Goal: Information Seeking & Learning: Learn about a topic

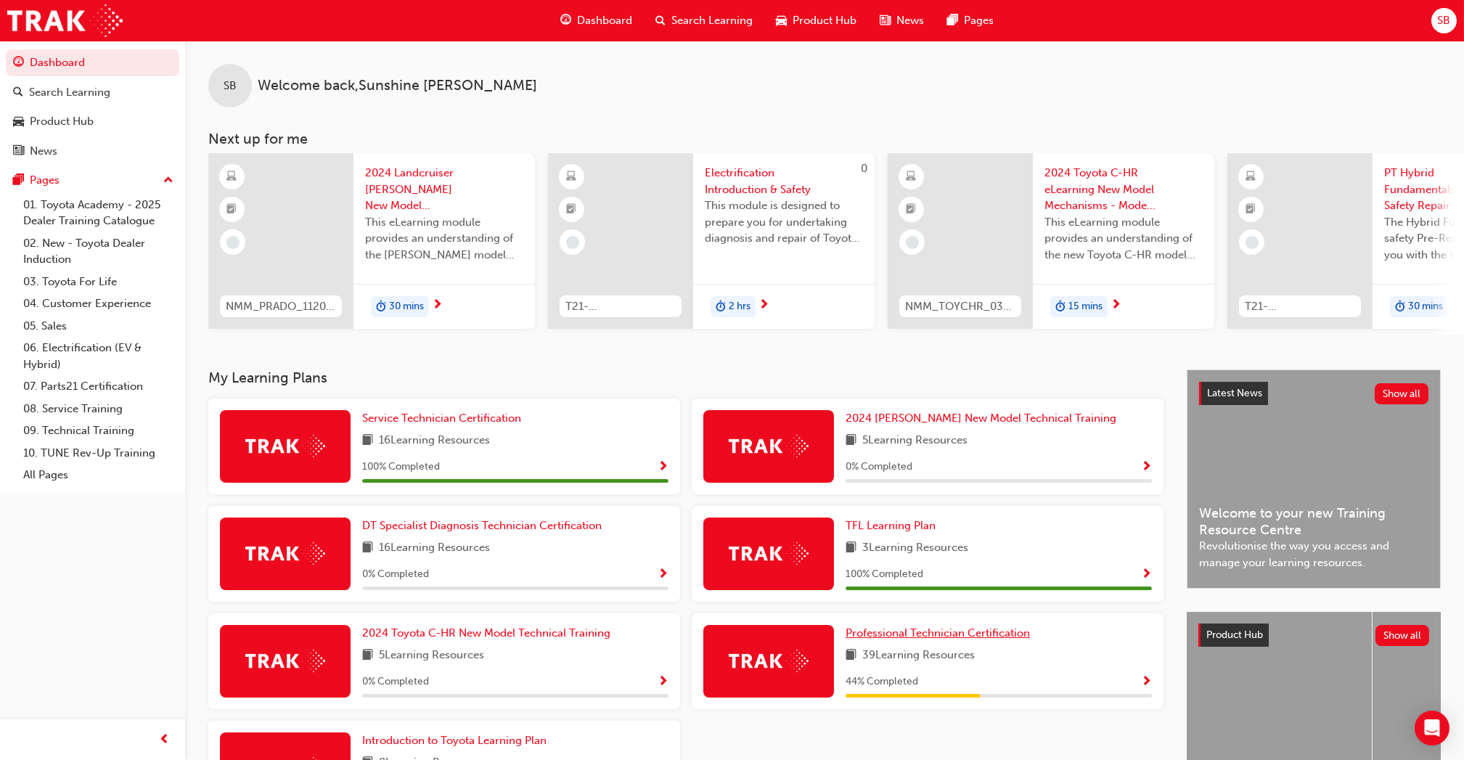
click at [966, 634] on span "Professional Technician Certification" at bounding box center [937, 632] width 184 height 13
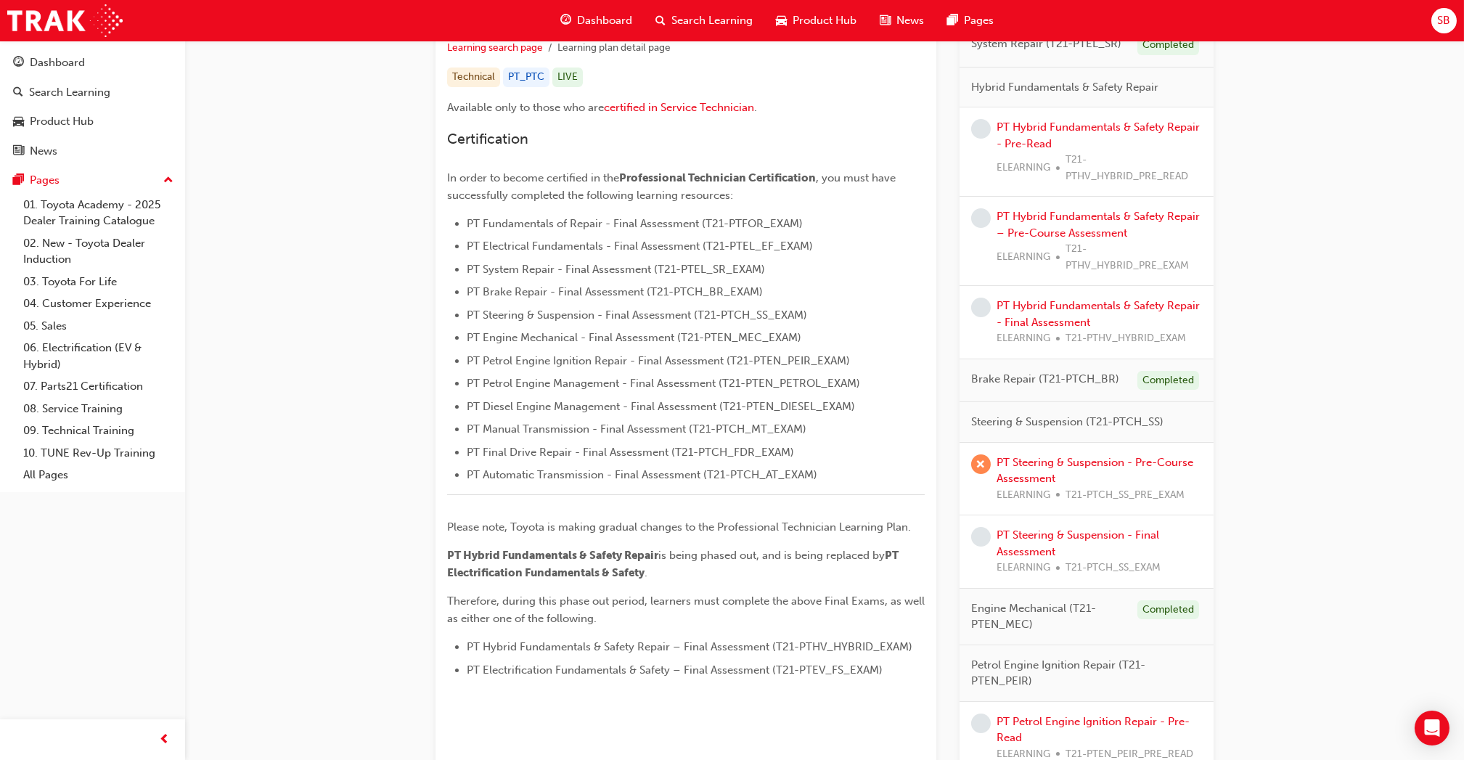
scroll to position [240, 0]
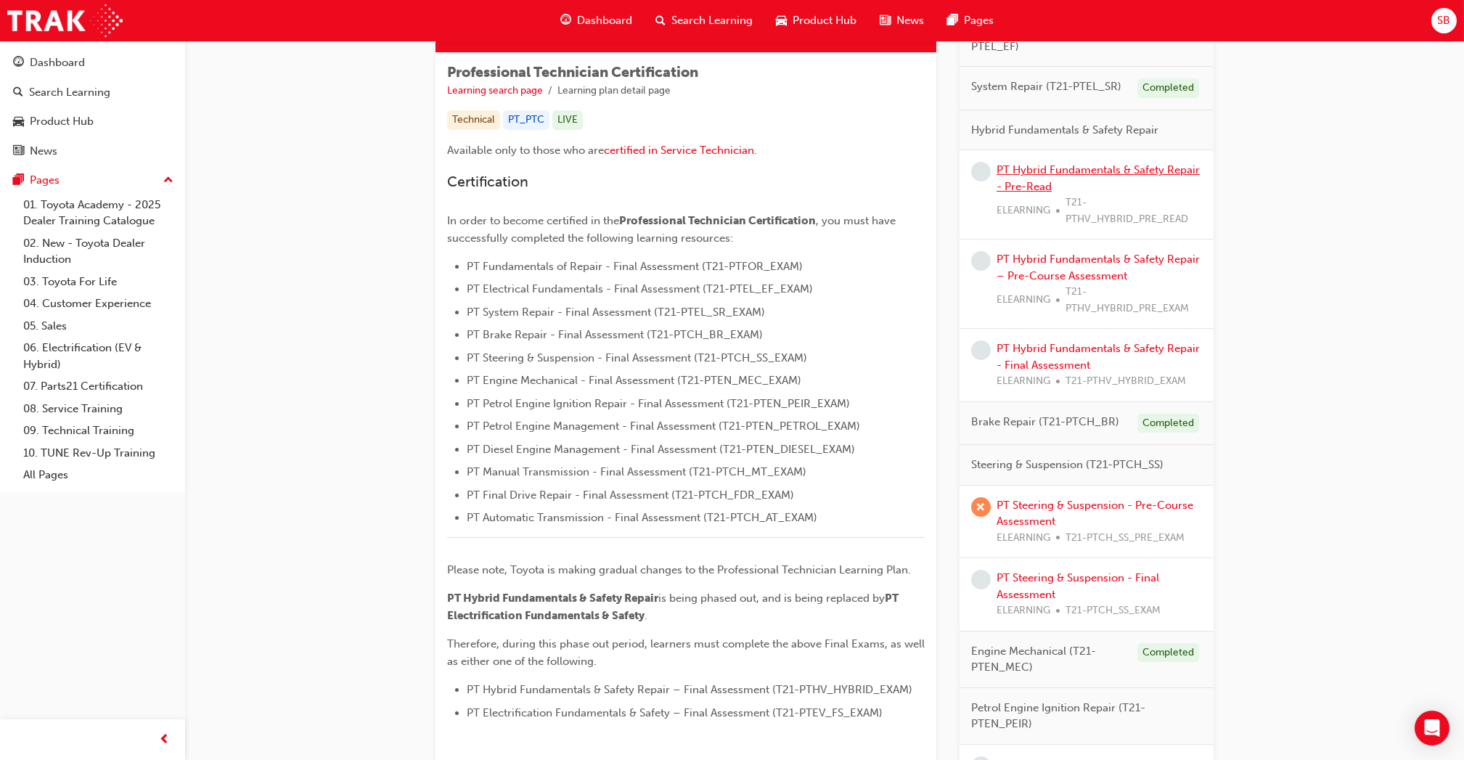
click at [1090, 172] on link "PT Hybrid Fundamentals & Safety Repair - Pre-Read" at bounding box center [1097, 178] width 203 height 30
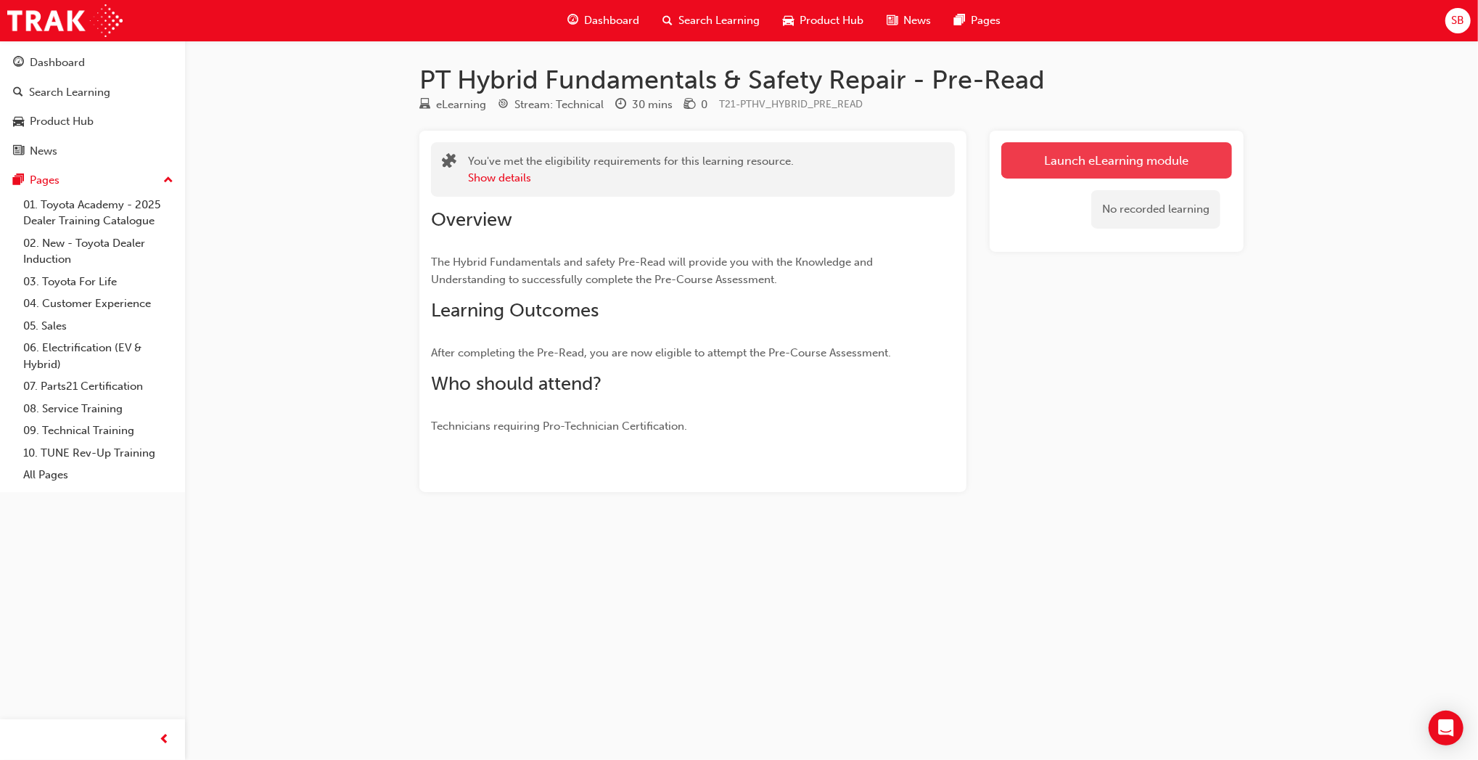
click at [1078, 157] on link "Launch eLearning module" at bounding box center [1117, 160] width 231 height 36
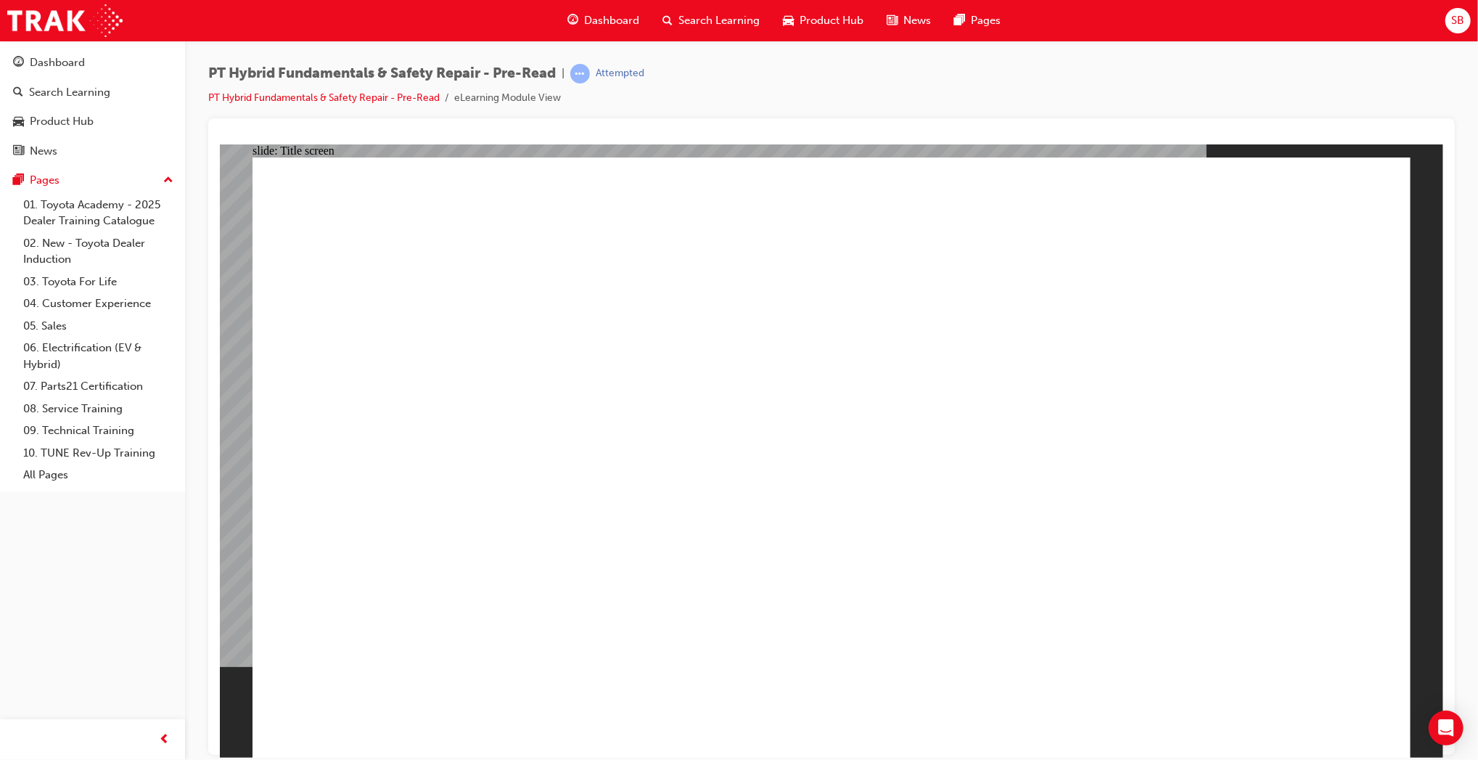
click at [595, 25] on span "Dashboard" at bounding box center [611, 20] width 55 height 17
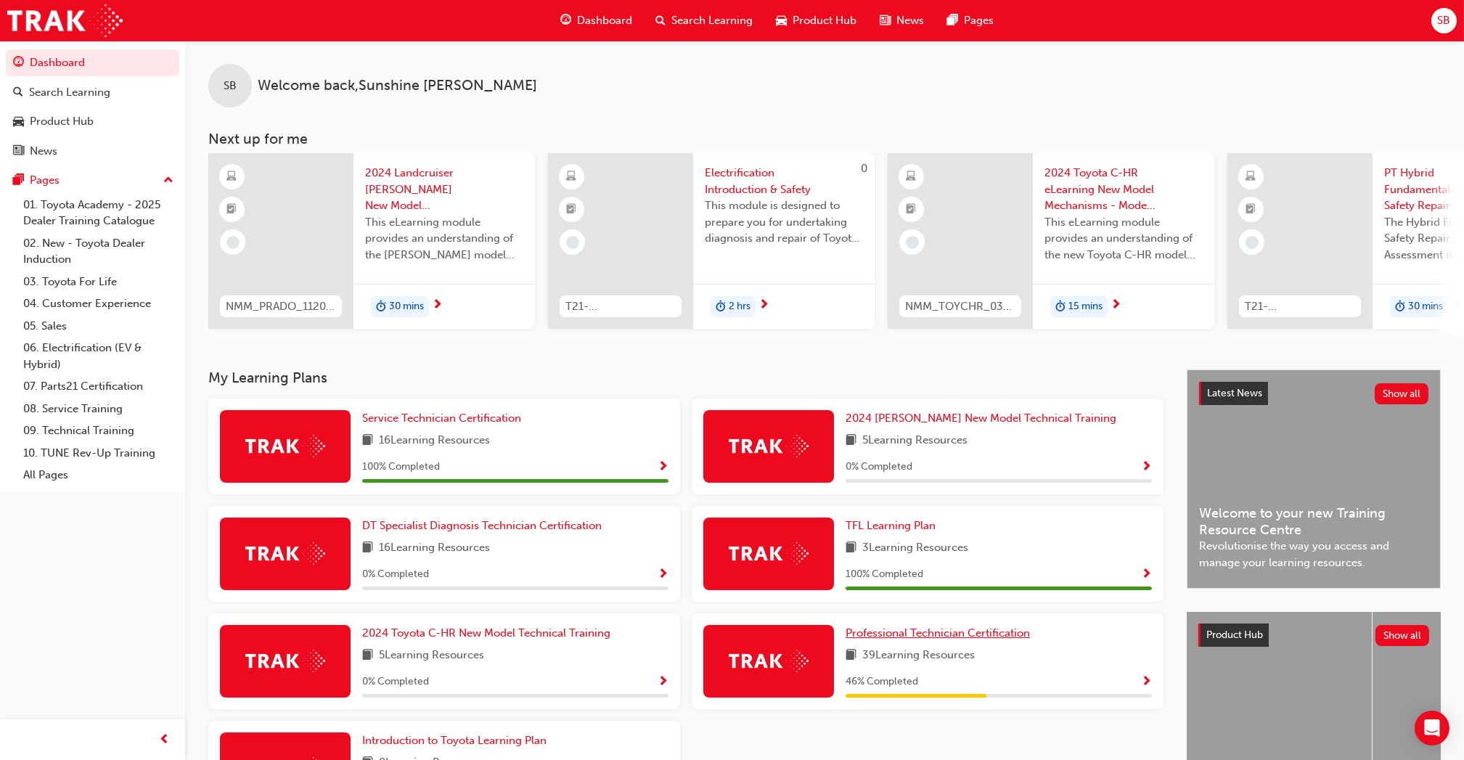
click at [1009, 638] on span "Professional Technician Certification" at bounding box center [937, 632] width 184 height 13
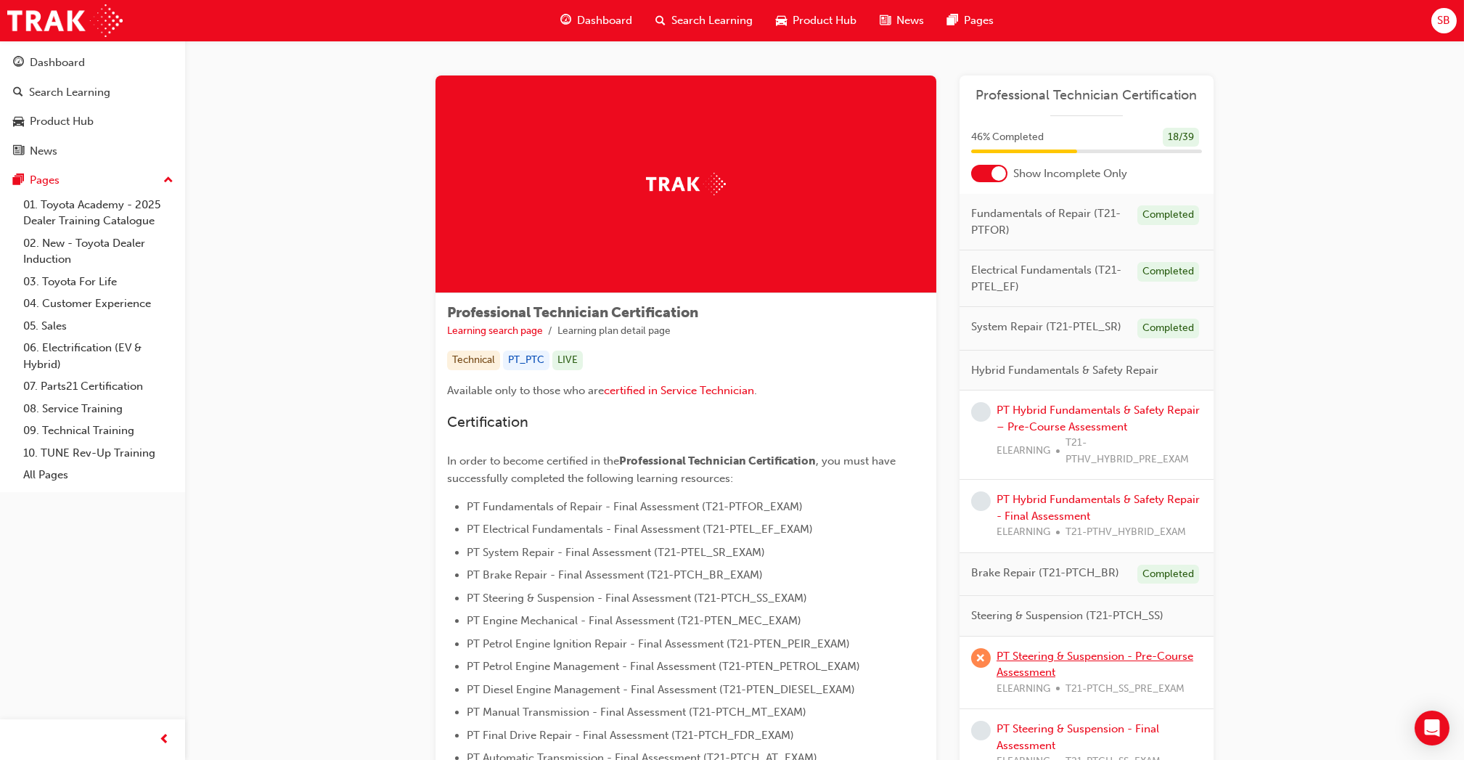
click at [1099, 660] on link "PT Steering & Suspension - Pre-Course Assessment" at bounding box center [1094, 665] width 197 height 30
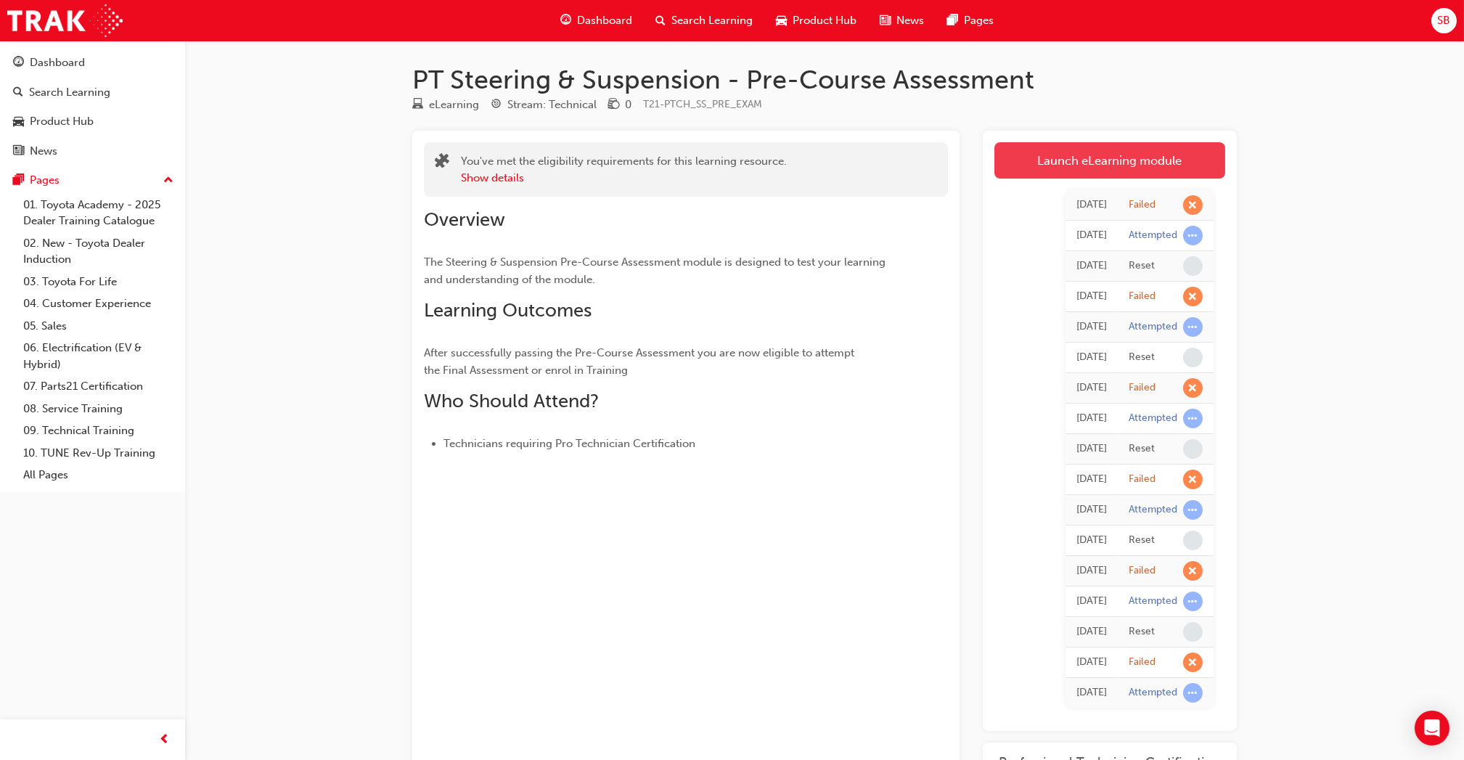
click at [1082, 165] on link "Launch eLearning module" at bounding box center [1109, 160] width 231 height 36
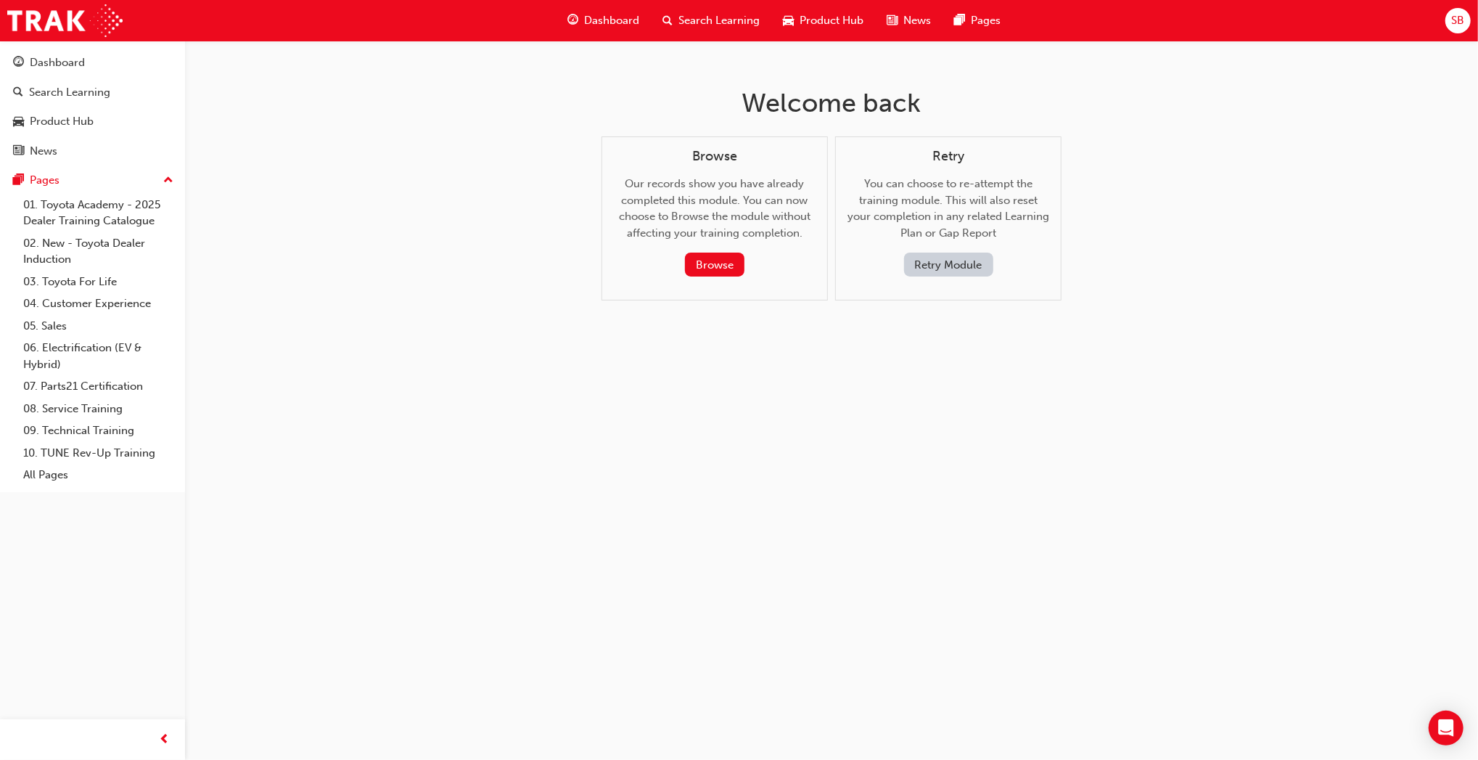
click at [970, 255] on button "Retry Module" at bounding box center [948, 265] width 89 height 24
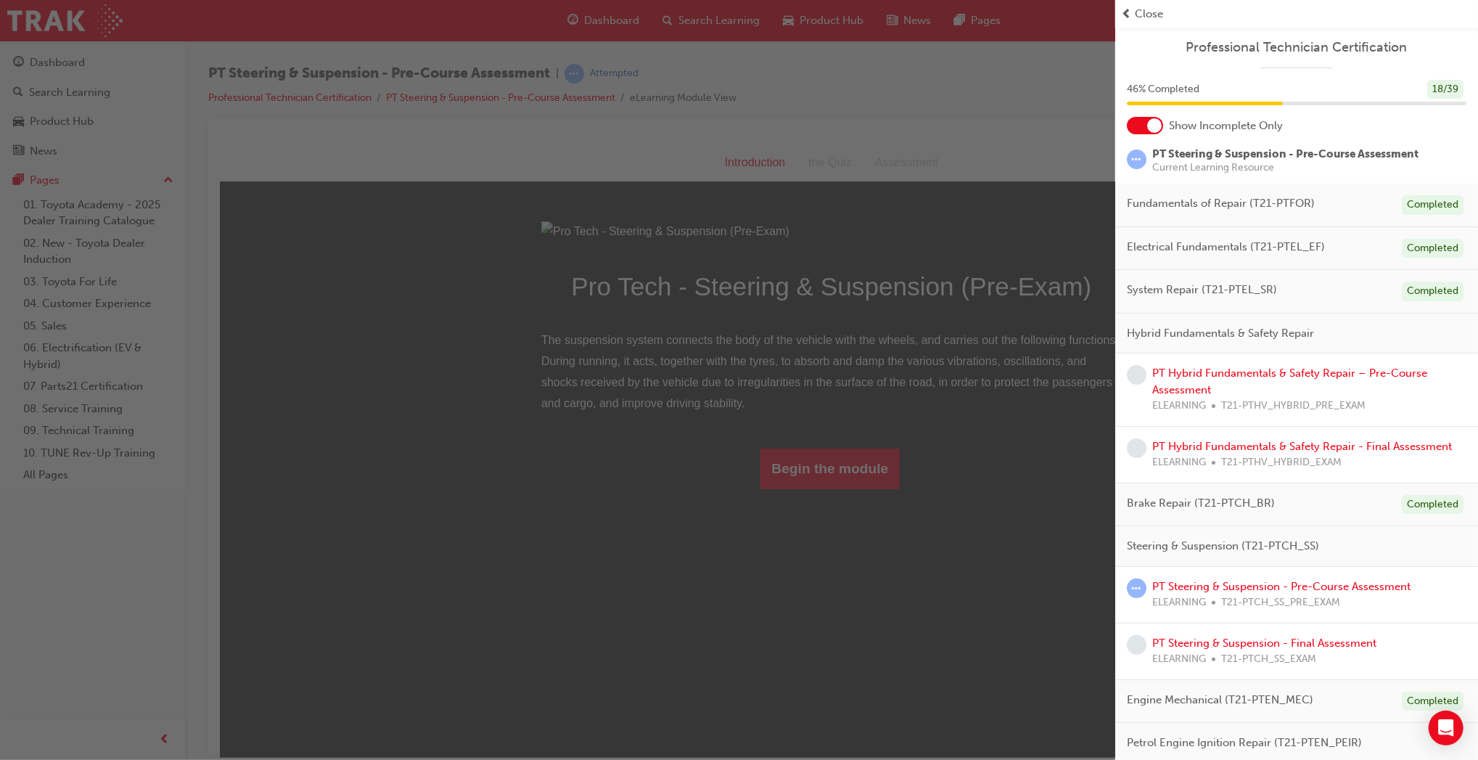
click at [840, 634] on div "button" at bounding box center [557, 380] width 1115 height 760
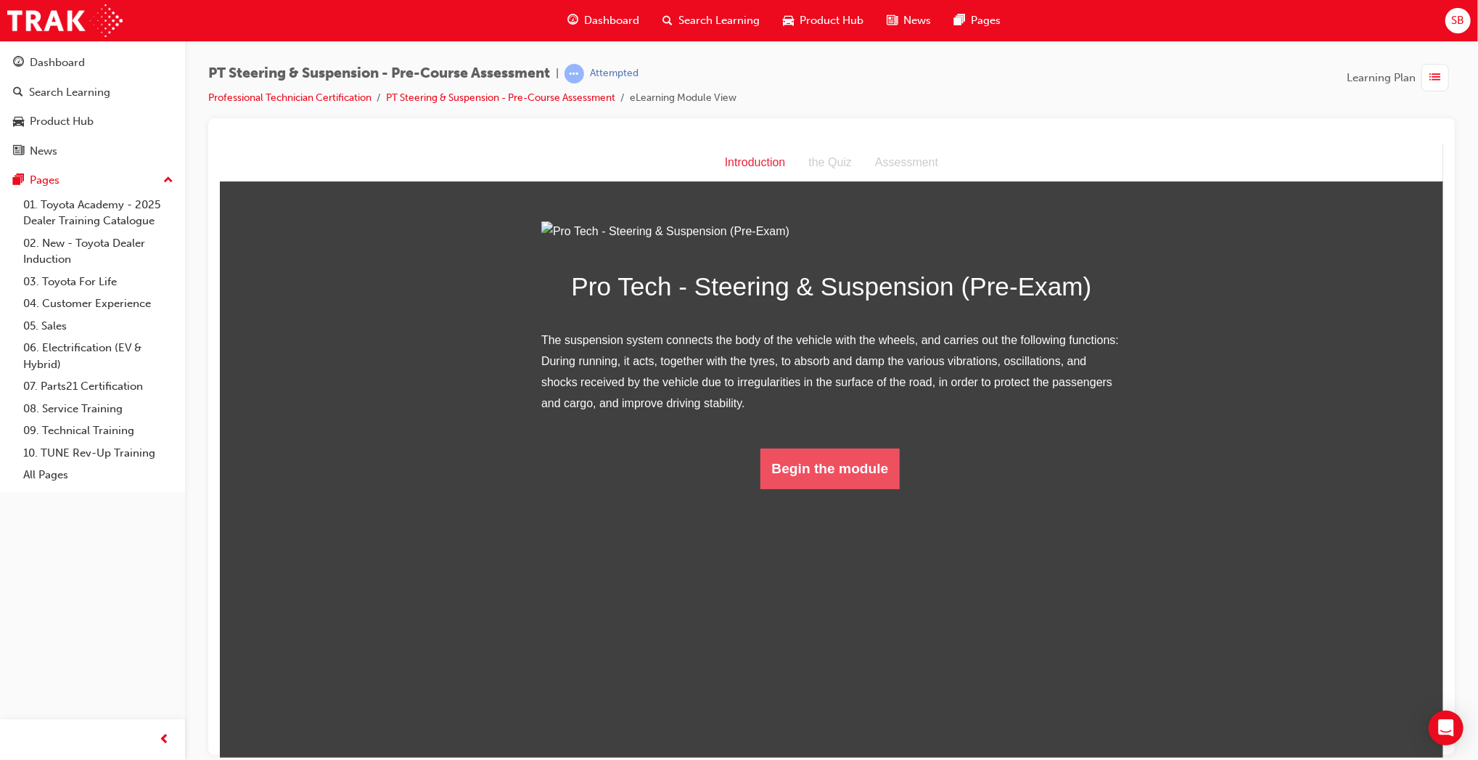
click at [840, 488] on button "Begin the module" at bounding box center [830, 468] width 140 height 41
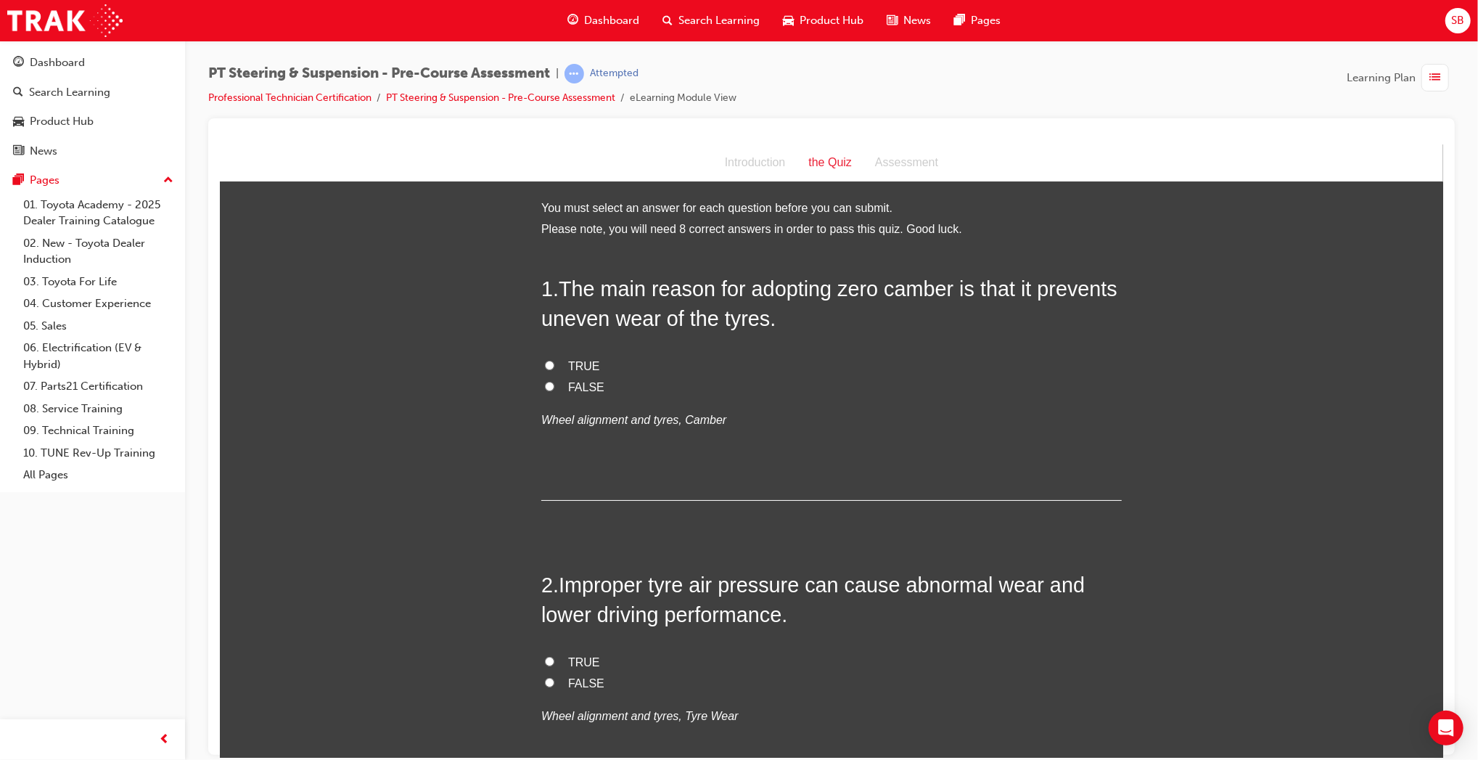
click at [546, 361] on input "TRUE" at bounding box center [548, 364] width 9 height 9
radio input "true"
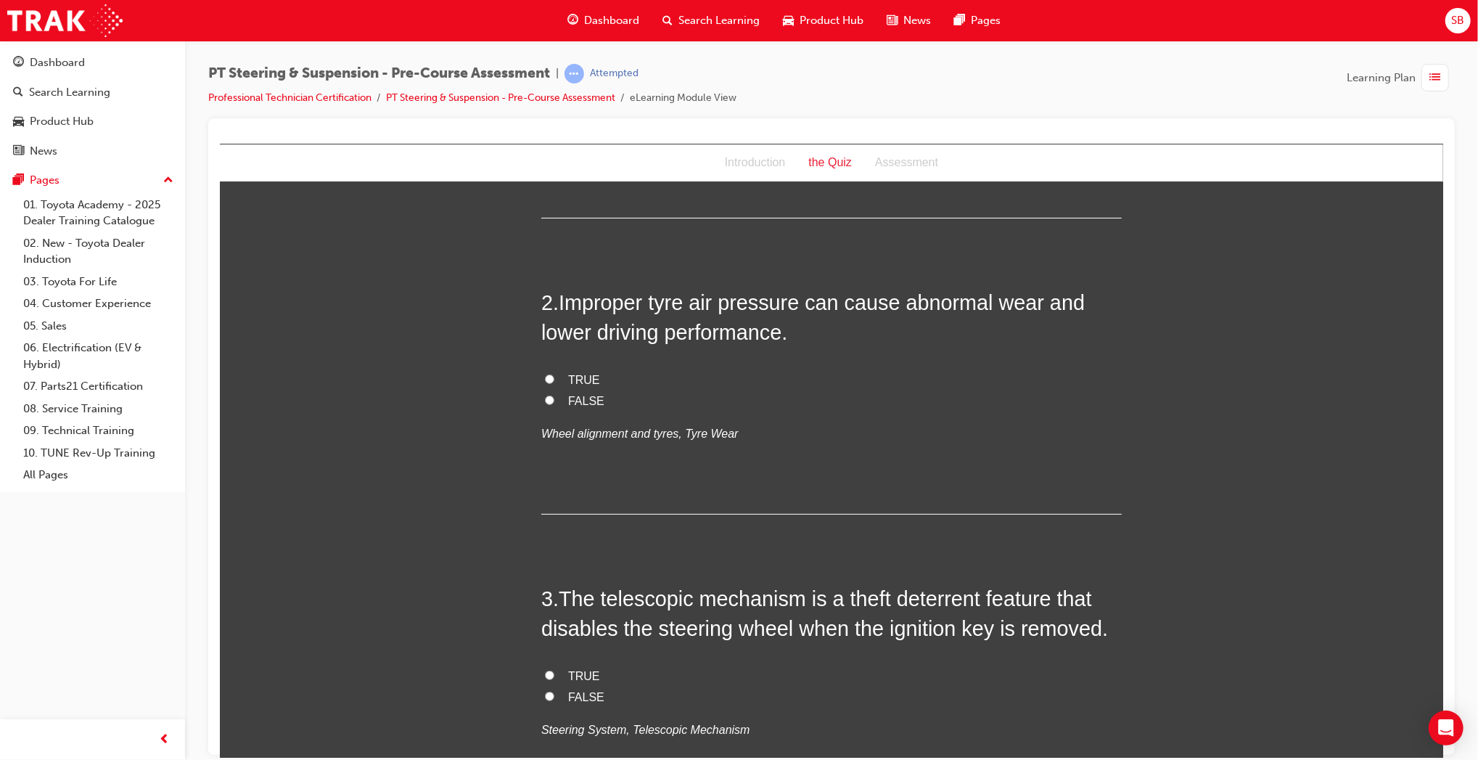
scroll to position [284, 0]
click at [560, 382] on label "TRUE" at bounding box center [831, 377] width 581 height 21
click at [554, 381] on input "TRUE" at bounding box center [548, 376] width 9 height 9
radio input "true"
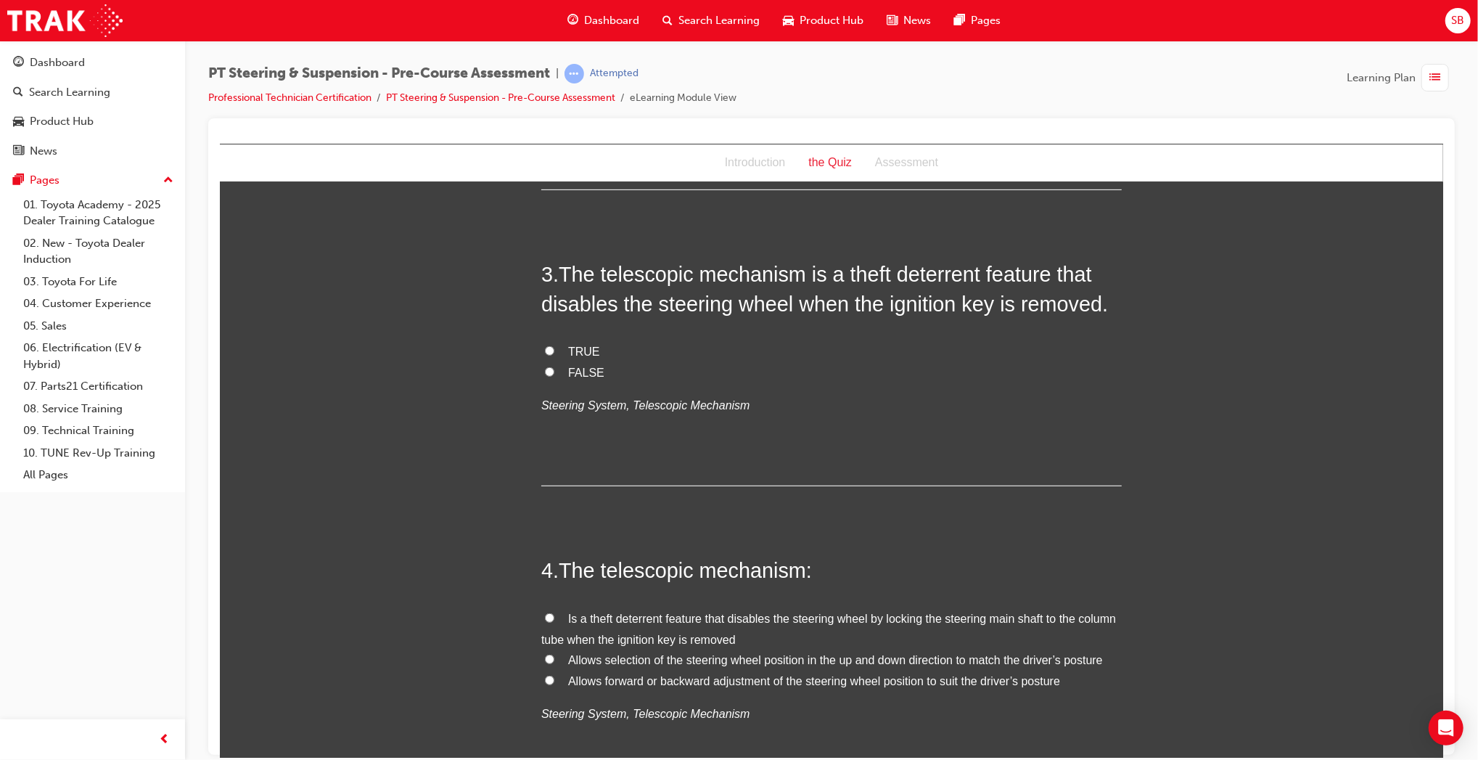
scroll to position [613, 0]
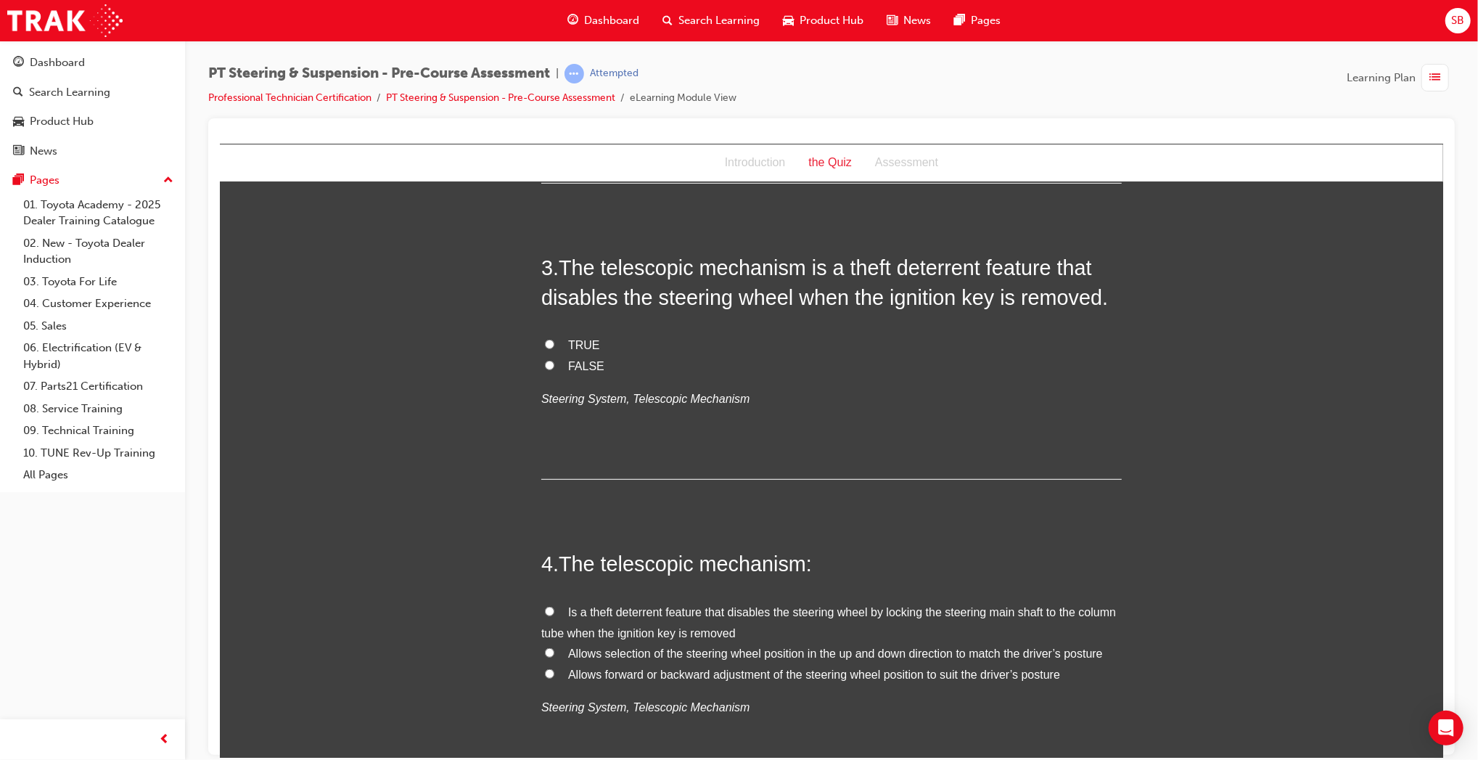
click at [586, 364] on span "FALSE" at bounding box center [586, 365] width 36 height 12
click at [554, 364] on input "FALSE" at bounding box center [548, 364] width 9 height 9
radio input "true"
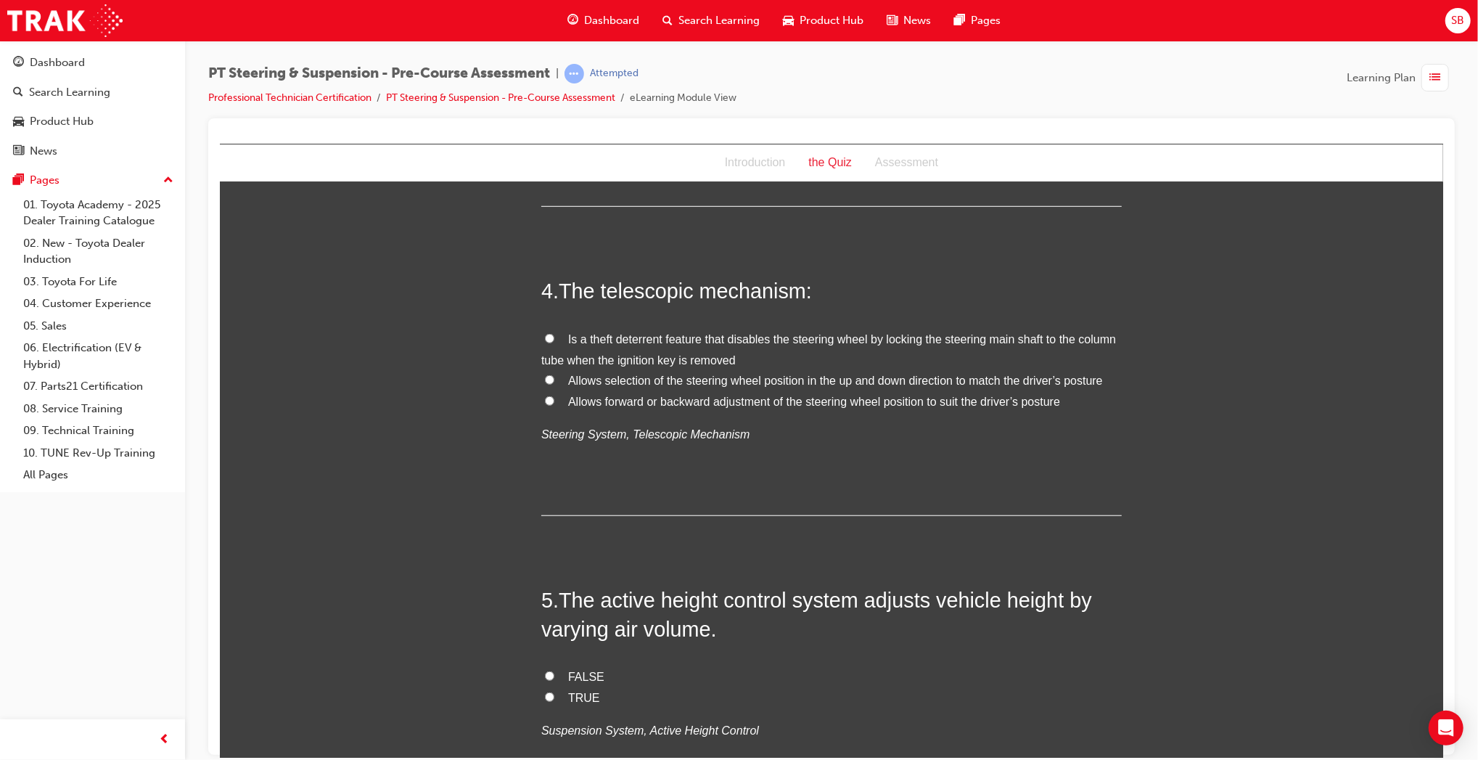
scroll to position [888, 0]
click at [737, 399] on span "Allows forward or backward adjustment of the steering wheel position to suit th…" at bounding box center [814, 399] width 492 height 12
click at [554, 399] on input "Allows forward or backward adjustment of the steering wheel position to suit th…" at bounding box center [548, 397] width 9 height 9
radio input "true"
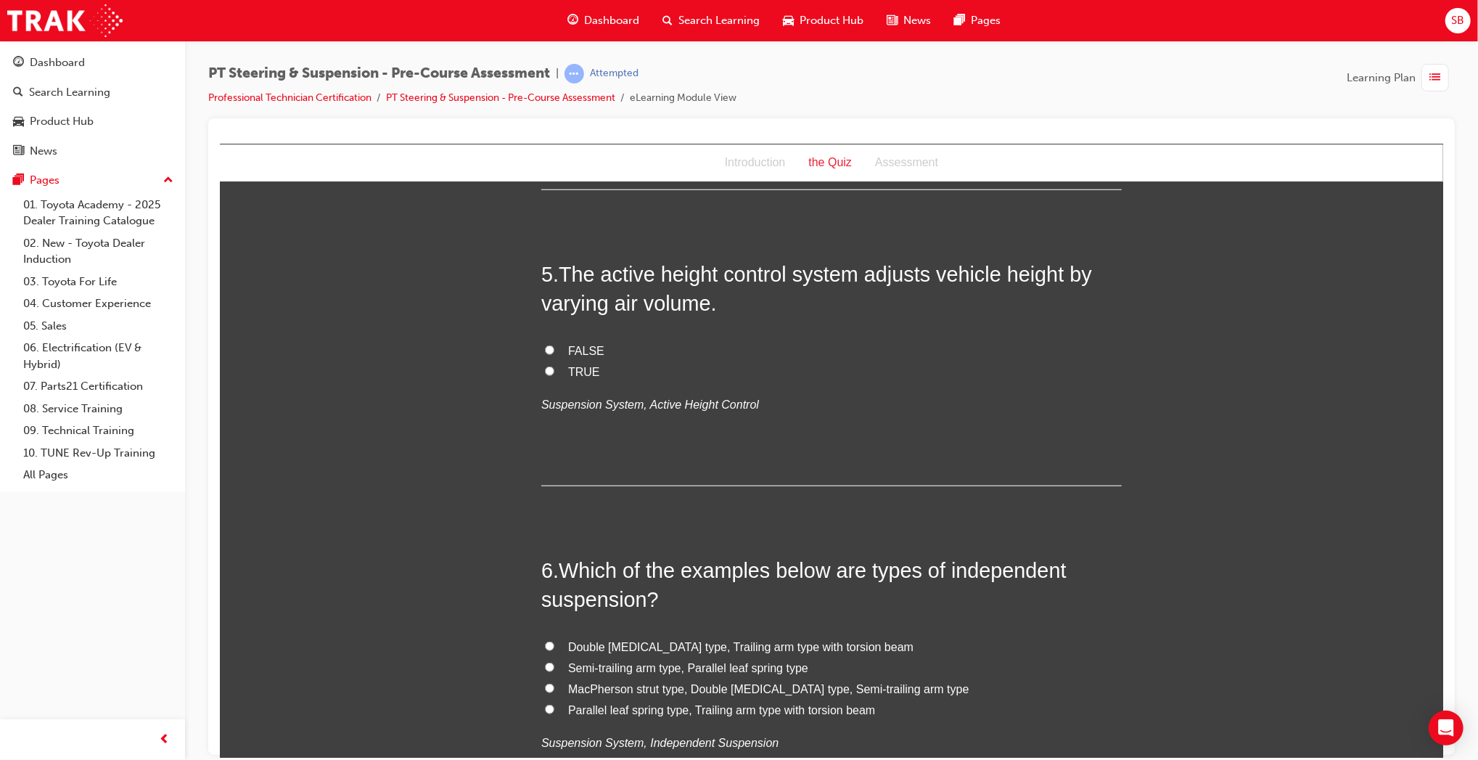
scroll to position [1231, 0]
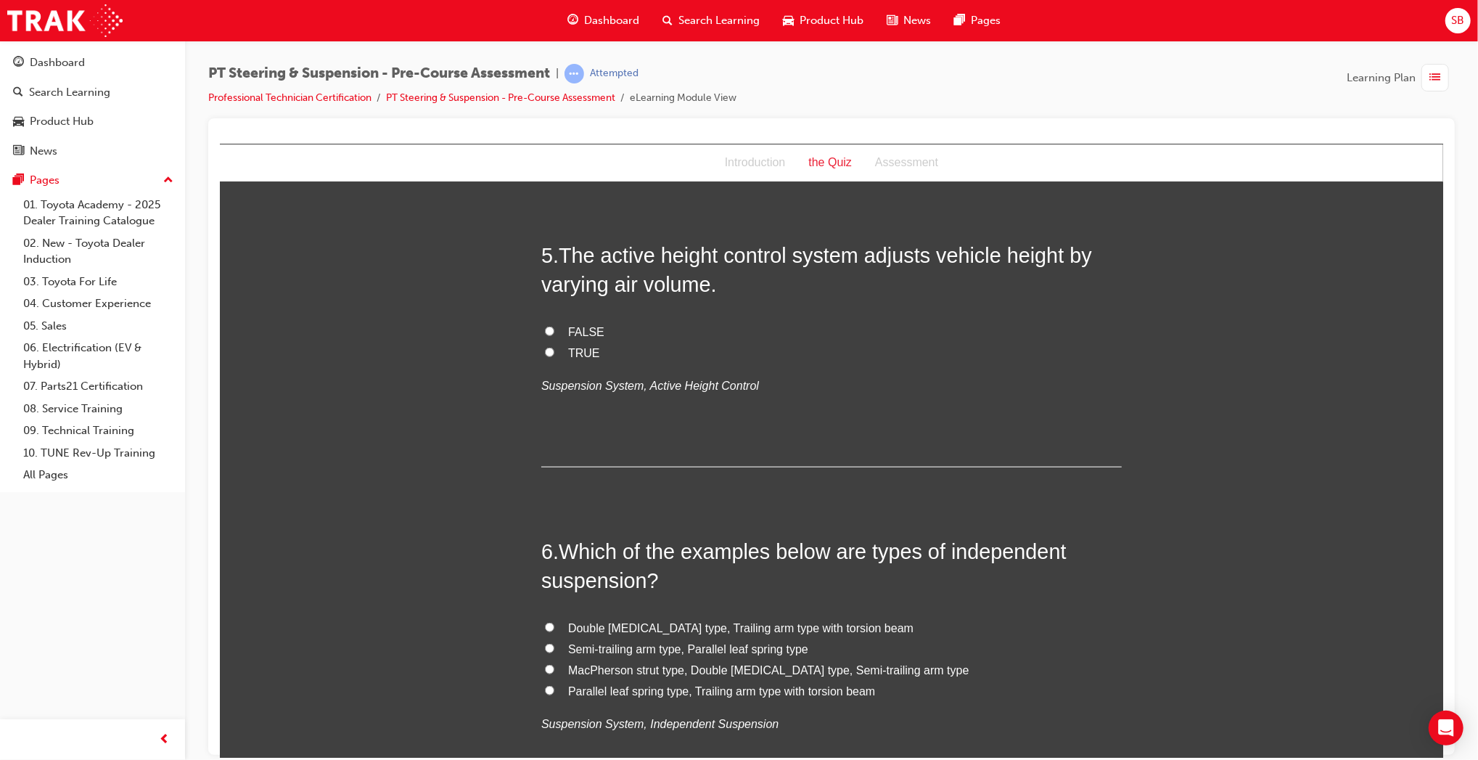
click at [574, 356] on span "TRUE" at bounding box center [584, 352] width 32 height 12
click at [554, 356] on input "TRUE" at bounding box center [548, 351] width 9 height 9
radio input "true"
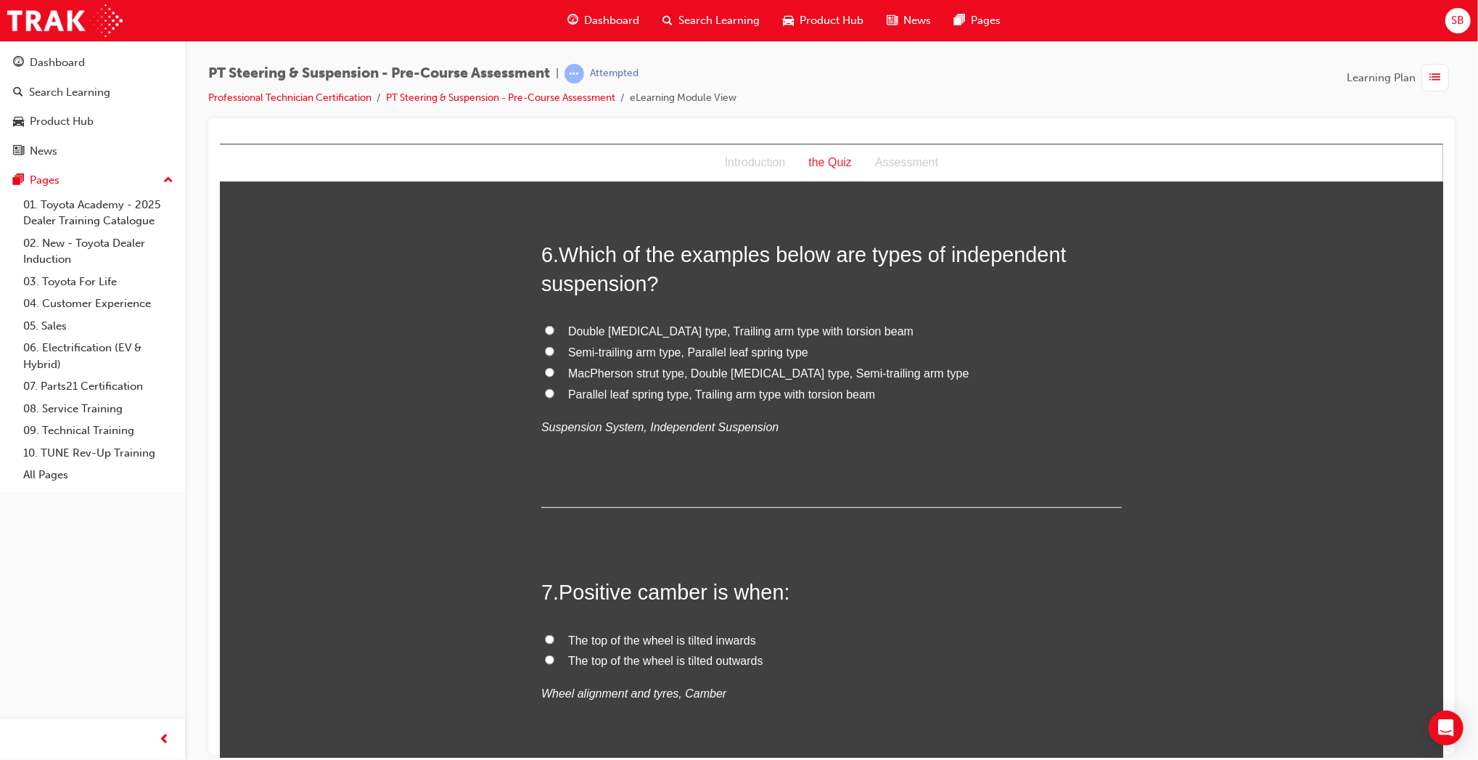
scroll to position [1528, 0]
click at [690, 372] on span "MacPherson strut type, Double [MEDICAL_DATA] type, Semi-trailing arm type" at bounding box center [768, 372] width 401 height 12
click at [554, 372] on input "MacPherson strut type, Double [MEDICAL_DATA] type, Semi-trailing arm type" at bounding box center [548, 370] width 9 height 9
radio input "true"
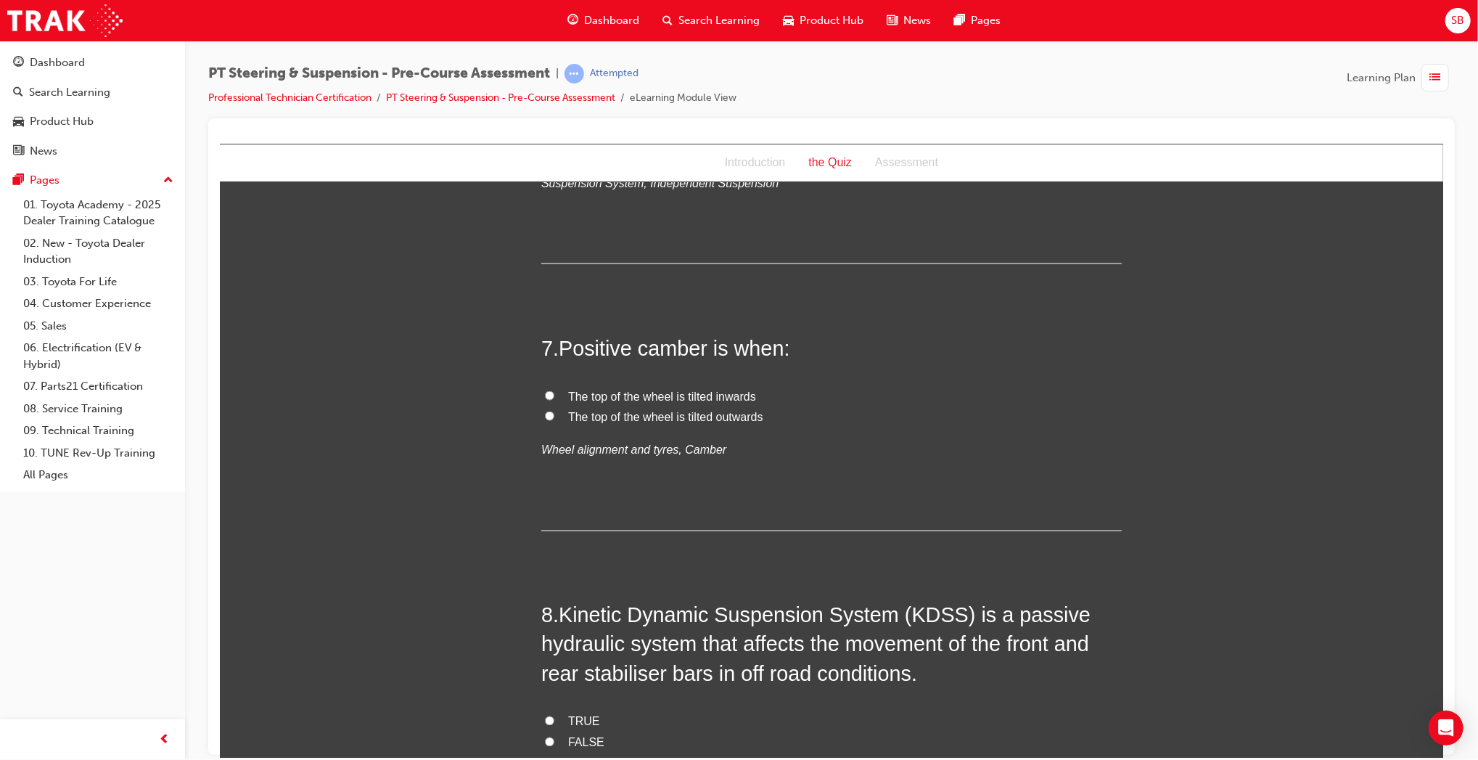
scroll to position [1774, 0]
click at [715, 419] on span "The top of the wheel is tilted outwards" at bounding box center [665, 413] width 195 height 12
click at [554, 417] on input "The top of the wheel is tilted outwards" at bounding box center [548, 412] width 9 height 9
radio input "true"
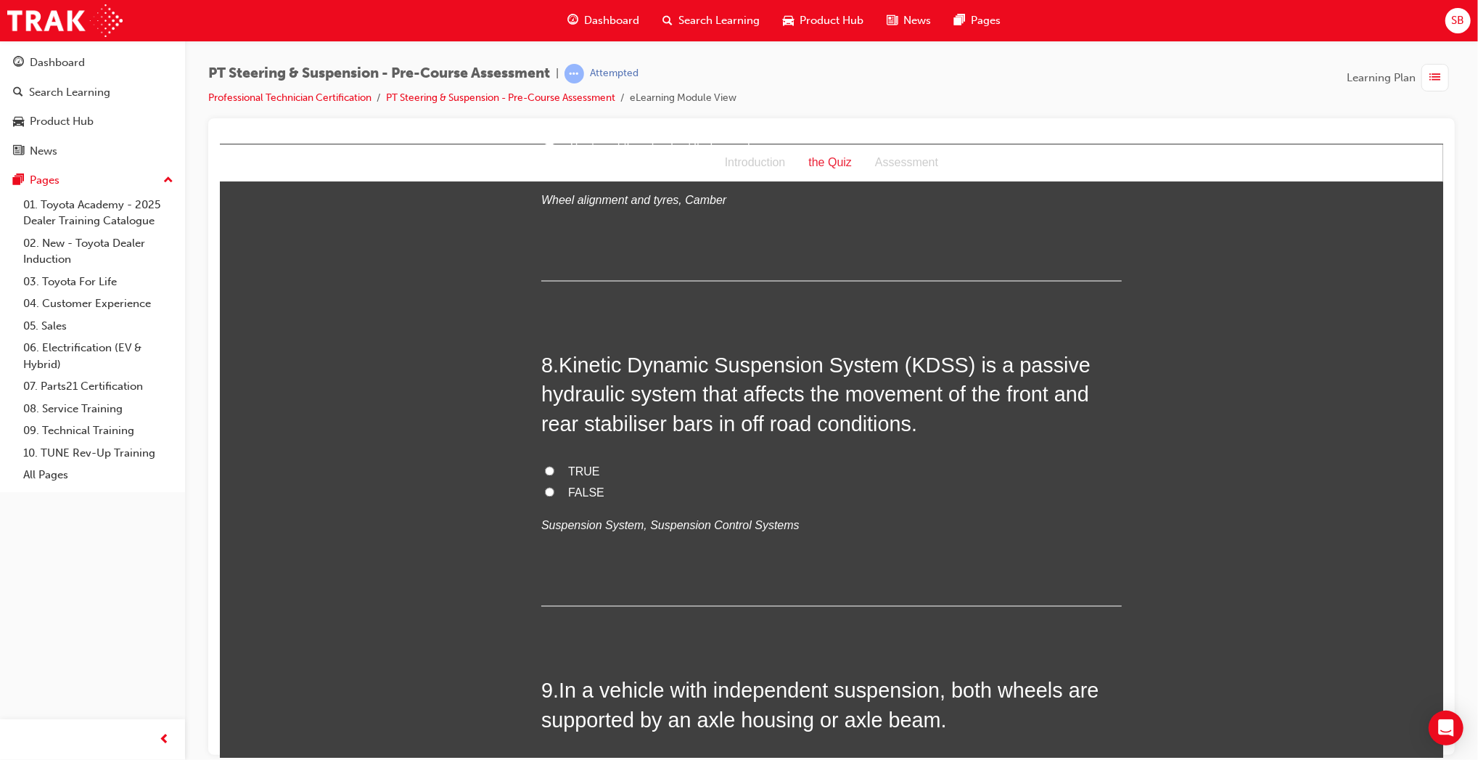
scroll to position [2023, 0]
click at [569, 499] on label "FALSE" at bounding box center [831, 491] width 581 height 21
click at [554, 495] on input "FALSE" at bounding box center [548, 490] width 9 height 9
radio input "true"
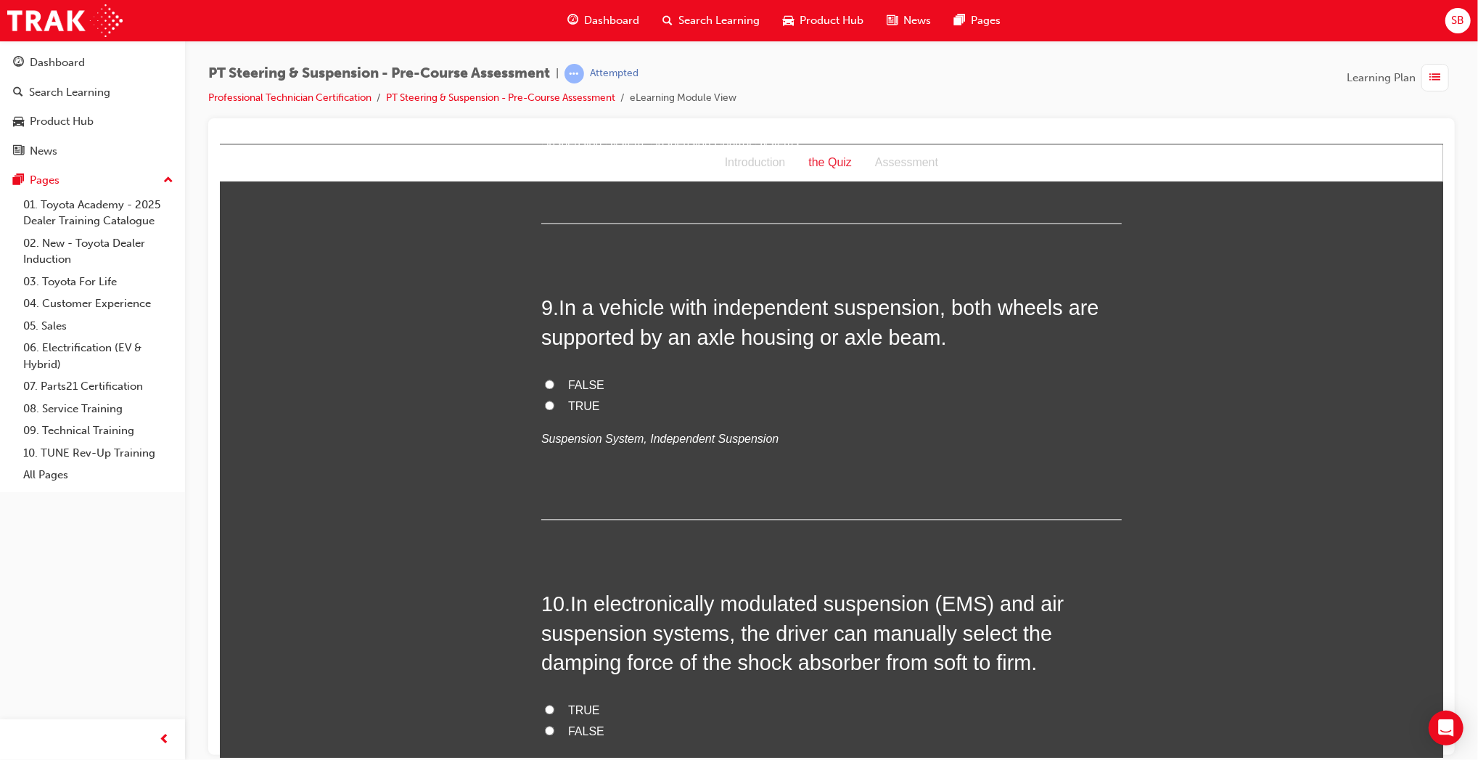
scroll to position [2420, 0]
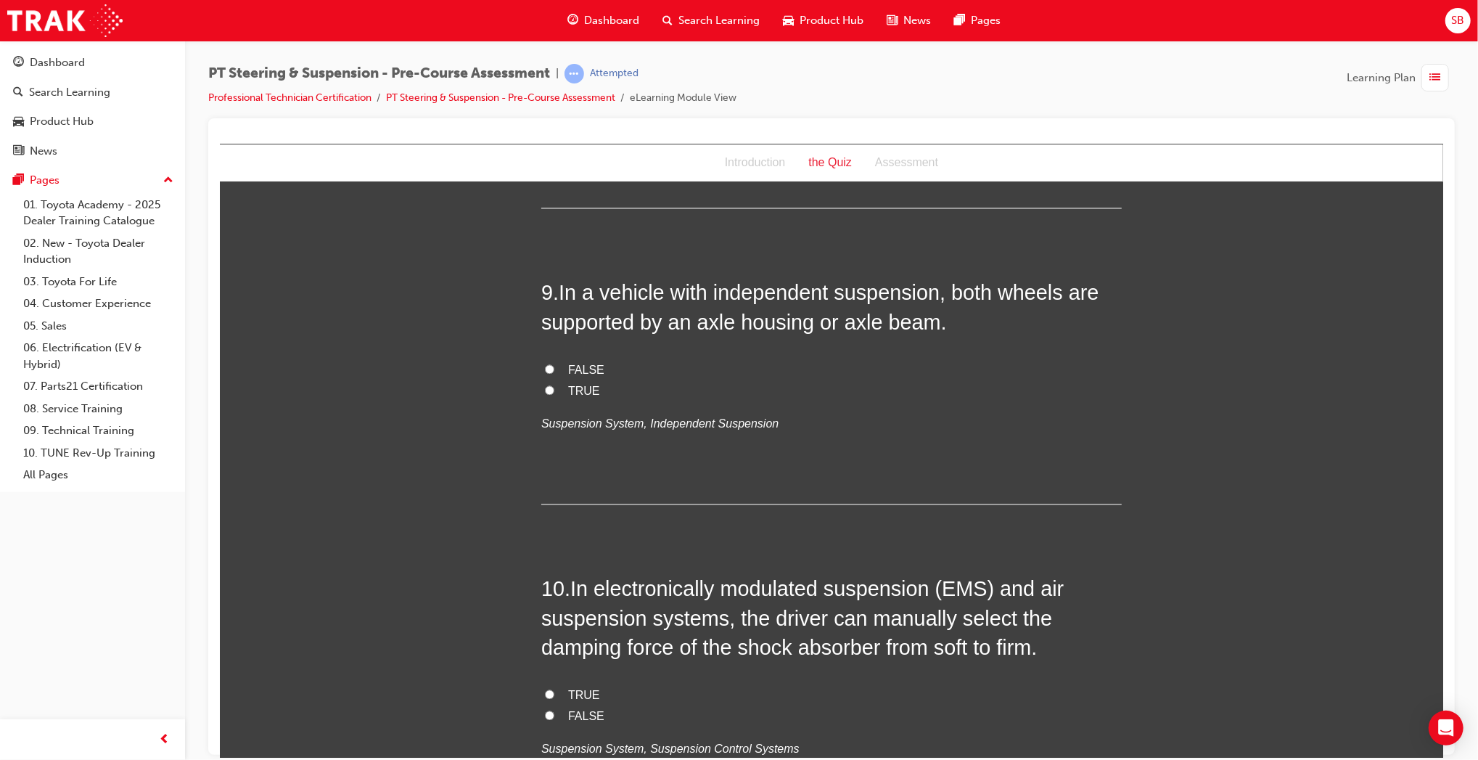
click at [573, 375] on span "FALSE" at bounding box center [586, 369] width 36 height 12
click at [554, 373] on input "FALSE" at bounding box center [548, 368] width 9 height 9
radio input "true"
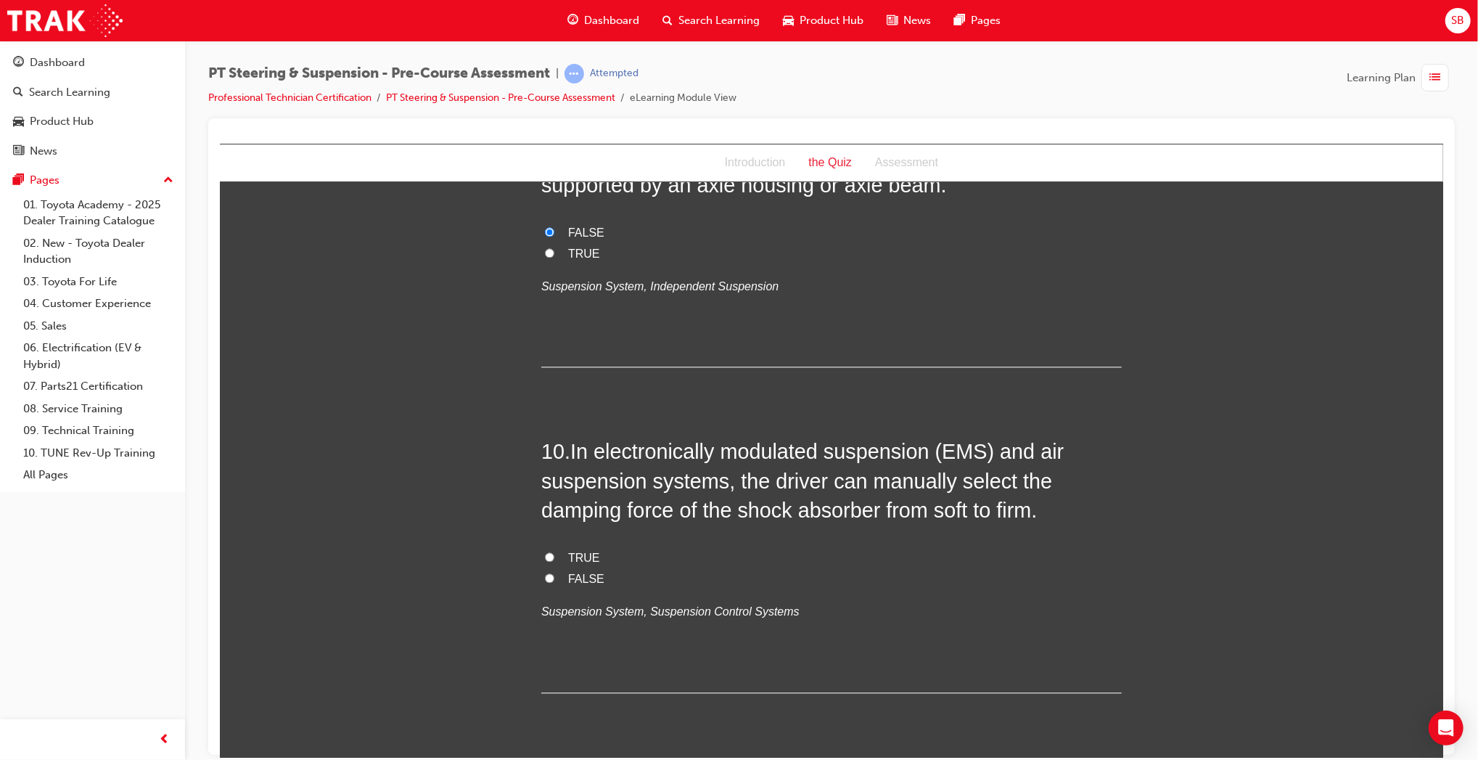
scroll to position [2601, 0]
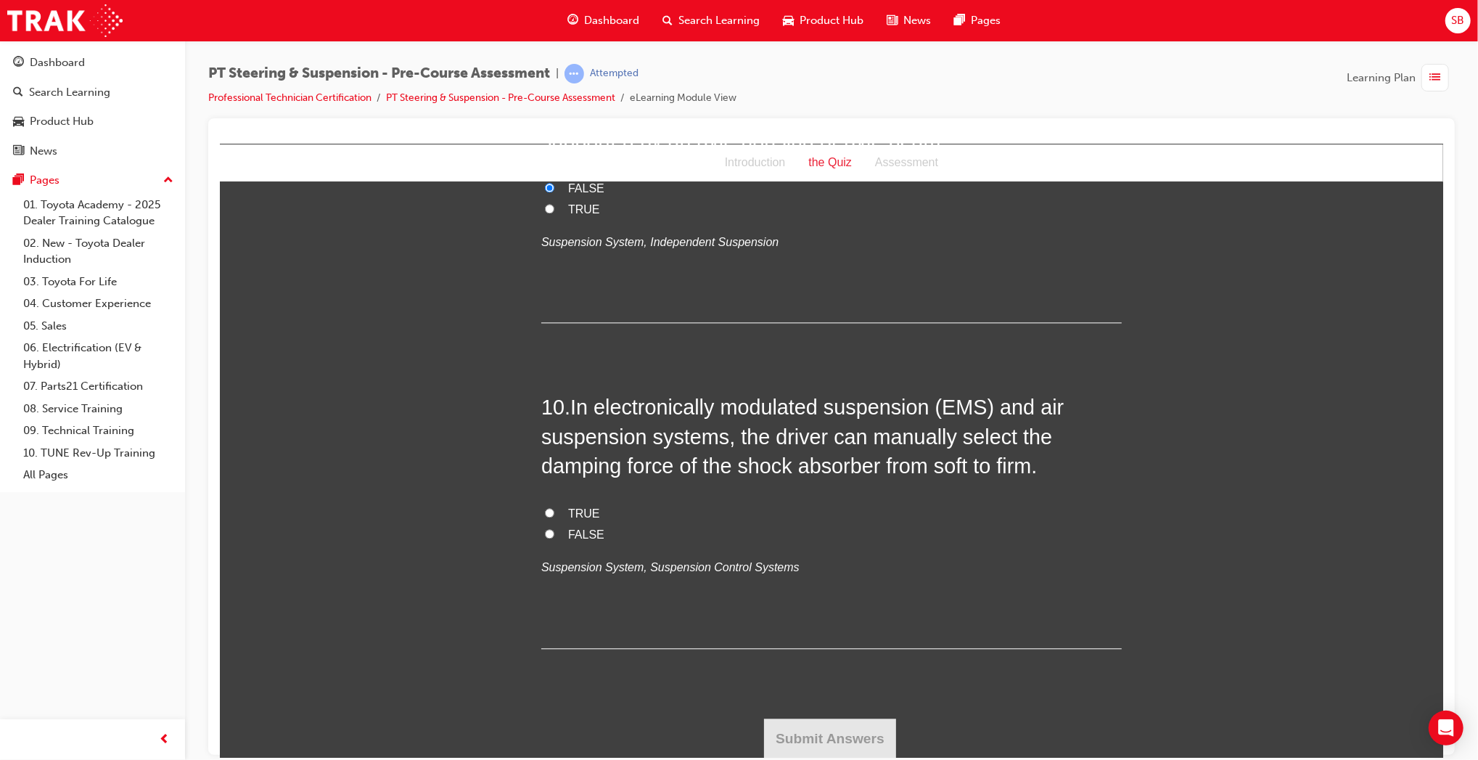
click at [576, 515] on span "TRUE" at bounding box center [584, 513] width 32 height 12
click at [554, 515] on input "TRUE" at bounding box center [548, 511] width 9 height 9
radio input "true"
click at [806, 721] on button "Submit Answers" at bounding box center [829, 738] width 132 height 41
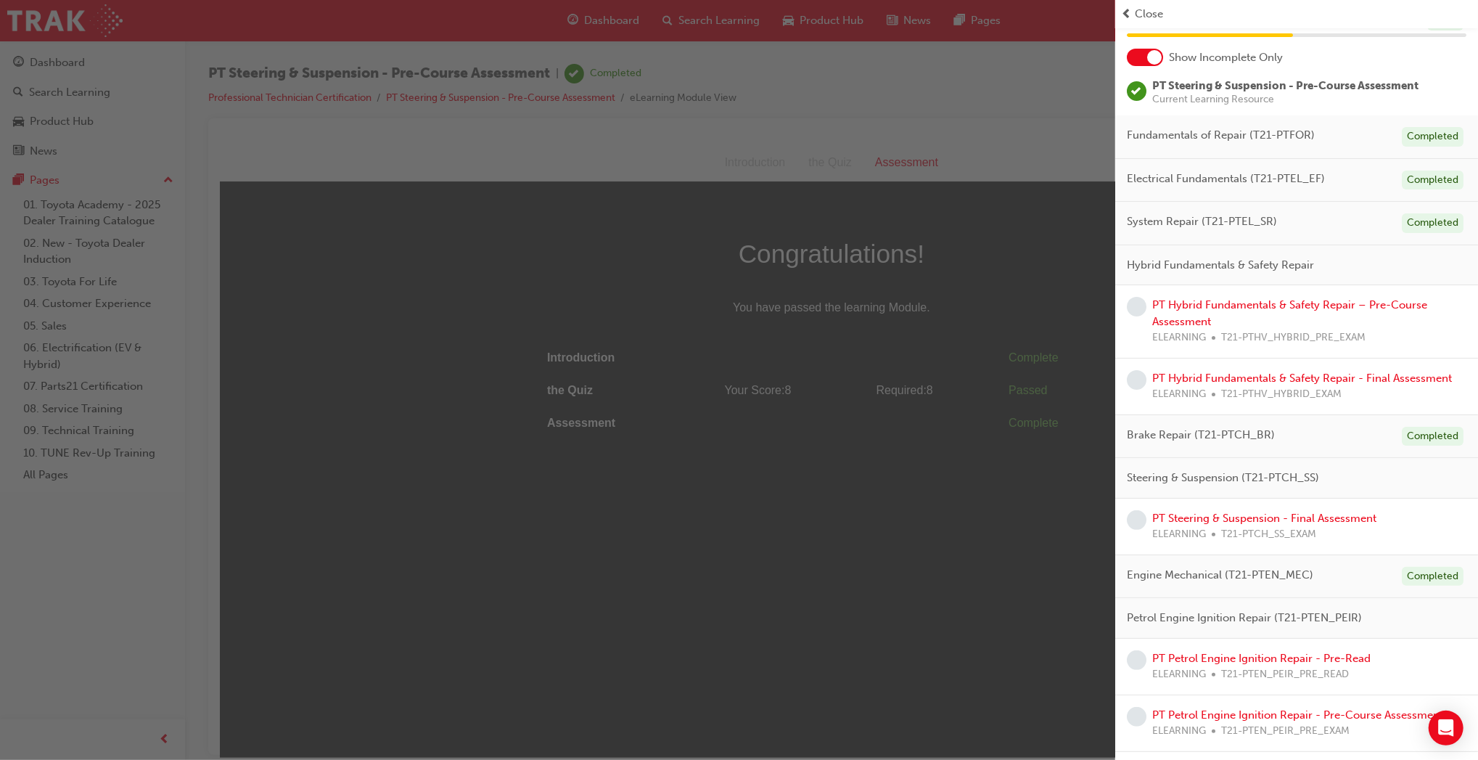
scroll to position [70, 0]
click at [1281, 302] on link "PT Hybrid Fundamentals & Safety Repair – Pre-Course Assessment" at bounding box center [1289, 312] width 275 height 30
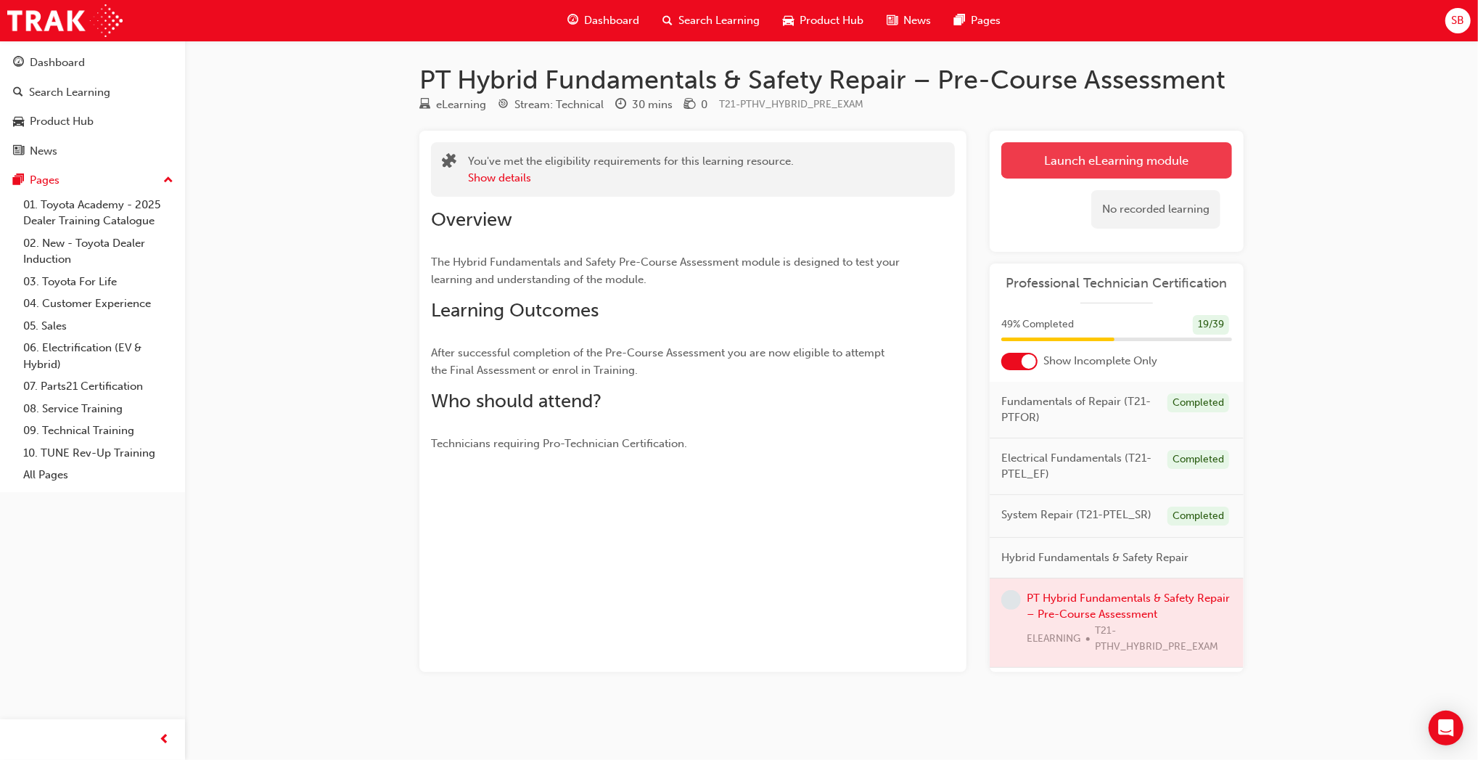
click at [1107, 165] on link "Launch eLearning module" at bounding box center [1117, 160] width 231 height 36
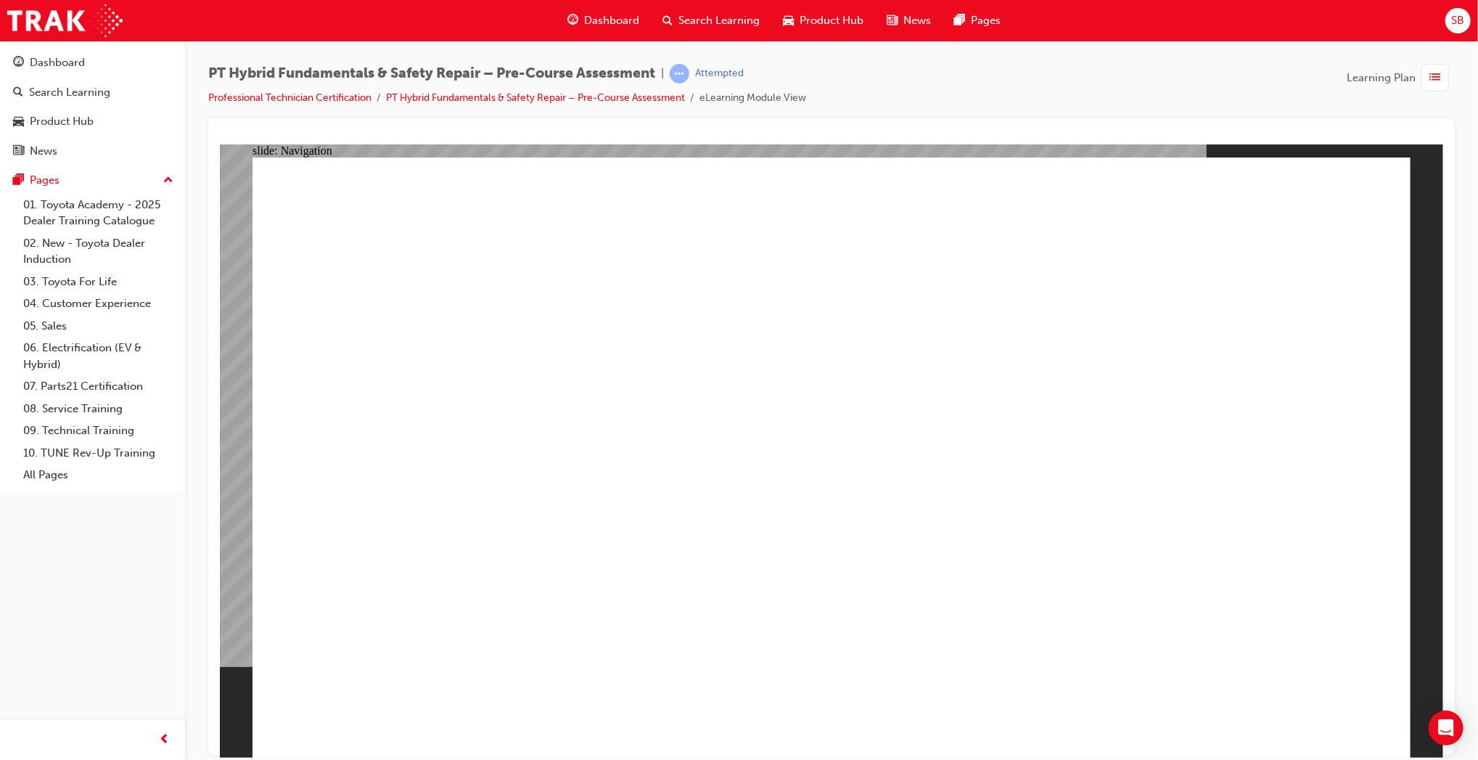
radio input "true"
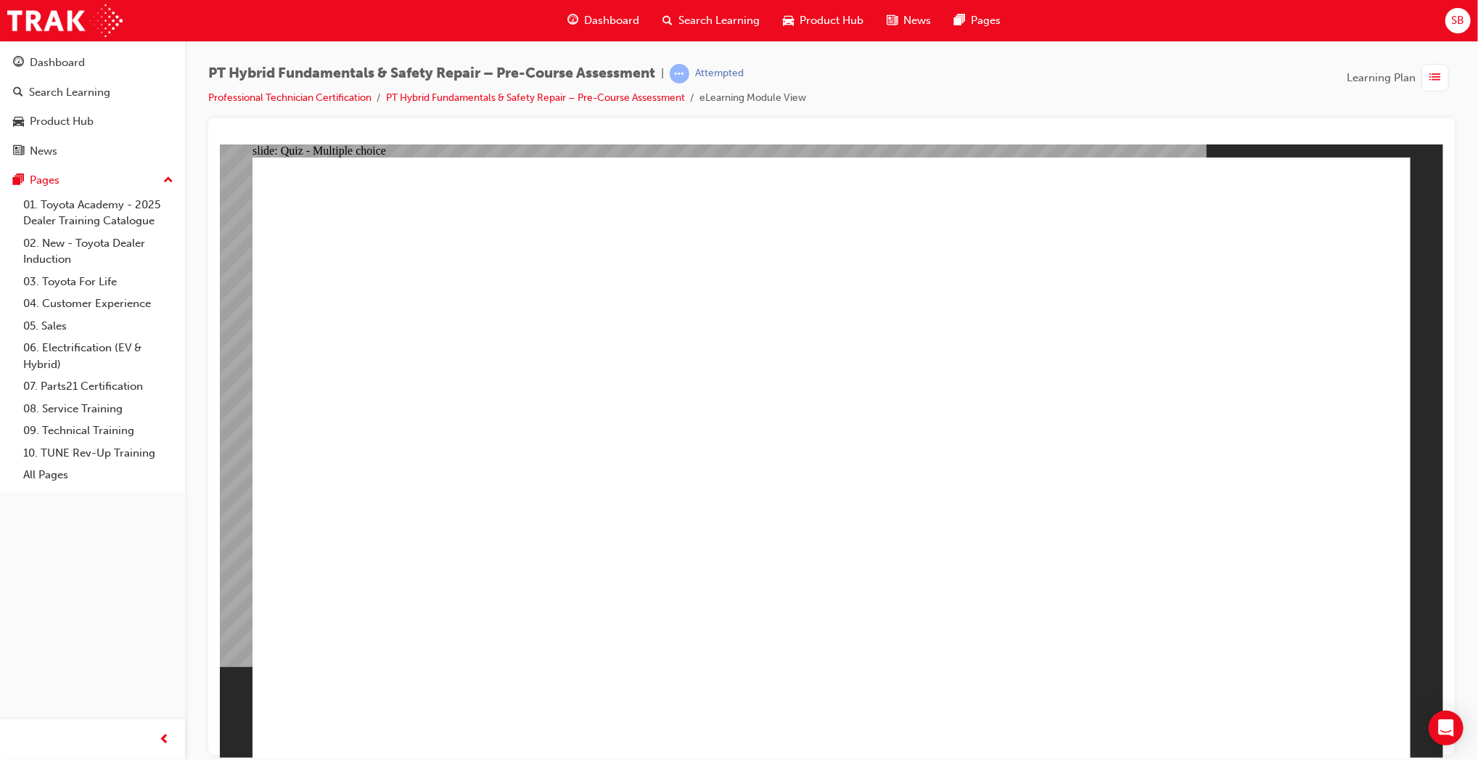
radio input "true"
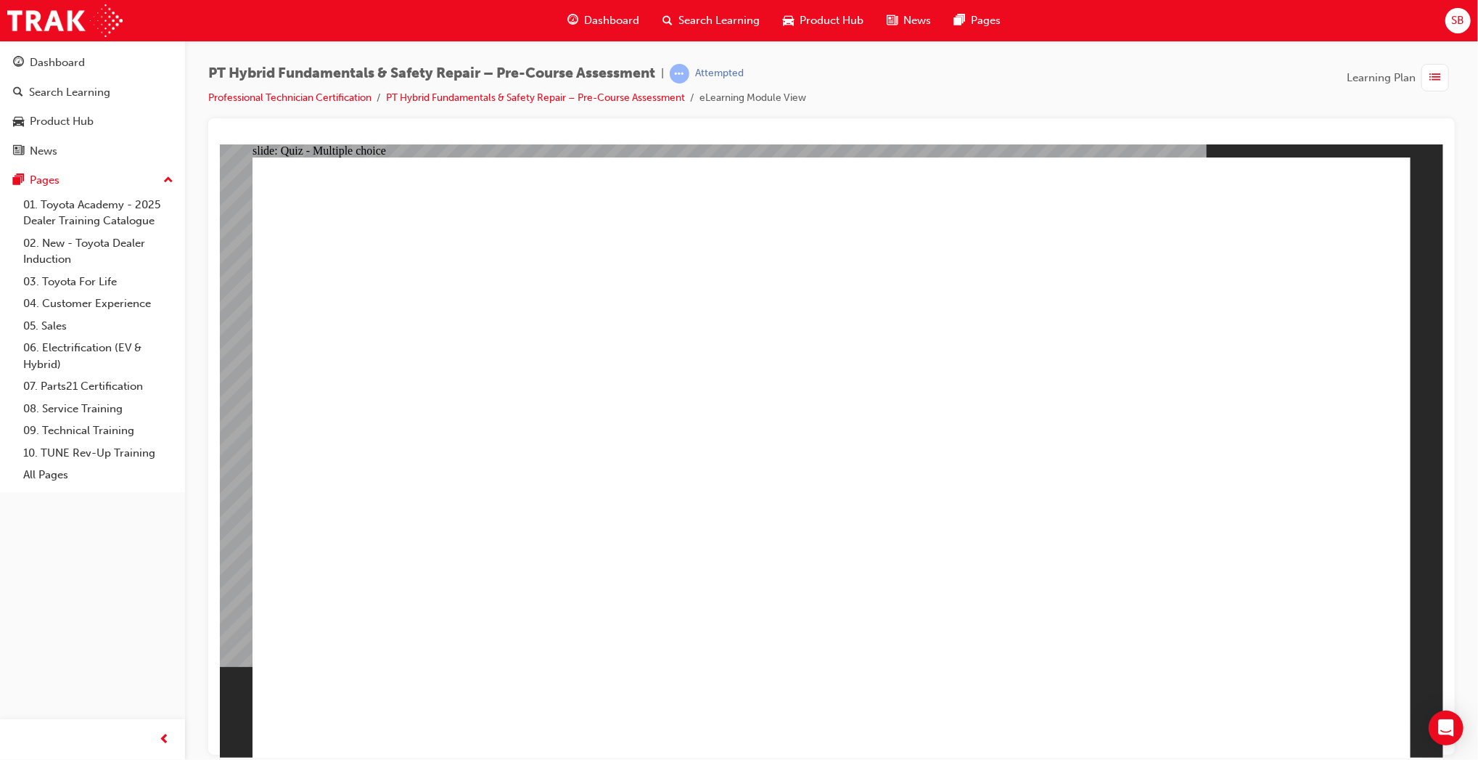
radio input "true"
drag, startPoint x: 896, startPoint y: 493, endPoint x: 910, endPoint y: 578, distance: 86.1
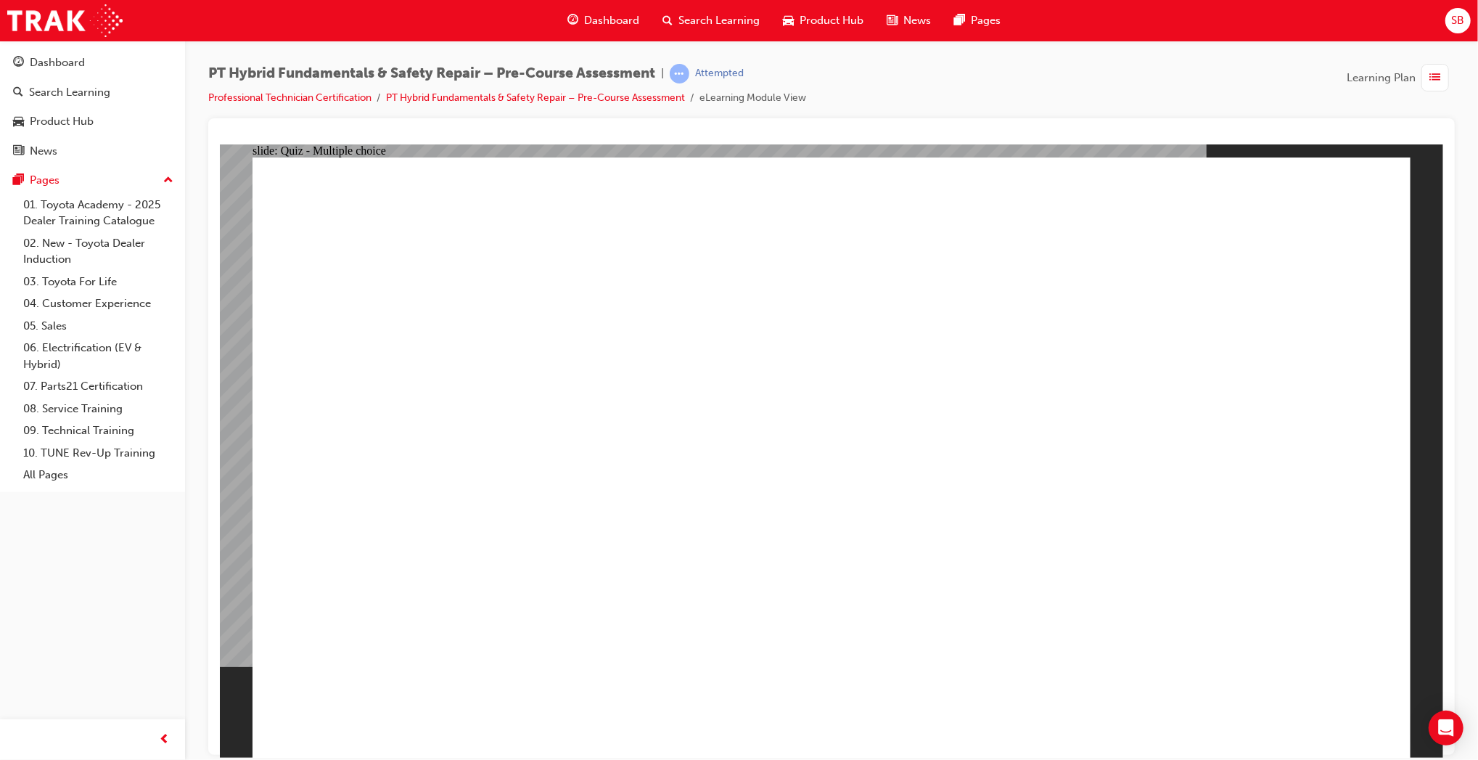
checkbox input "true"
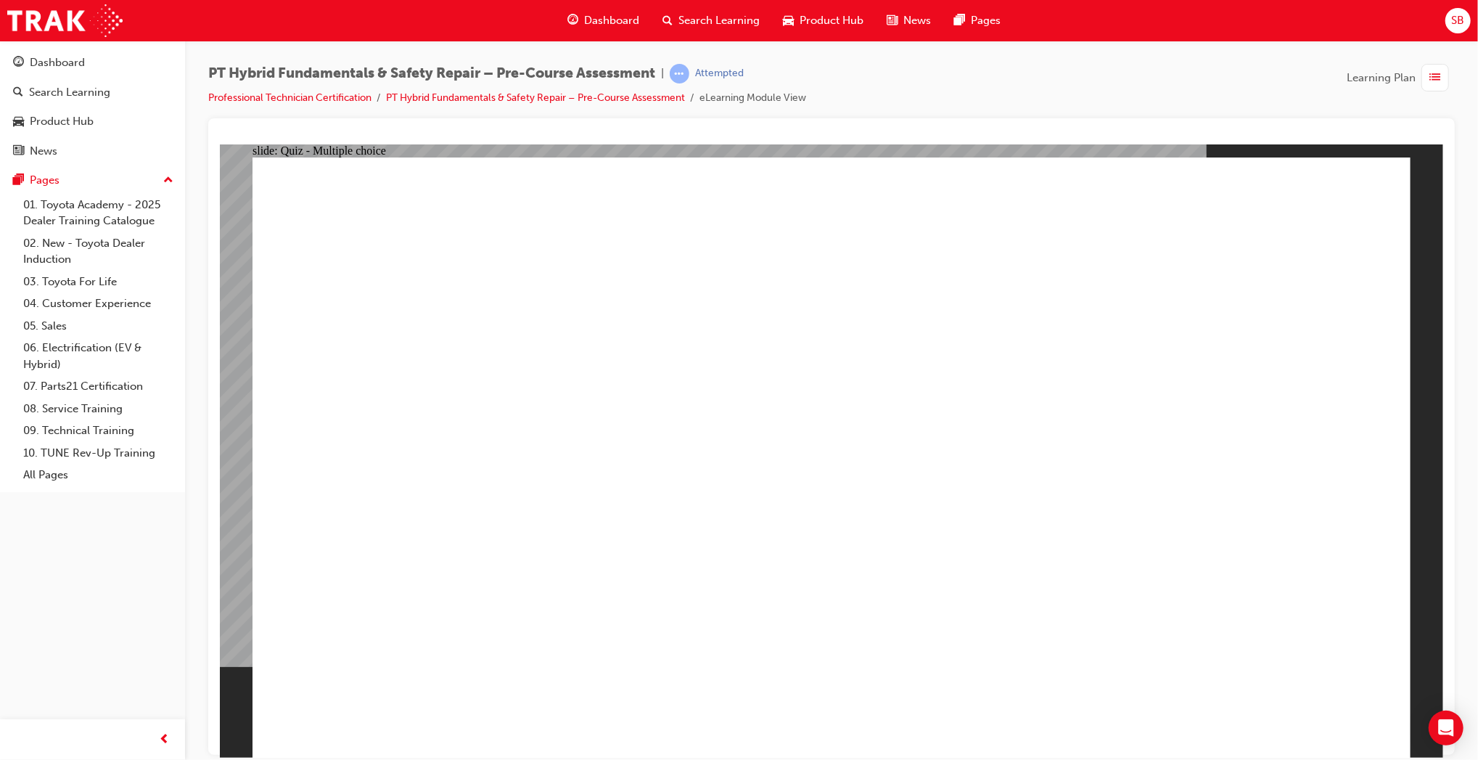
checkbox input "true"
radio input "true"
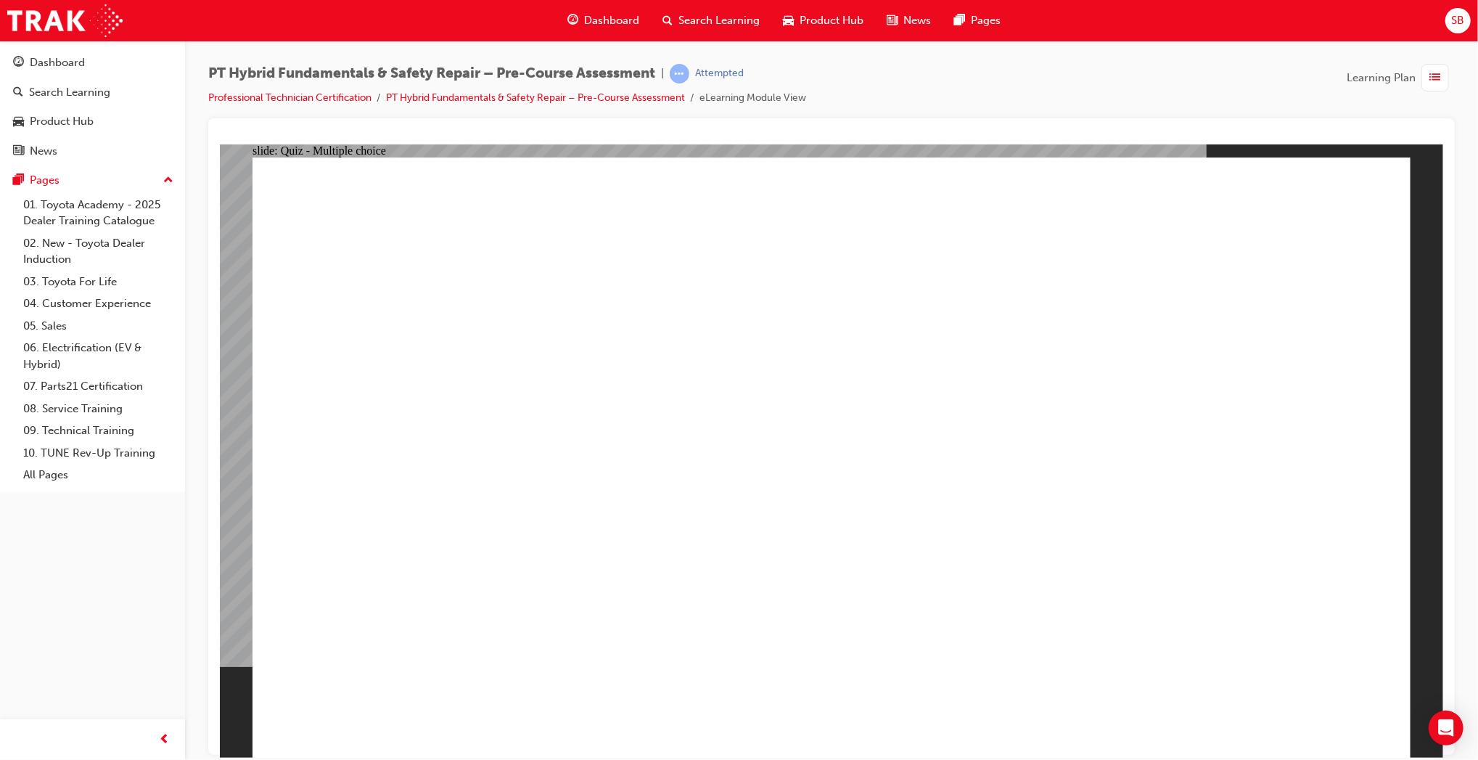
radio input "true"
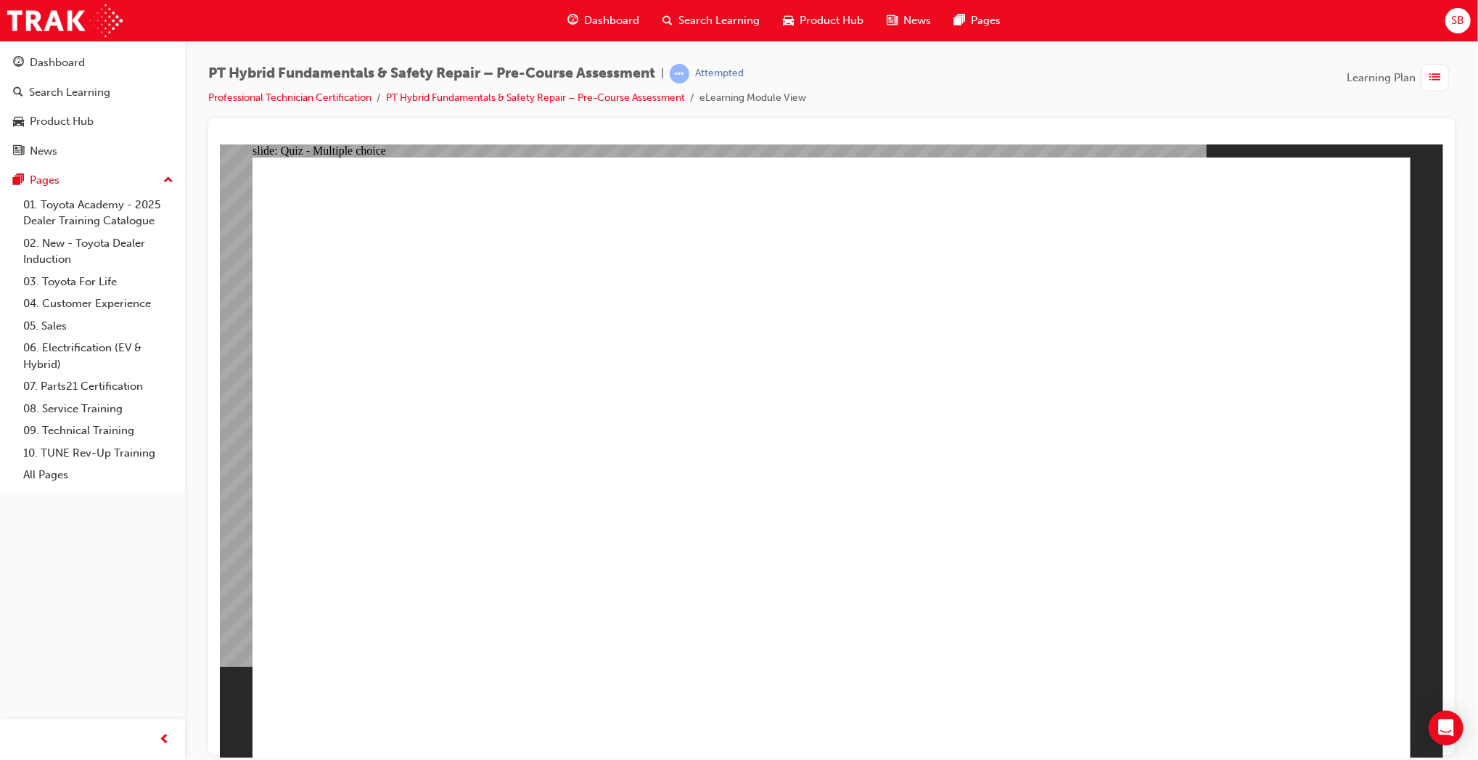
radio input "true"
click at [1436, 87] on div "button" at bounding box center [1436, 78] width 28 height 28
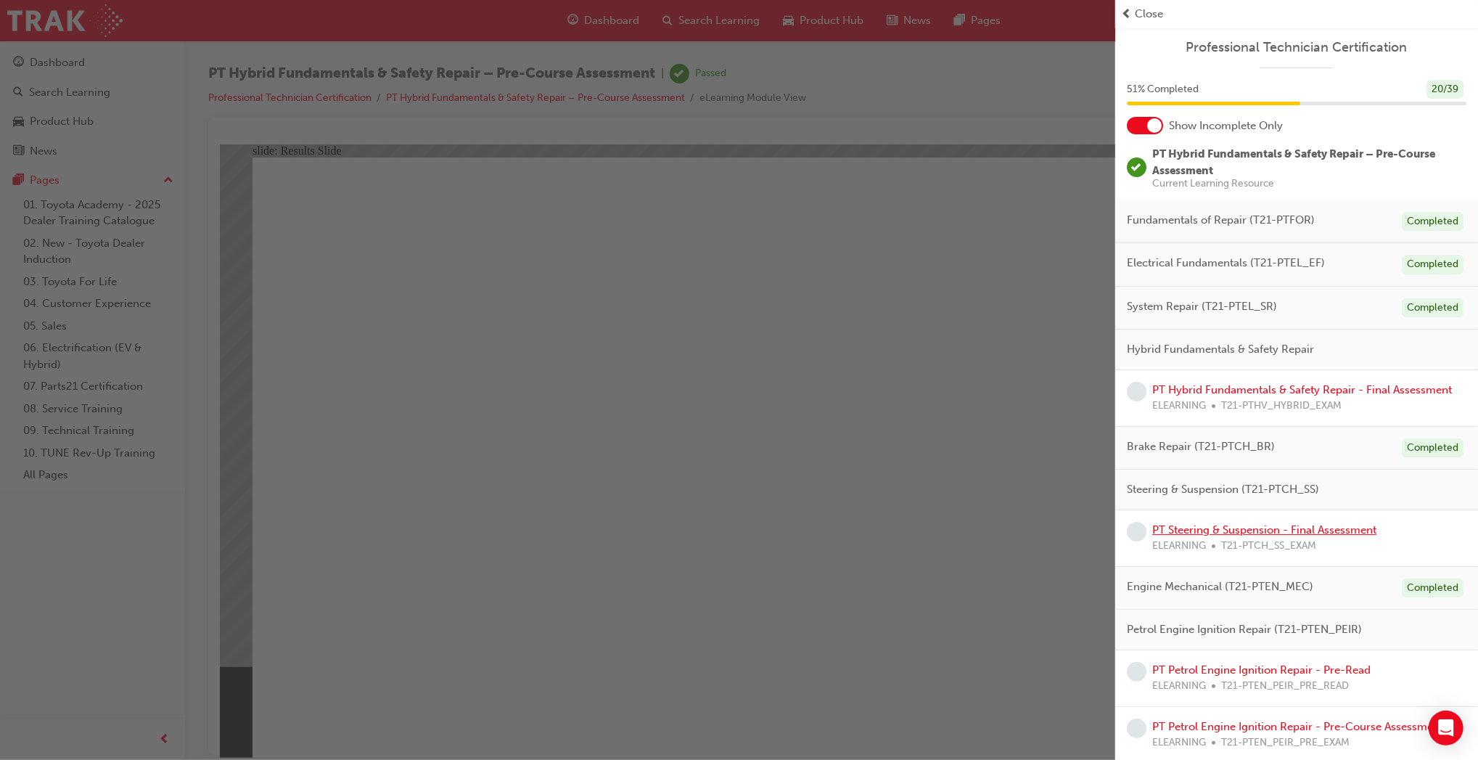
click at [1292, 532] on link "PT Steering & Suspension - Final Assessment" at bounding box center [1264, 529] width 224 height 13
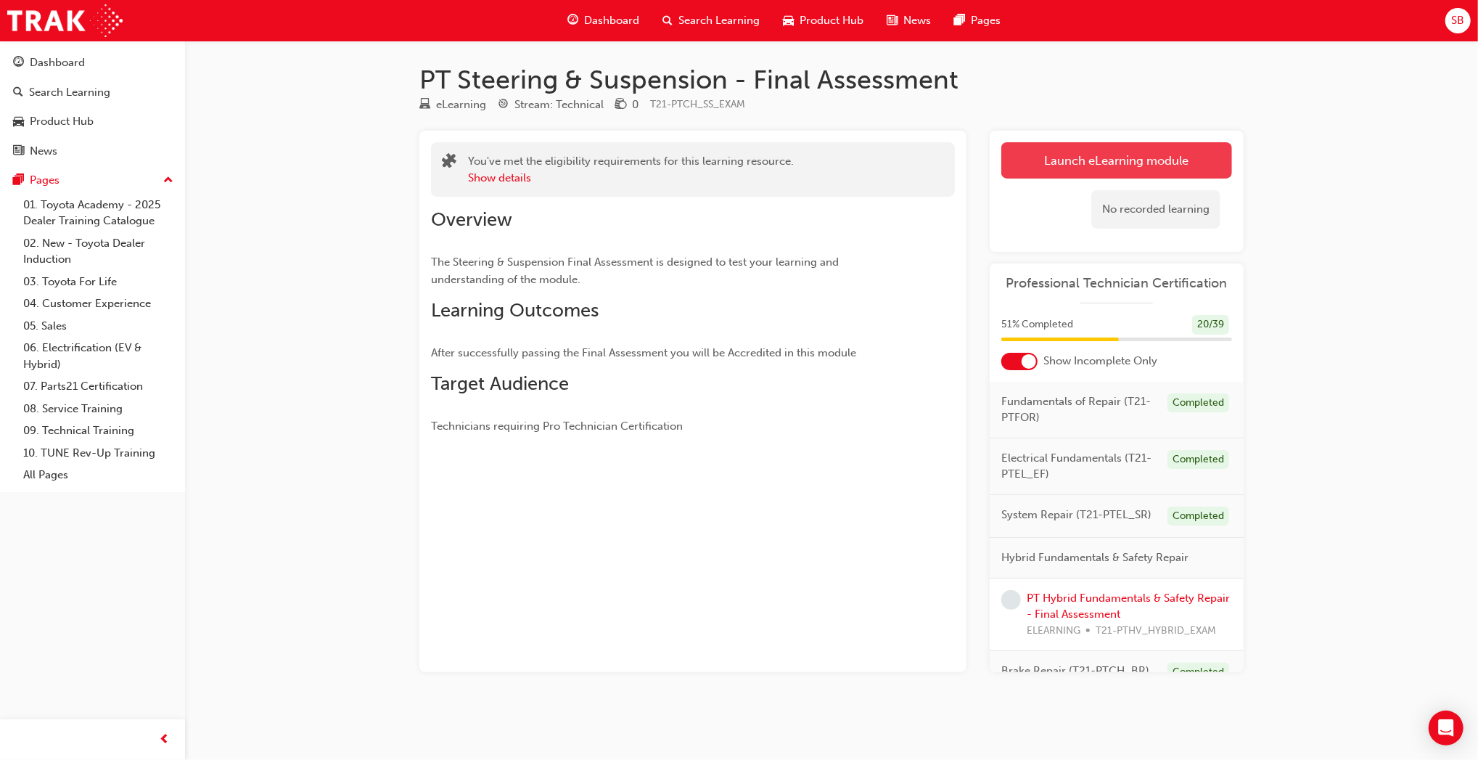
click at [1058, 150] on link "Launch eLearning module" at bounding box center [1117, 160] width 231 height 36
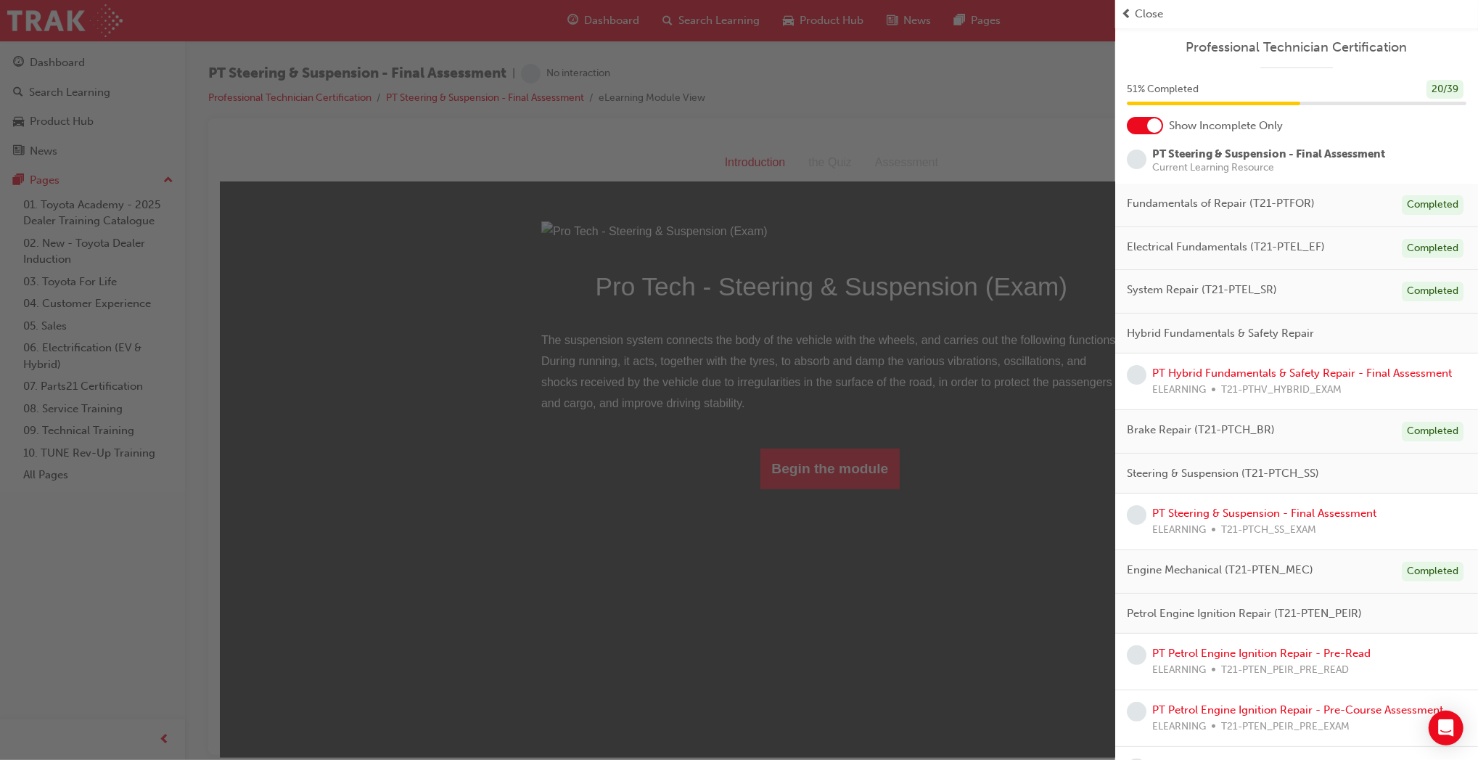
click at [849, 630] on div "button" at bounding box center [557, 380] width 1115 height 760
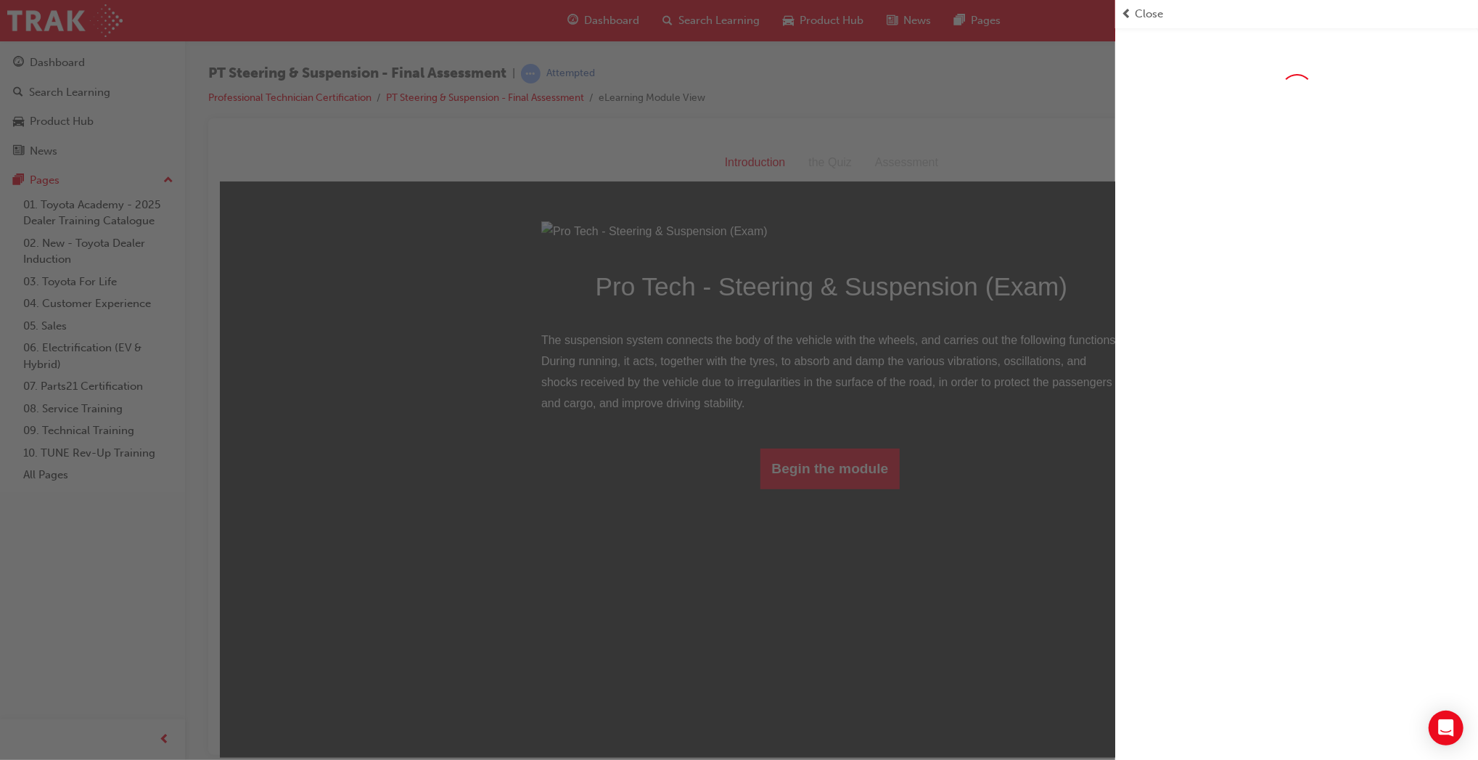
click at [849, 630] on div "button" at bounding box center [557, 380] width 1115 height 760
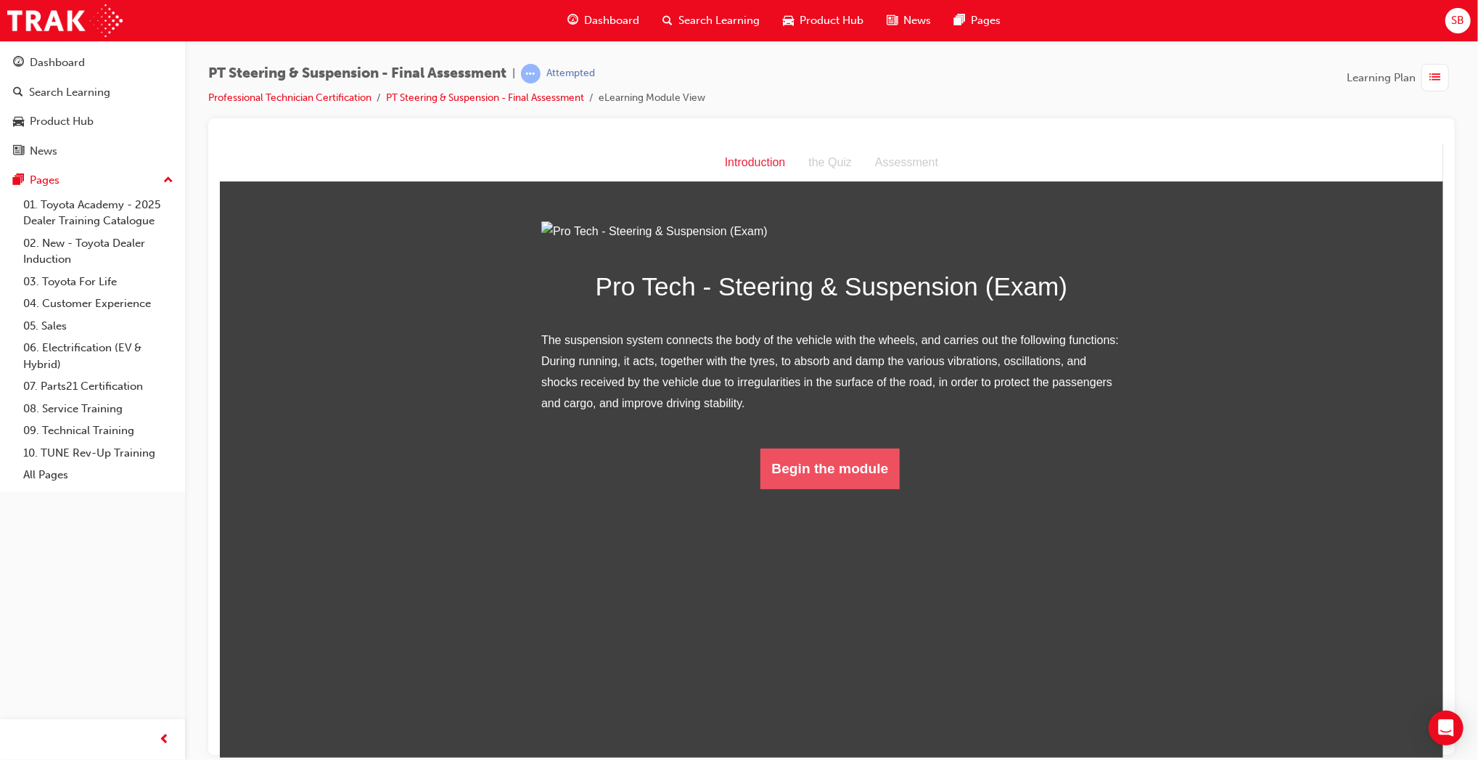
click at [848, 488] on button "Begin the module" at bounding box center [830, 468] width 140 height 41
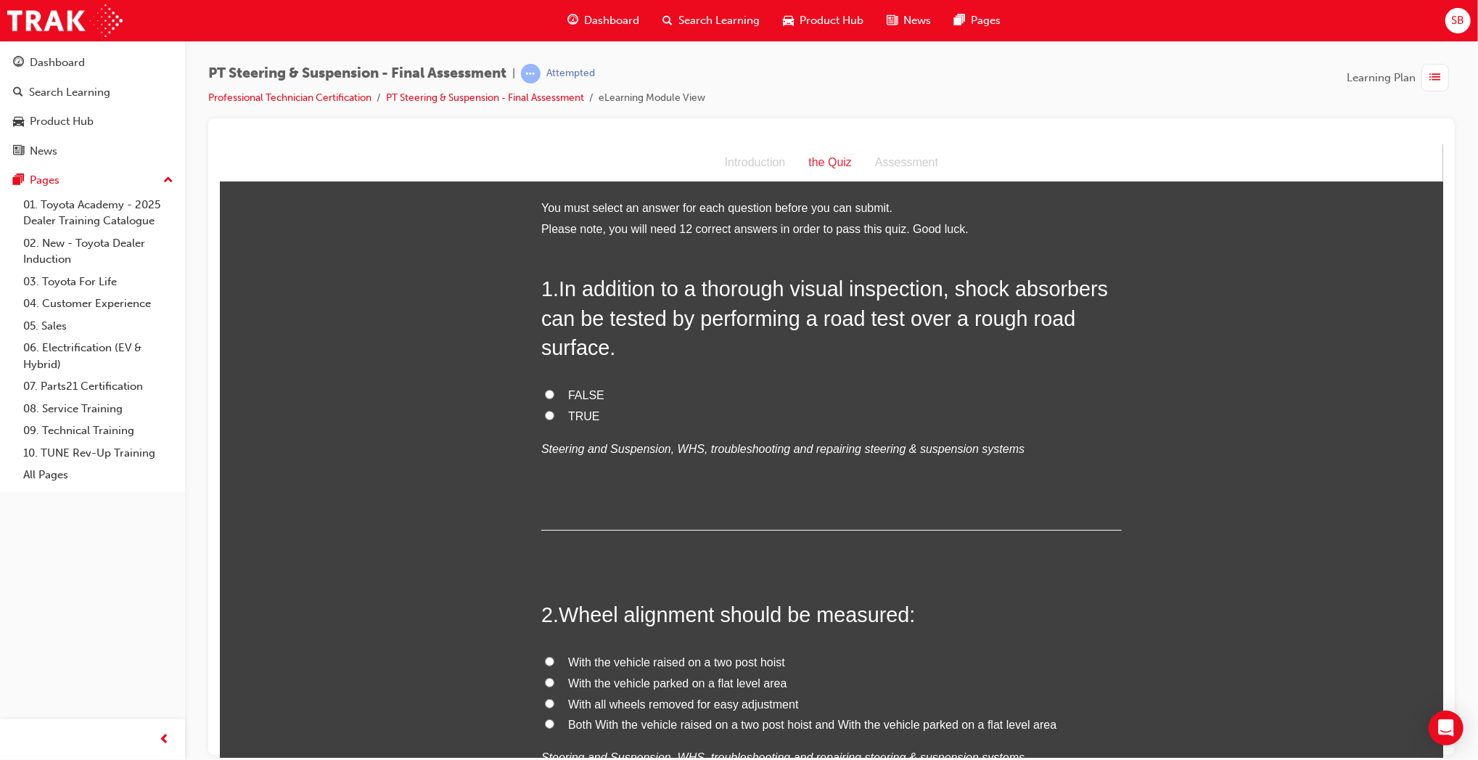
click at [575, 411] on span "TRUE" at bounding box center [584, 415] width 32 height 12
click at [554, 411] on input "TRUE" at bounding box center [548, 414] width 9 height 9
radio input "true"
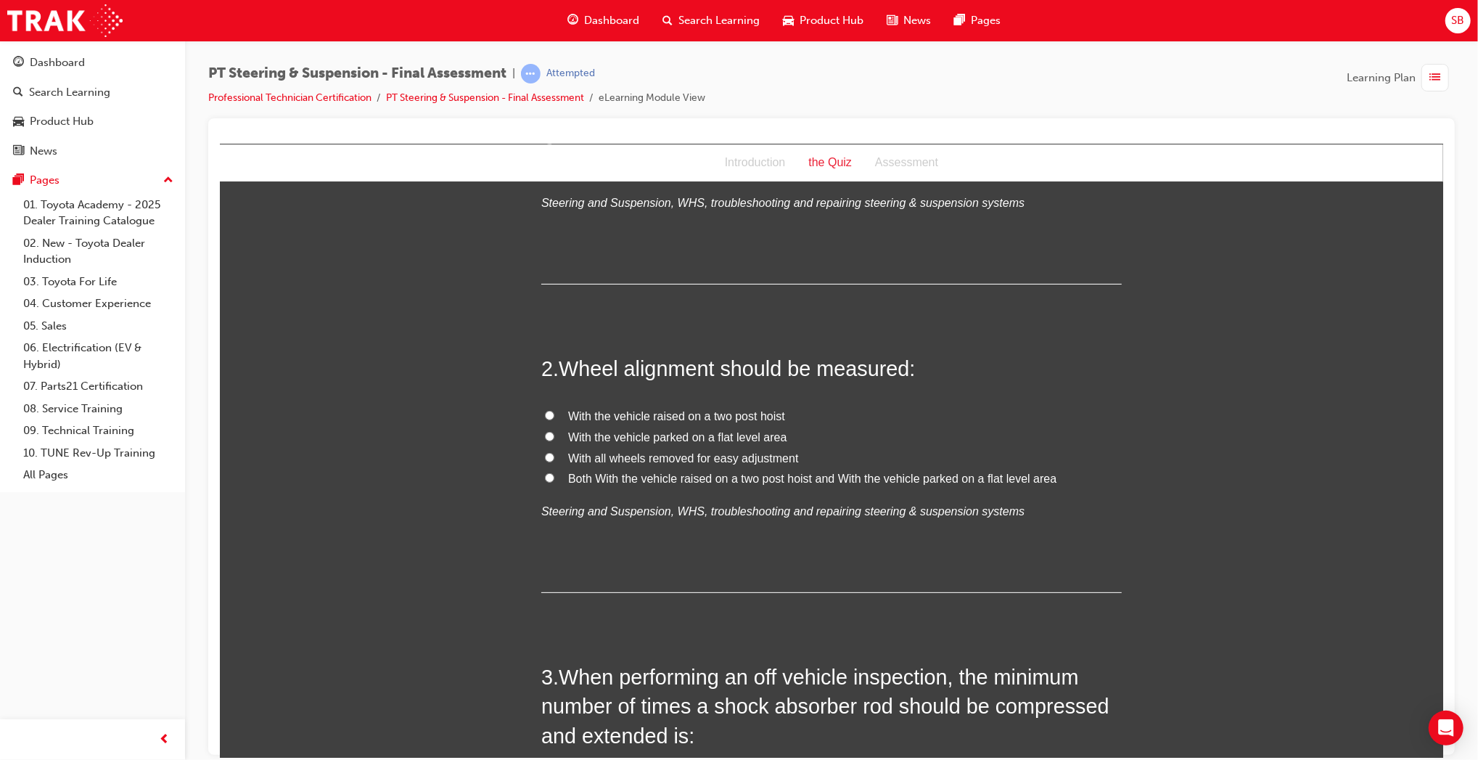
scroll to position [247, 0]
click at [726, 437] on span "With the vehicle parked on a flat level area" at bounding box center [677, 435] width 219 height 12
click at [554, 437] on input "With the vehicle parked on a flat level area" at bounding box center [548, 434] width 9 height 9
radio input "true"
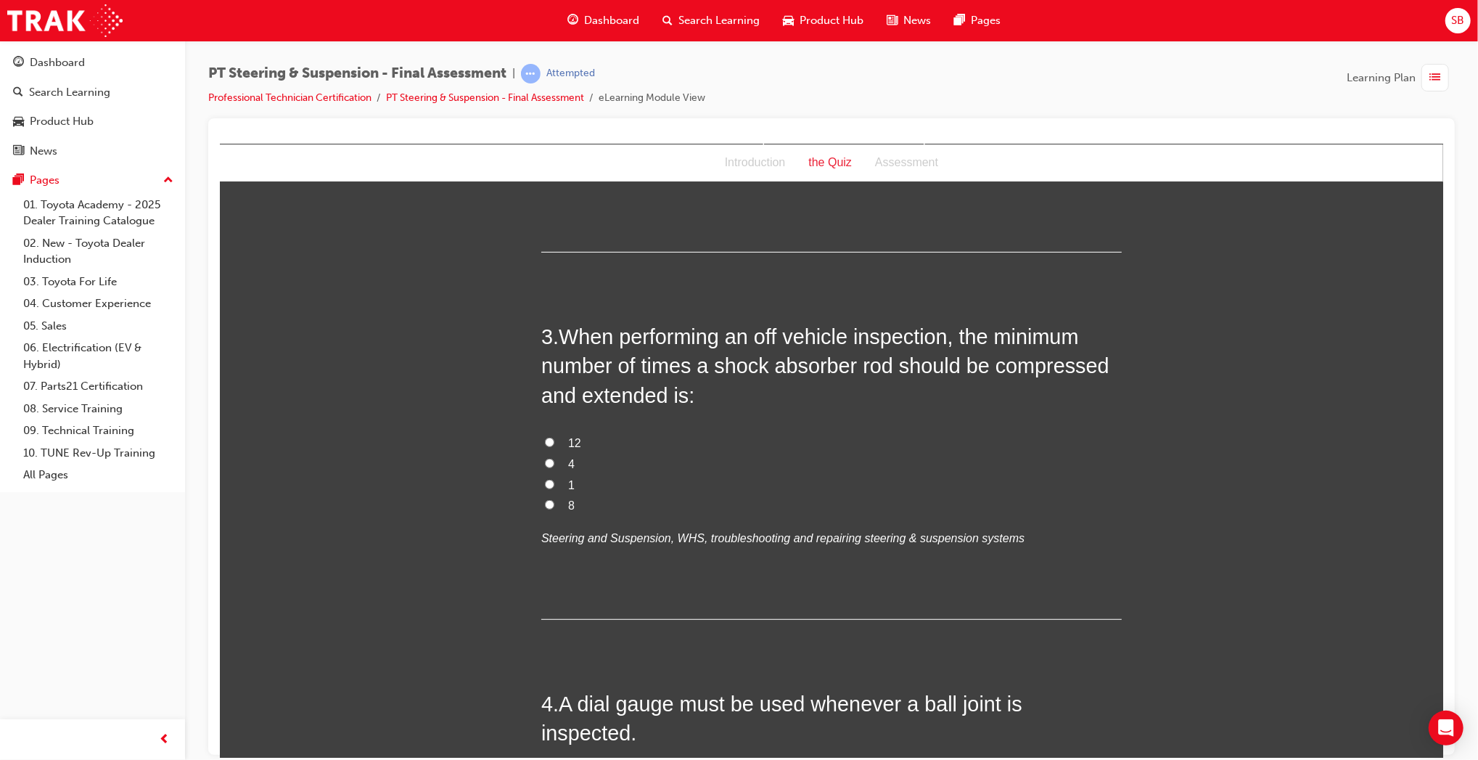
scroll to position [587, 0]
click at [557, 466] on label "4" at bounding box center [831, 463] width 581 height 21
click at [554, 466] on input "4" at bounding box center [548, 461] width 9 height 9
radio input "true"
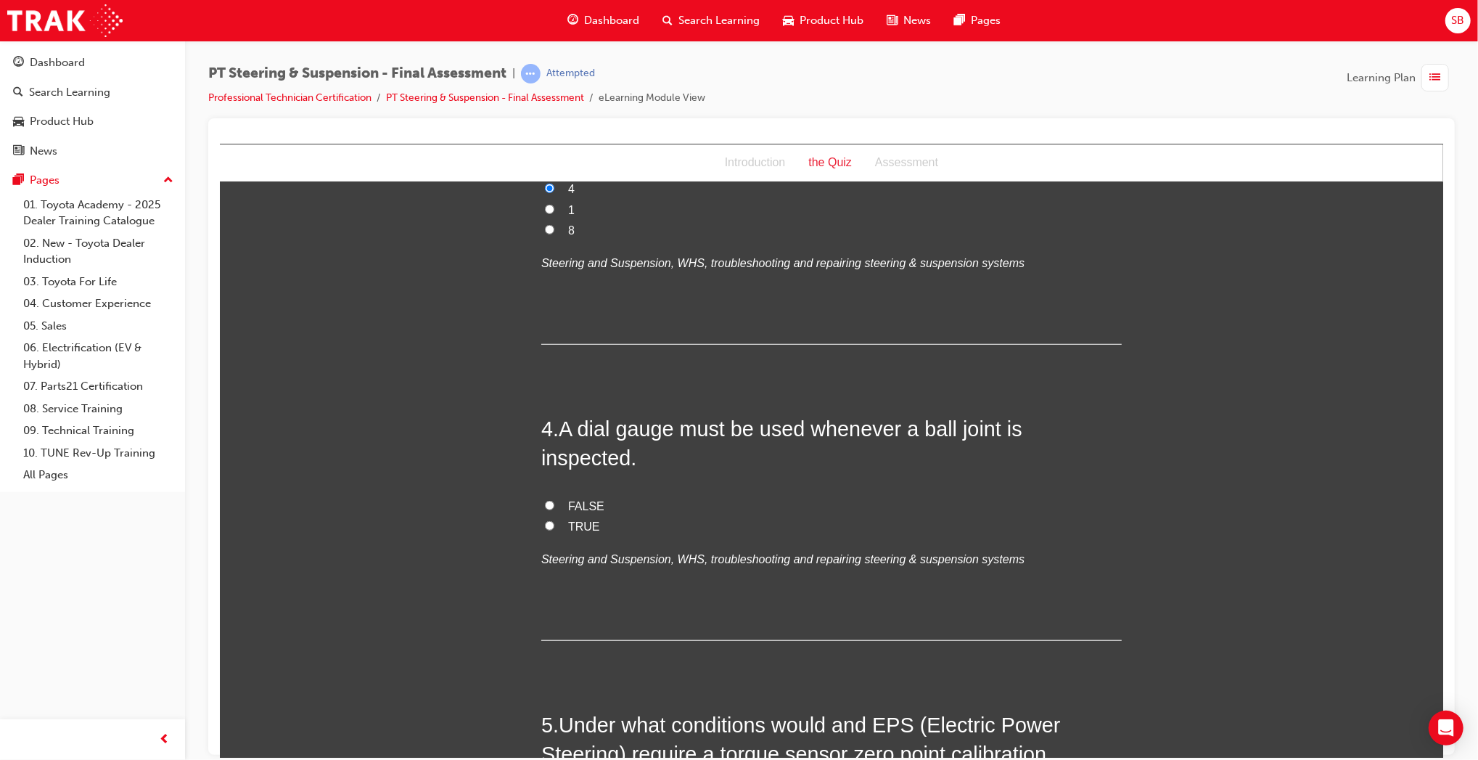
scroll to position [881, 0]
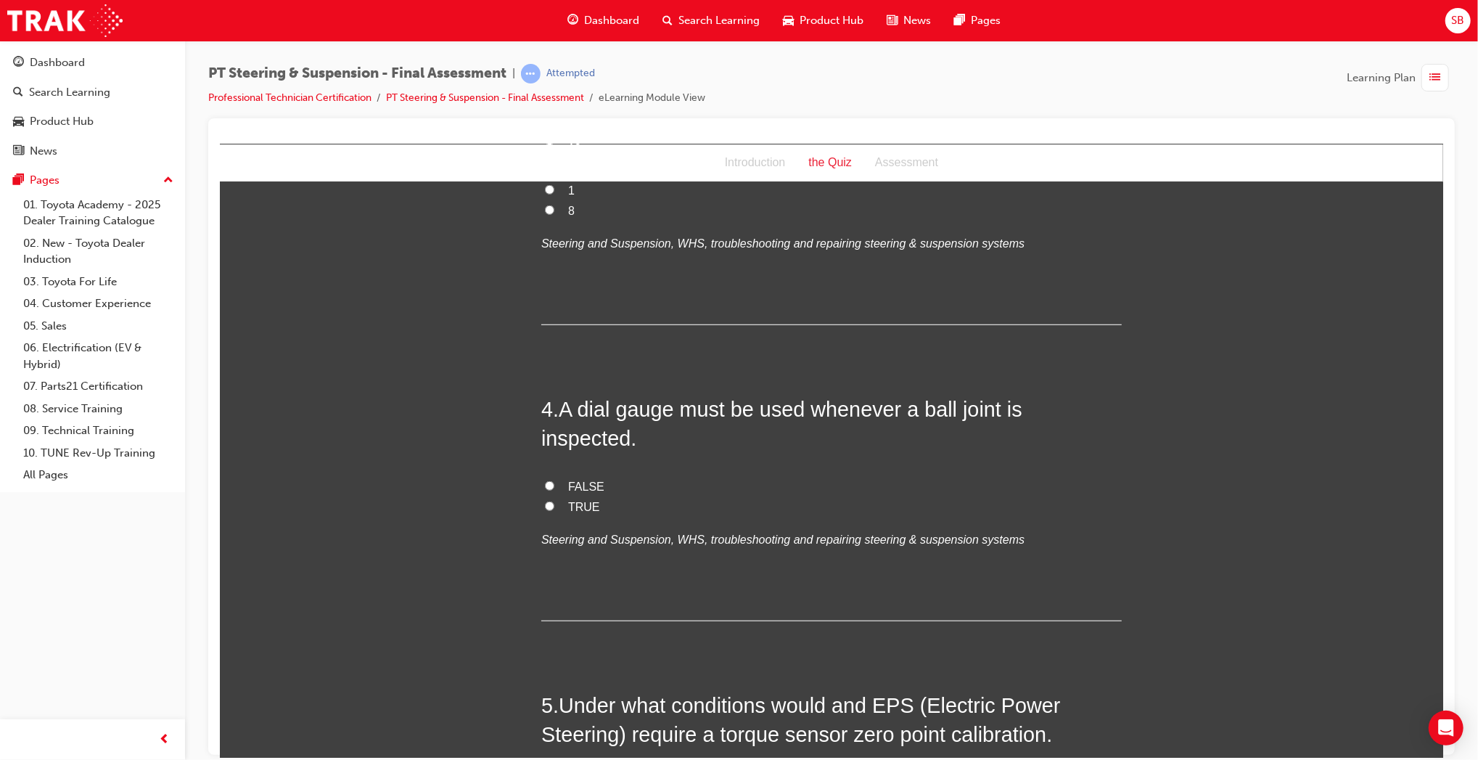
click at [584, 480] on span "FALSE" at bounding box center [586, 486] width 36 height 12
click at [554, 480] on input "FALSE" at bounding box center [548, 484] width 9 height 9
radio input "true"
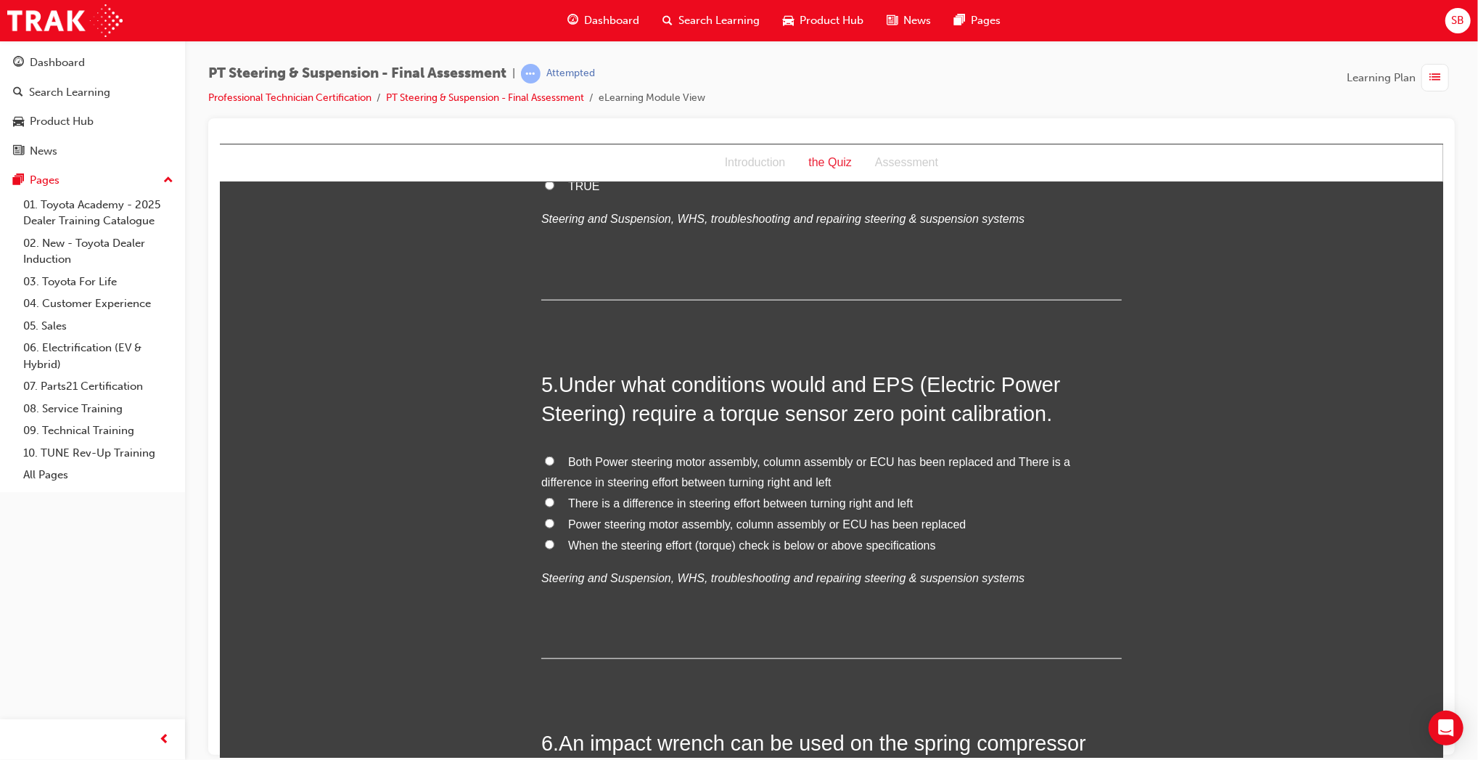
scroll to position [1212, 0]
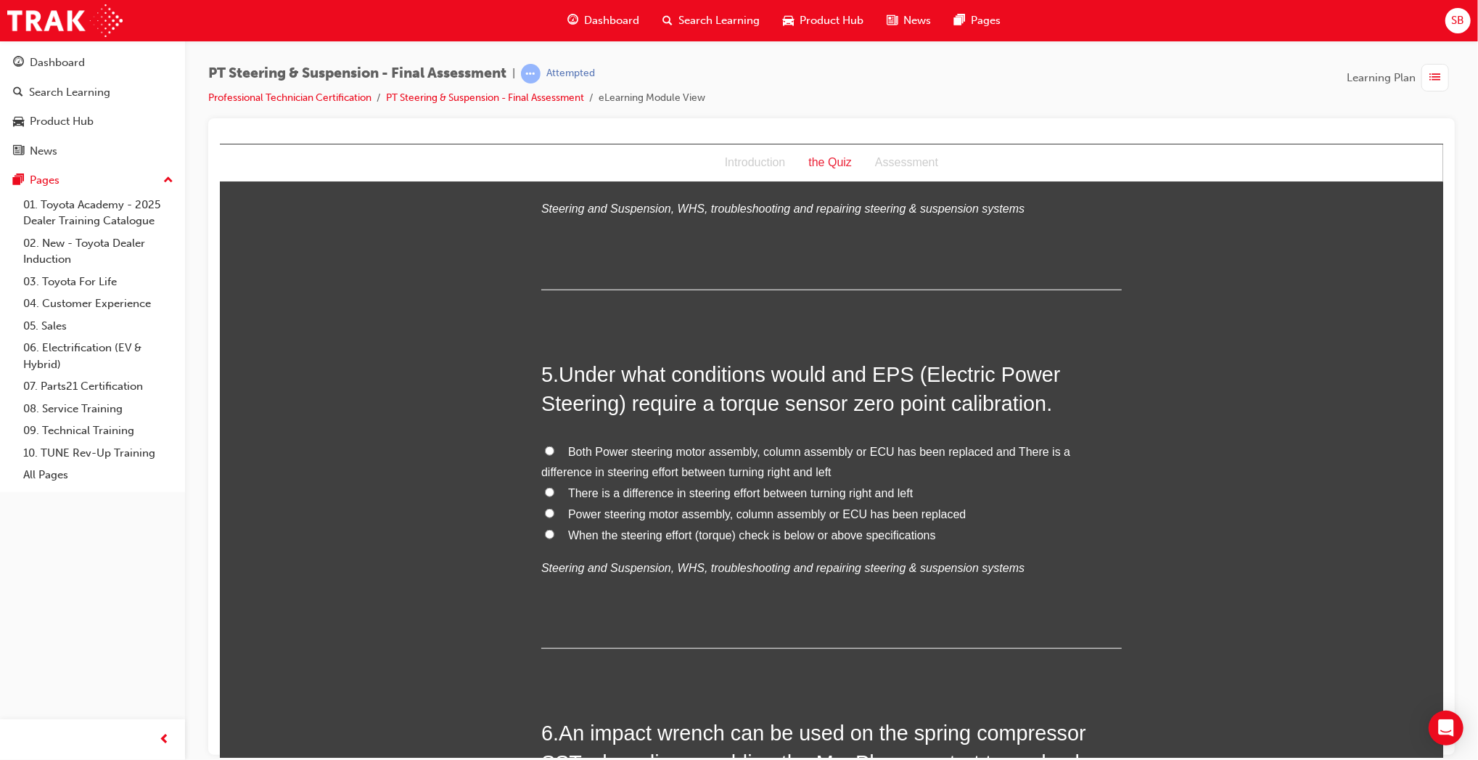
click at [697, 441] on label "Both Power steering motor assembly, column assembly or ECU has been replaced an…" at bounding box center [831, 462] width 581 height 42
click at [554, 446] on input "Both Power steering motor assembly, column assembly or ECU has been replaced an…" at bounding box center [548, 450] width 9 height 9
radio input "true"
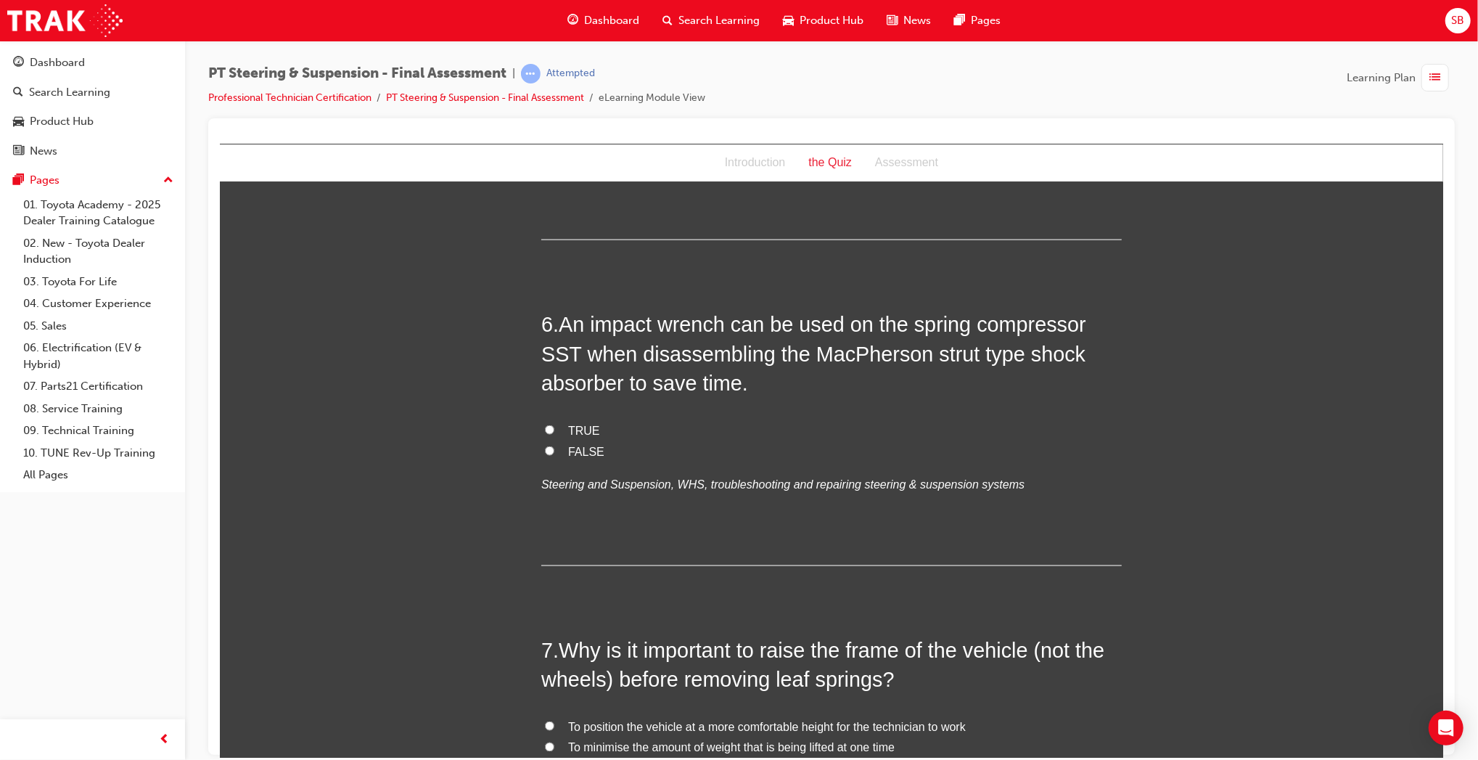
scroll to position [1621, 0]
click at [585, 444] on span "FALSE" at bounding box center [586, 450] width 36 height 12
click at [554, 445] on input "FALSE" at bounding box center [548, 449] width 9 height 9
radio input "true"
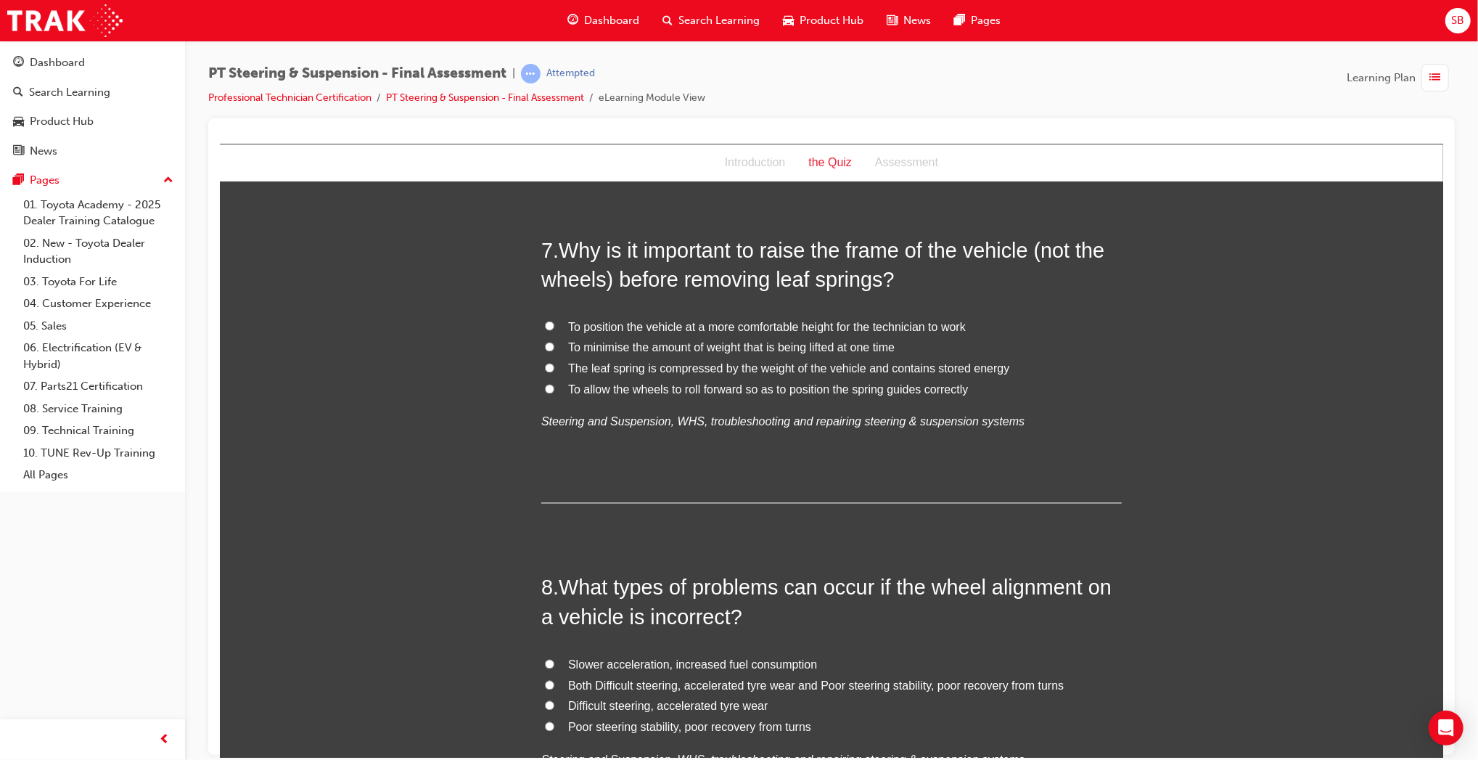
scroll to position [2036, 0]
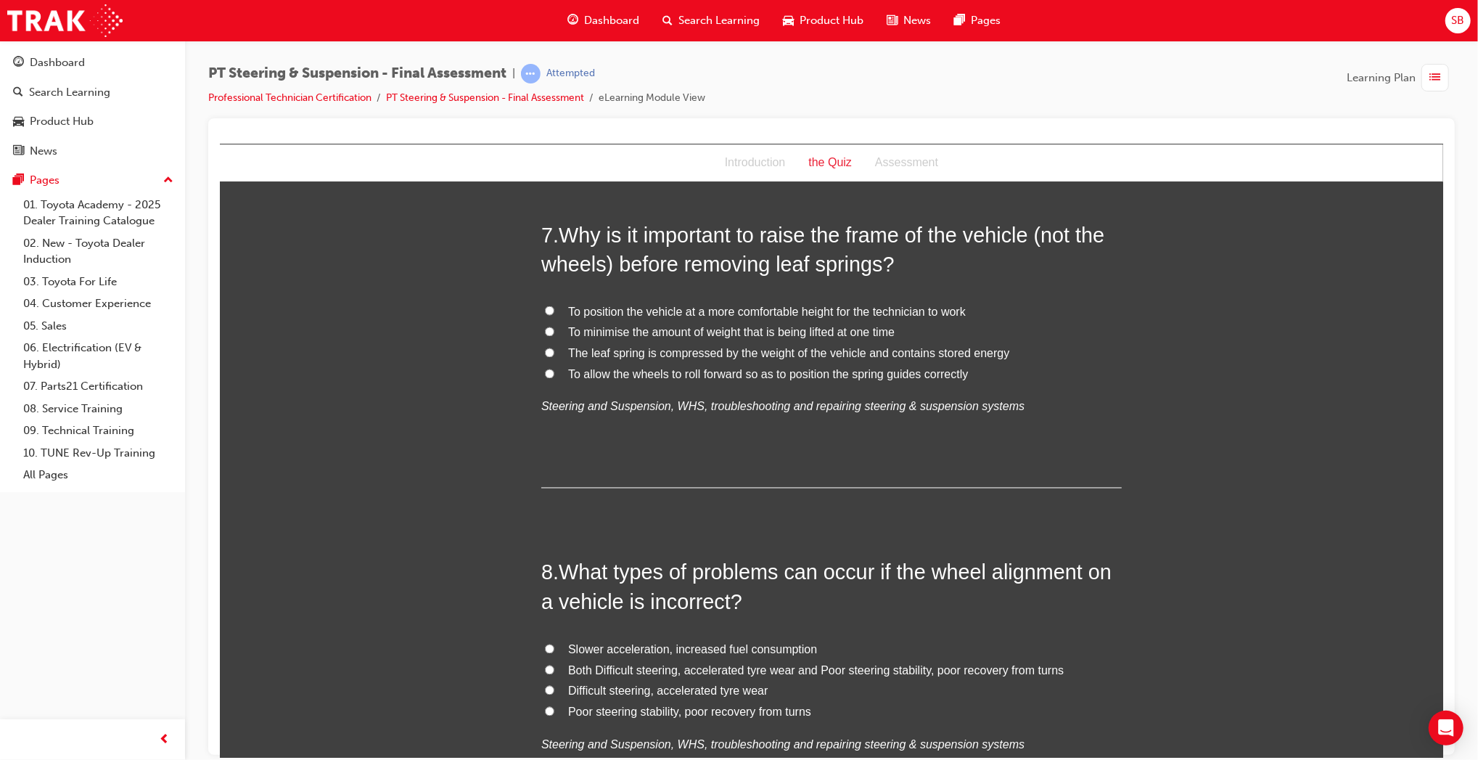
click at [741, 347] on span "The leaf spring is compressed by the weight of the vehicle and contains stored …" at bounding box center [788, 353] width 441 height 12
click at [554, 348] on input "The leaf spring is compressed by the weight of the vehicle and contains stored …" at bounding box center [548, 352] width 9 height 9
radio input "true"
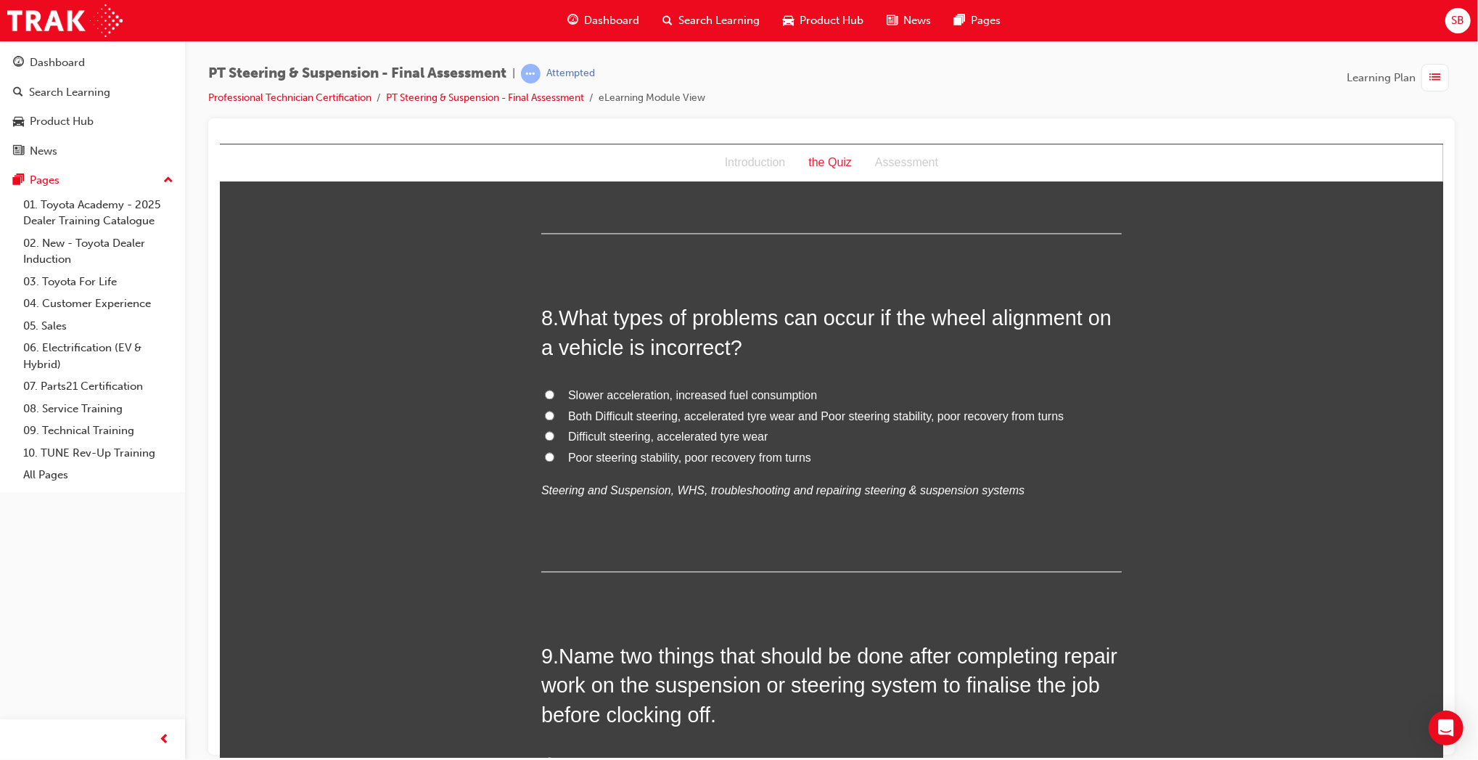
scroll to position [2371, 0]
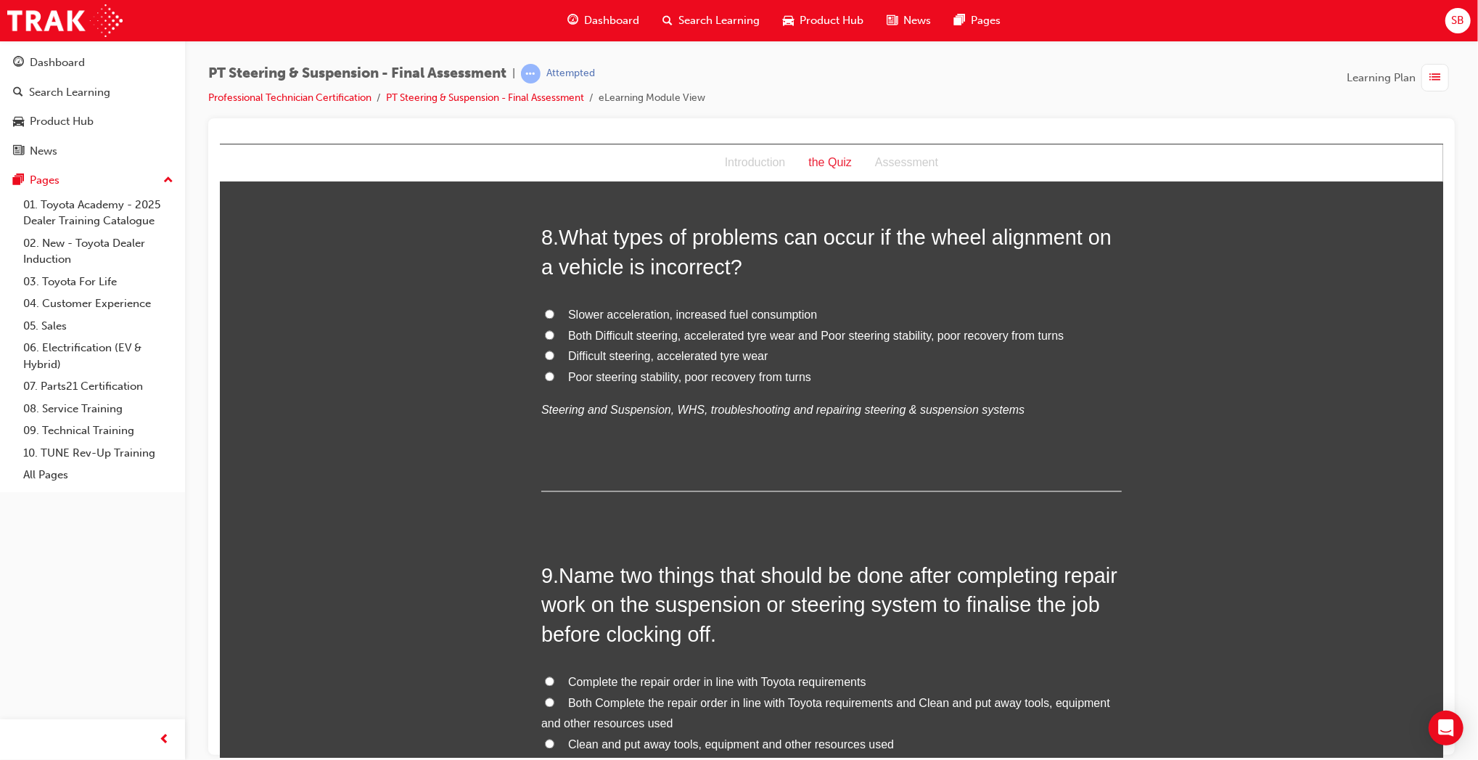
click at [732, 329] on span "Both Difficult steering, accelerated tyre wear and Poor steering stability, poo…" at bounding box center [816, 335] width 496 height 12
click at [554, 329] on input "Both Difficult steering, accelerated tyre wear and Poor steering stability, poo…" at bounding box center [548, 333] width 9 height 9
radio input "true"
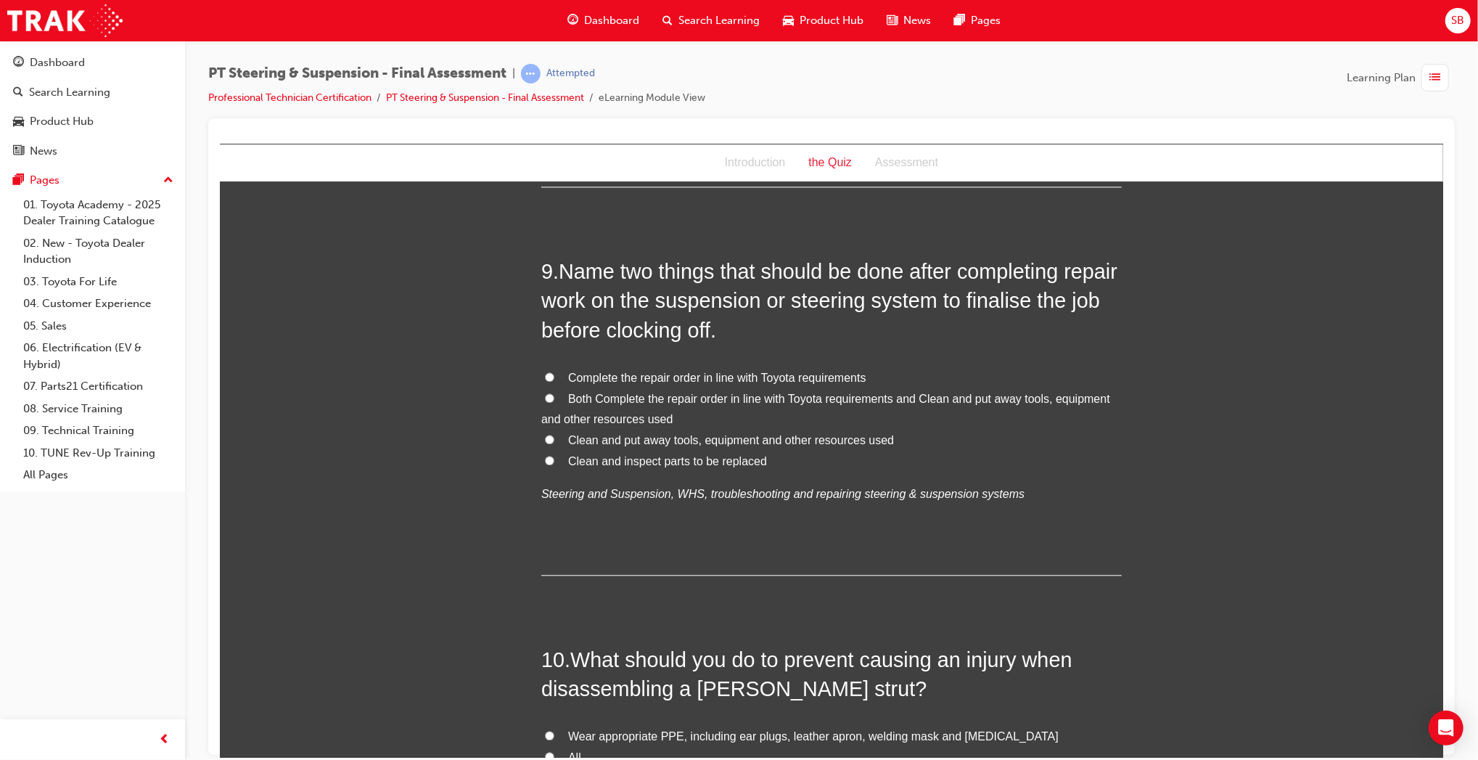
scroll to position [2680, 0]
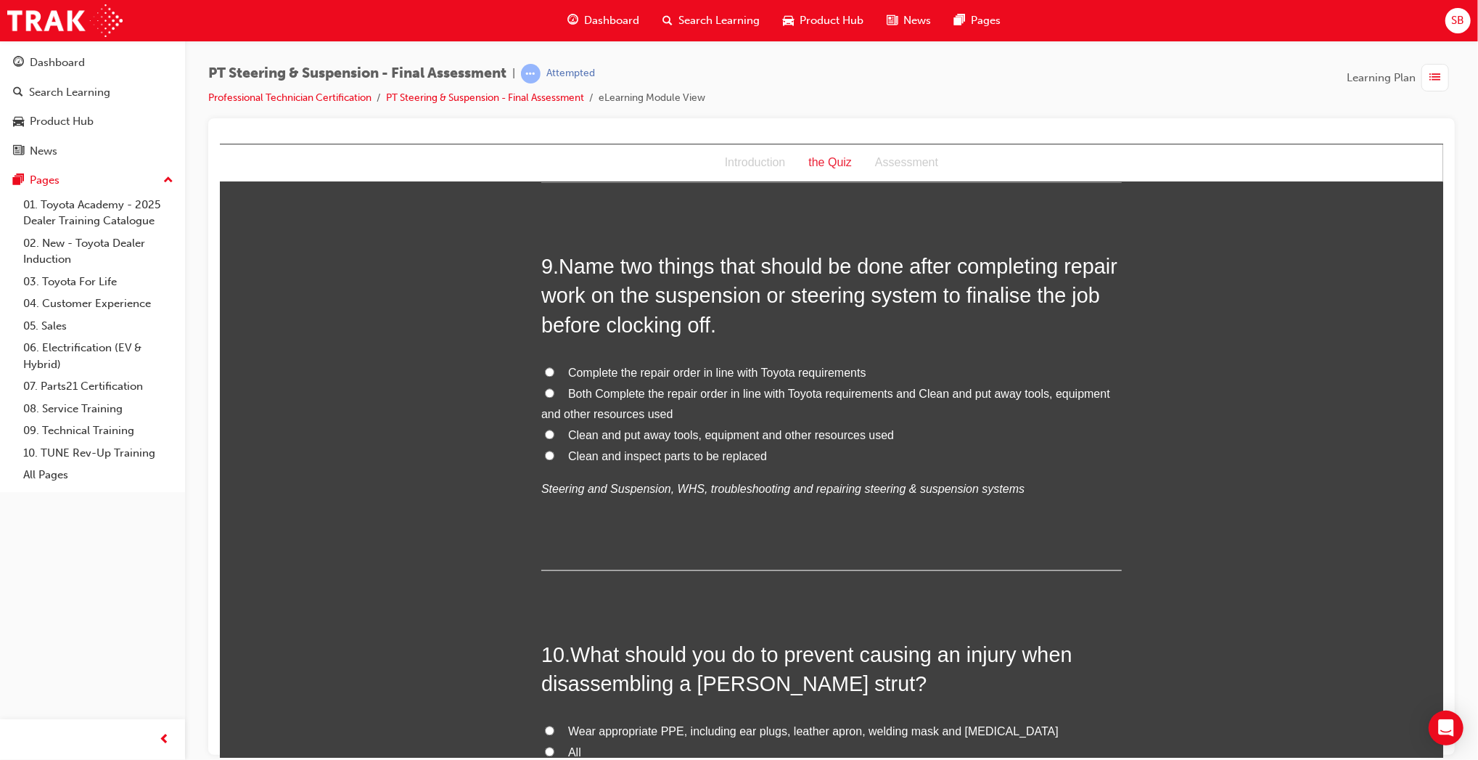
click at [687, 387] on span "Both Complete the repair order in line with Toyota requirements and Clean and p…" at bounding box center [825, 403] width 569 height 33
click at [554, 388] on input "Both Complete the repair order in line with Toyota requirements and Clean and p…" at bounding box center [548, 392] width 9 height 9
radio input "true"
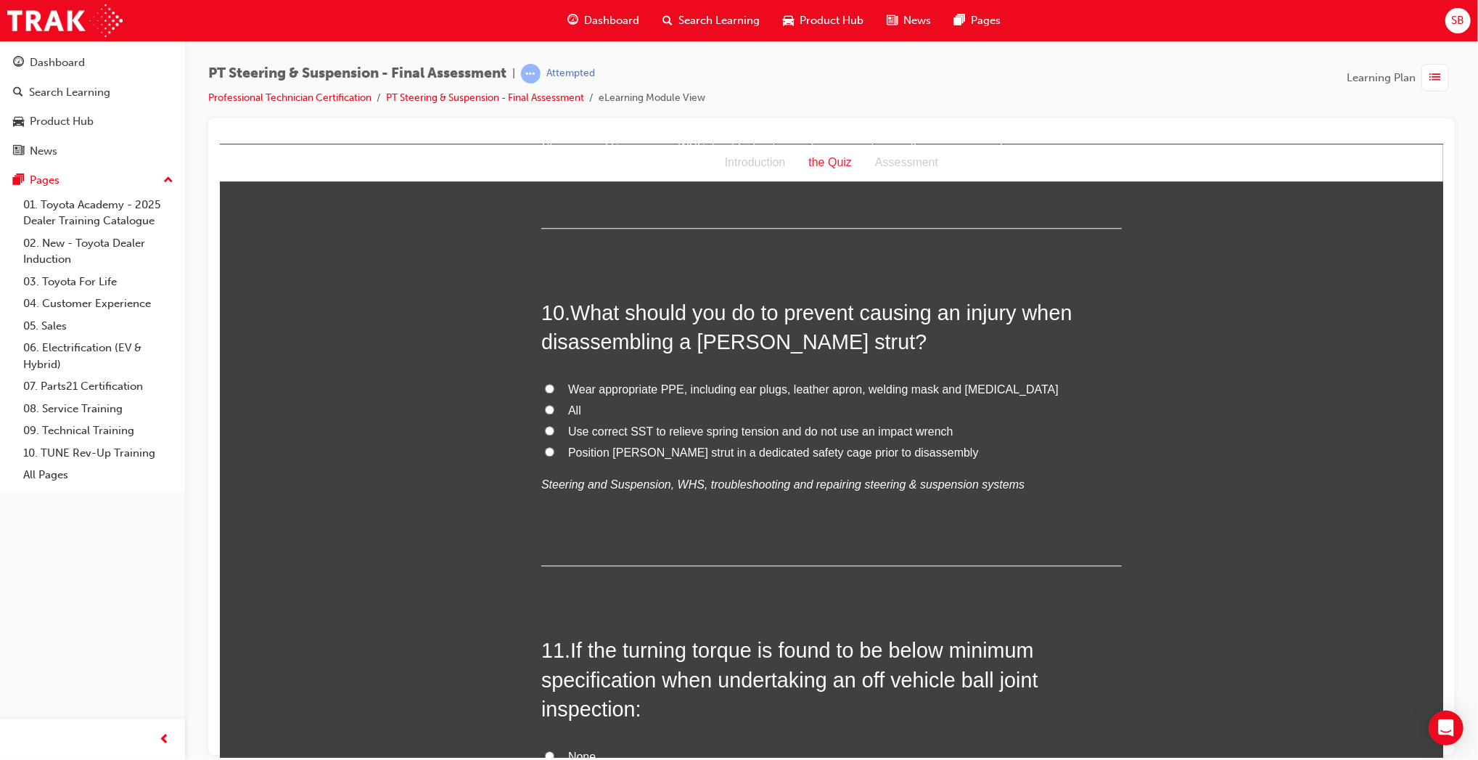
scroll to position [3034, 0]
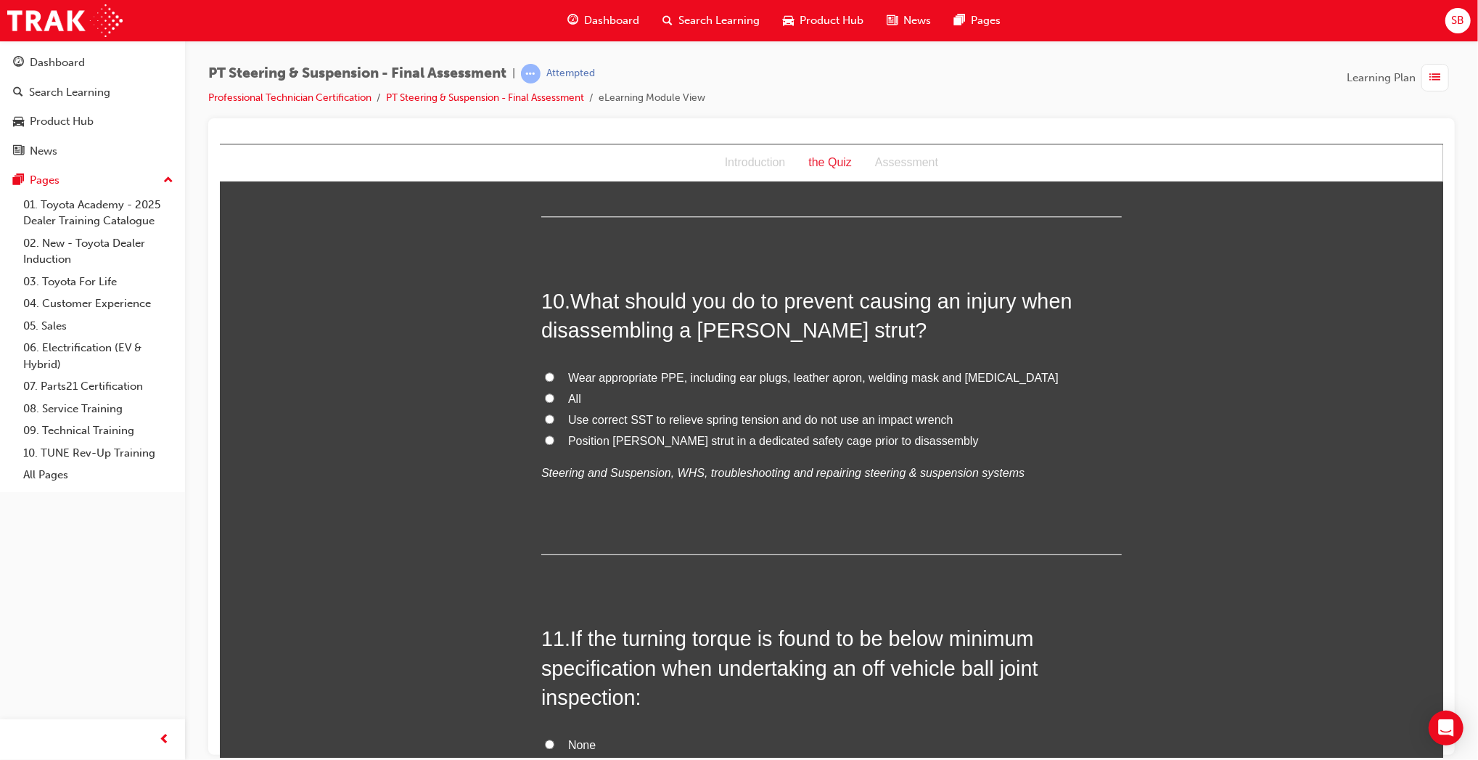
click at [581, 388] on label "All" at bounding box center [831, 398] width 581 height 21
click at [554, 393] on input "All" at bounding box center [548, 397] width 9 height 9
radio input "true"
click at [832, 413] on span "Use correct SST to relieve spring tension and do not use an impact wrench" at bounding box center [760, 419] width 385 height 12
click at [554, 414] on input "Use correct SST to relieve spring tension and do not use an impact wrench" at bounding box center [548, 418] width 9 height 9
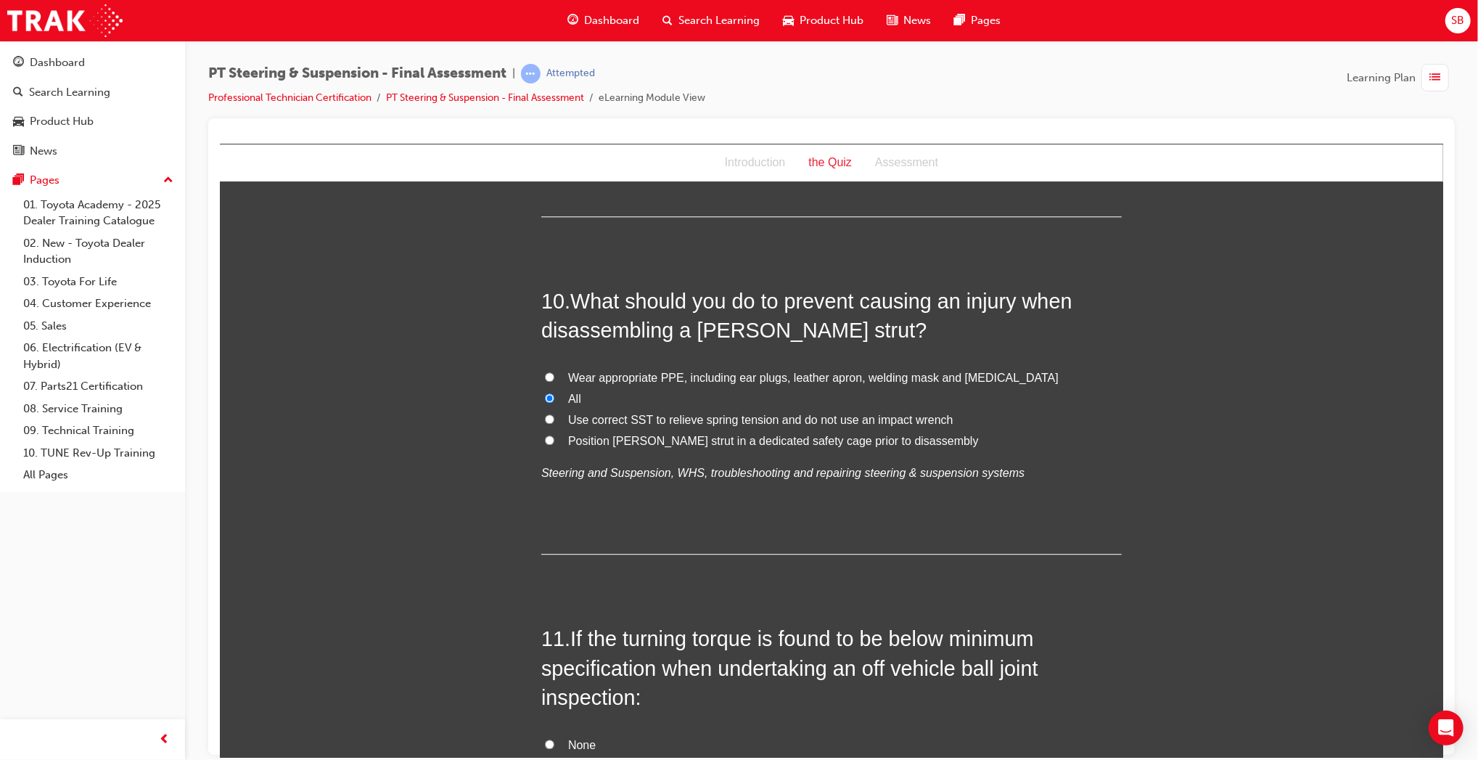
radio input "true"
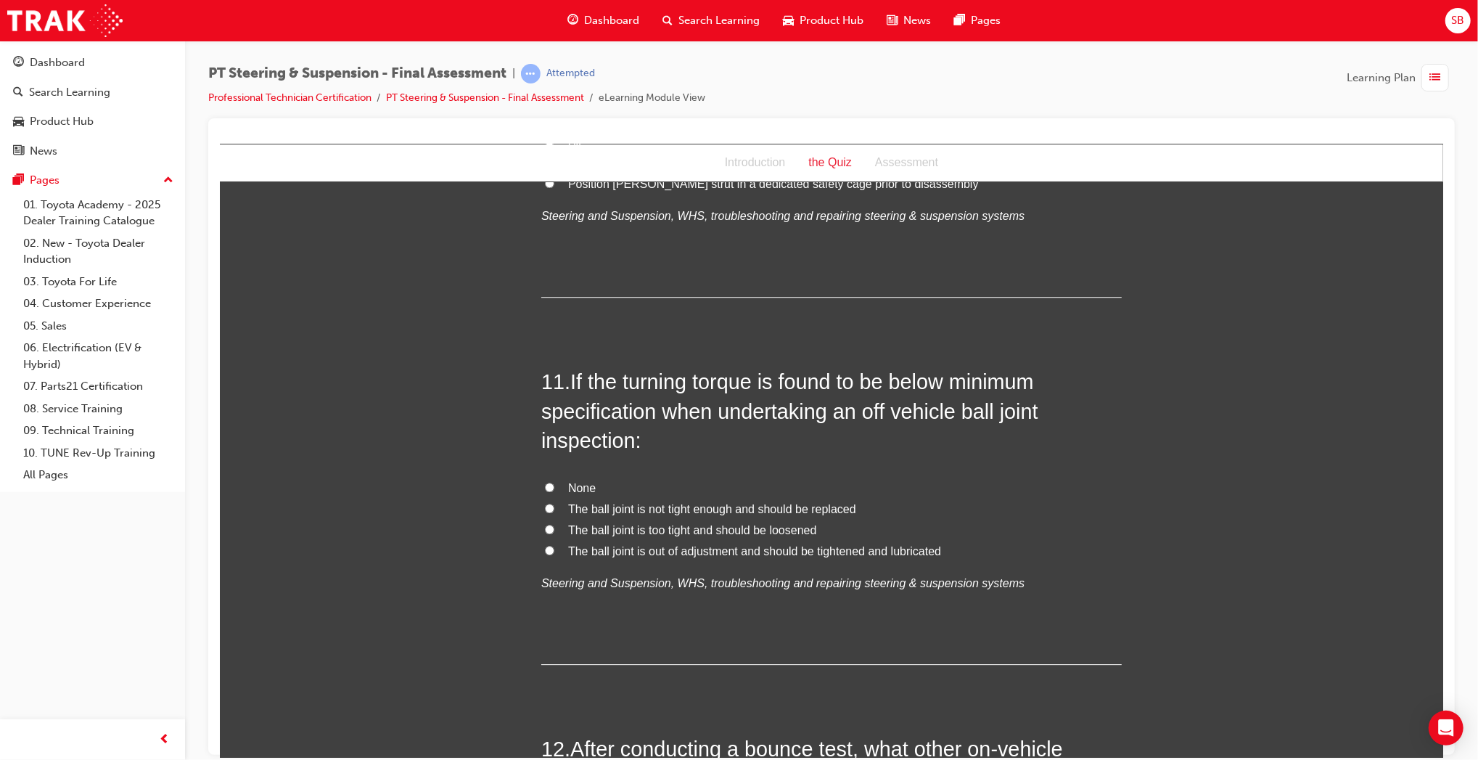
scroll to position [3325, 0]
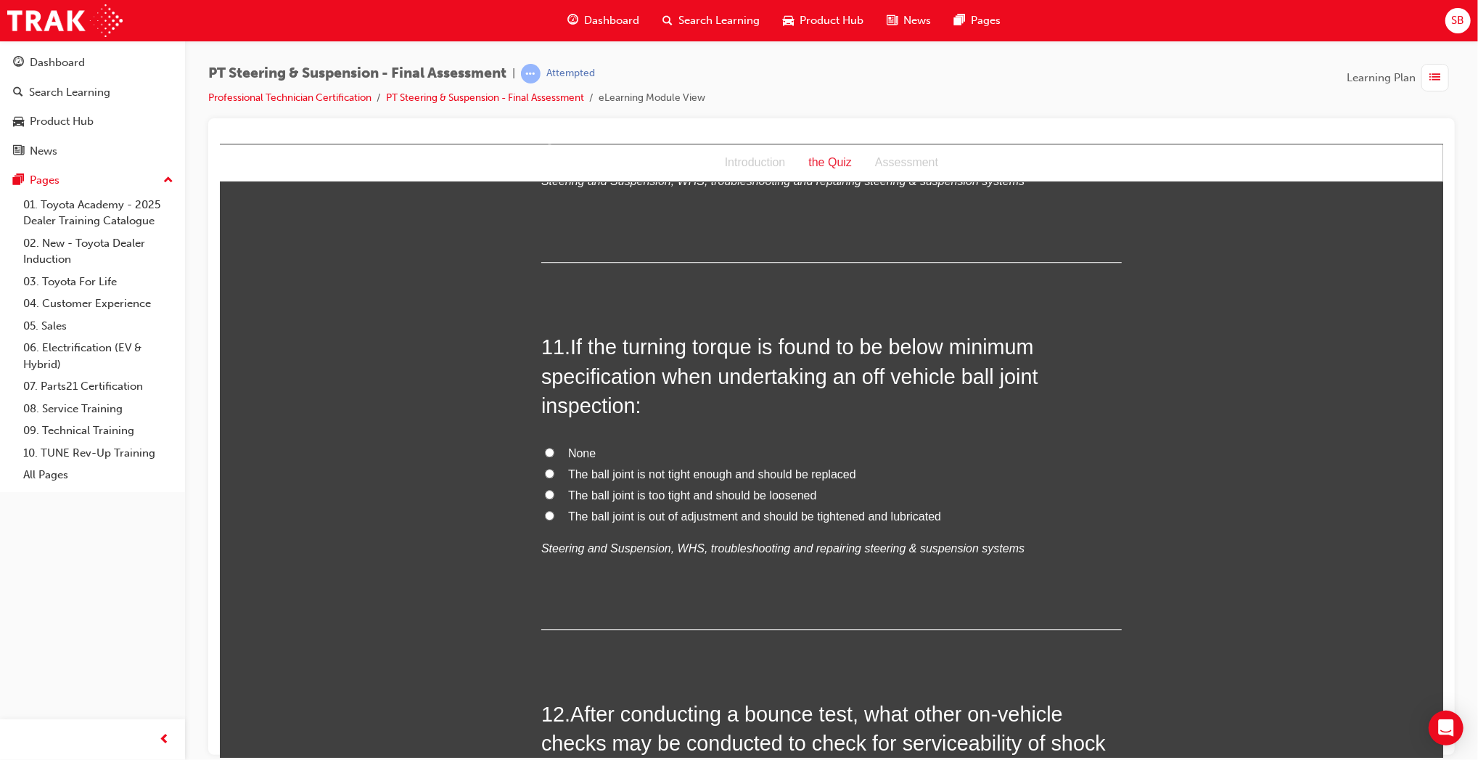
click at [740, 467] on span "The ball joint is not tight enough and should be replaced" at bounding box center [712, 473] width 288 height 12
click at [554, 468] on input "The ball joint is not tight enough and should be replaced" at bounding box center [548, 472] width 9 height 9
radio input "true"
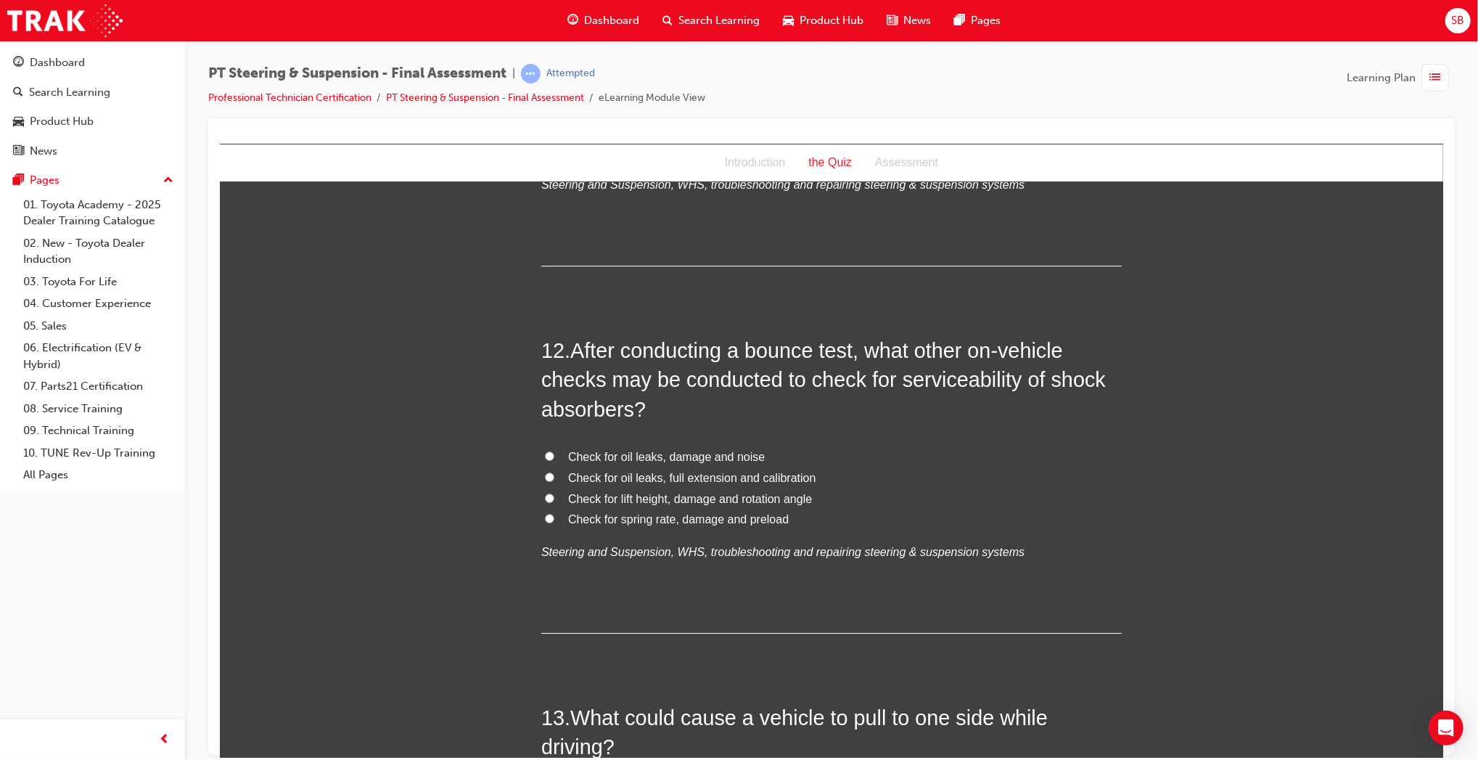
scroll to position [3691, 0]
click at [708, 448] on span "Check for oil leaks, damage and noise" at bounding box center [666, 454] width 197 height 12
click at [554, 449] on input "Check for oil leaks, damage and noise" at bounding box center [548, 453] width 9 height 9
radio input "true"
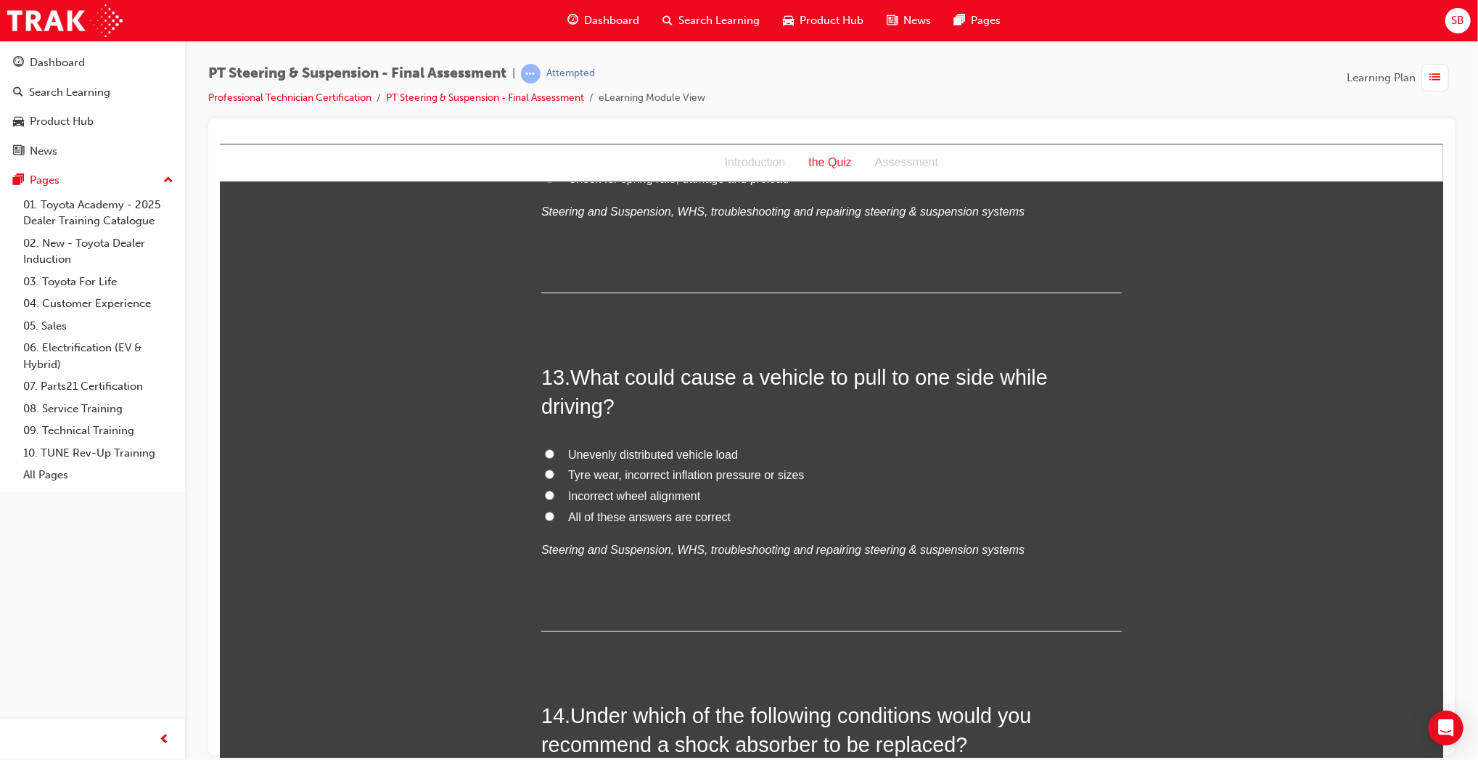
scroll to position [4031, 0]
click at [697, 504] on label "All of these answers are correct" at bounding box center [831, 514] width 581 height 21
click at [554, 509] on input "All of these answers are correct" at bounding box center [548, 513] width 9 height 9
radio input "true"
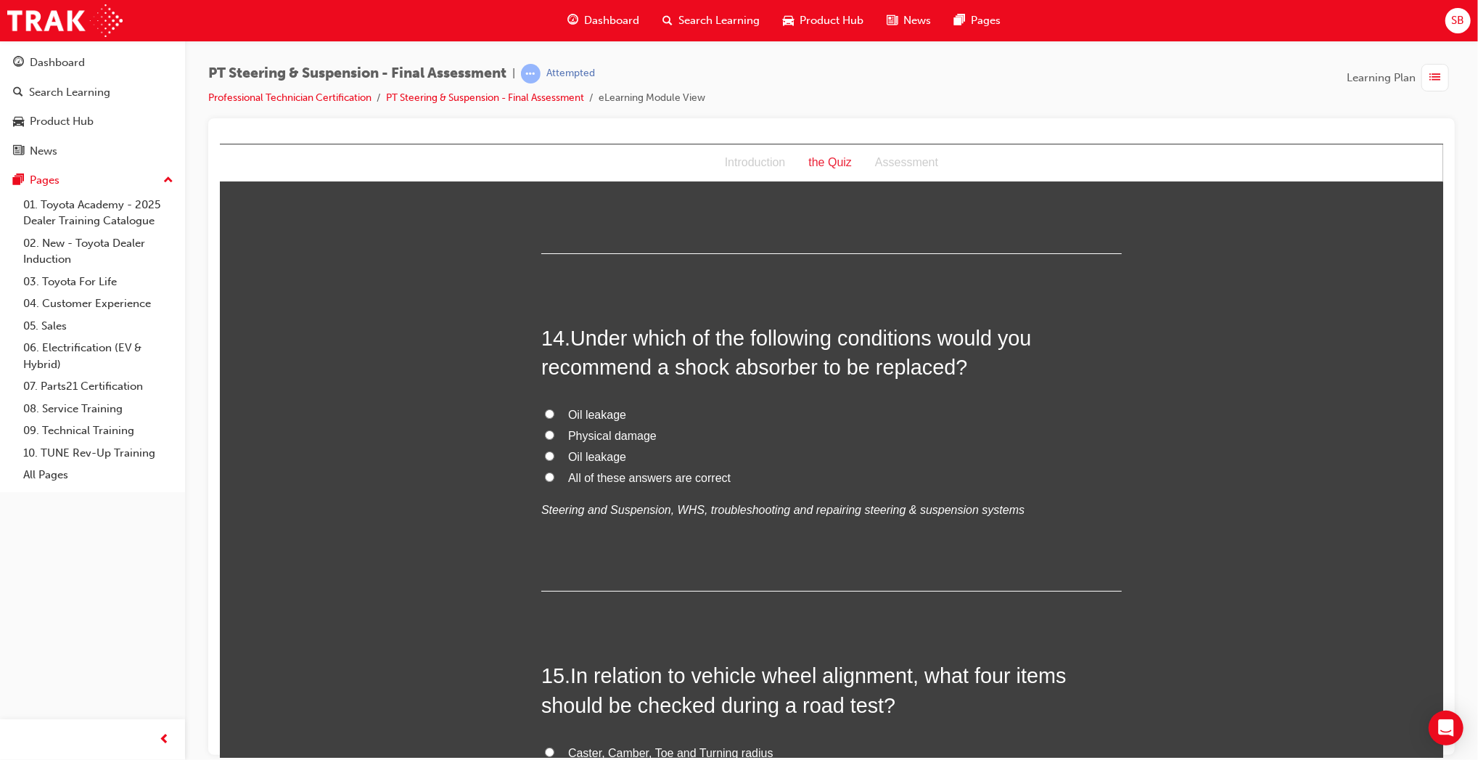
scroll to position [4407, 0]
click at [598, 470] on span "All of these answers are correct" at bounding box center [649, 476] width 163 height 12
click at [554, 471] on input "All of these answers are correct" at bounding box center [548, 475] width 9 height 9
radio input "true"
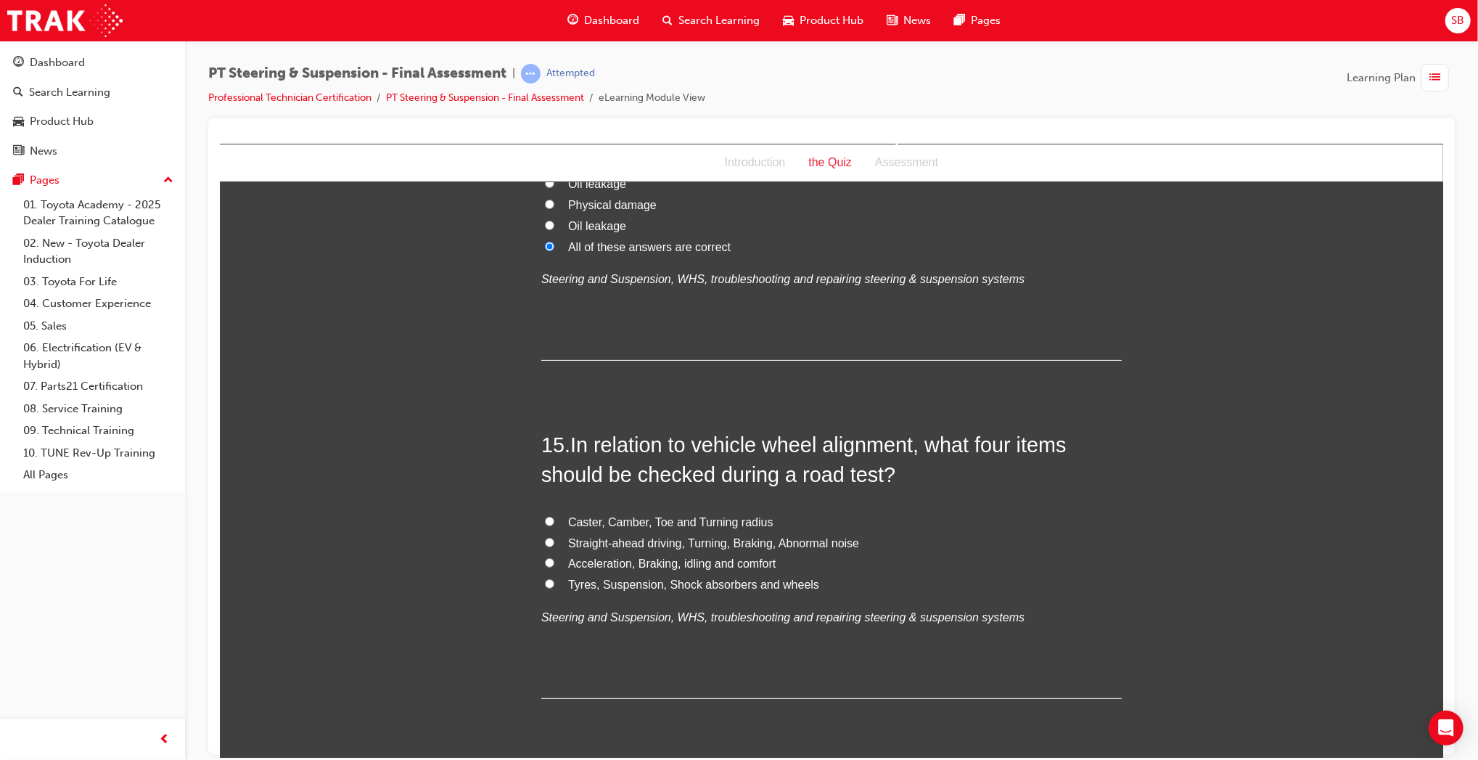
scroll to position [4659, 0]
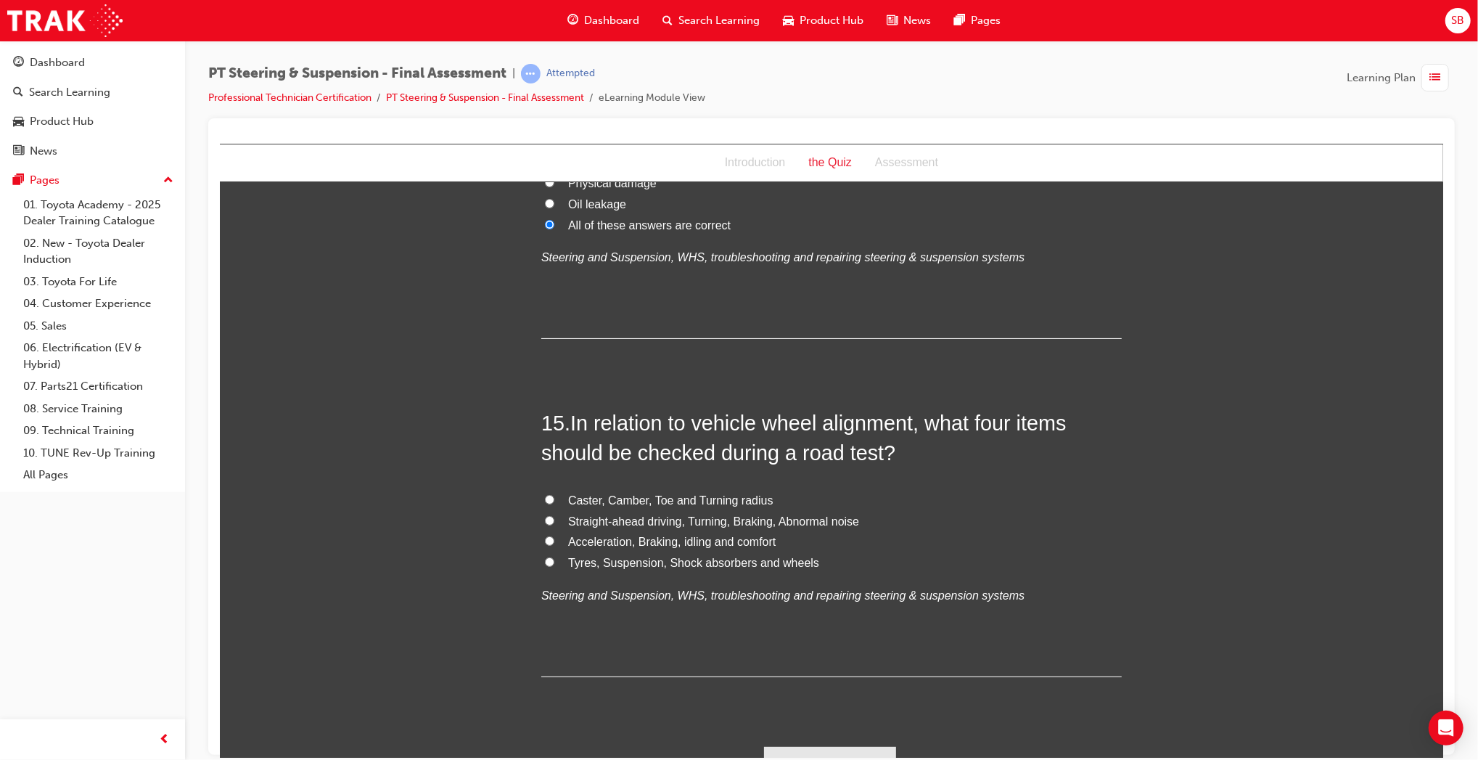
click at [703, 515] on span "Straight-ahead driving, Turning, Braking, Abnormal noise" at bounding box center [713, 521] width 291 height 12
click at [554, 515] on input "Straight-ahead driving, Turning, Braking, Abnormal noise" at bounding box center [548, 519] width 9 height 9
radio input "true"
click at [839, 746] on button "Submit Answers" at bounding box center [829, 766] width 132 height 41
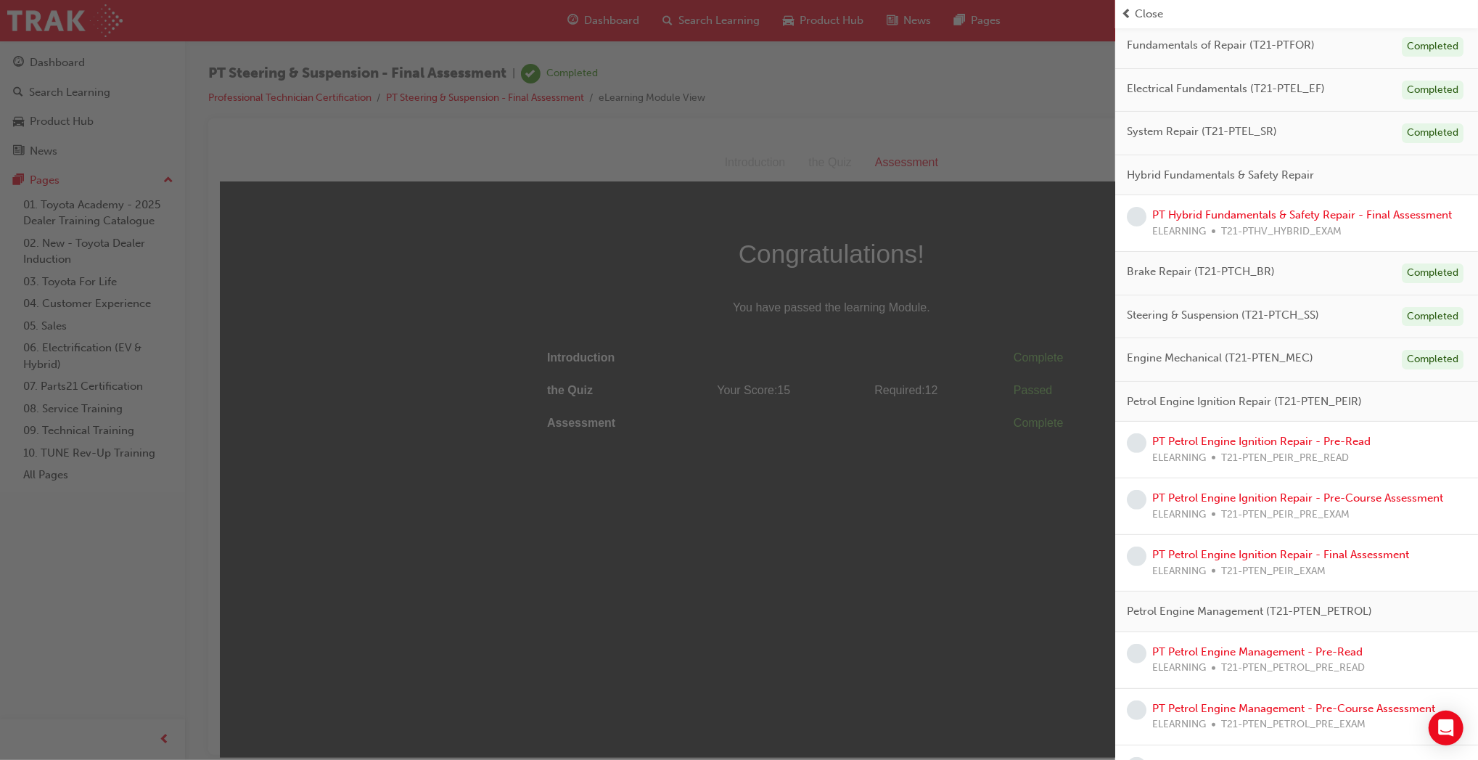
scroll to position [142, 0]
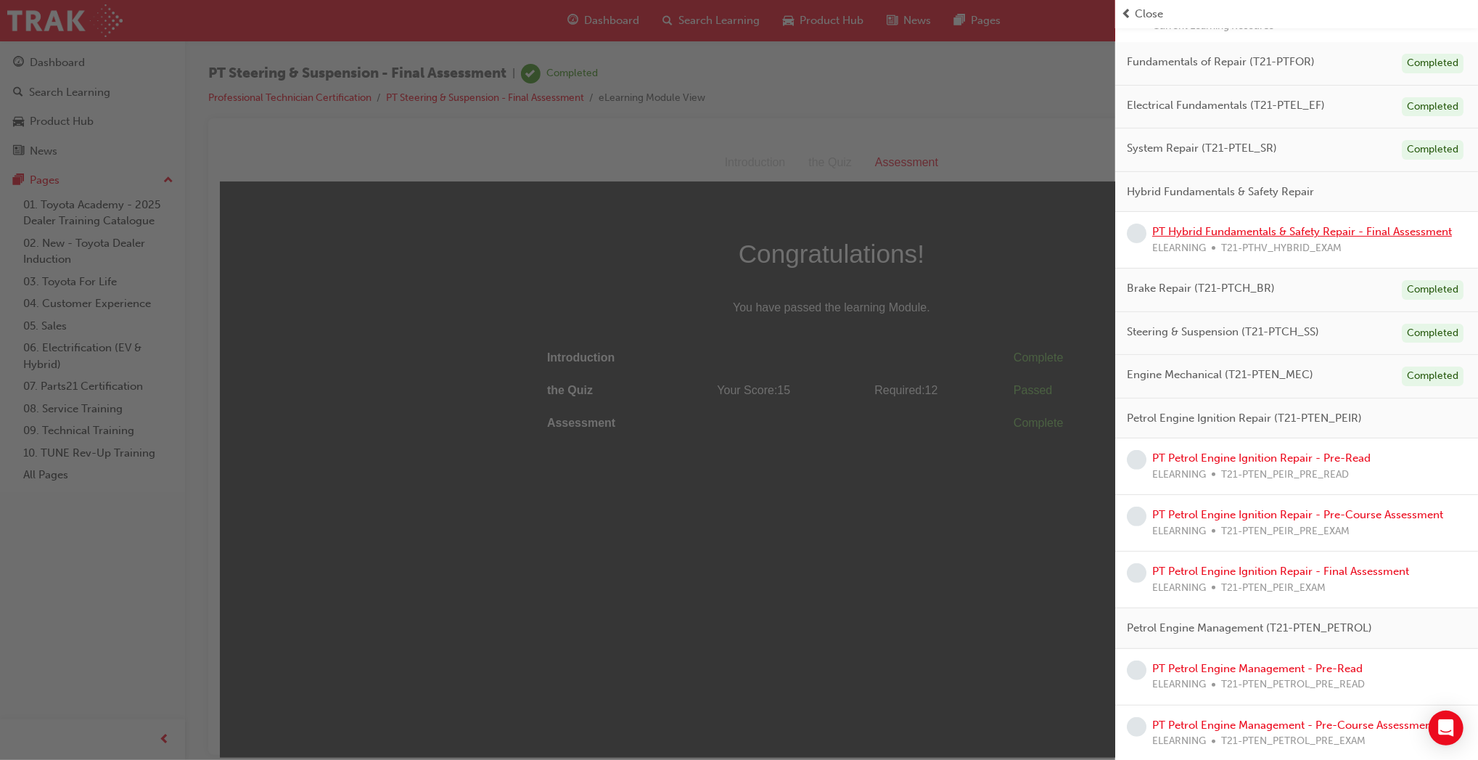
click at [1219, 230] on link "PT Hybrid Fundamentals & Safety Repair - Final Assessment" at bounding box center [1302, 231] width 300 height 13
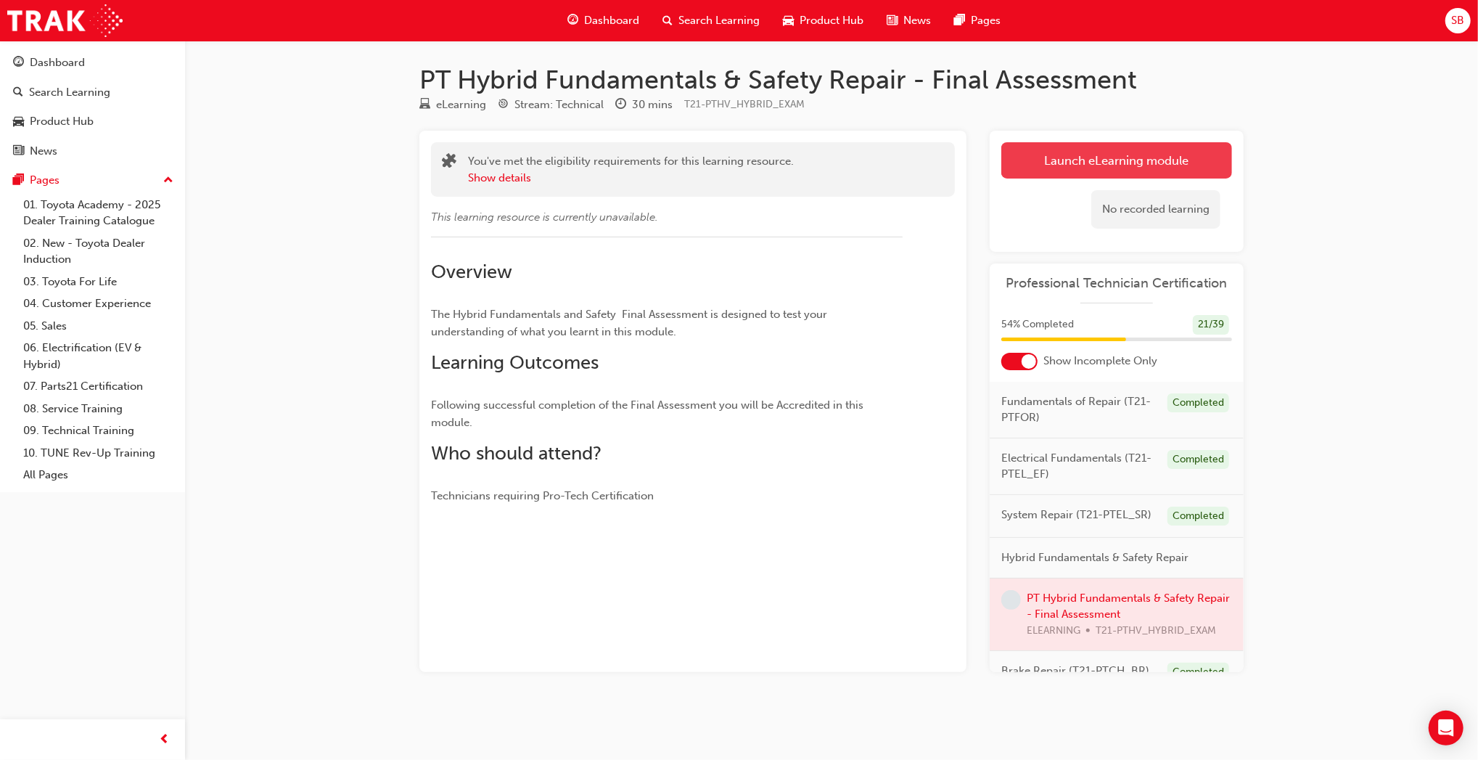
click at [1089, 159] on link "Launch eLearning module" at bounding box center [1117, 160] width 231 height 36
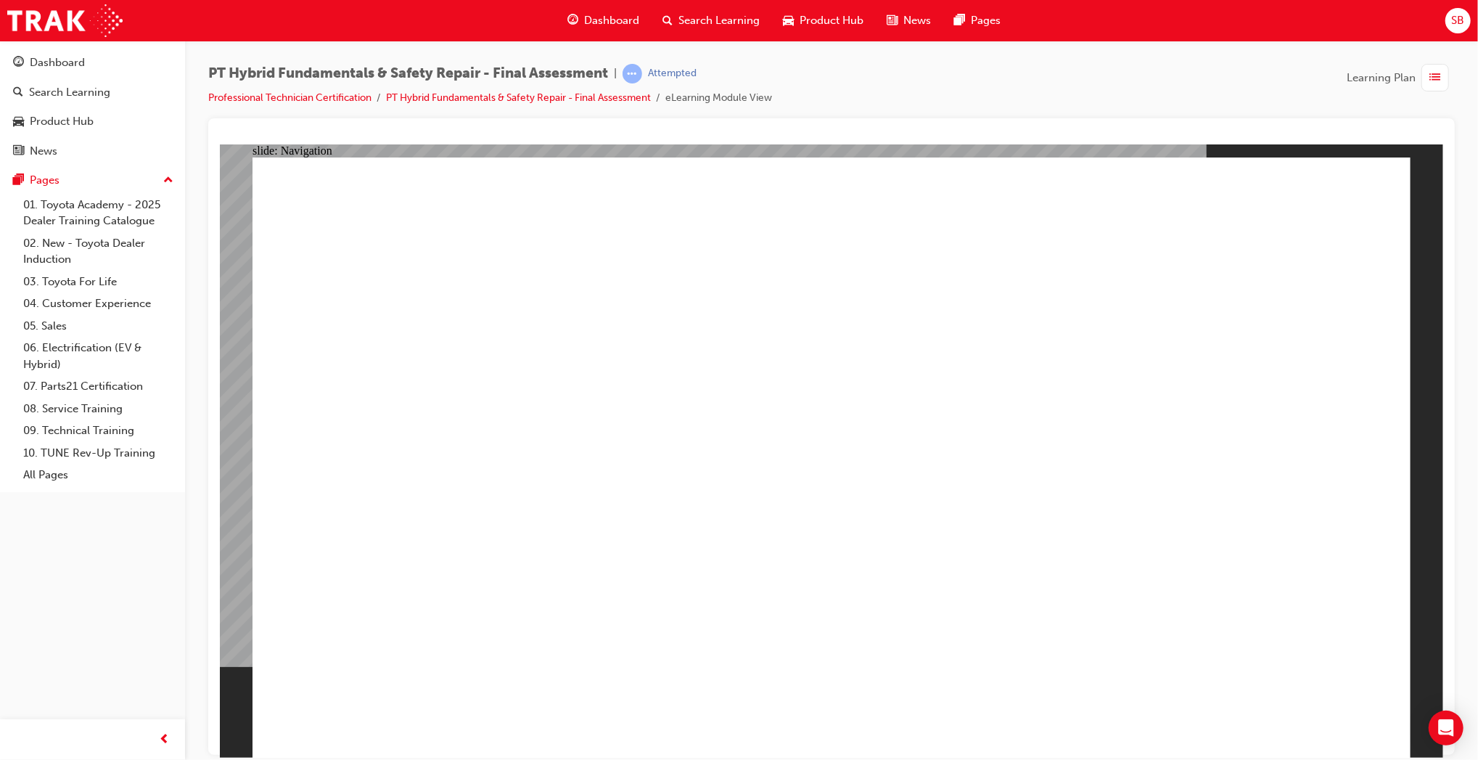
checkbox input "true"
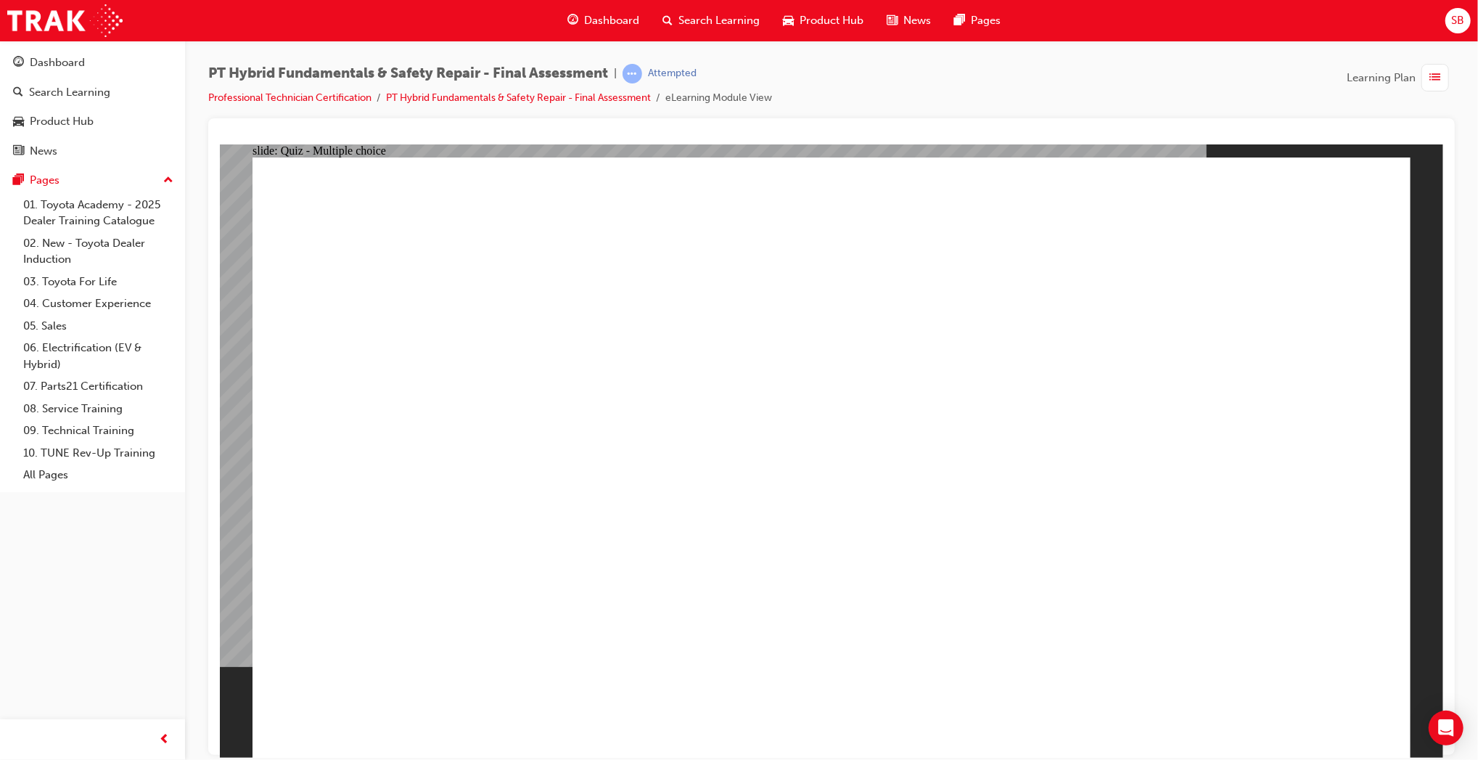
radio input "true"
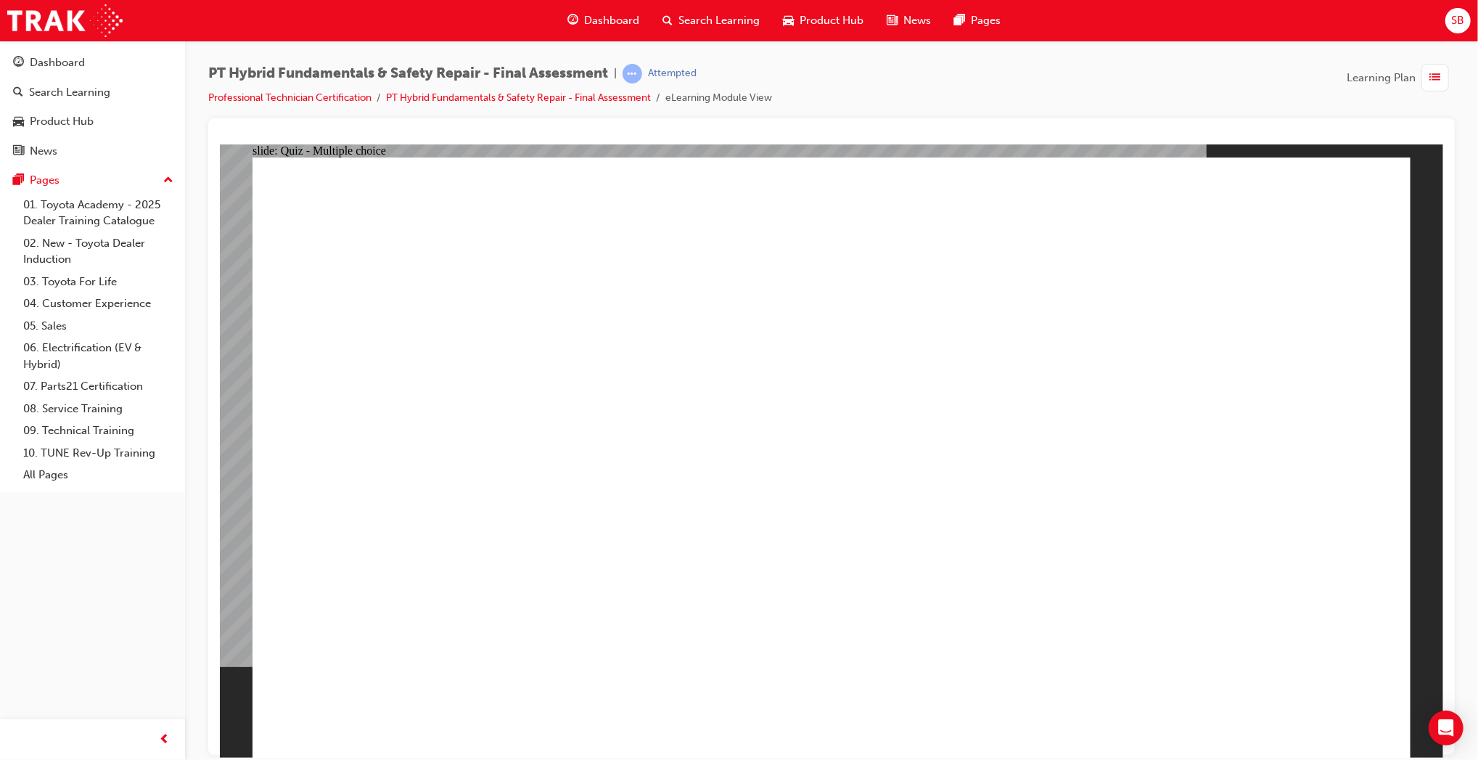
radio input "true"
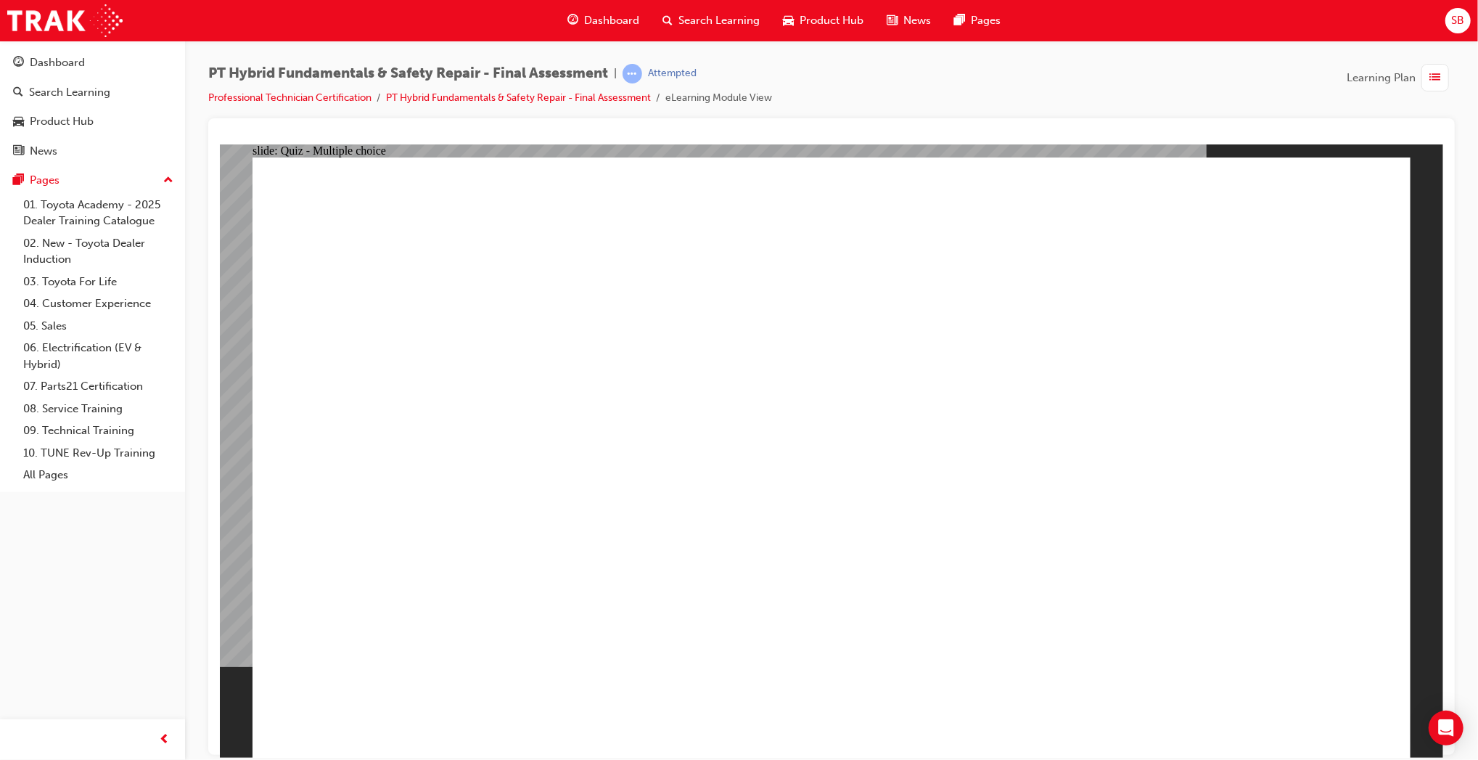
checkbox input "true"
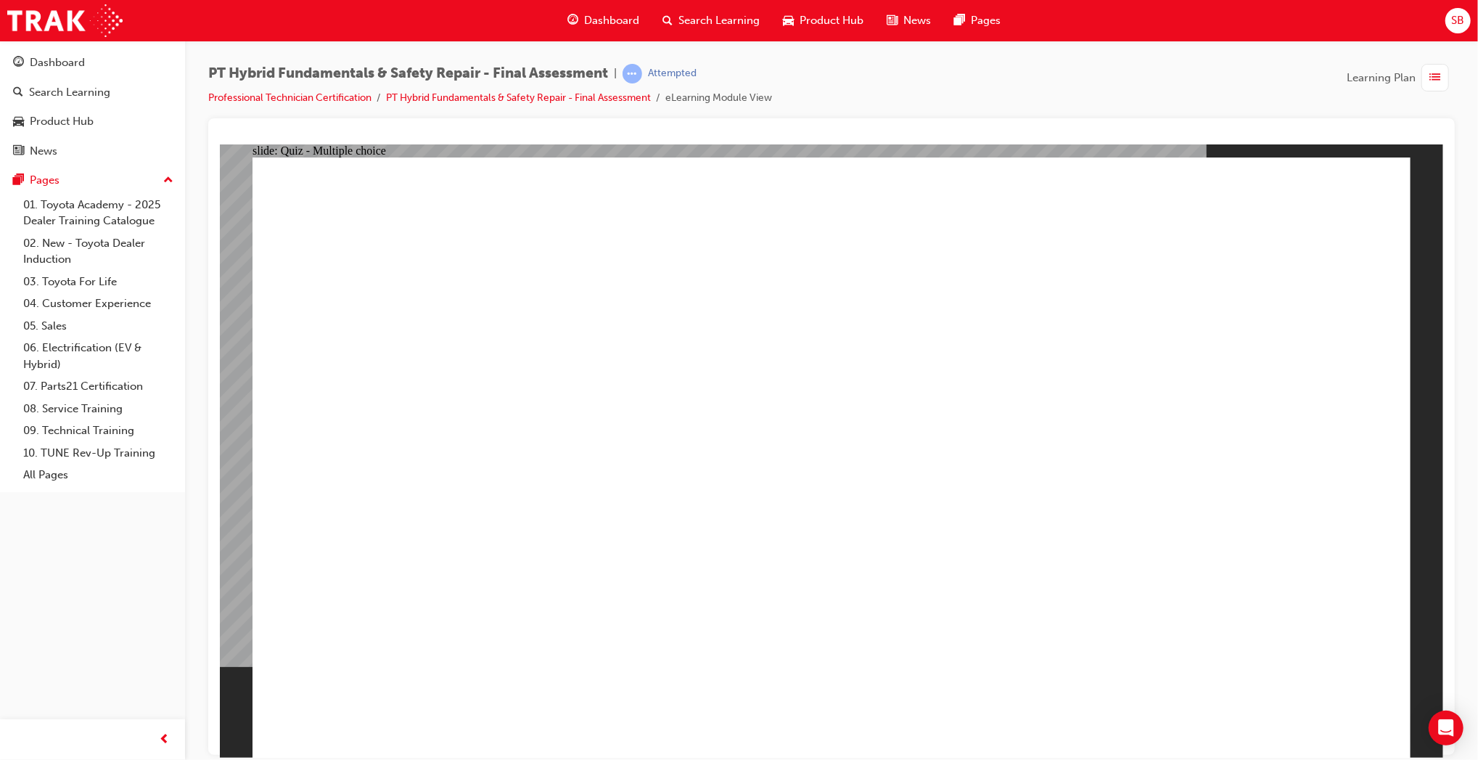
radio input "true"
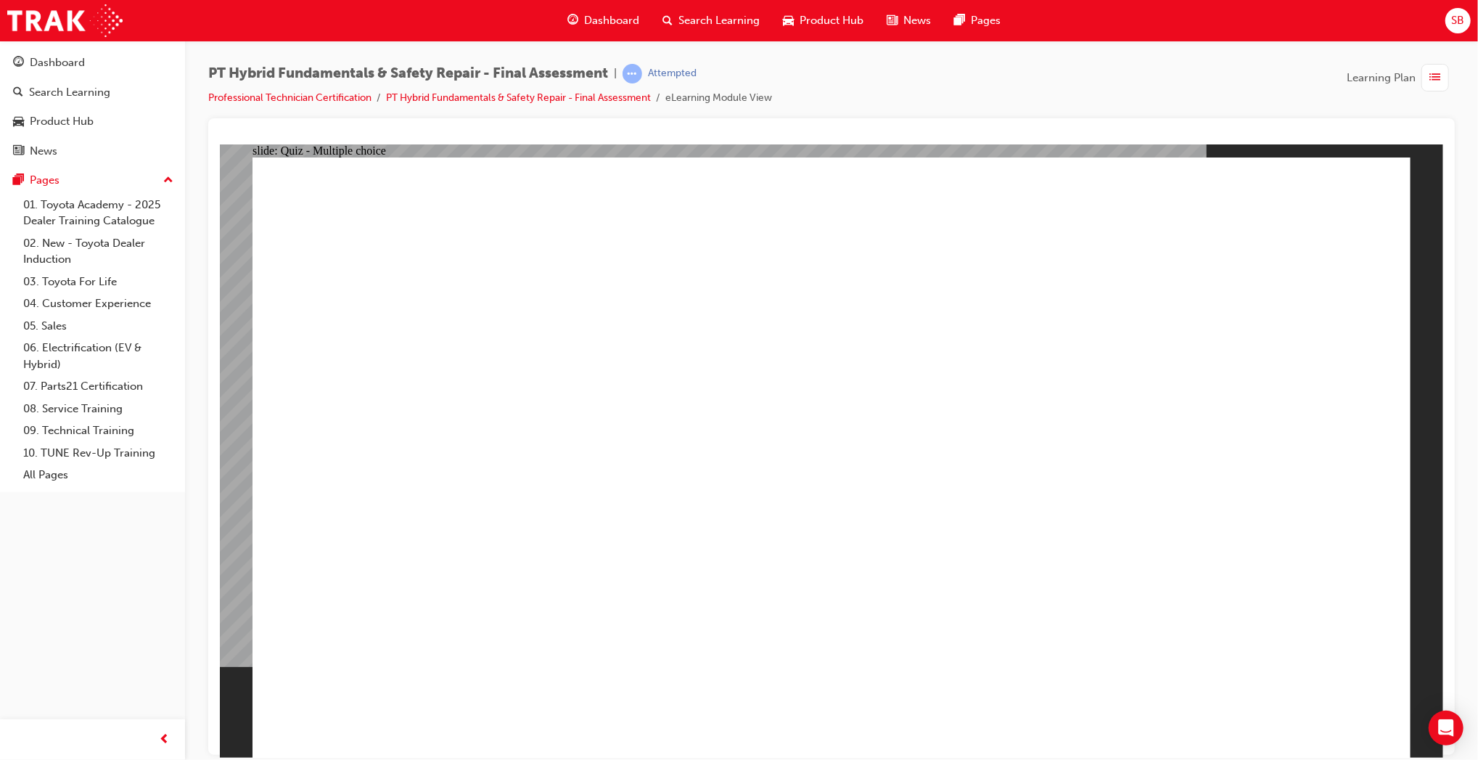
checkbox input "true"
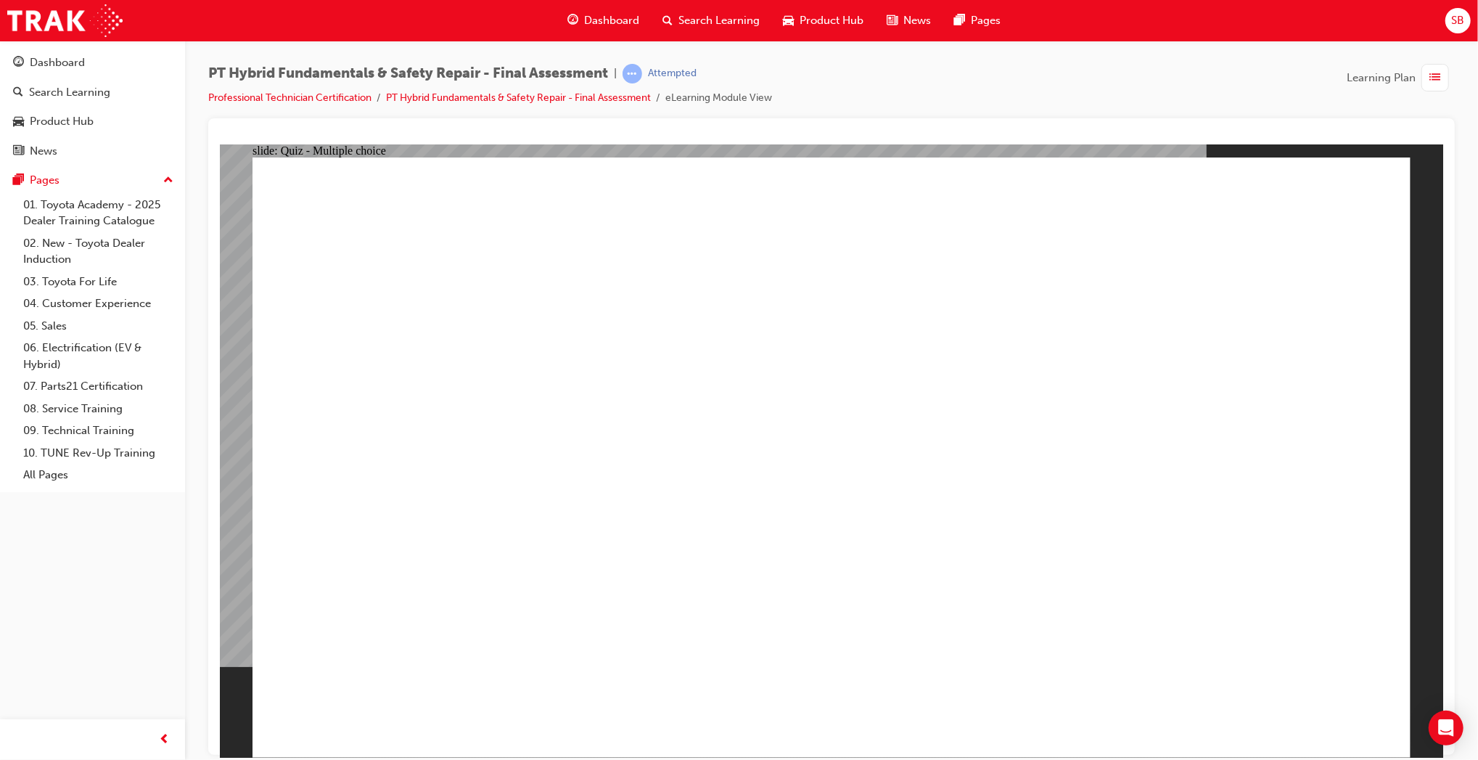
checkbox input "true"
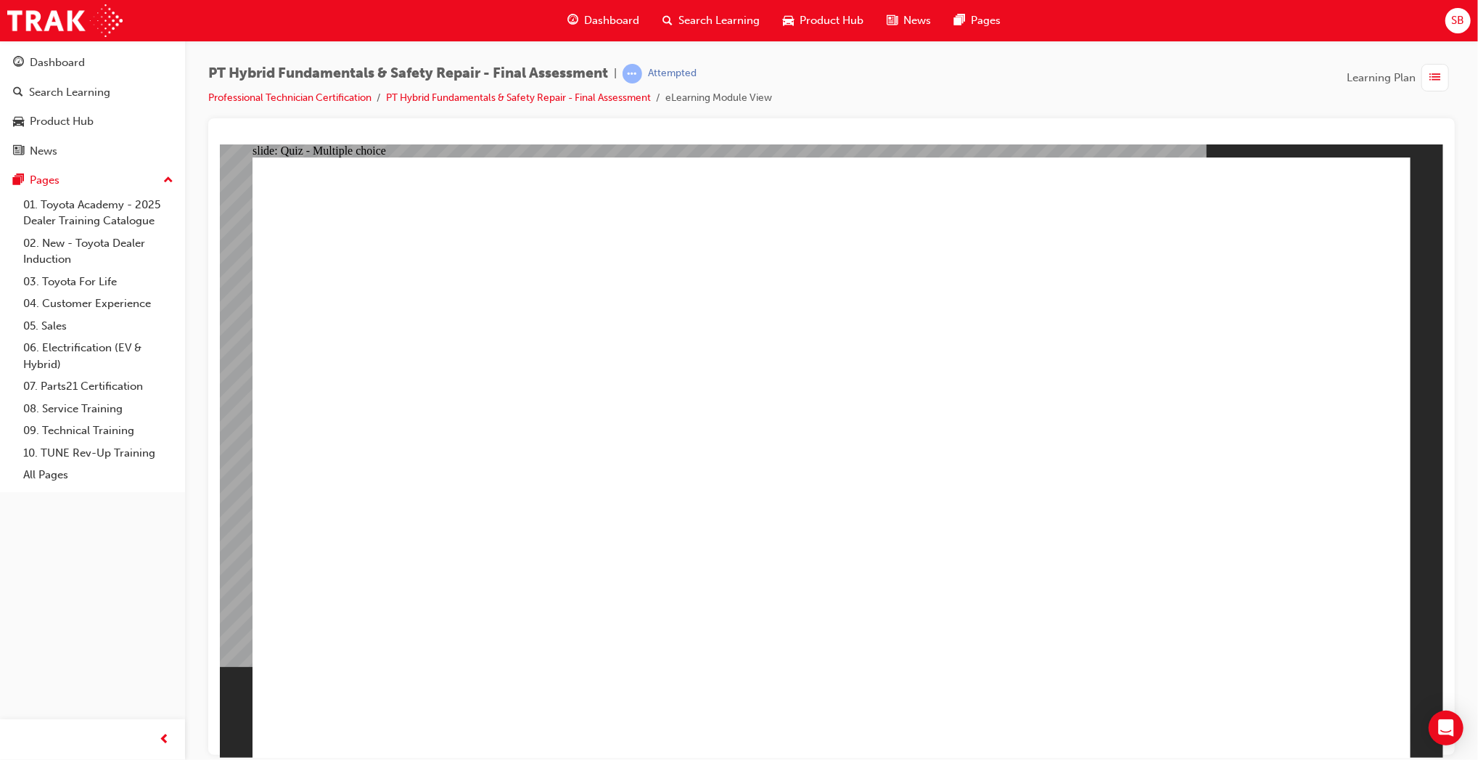
radio input "true"
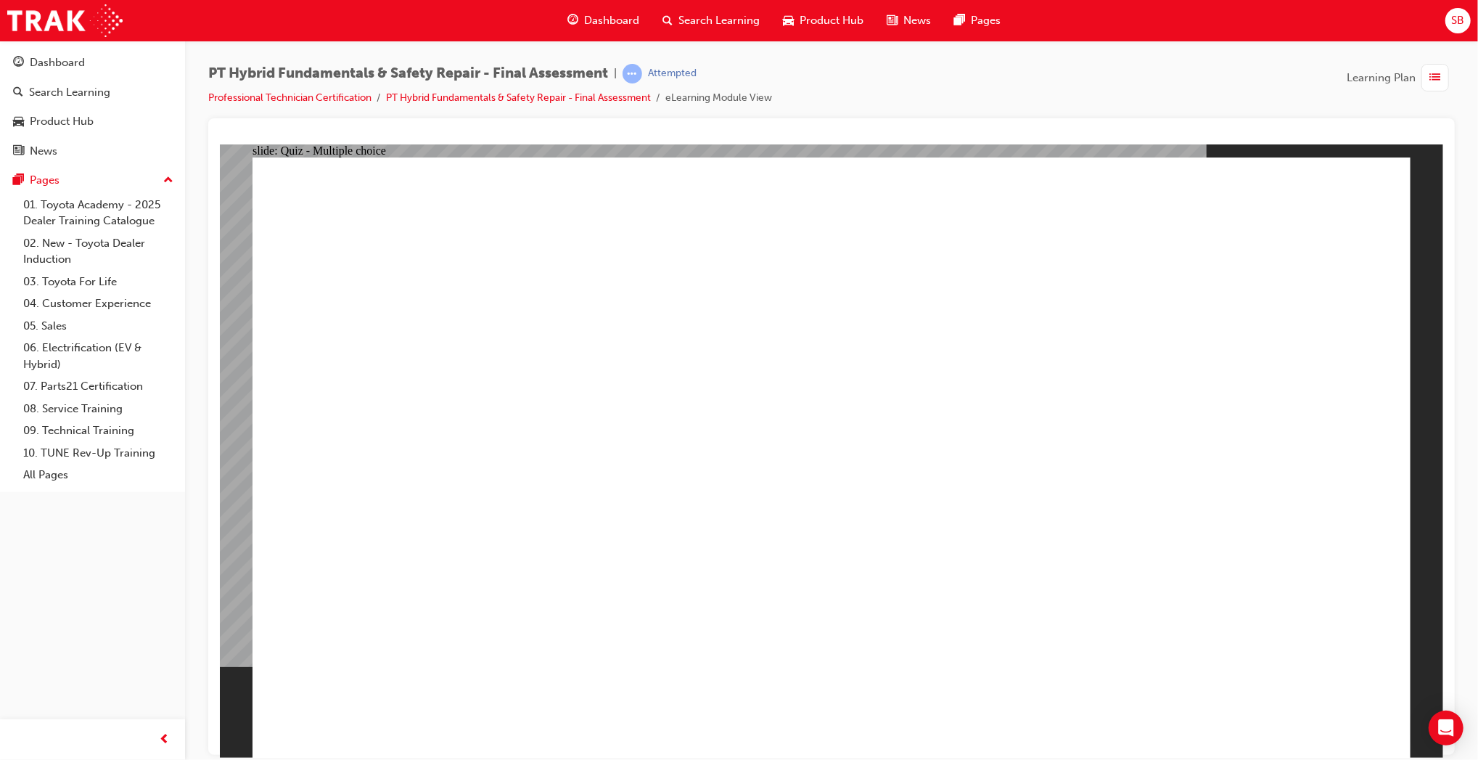
radio input "true"
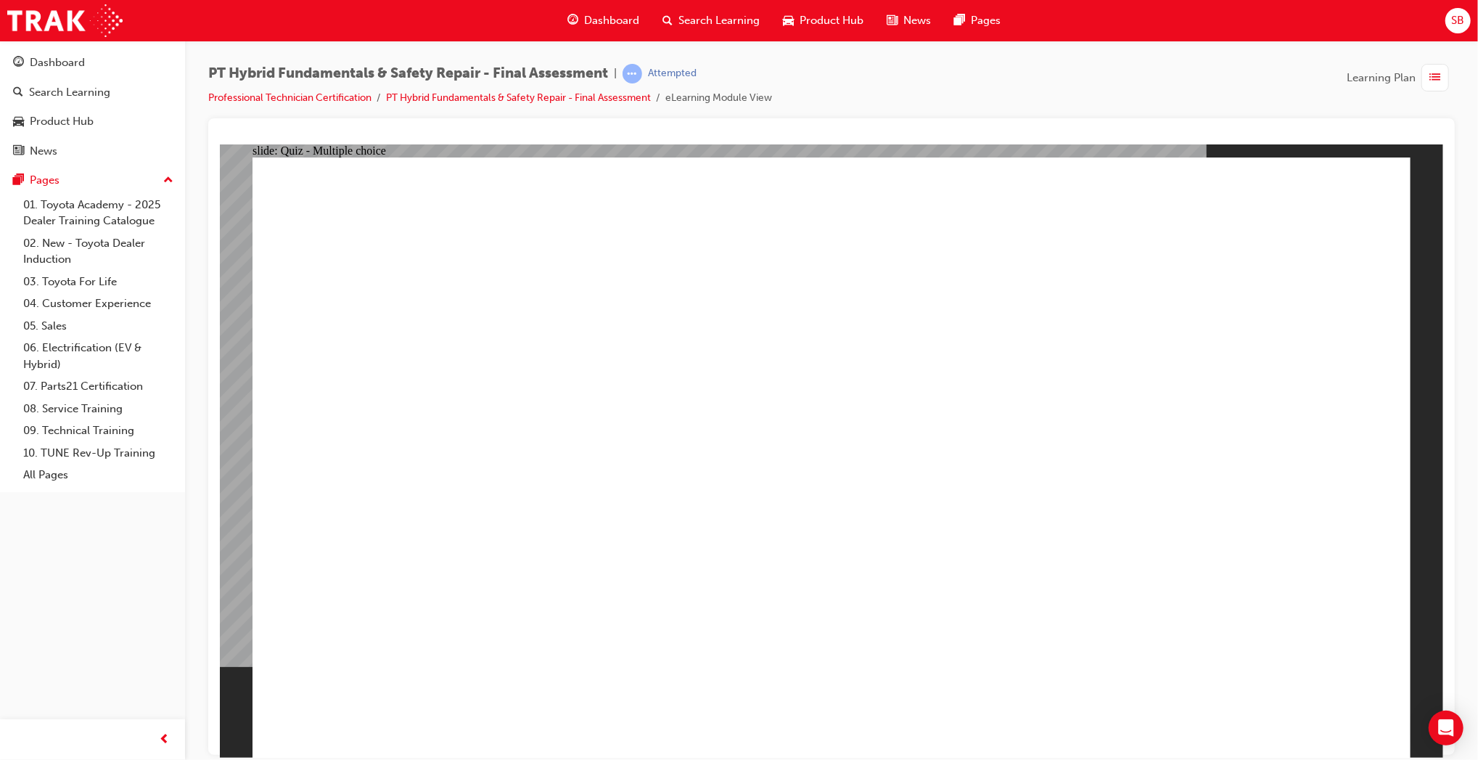
radio input "true"
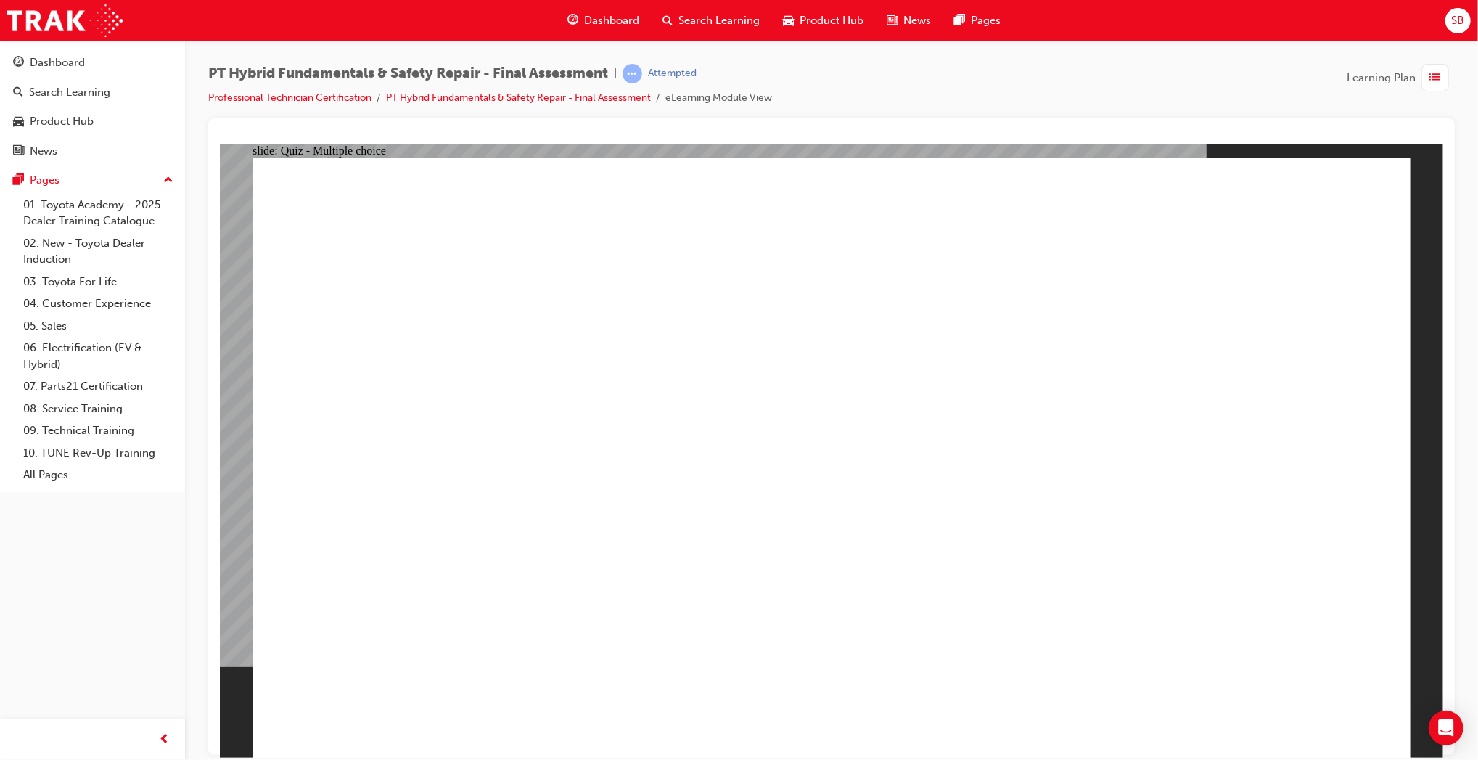
radio input "true"
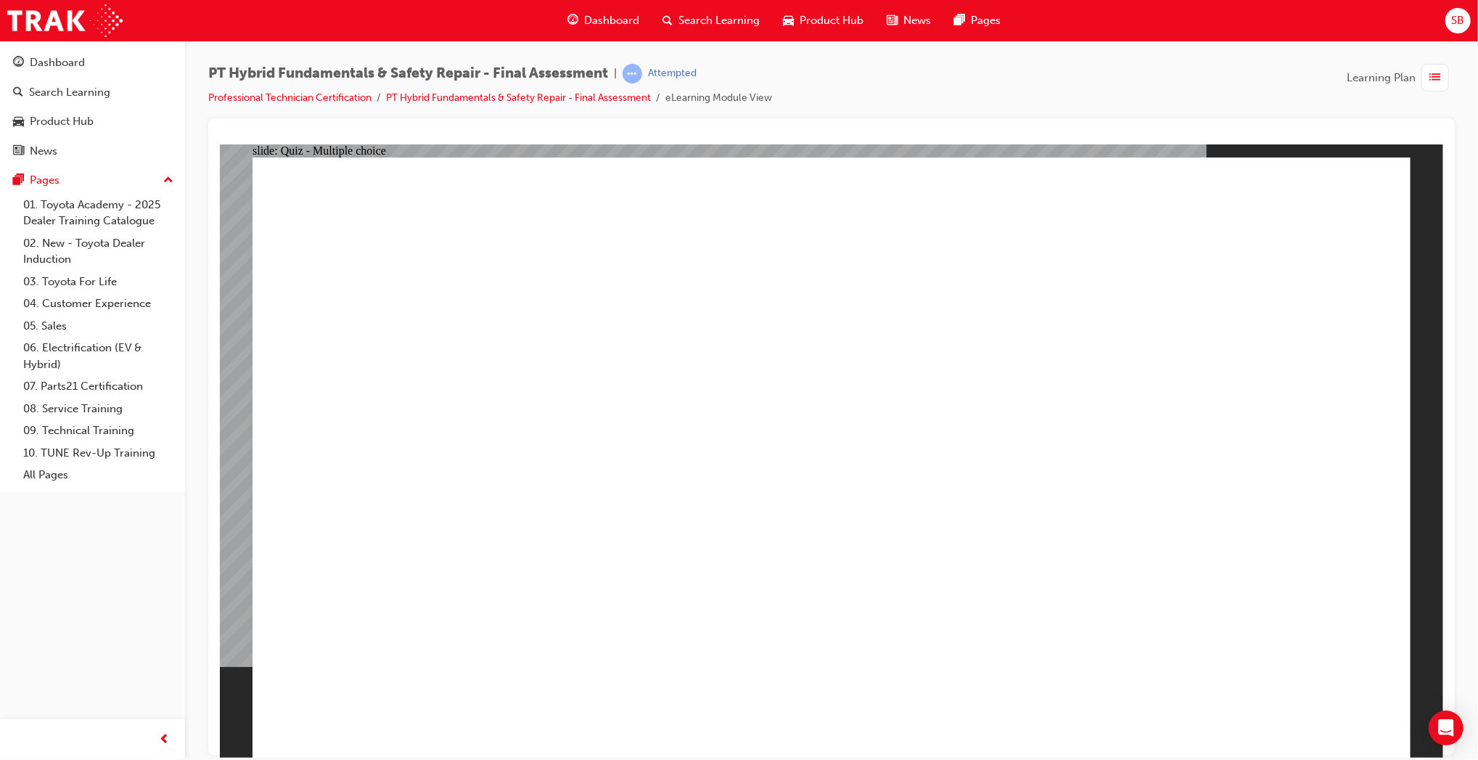
radio input "true"
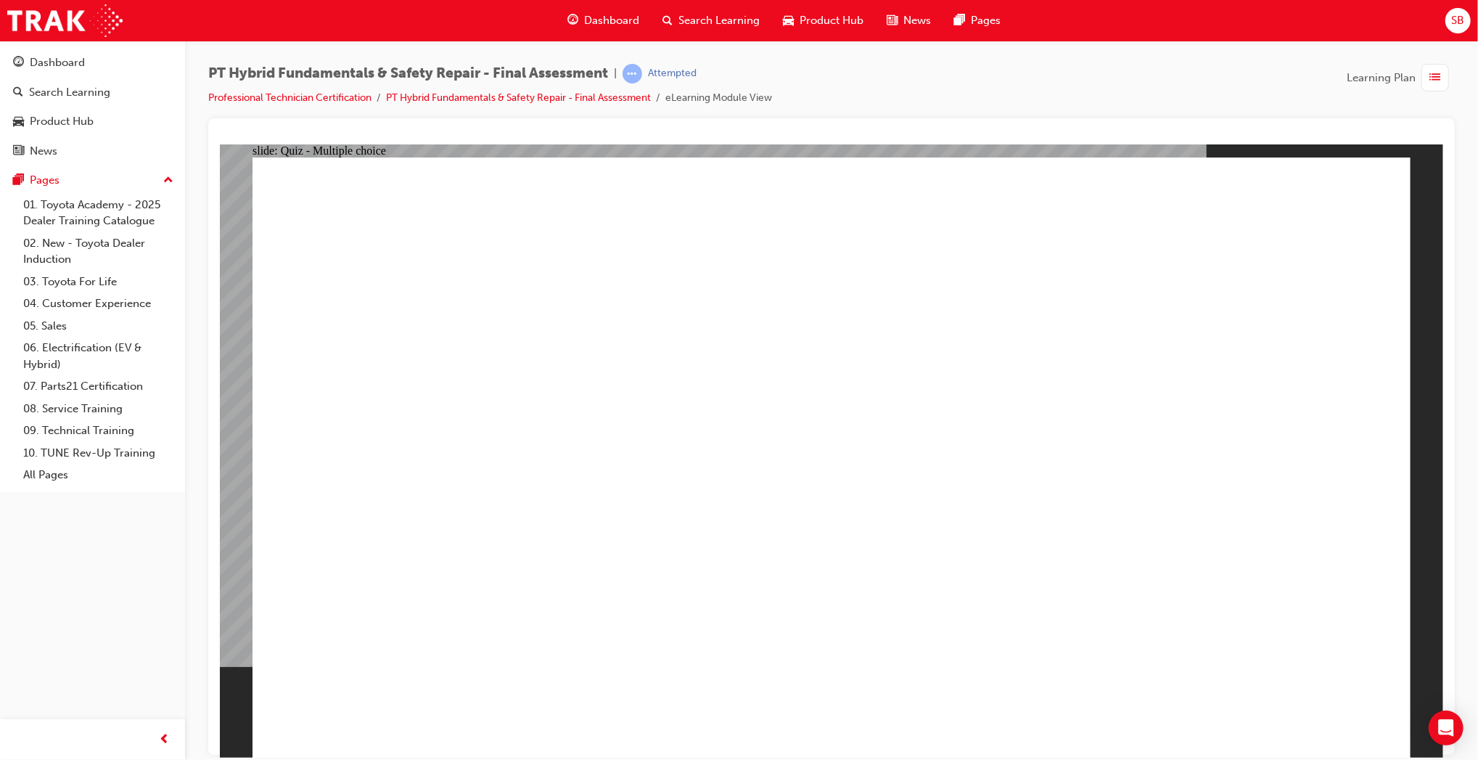
radio input "true"
click at [1442, 81] on div "button" at bounding box center [1436, 78] width 28 height 28
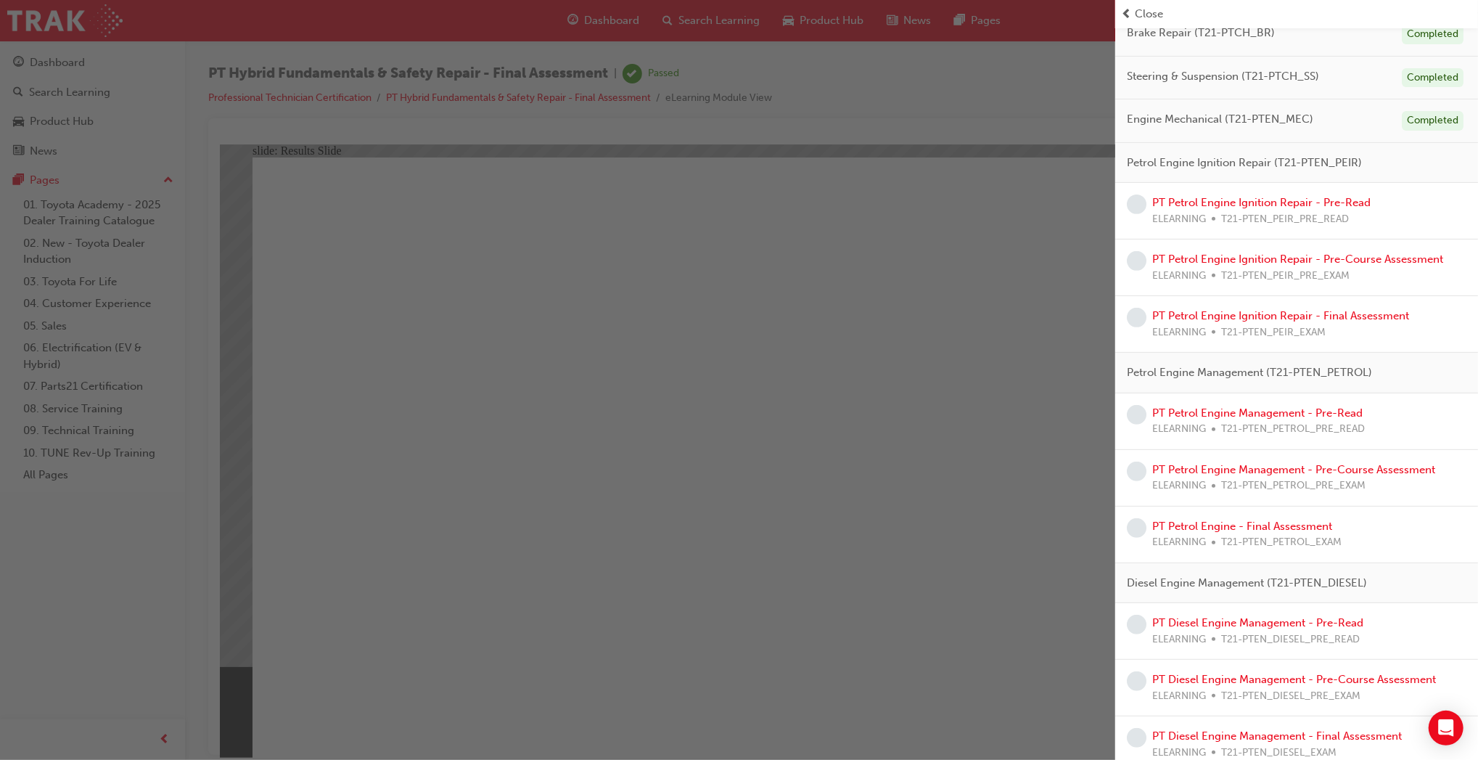
scroll to position [344, 0]
click at [1322, 208] on link "PT Petrol Engine Ignition Repair - Pre-Read" at bounding box center [1261, 201] width 218 height 13
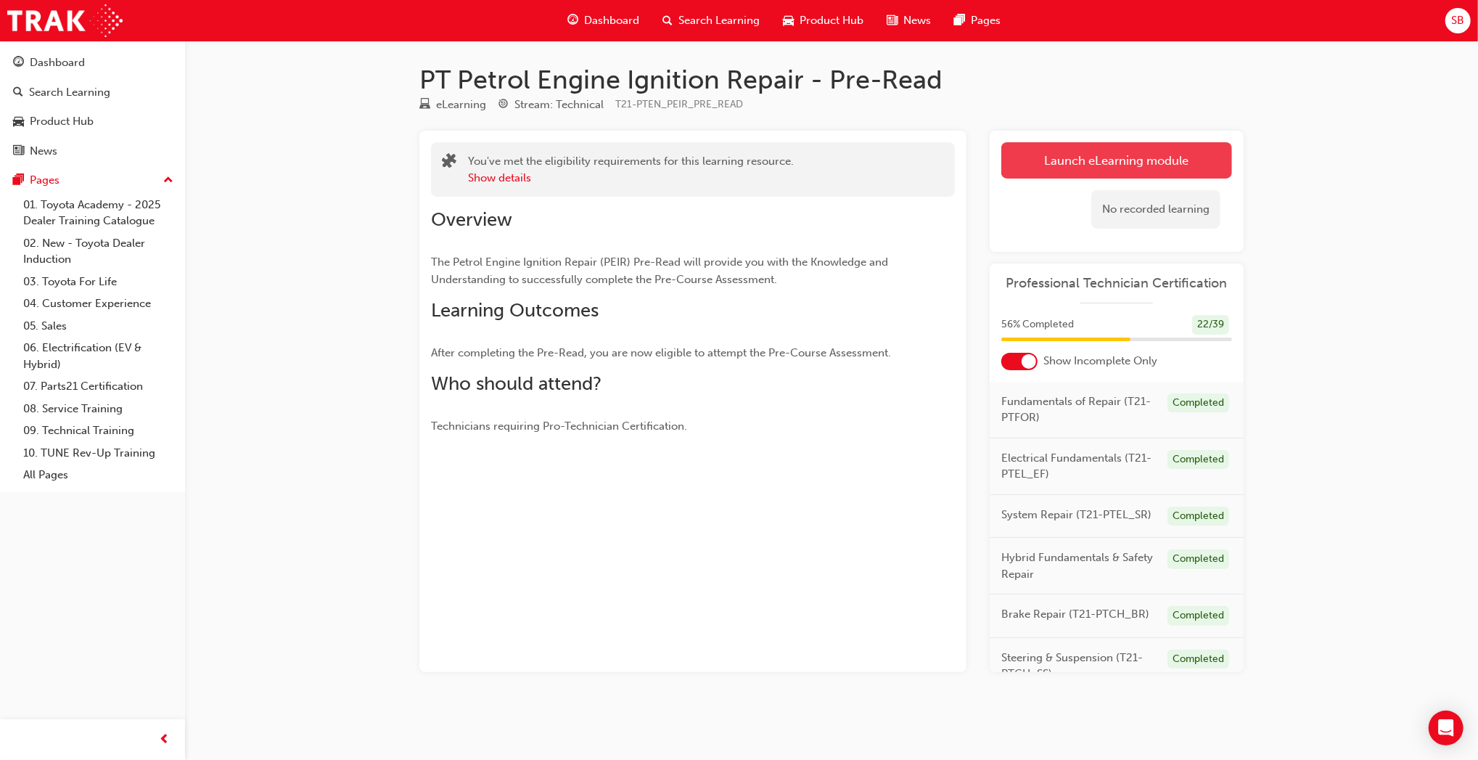
click at [1156, 157] on link "Launch eLearning module" at bounding box center [1117, 160] width 231 height 36
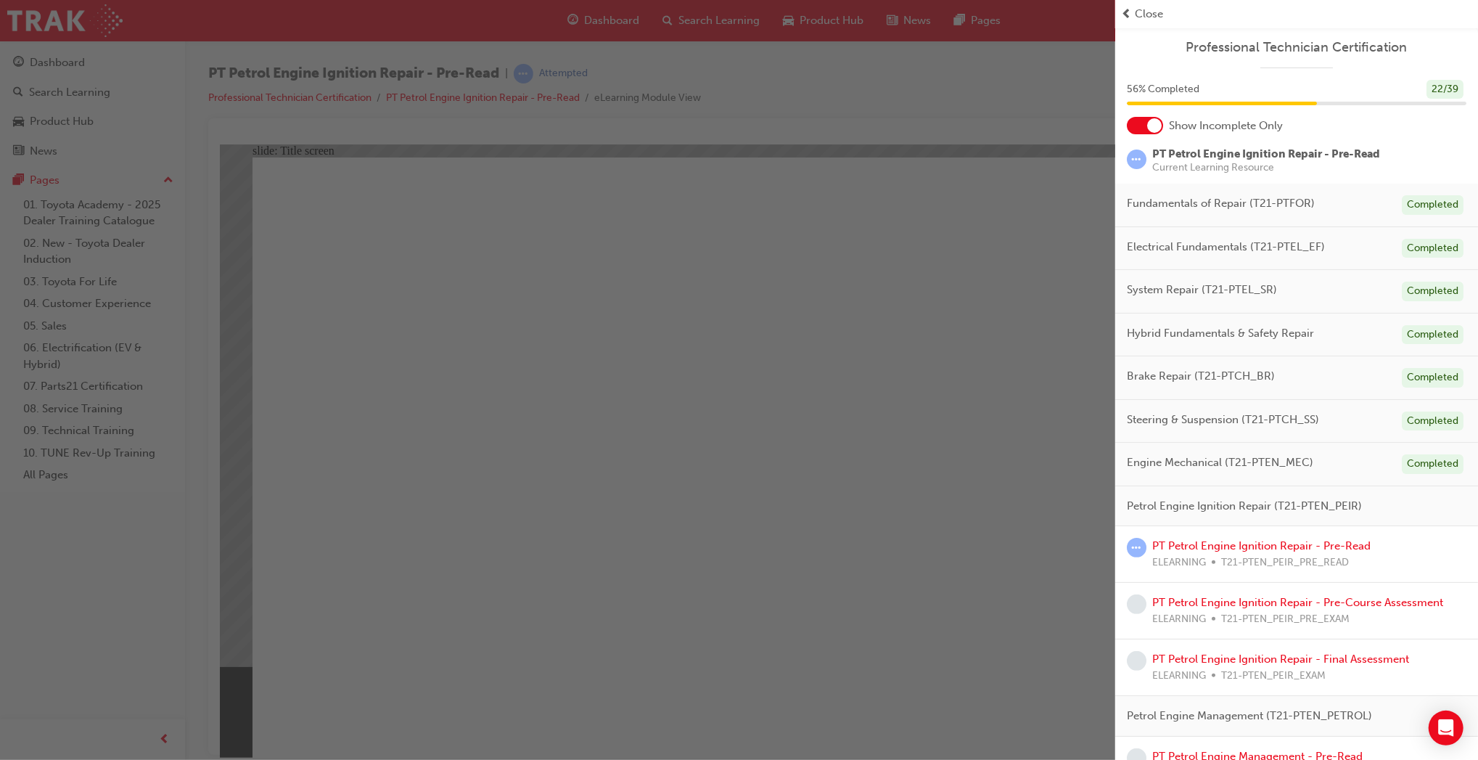
click at [810, 683] on div "button" at bounding box center [557, 380] width 1115 height 760
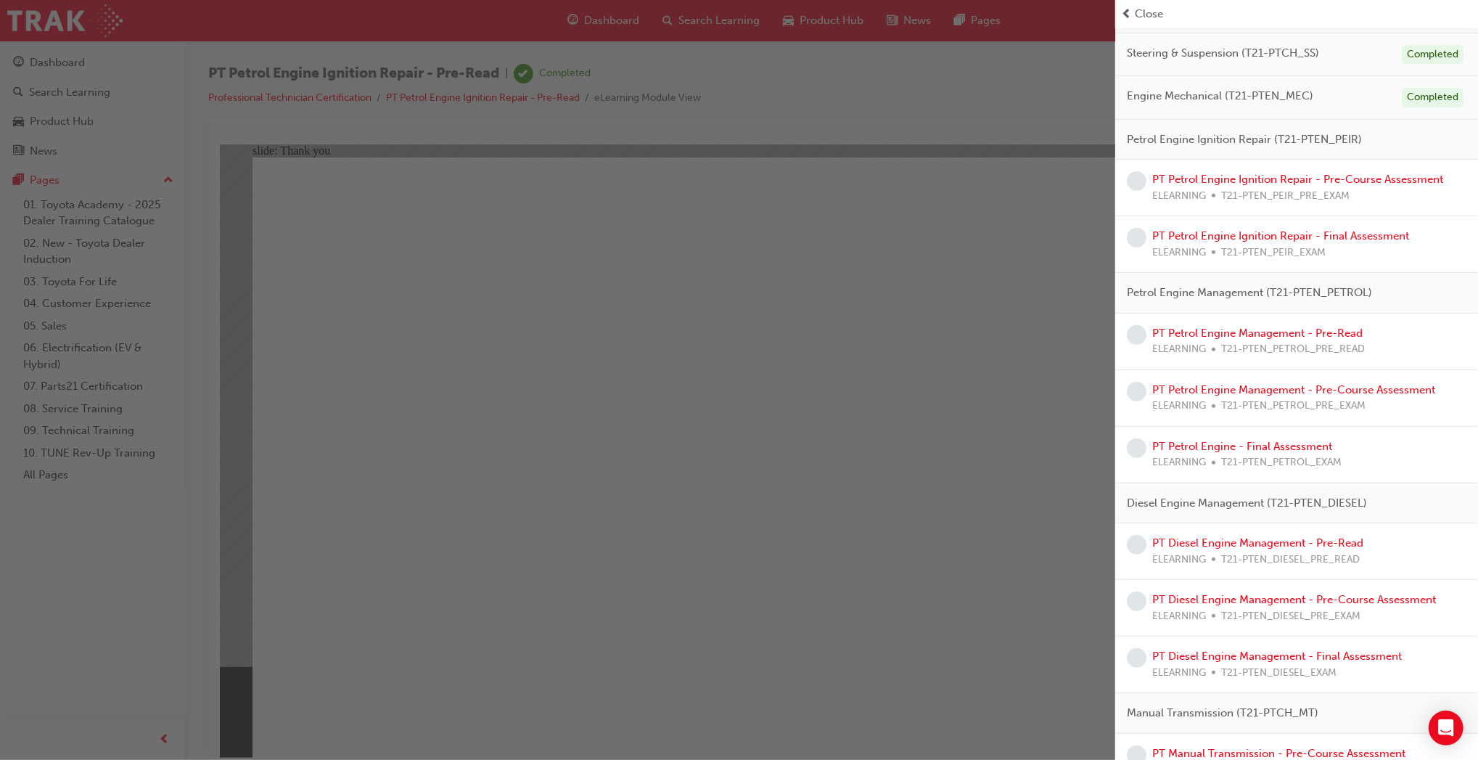
scroll to position [372, 0]
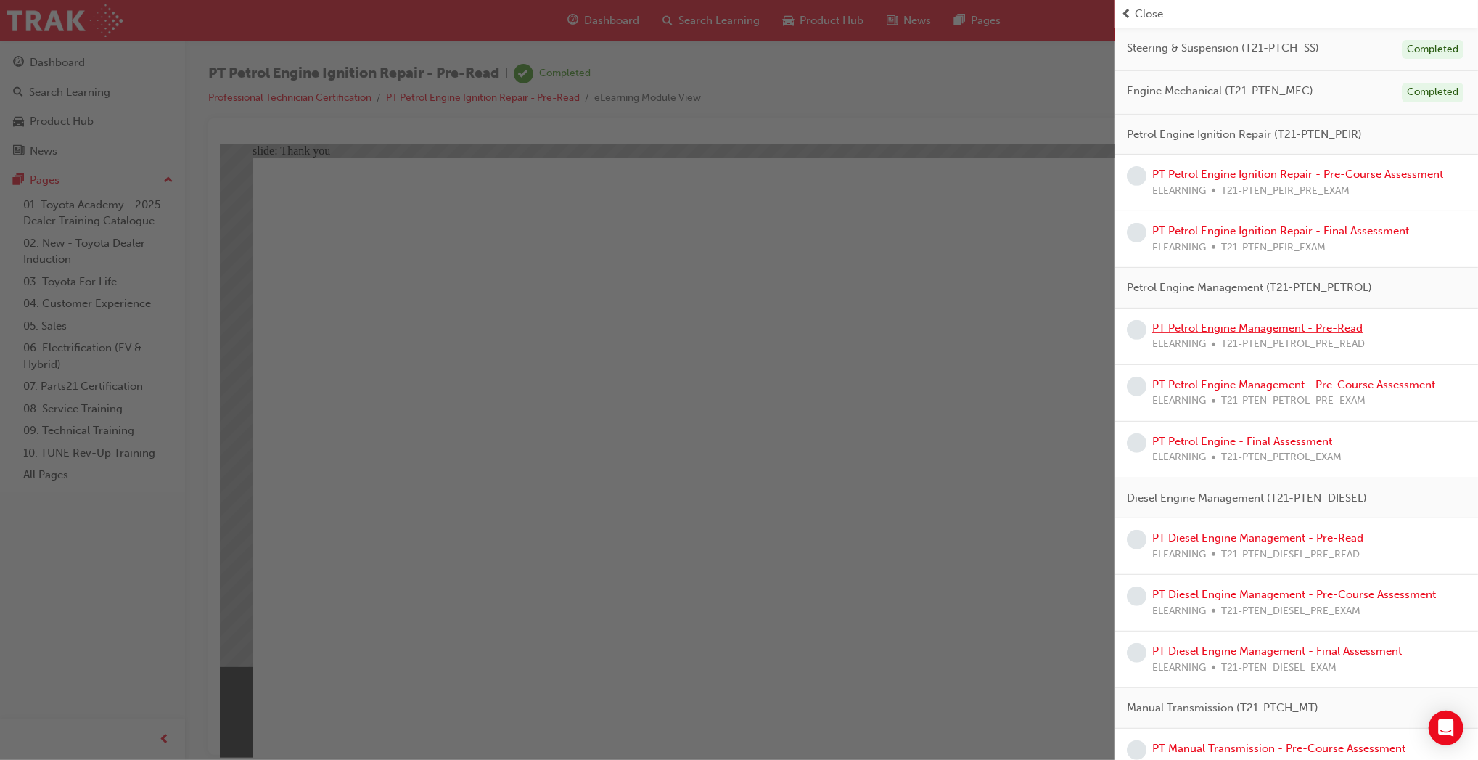
click at [1318, 326] on link "PT Petrol Engine Management - Pre-Read" at bounding box center [1257, 328] width 210 height 13
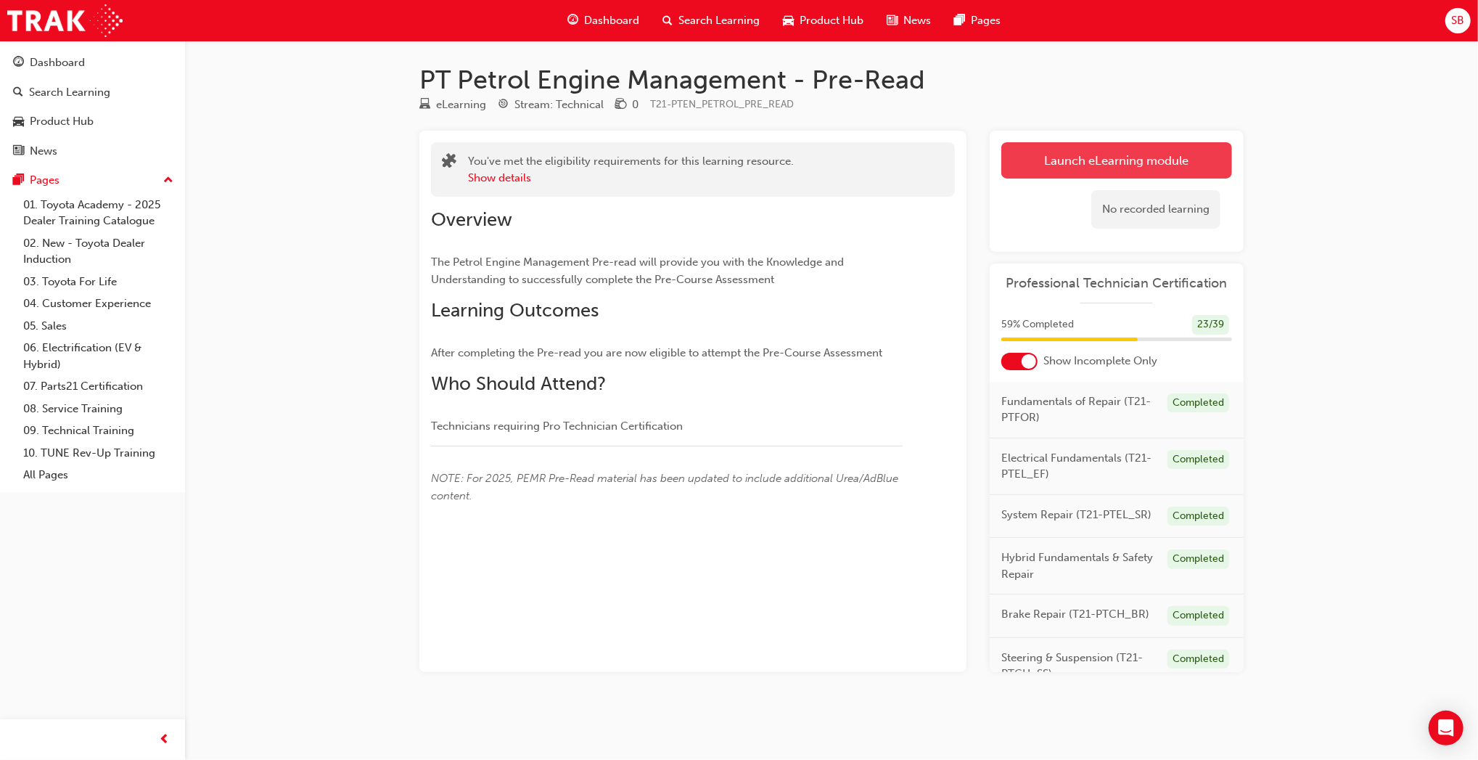
click at [1040, 175] on link "Launch eLearning module" at bounding box center [1117, 160] width 231 height 36
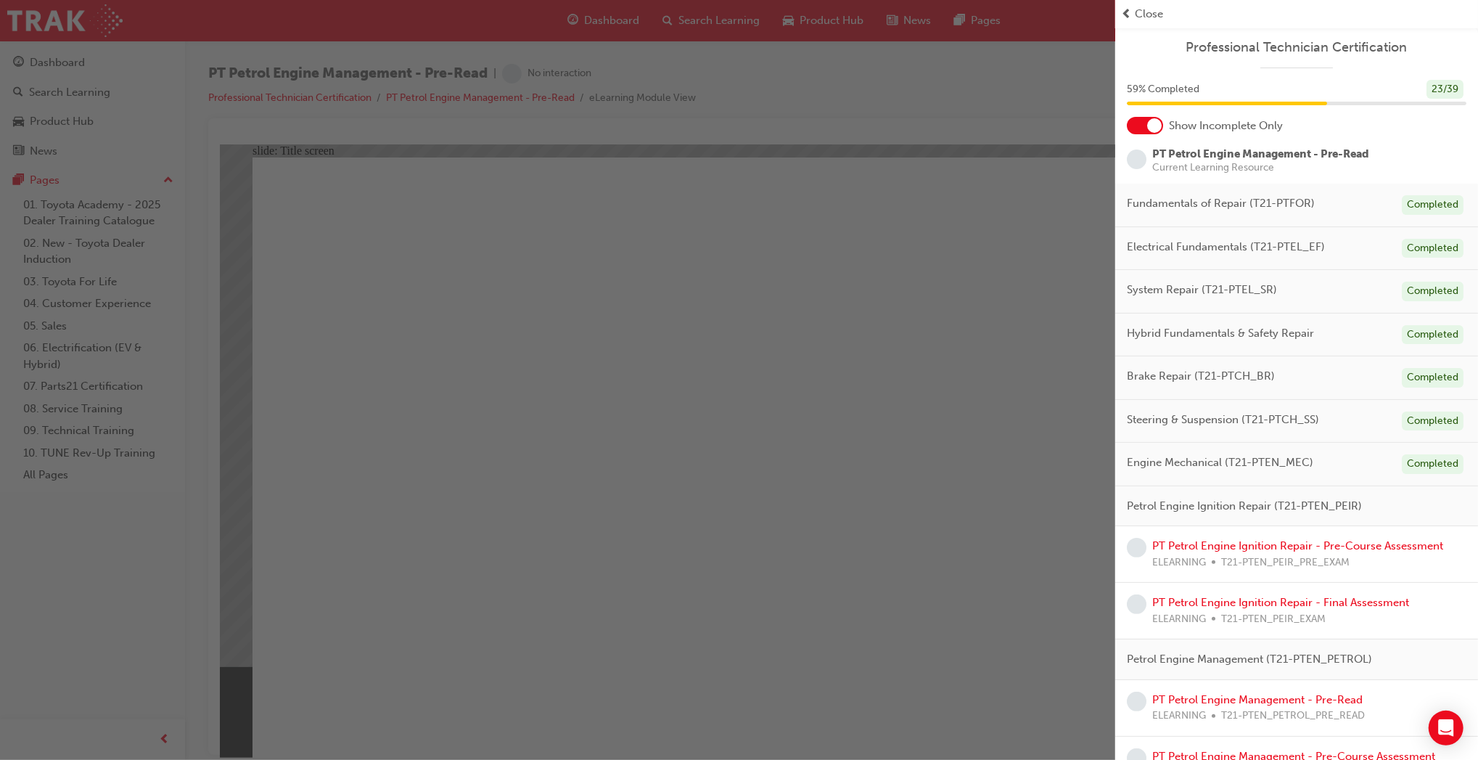
click at [897, 595] on div "button" at bounding box center [557, 380] width 1115 height 760
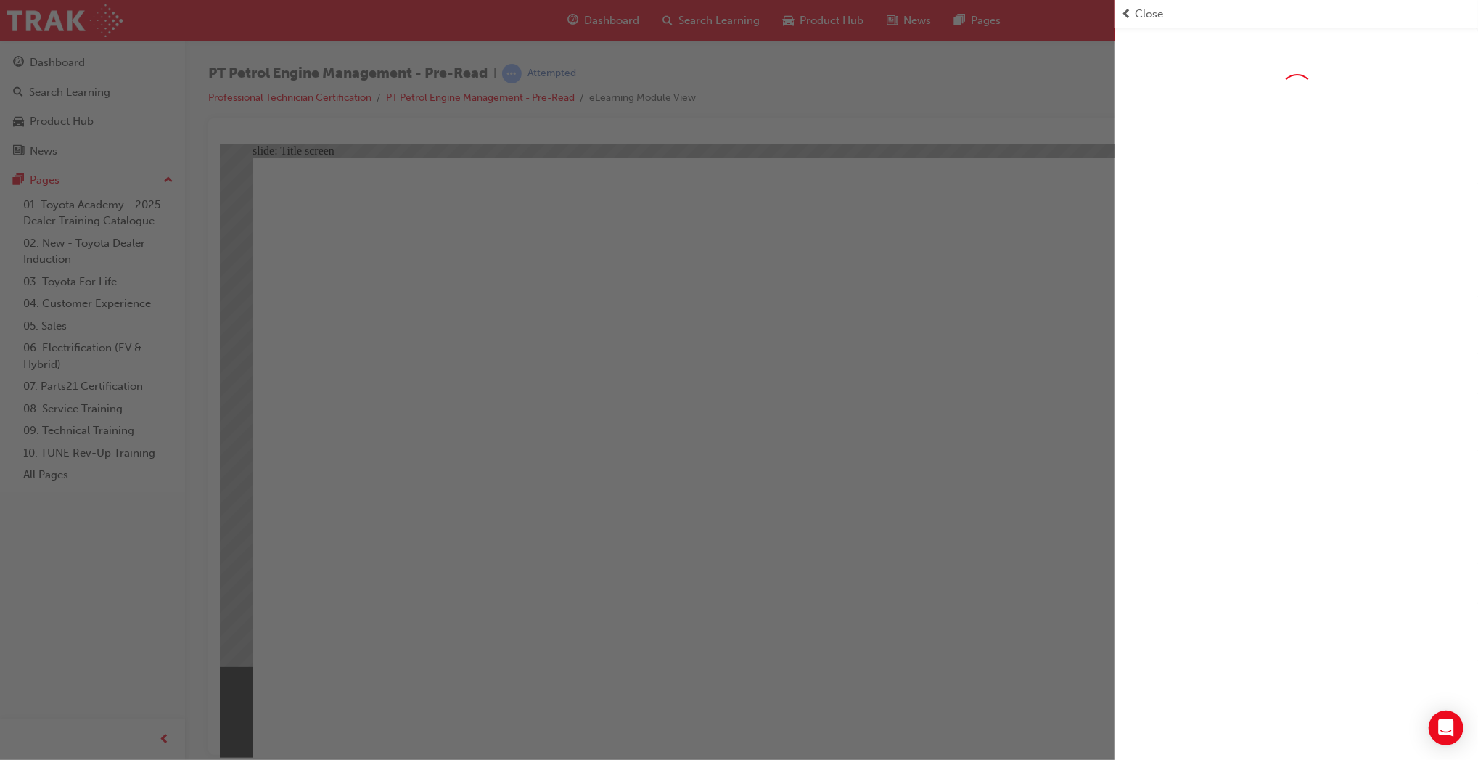
click at [742, 684] on div "button" at bounding box center [557, 380] width 1115 height 760
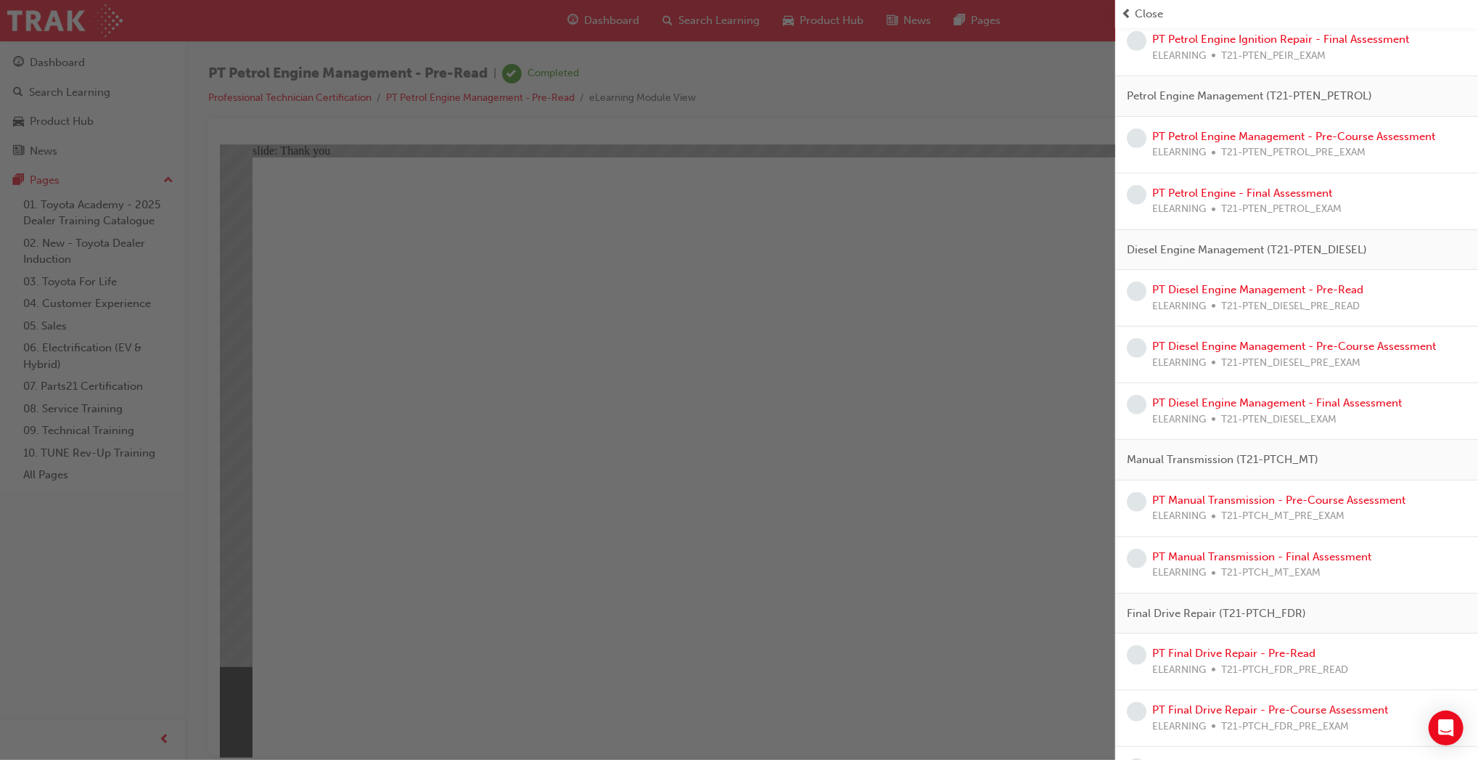
scroll to position [562, 0]
click at [1248, 296] on link "PT Diesel Engine Management - Pre-Read" at bounding box center [1257, 290] width 211 height 13
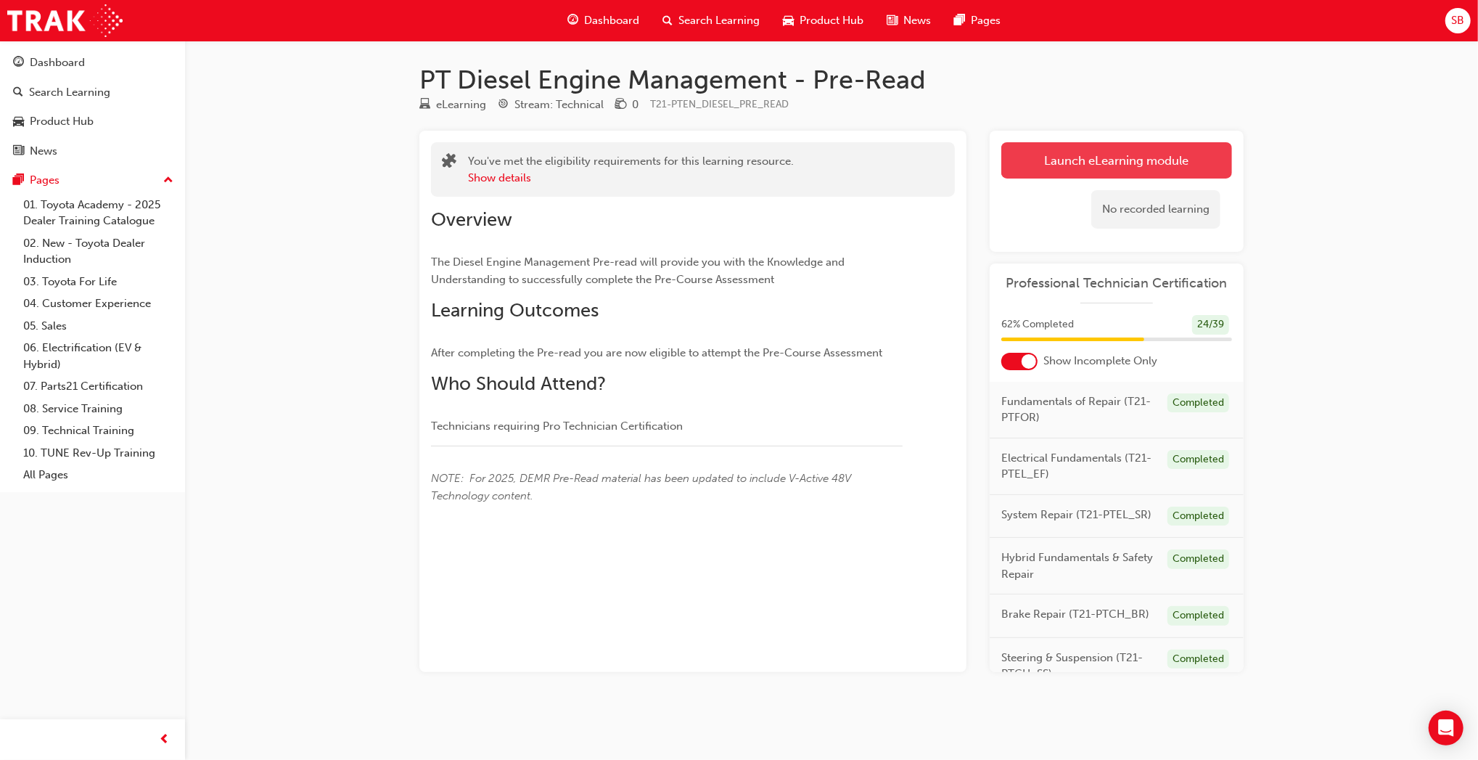
click at [1153, 145] on link "Launch eLearning module" at bounding box center [1117, 160] width 231 height 36
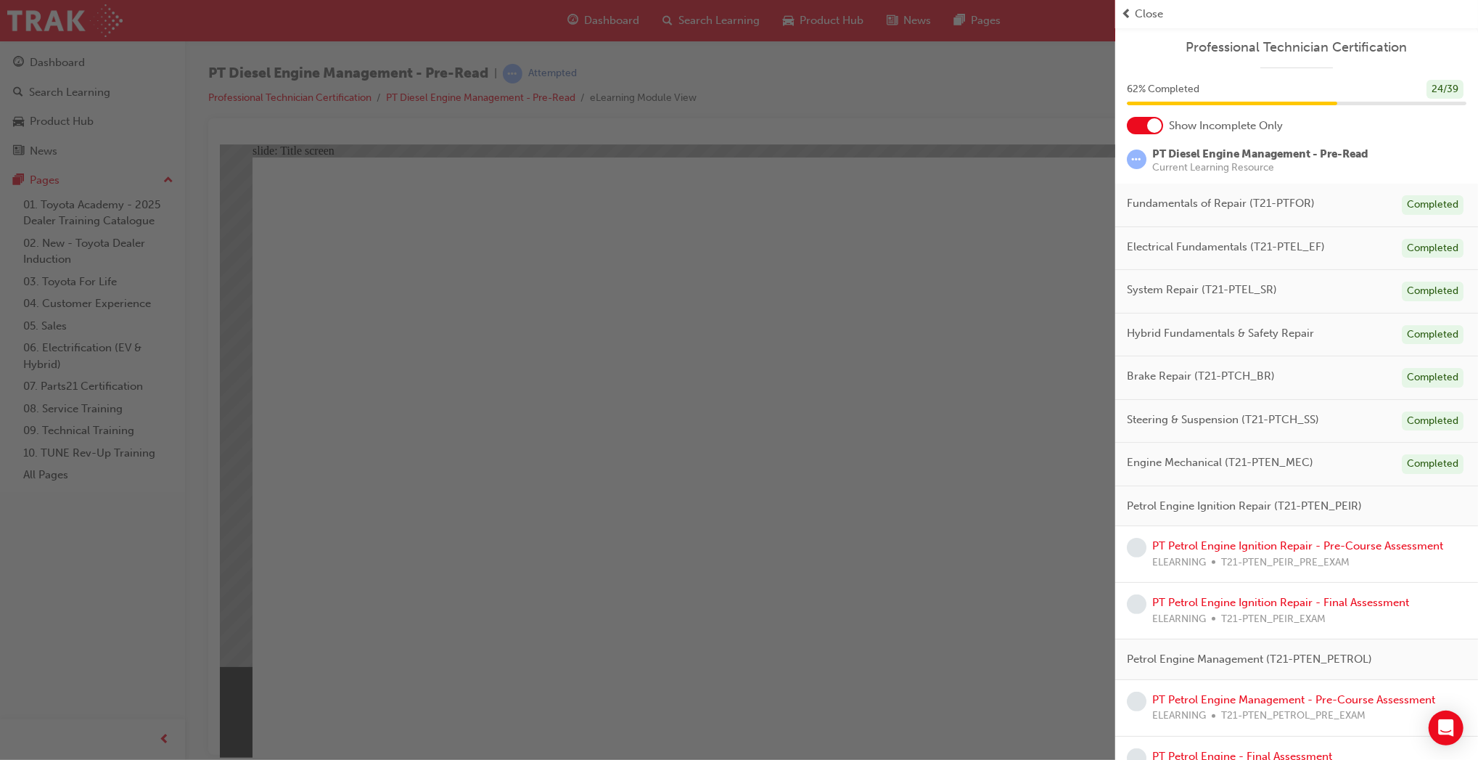
click at [862, 698] on div "button" at bounding box center [557, 380] width 1115 height 760
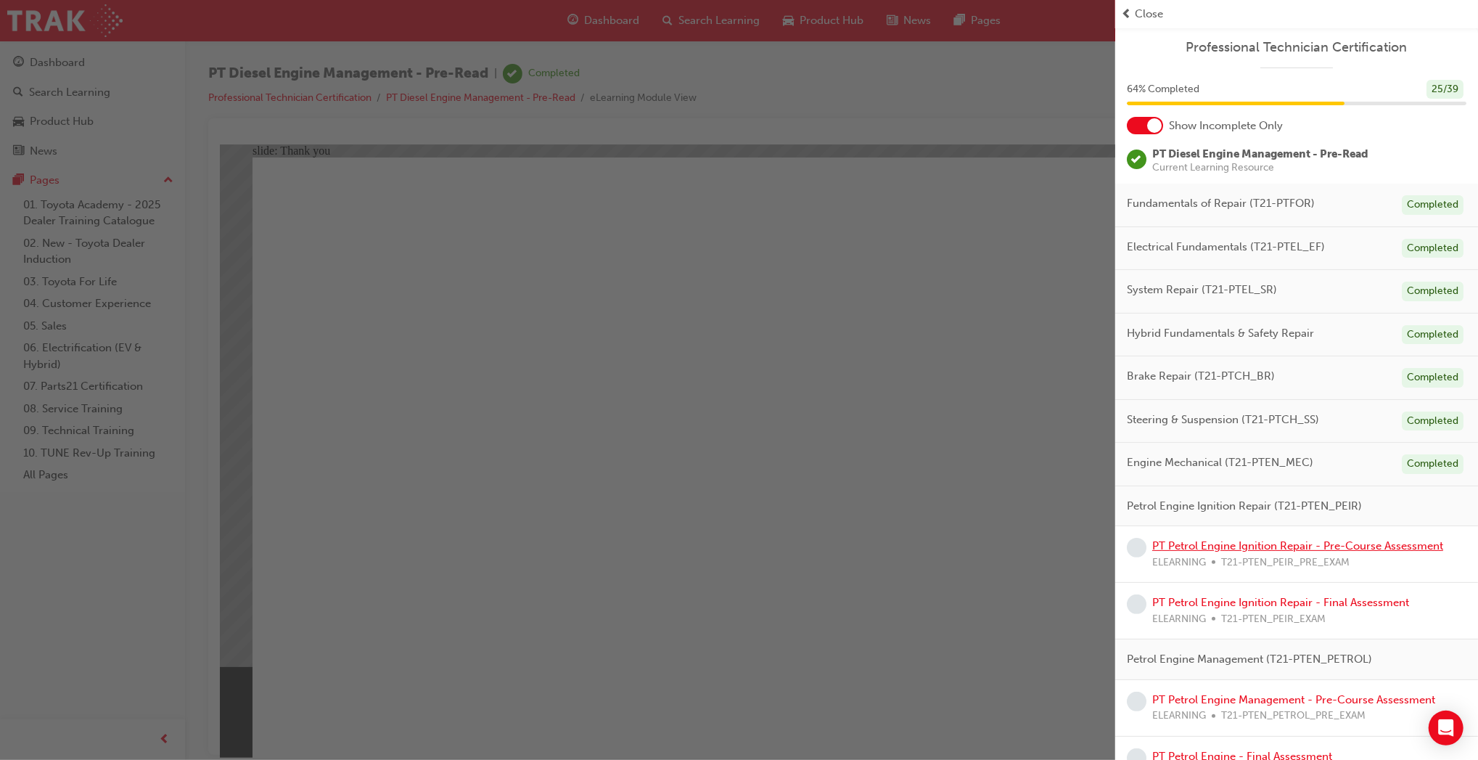
click at [1376, 548] on link "PT Petrol Engine Ignition Repair - Pre-Course Assessment" at bounding box center [1297, 545] width 291 height 13
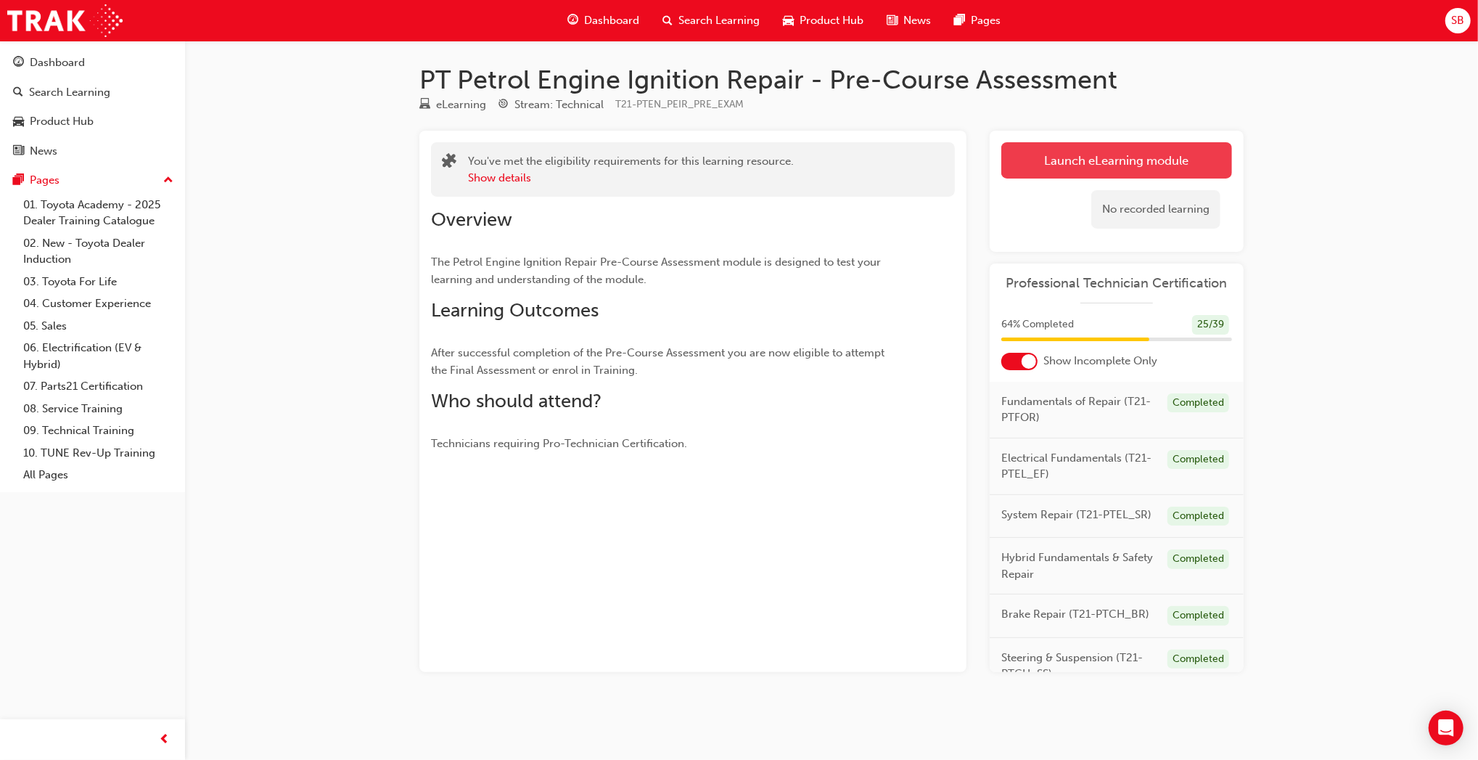
click at [1033, 160] on link "Launch eLearning module" at bounding box center [1117, 160] width 231 height 36
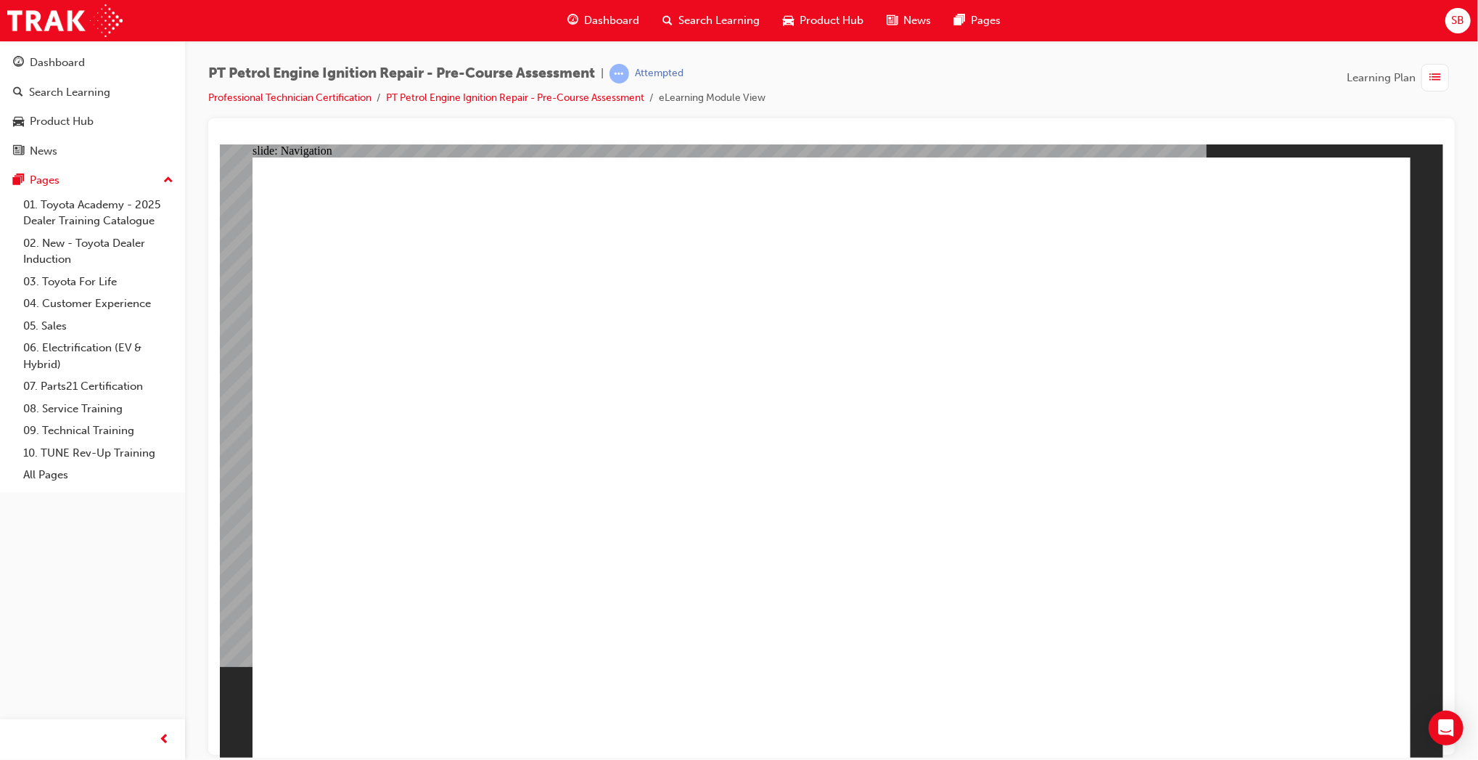
radio input "true"
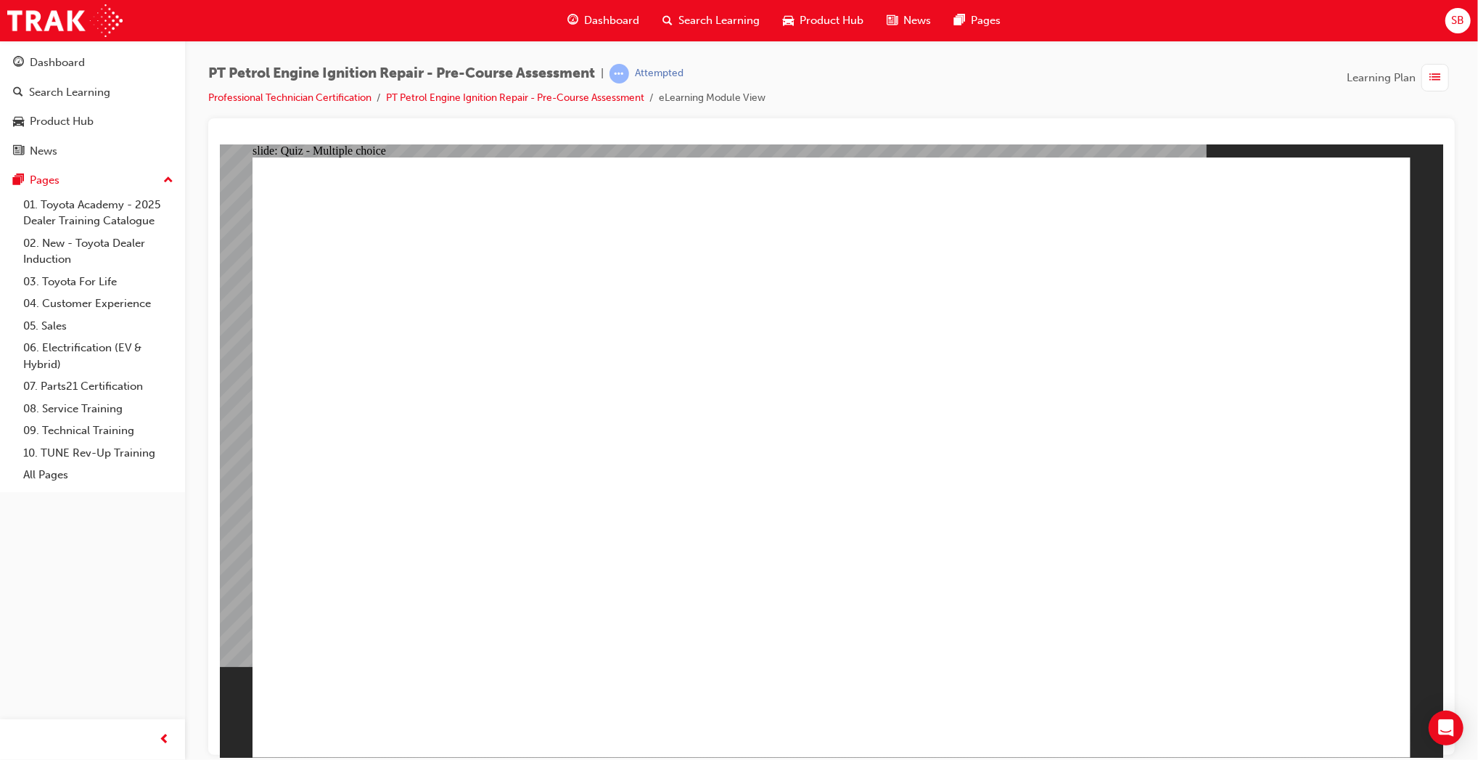
radio input "true"
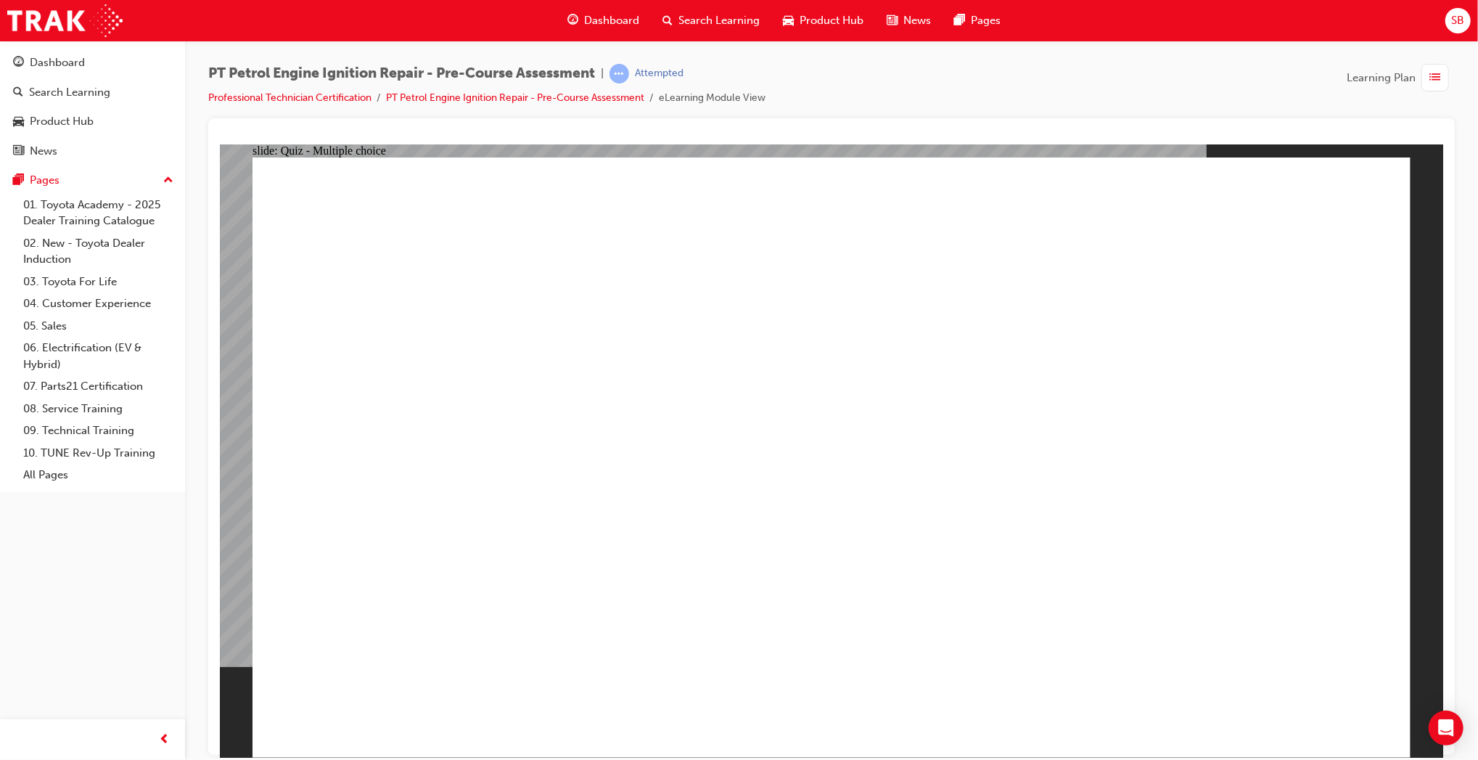
radio input "true"
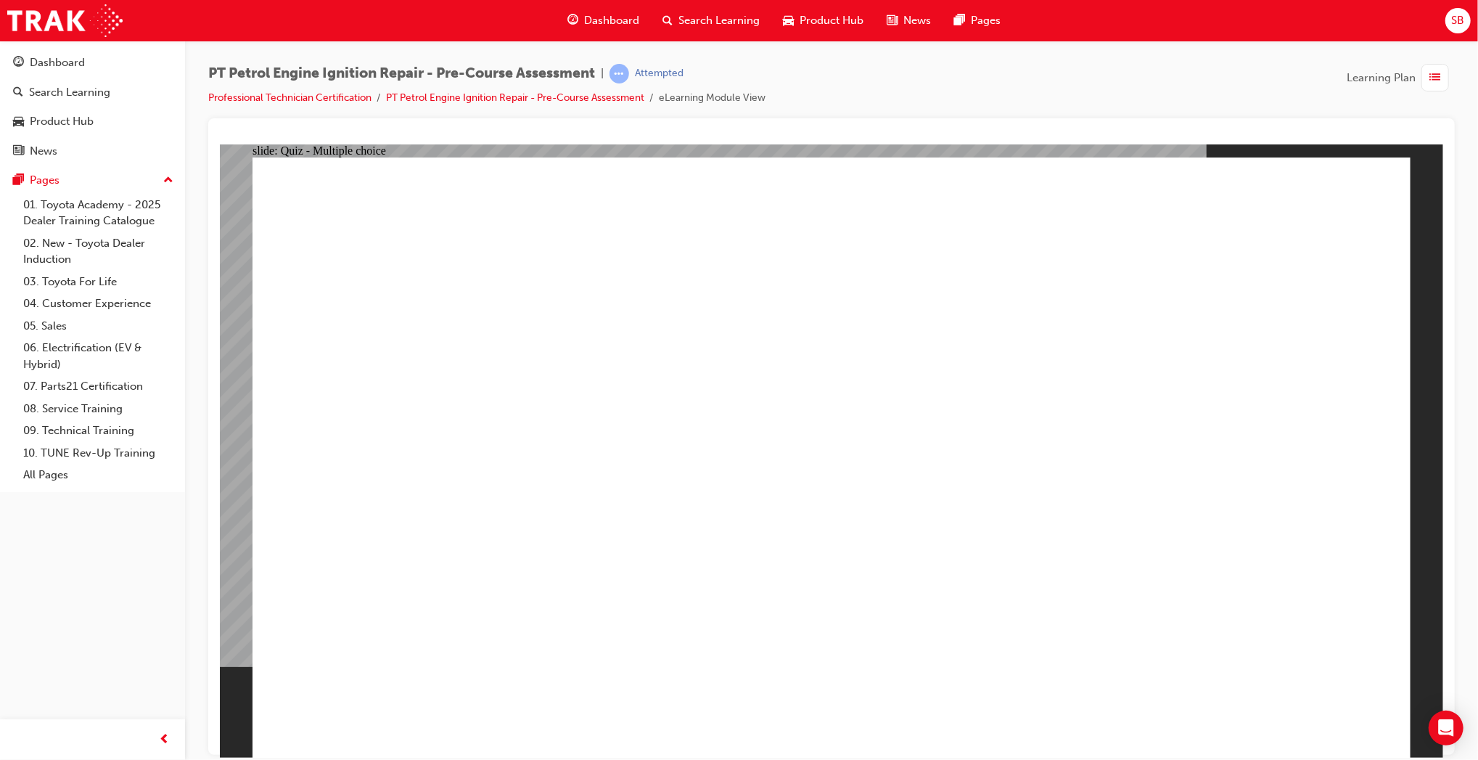
radio input "true"
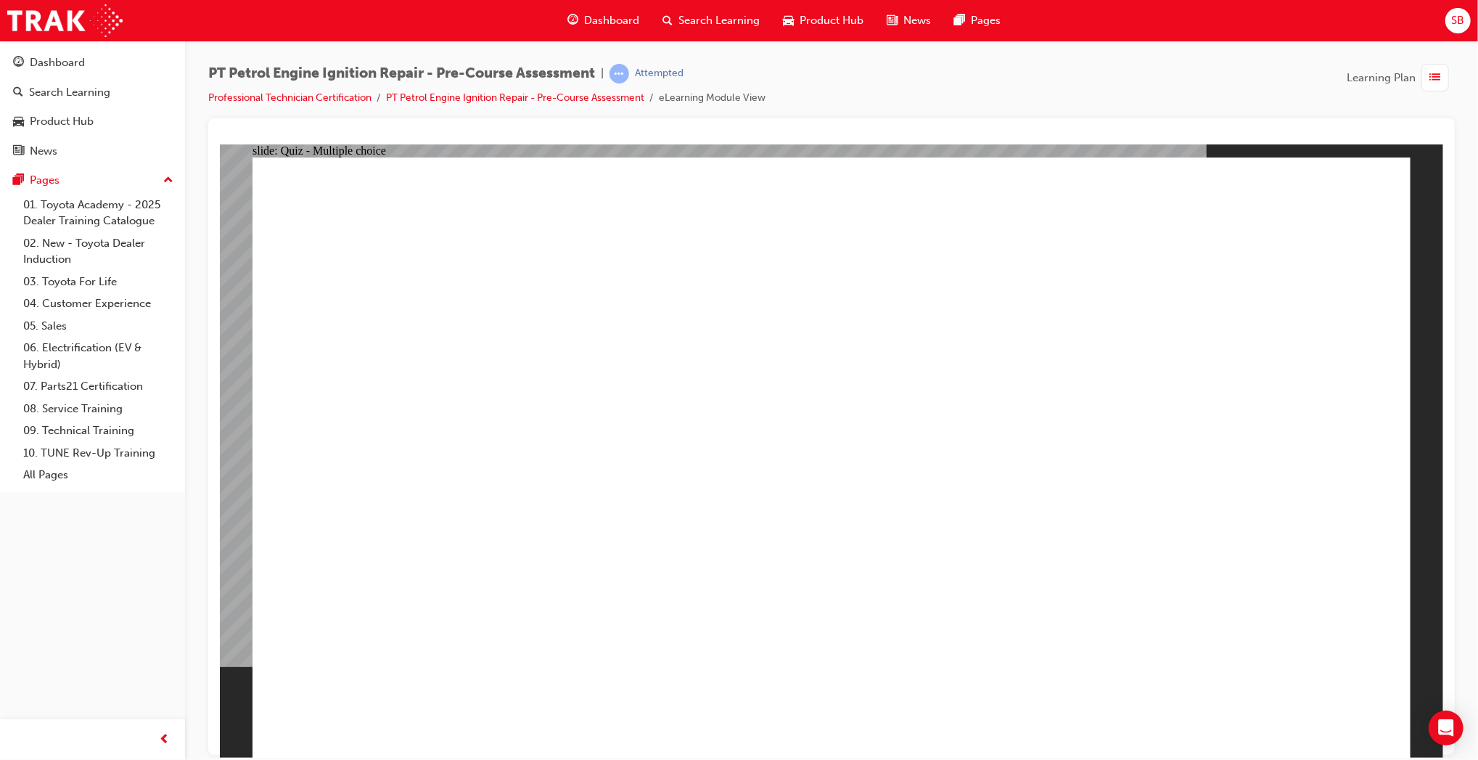
radio input "true"
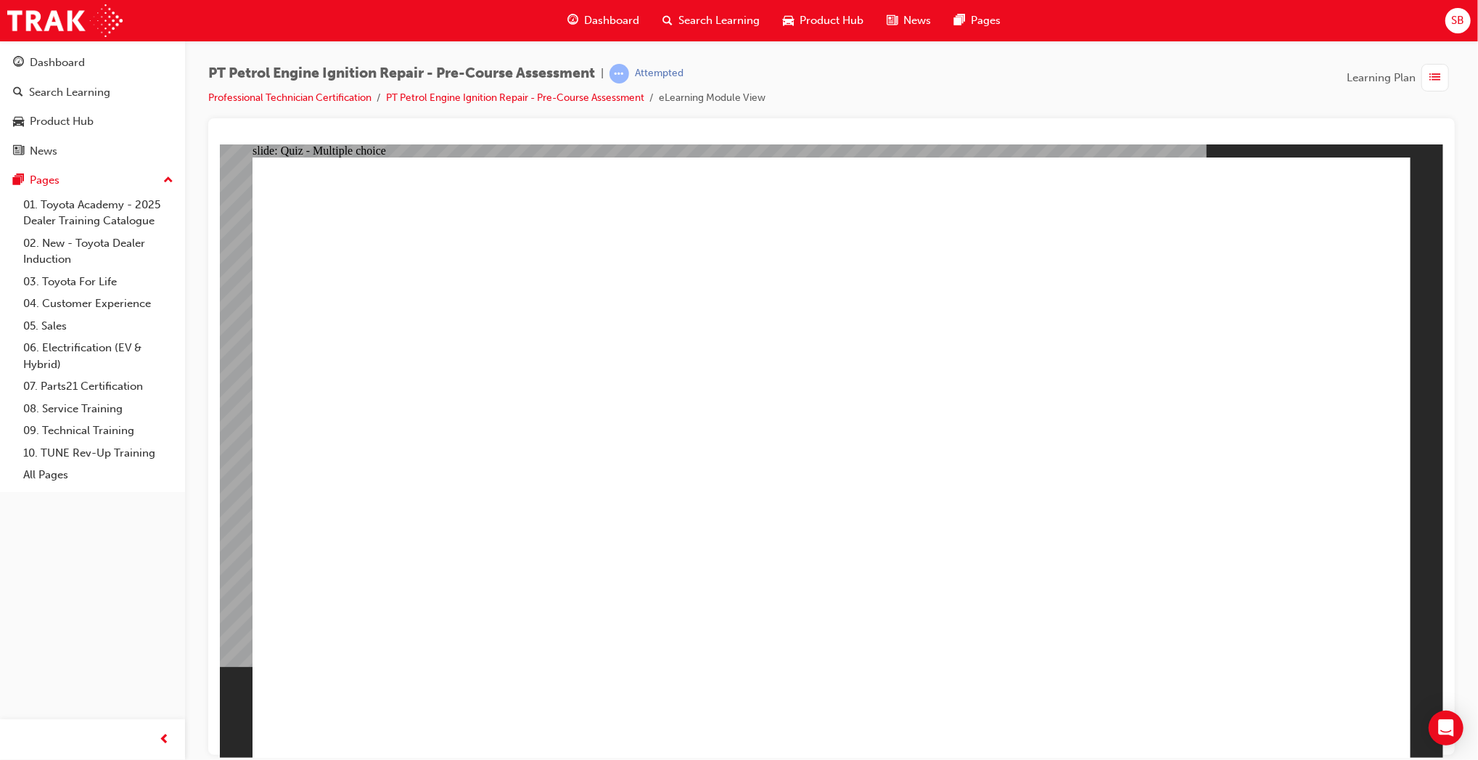
radio input "true"
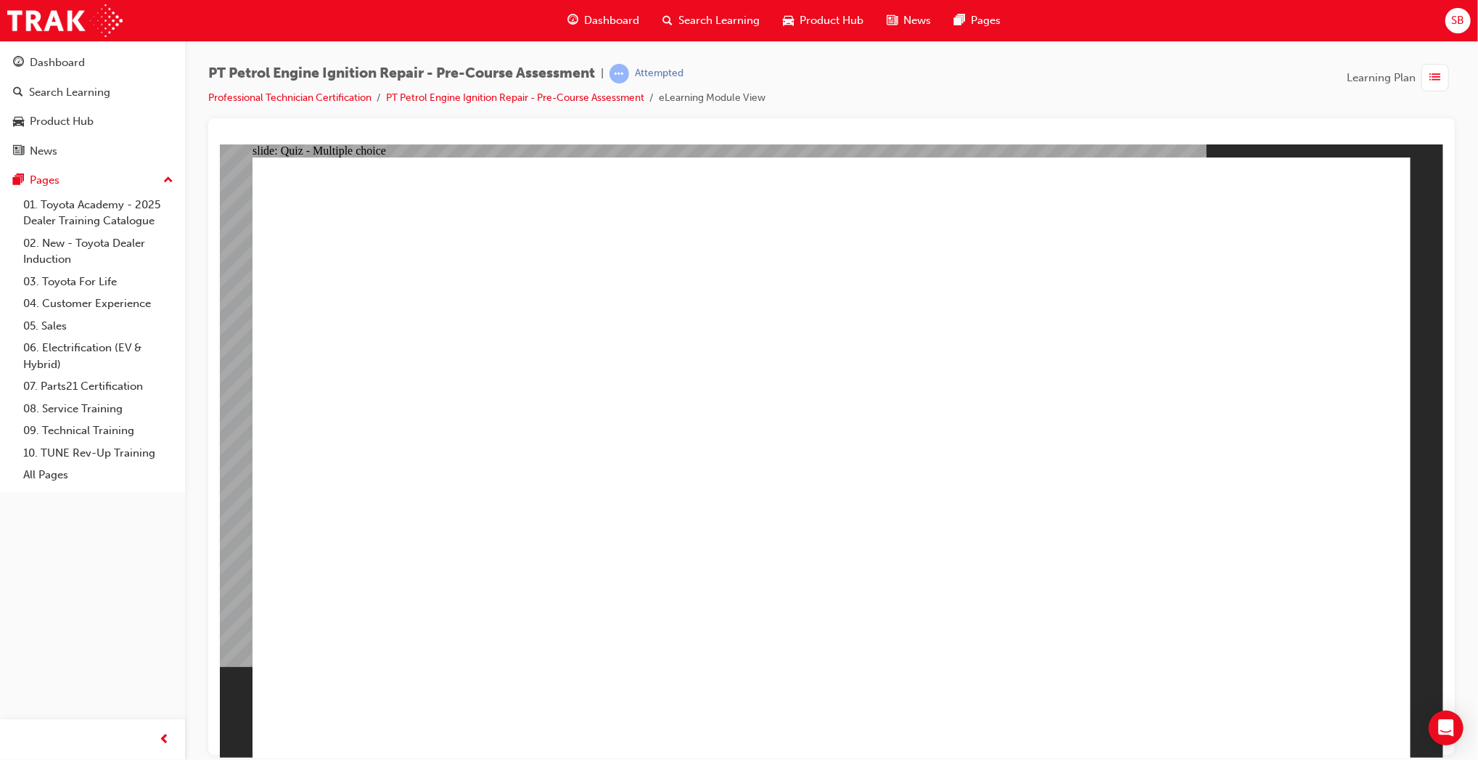
radio input "true"
click at [1430, 85] on span "list-icon" at bounding box center [1435, 78] width 11 height 18
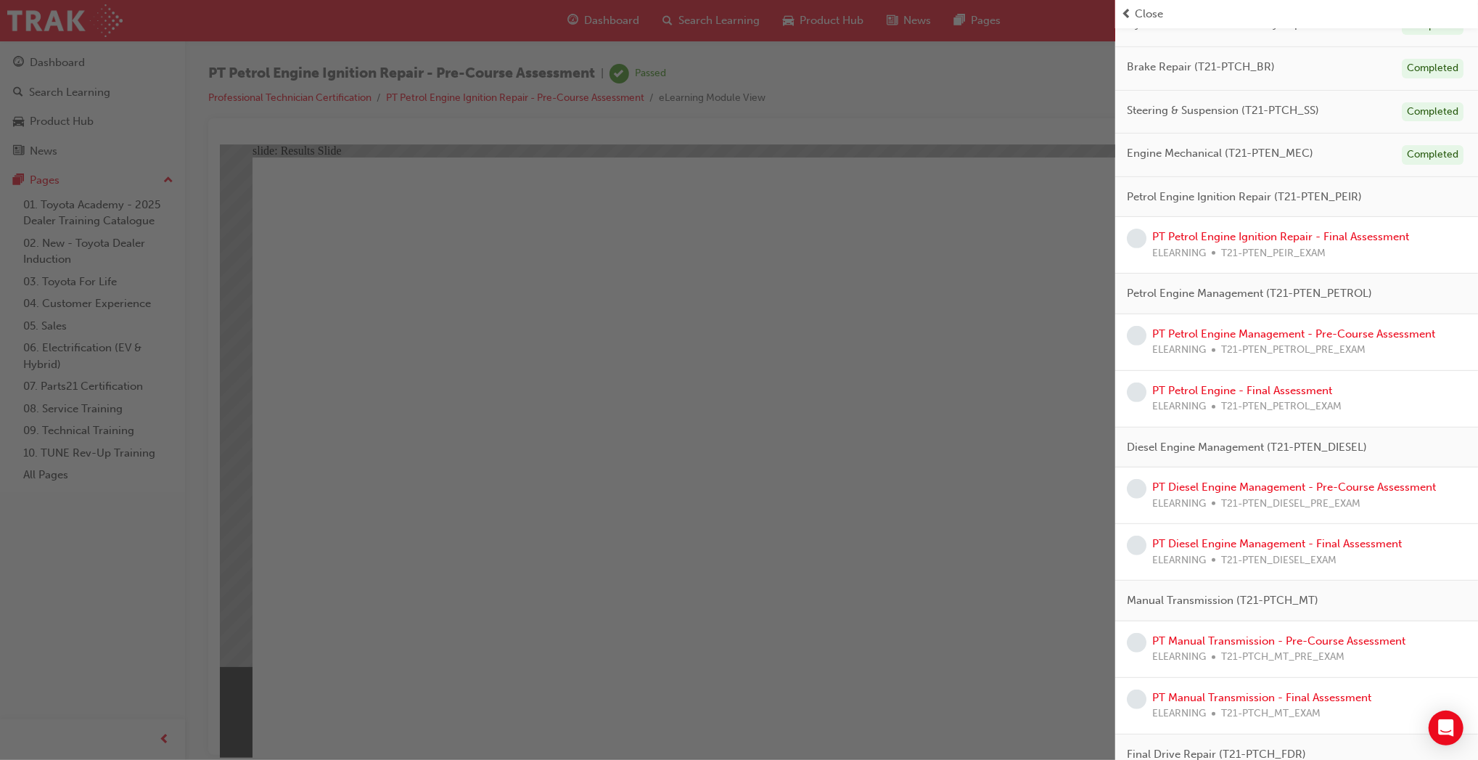
scroll to position [303, 0]
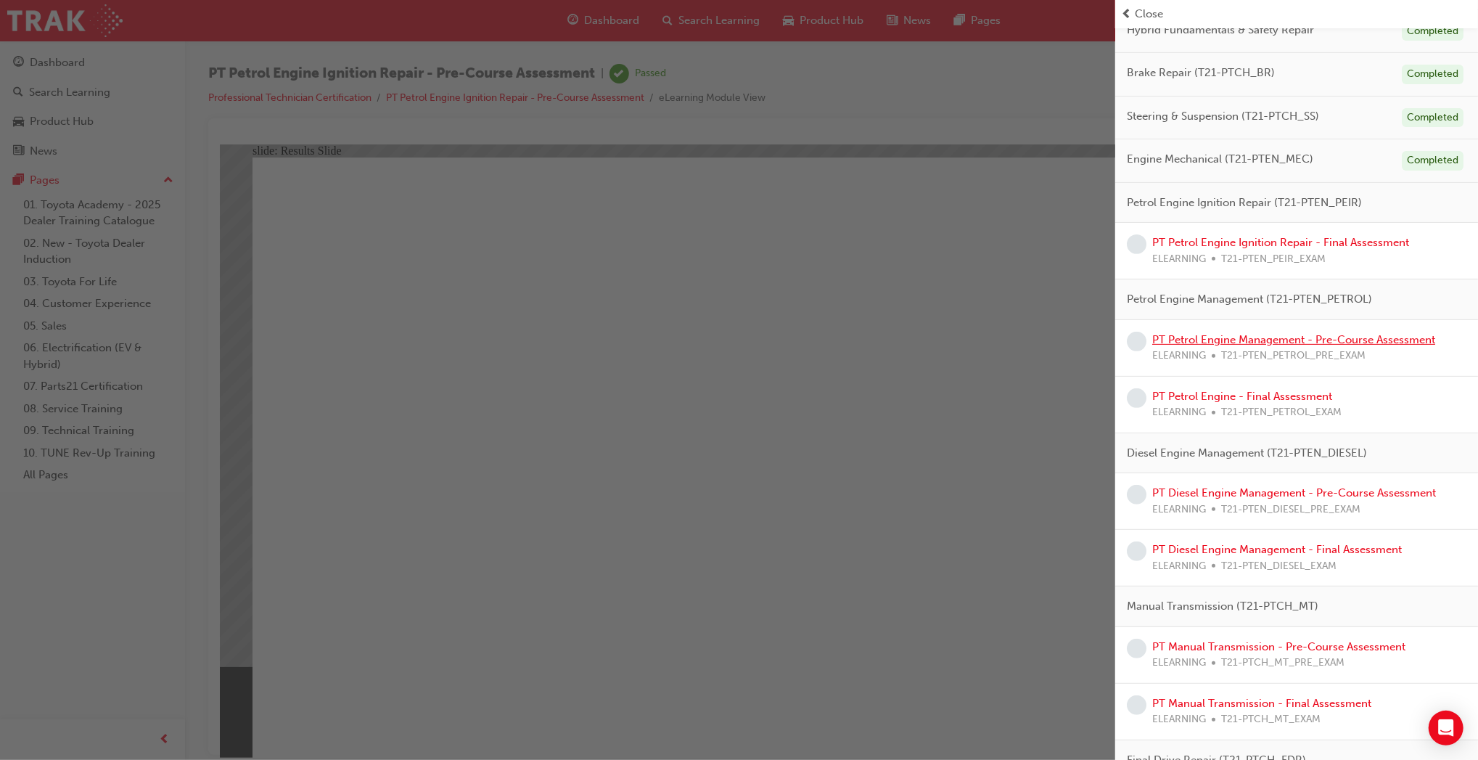
click at [1324, 346] on link "PT Petrol Engine Management - Pre-Course Assessment" at bounding box center [1293, 339] width 283 height 13
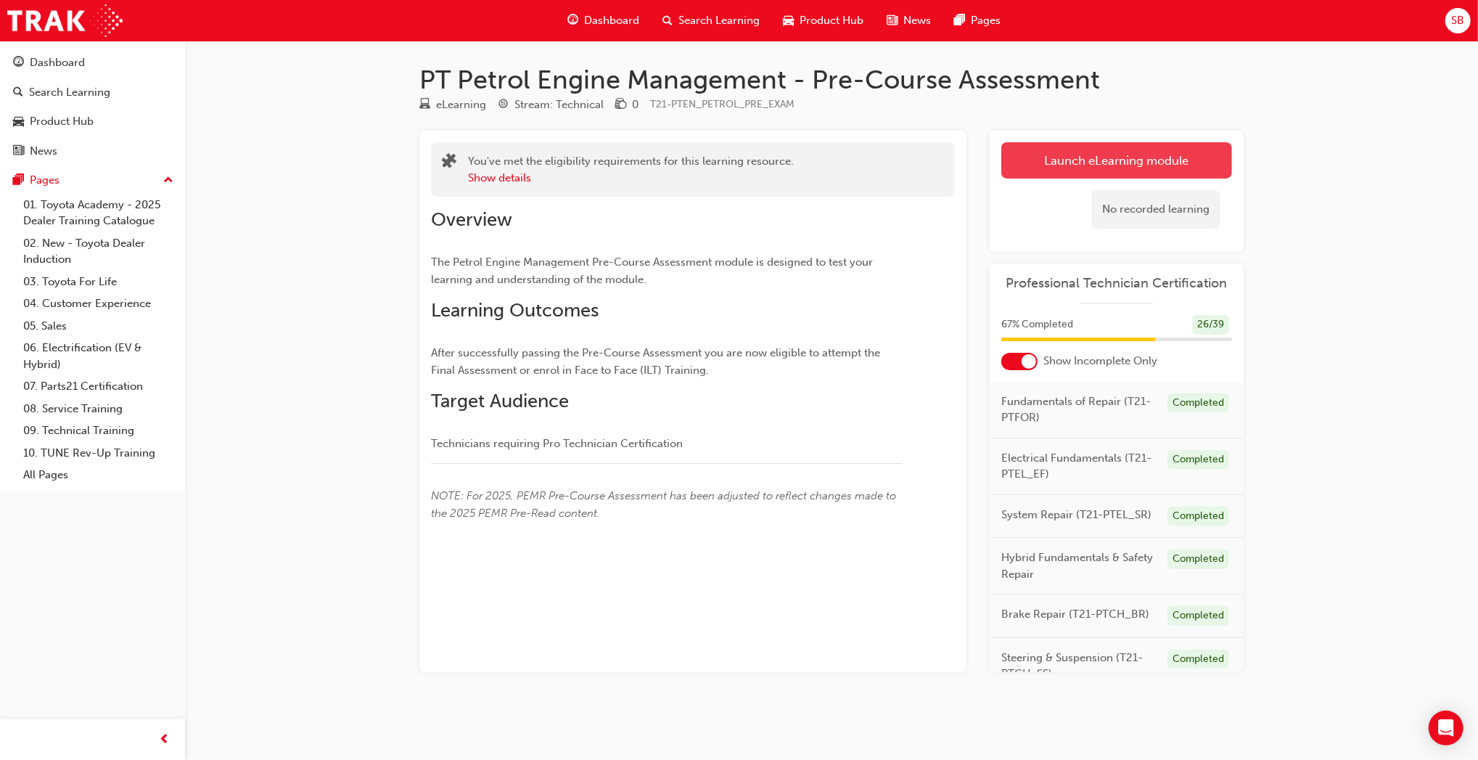
click at [1121, 170] on link "Launch eLearning module" at bounding box center [1117, 160] width 231 height 36
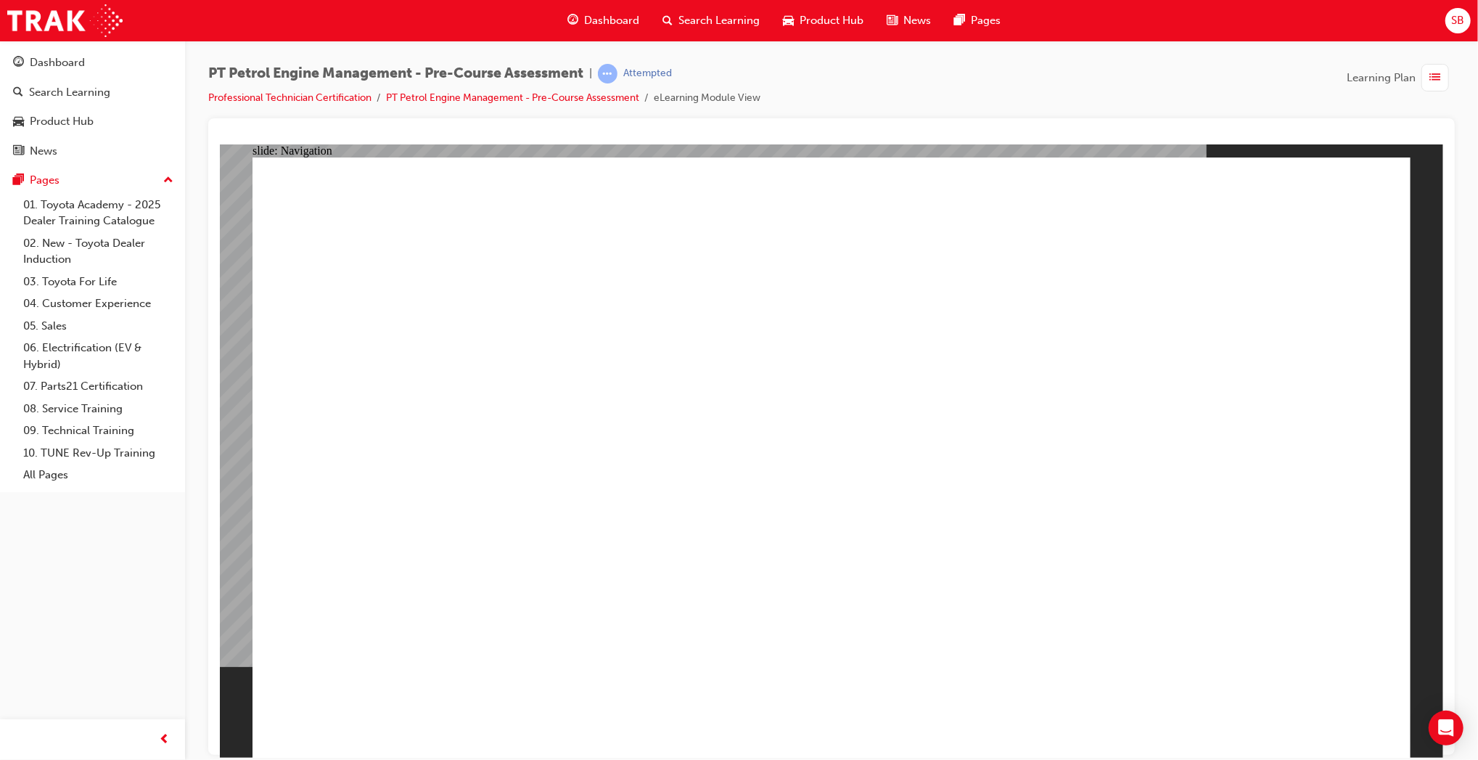
radio input "true"
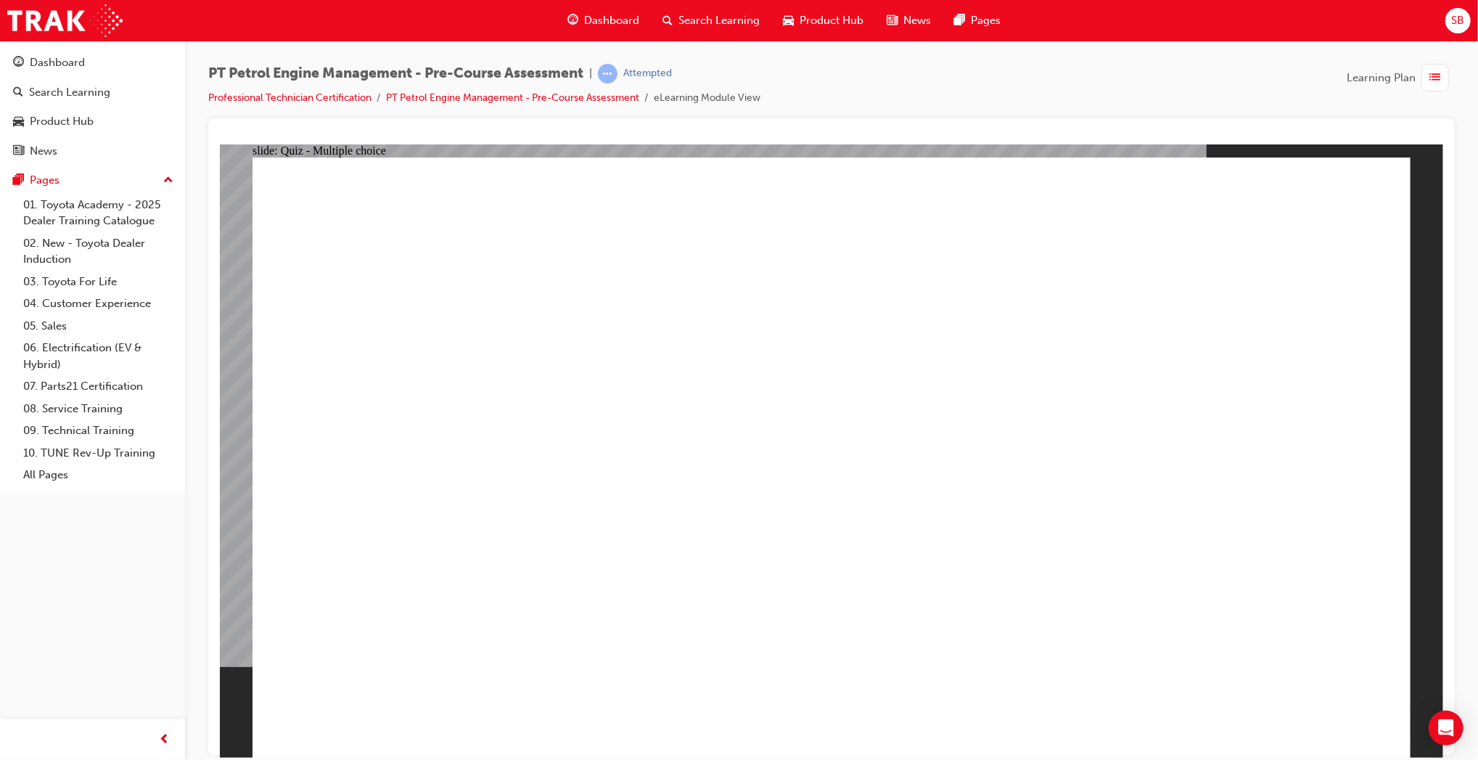
radio input "true"
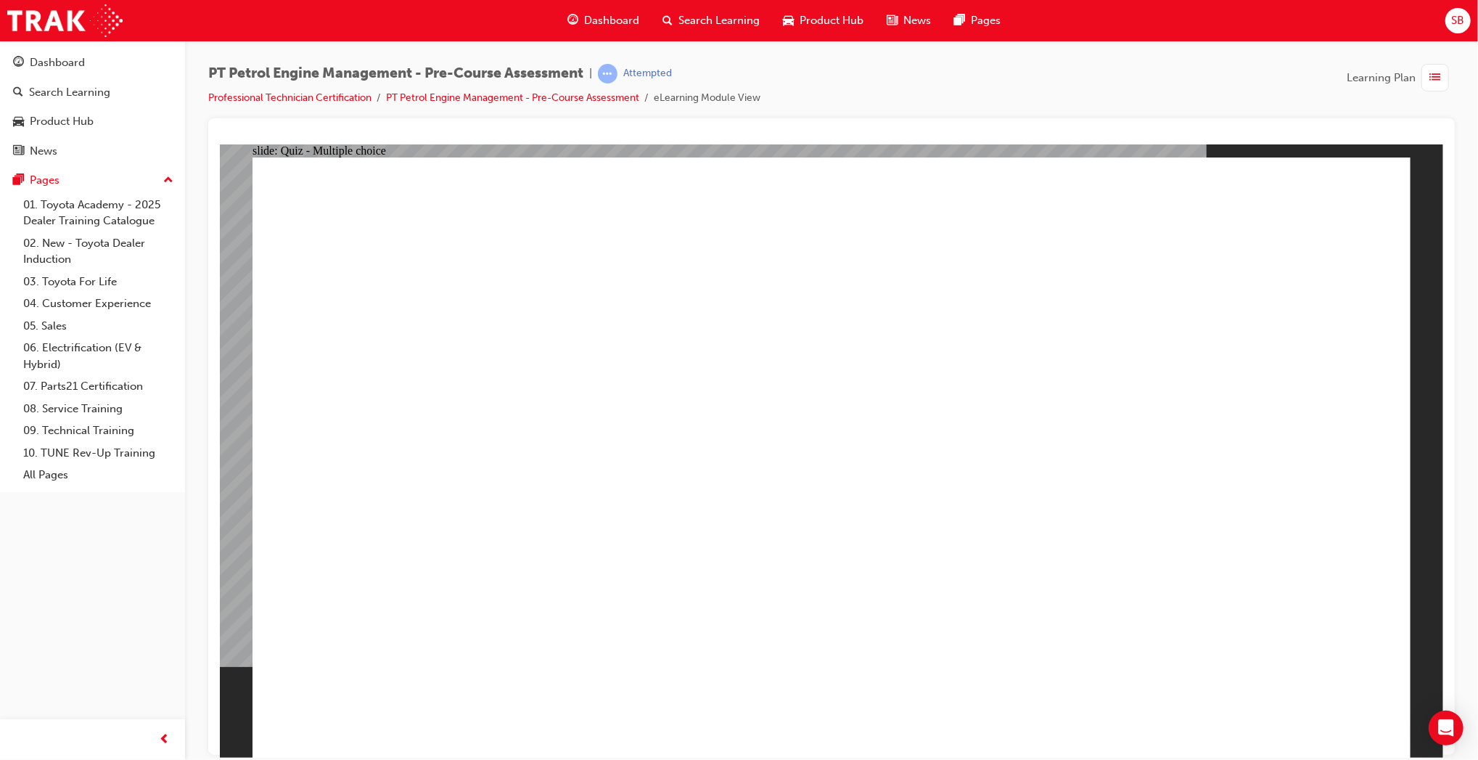
radio input "true"
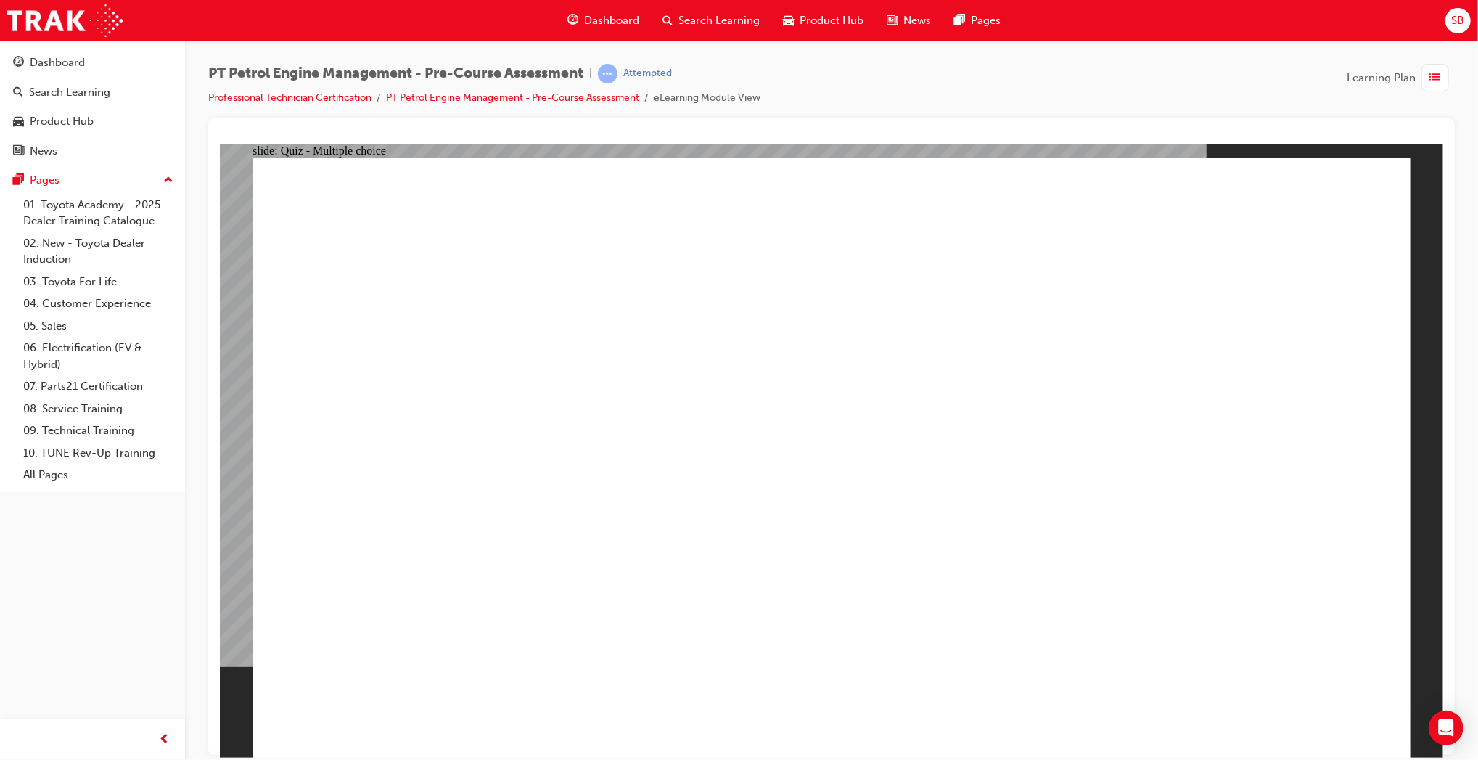
radio input "true"
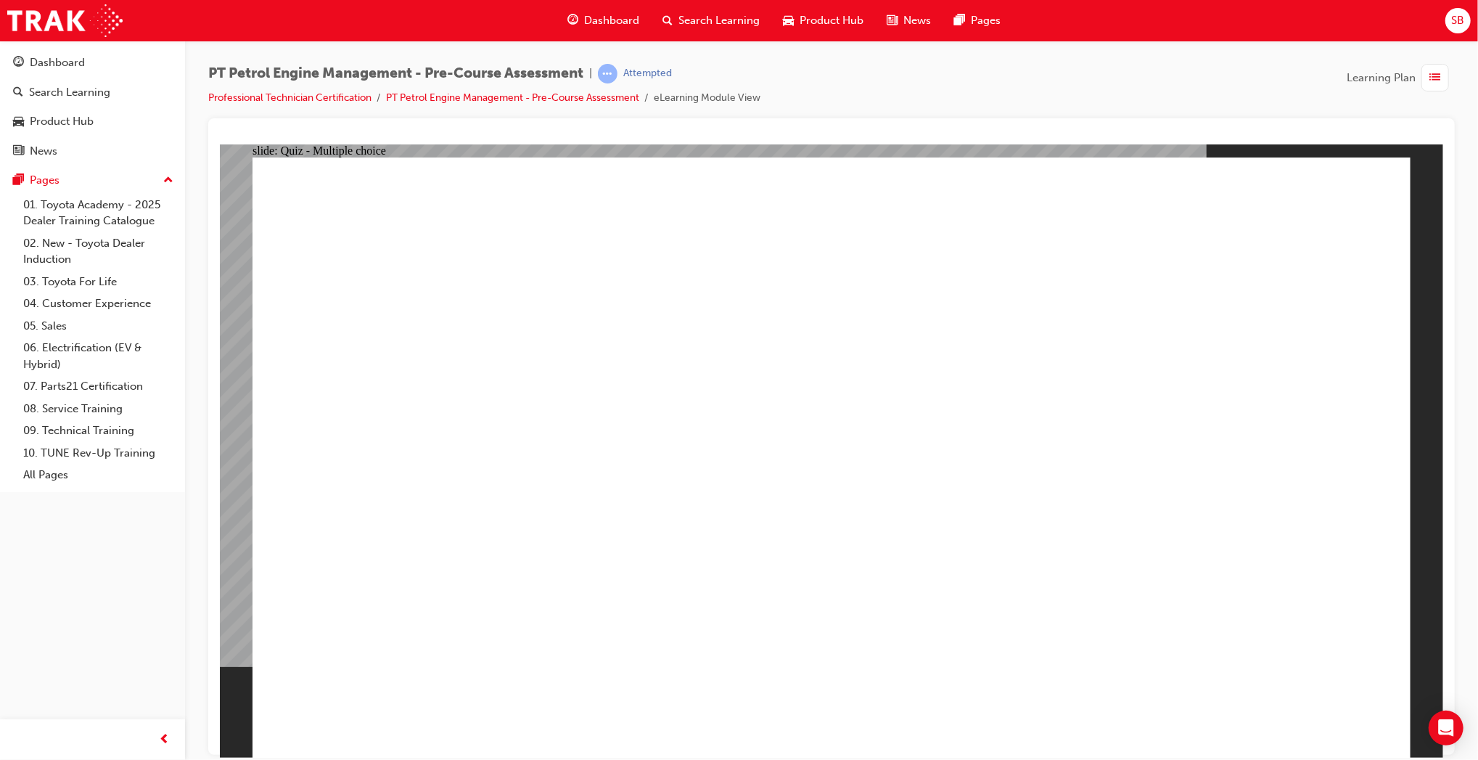
radio input "true"
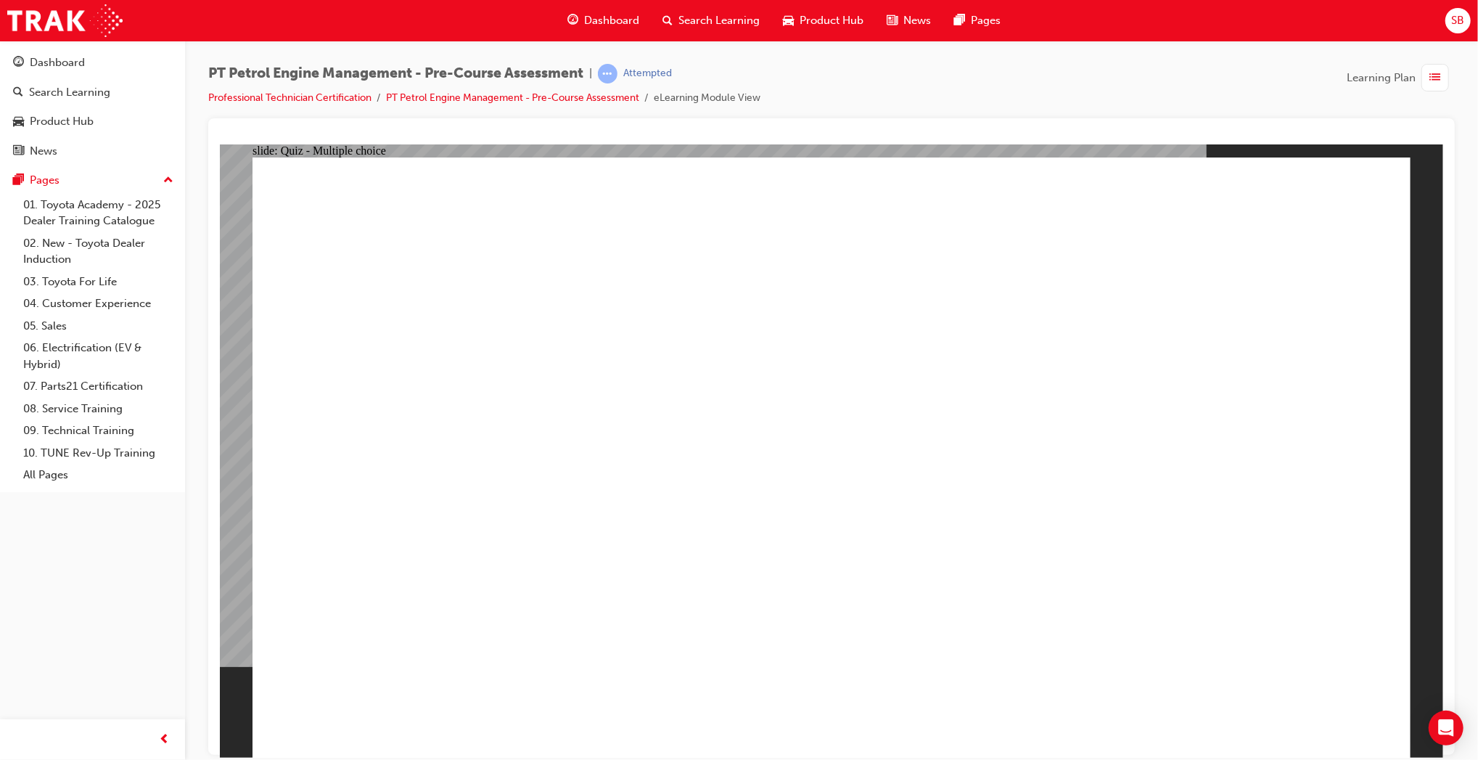
radio input "true"
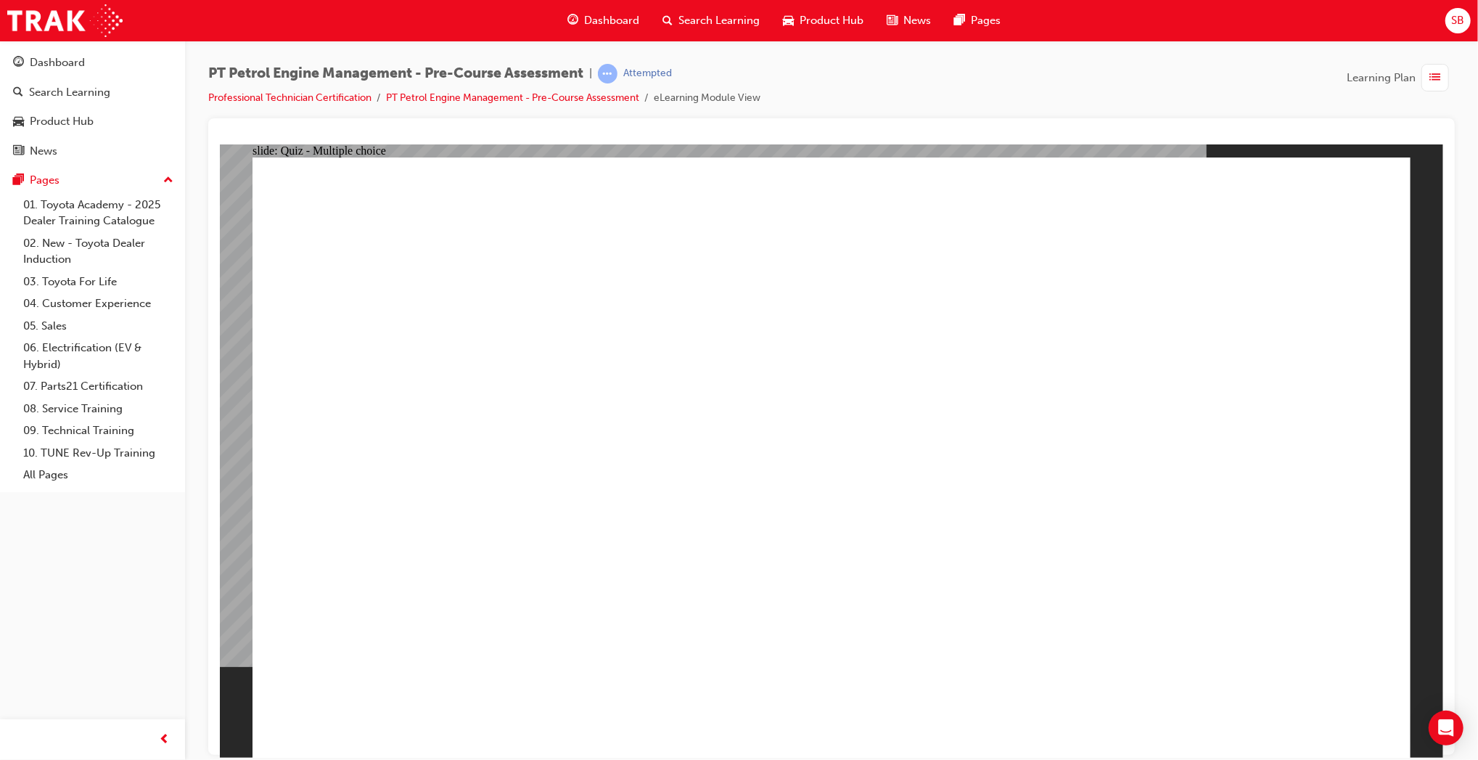
radio input "true"
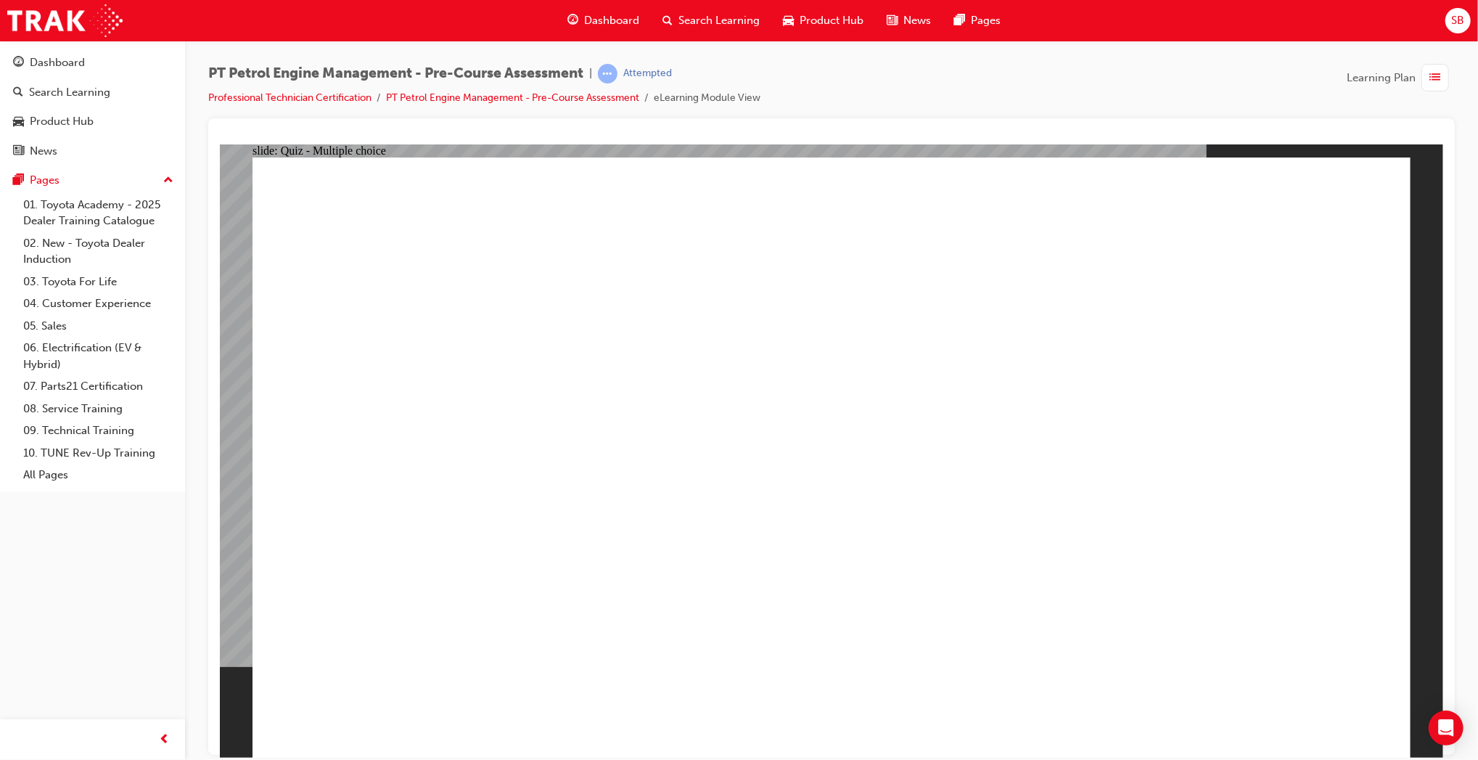
radio input "true"
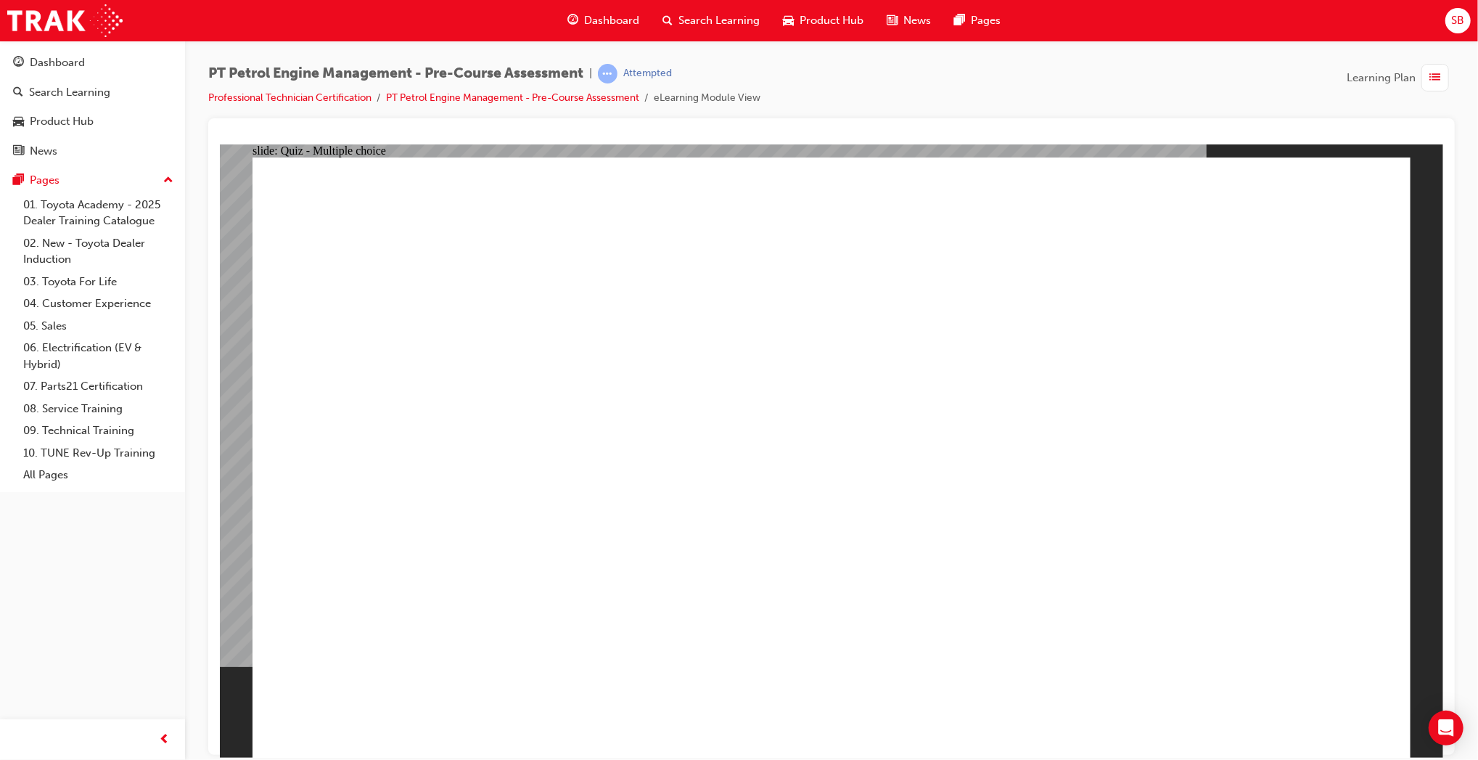
radio input "true"
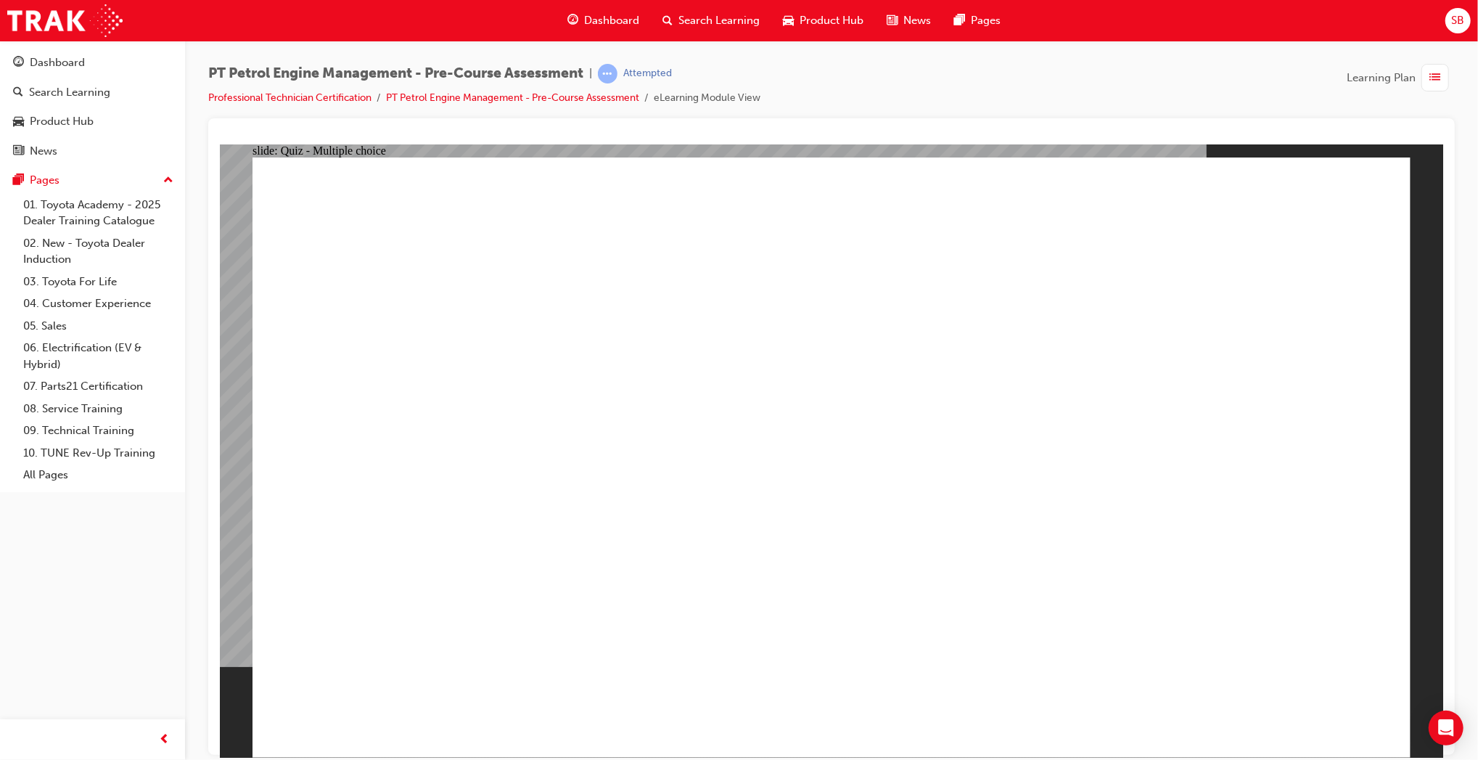
radio input "true"
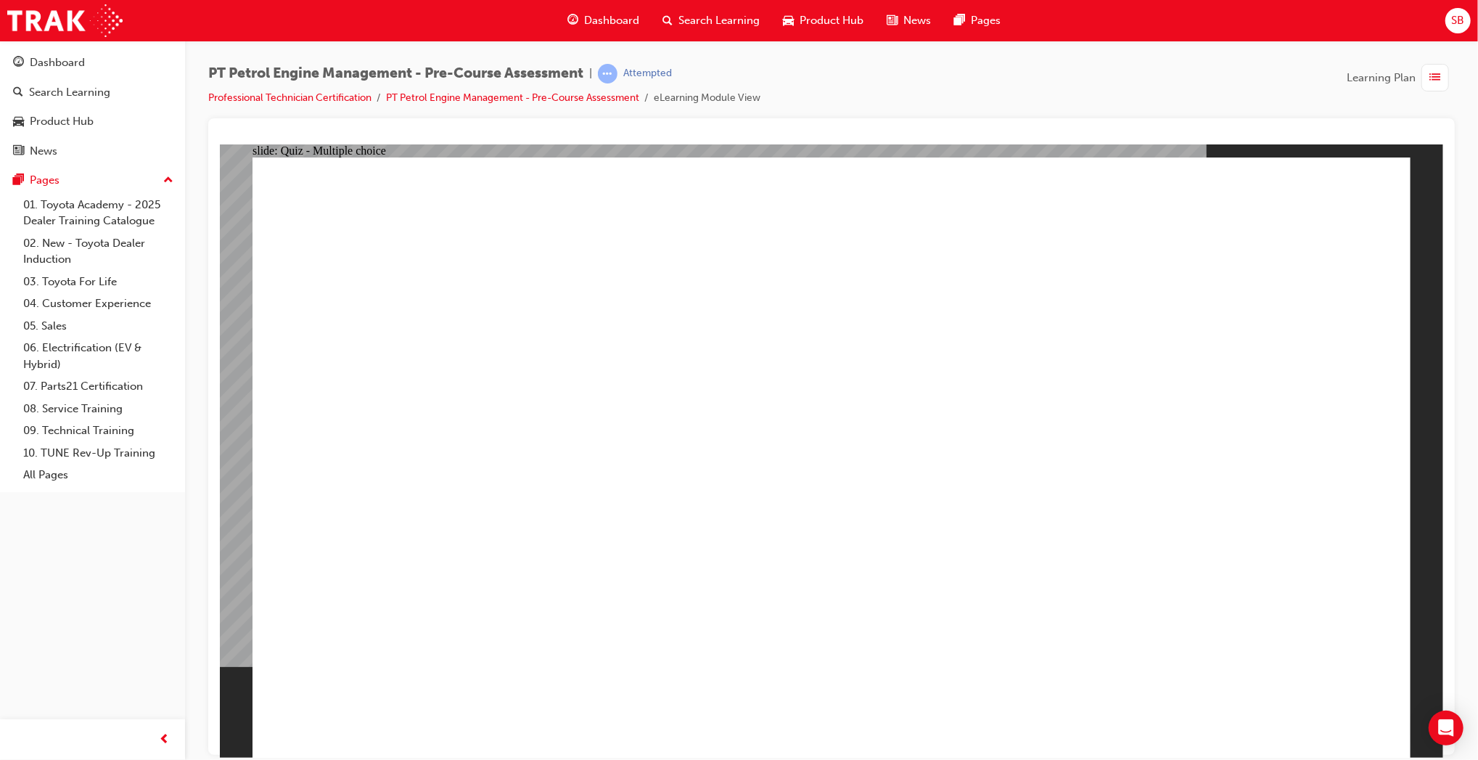
radio input "false"
radio input "true"
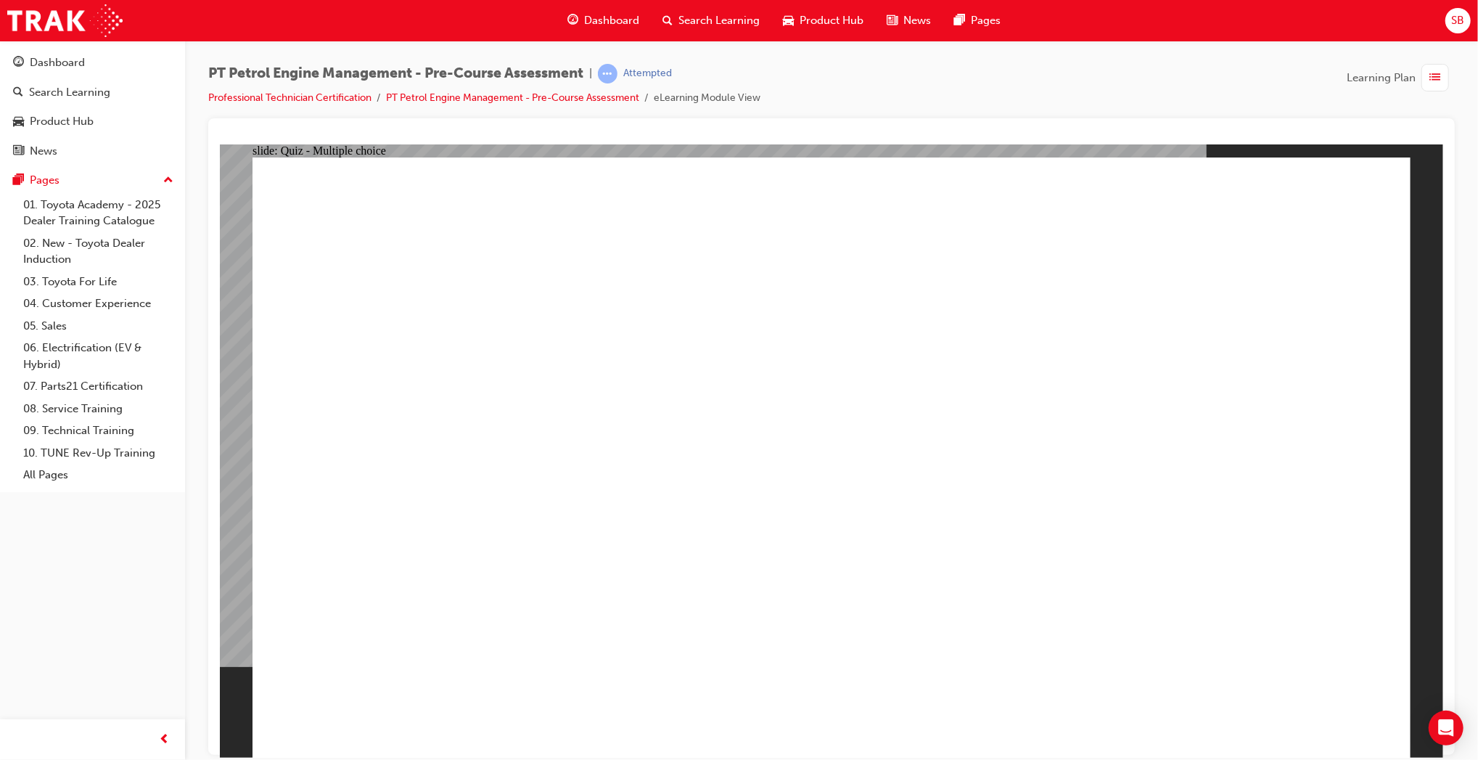
radio input "true"
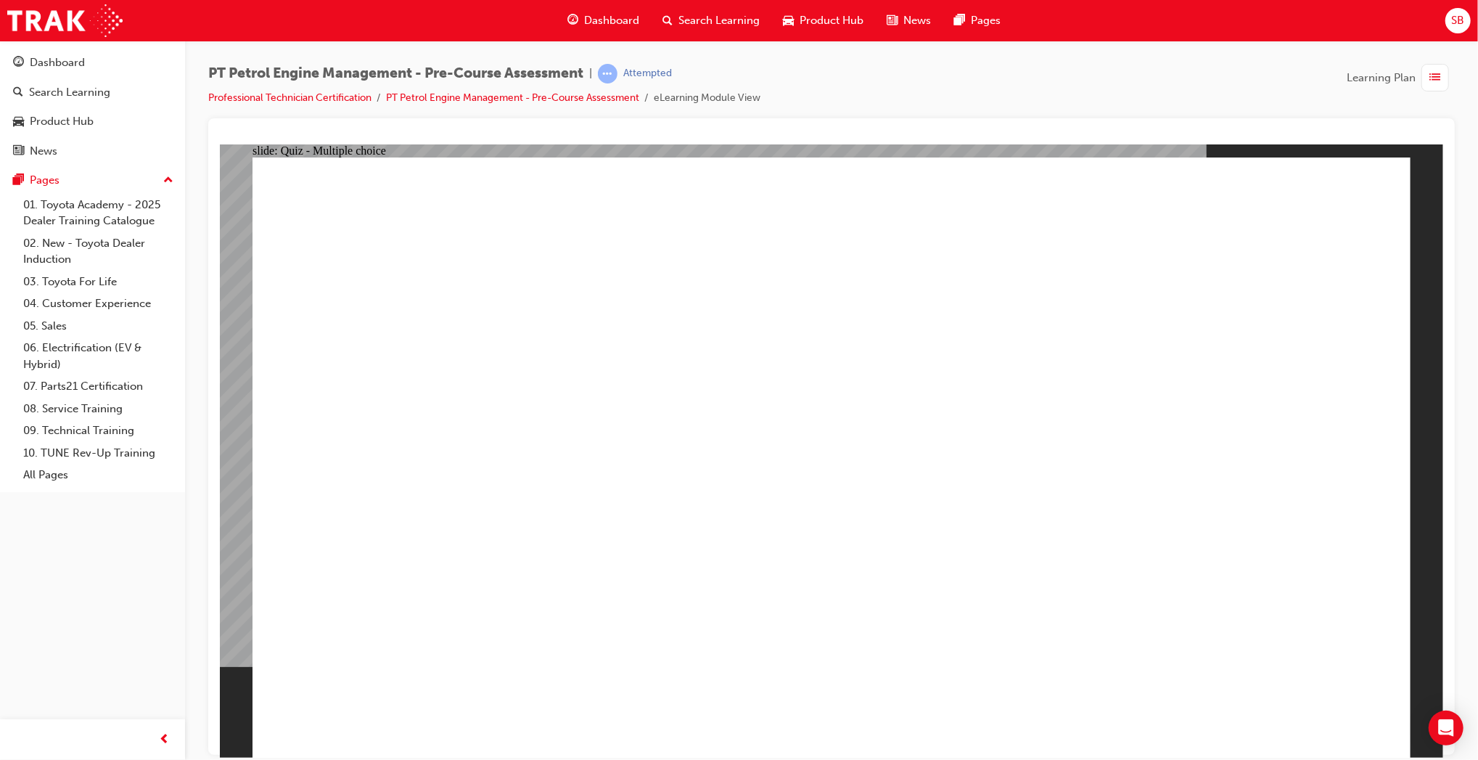
radio input "true"
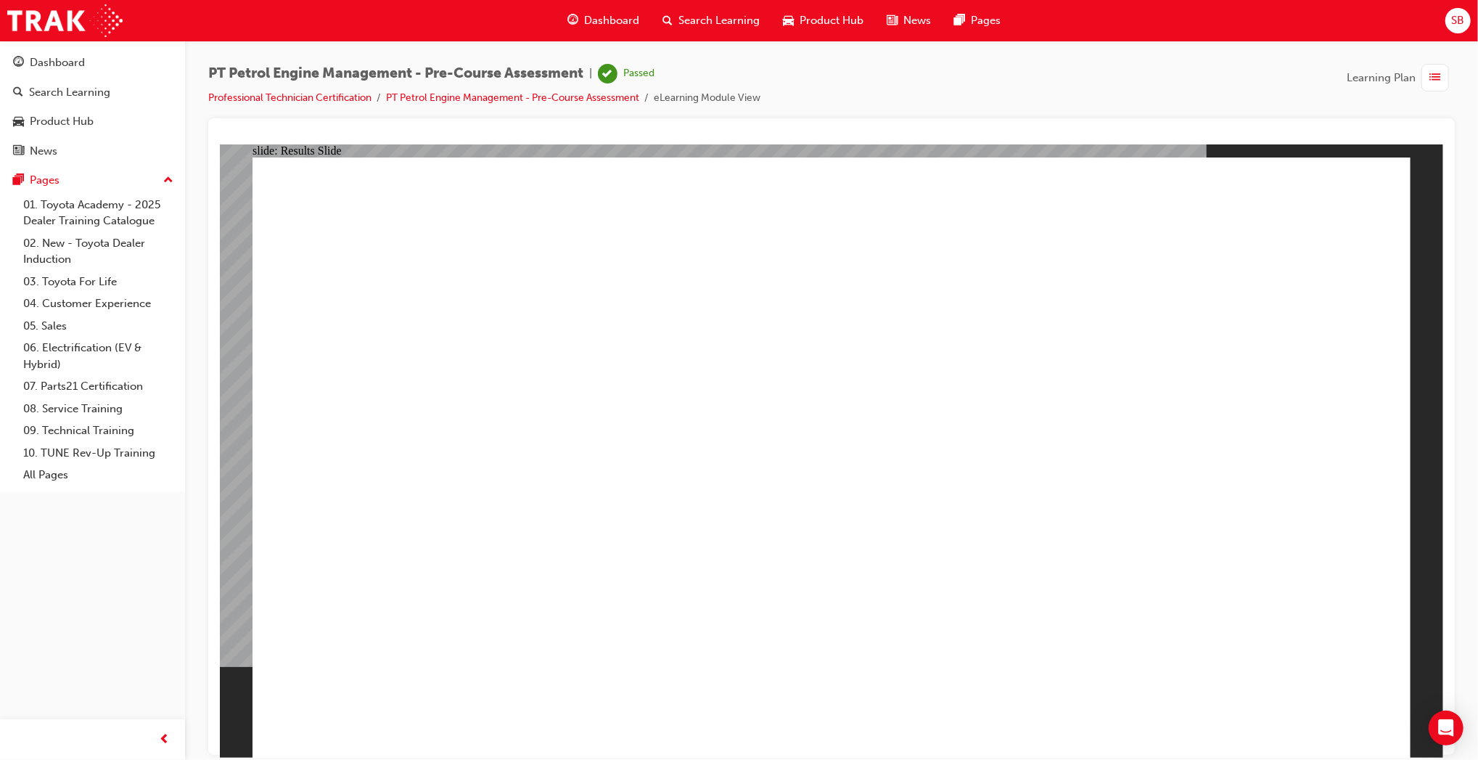
click at [1436, 81] on span "list-icon" at bounding box center [1435, 78] width 11 height 18
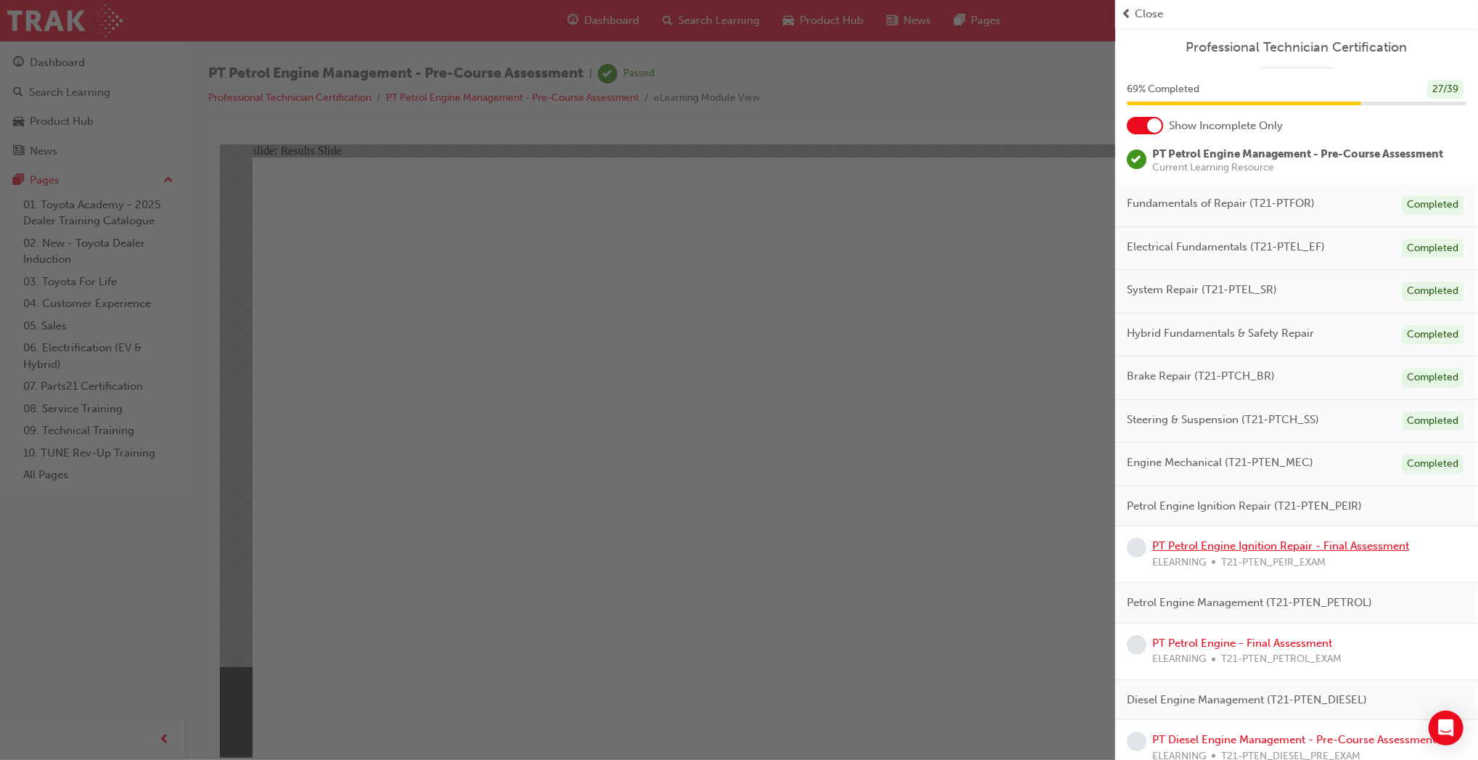
click at [1343, 542] on link "PT Petrol Engine Ignition Repair - Final Assessment" at bounding box center [1280, 545] width 257 height 13
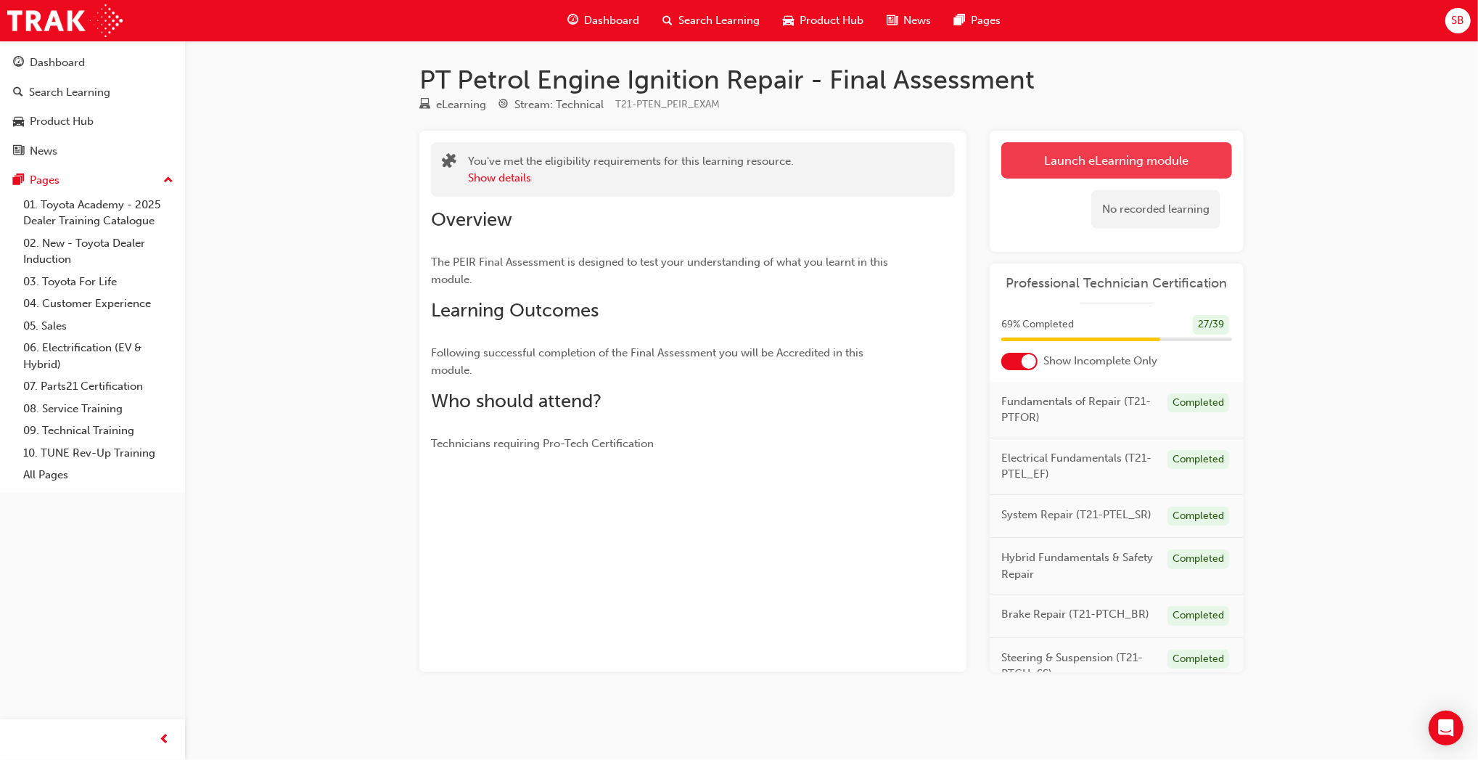
click at [1069, 149] on link "Launch eLearning module" at bounding box center [1117, 160] width 231 height 36
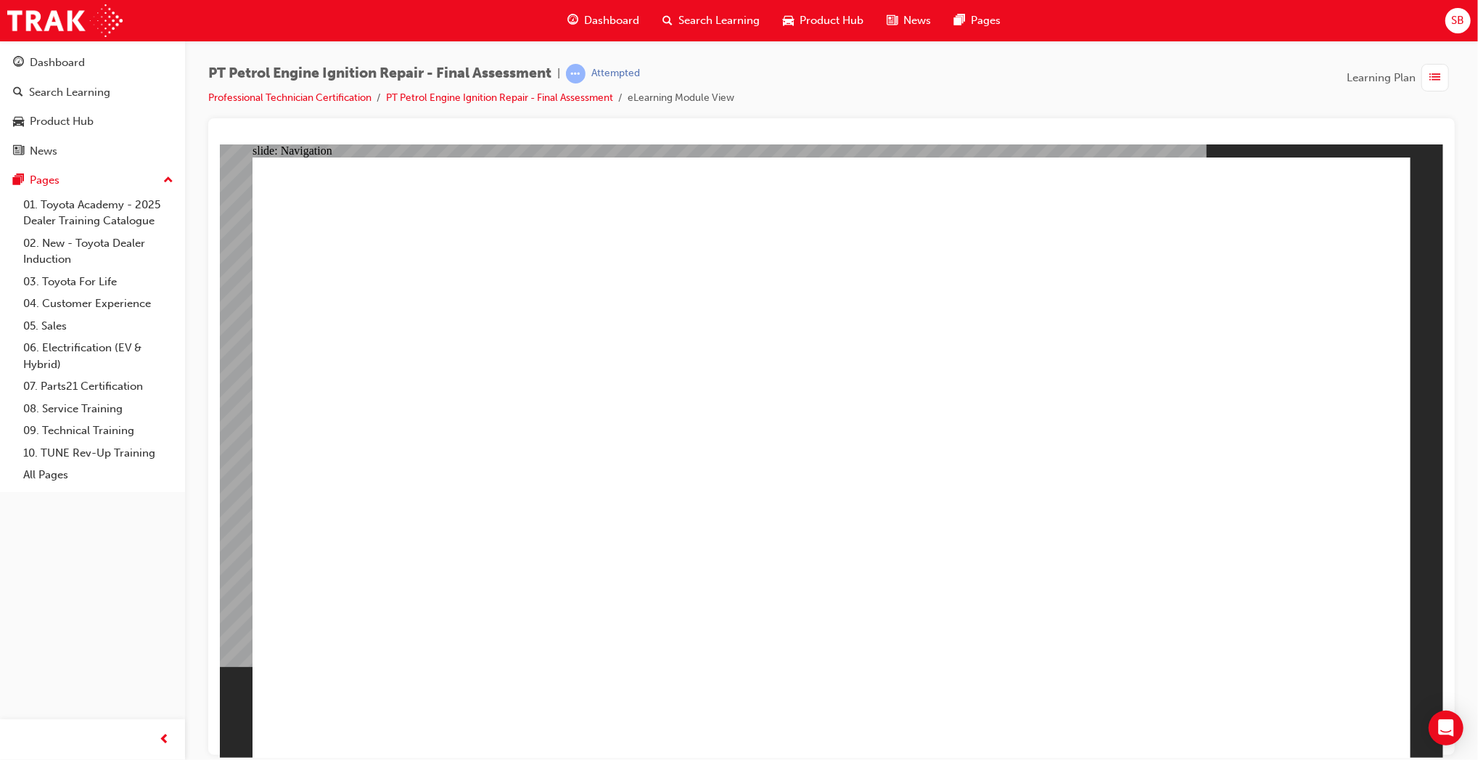
checkbox input "true"
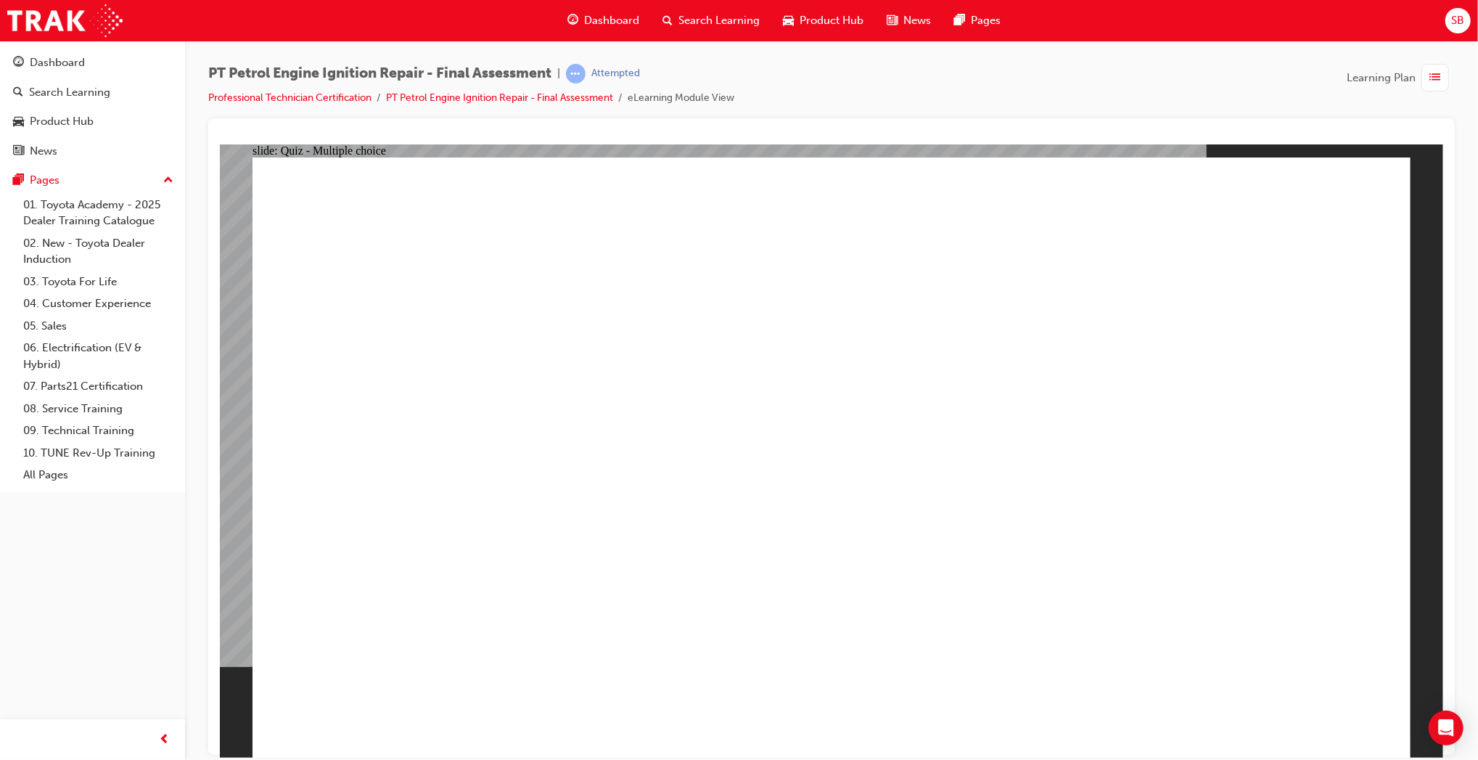
checkbox input "true"
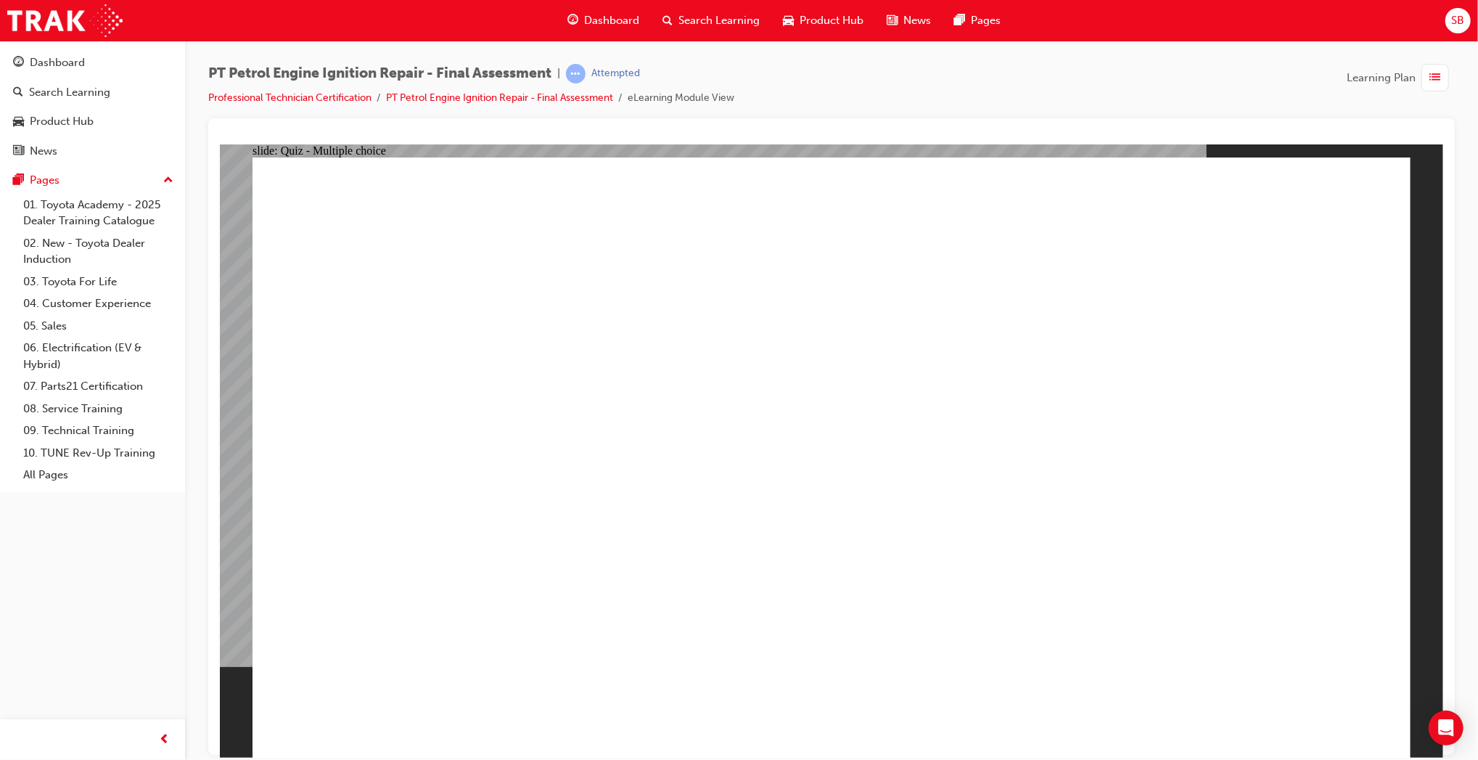
radio input "true"
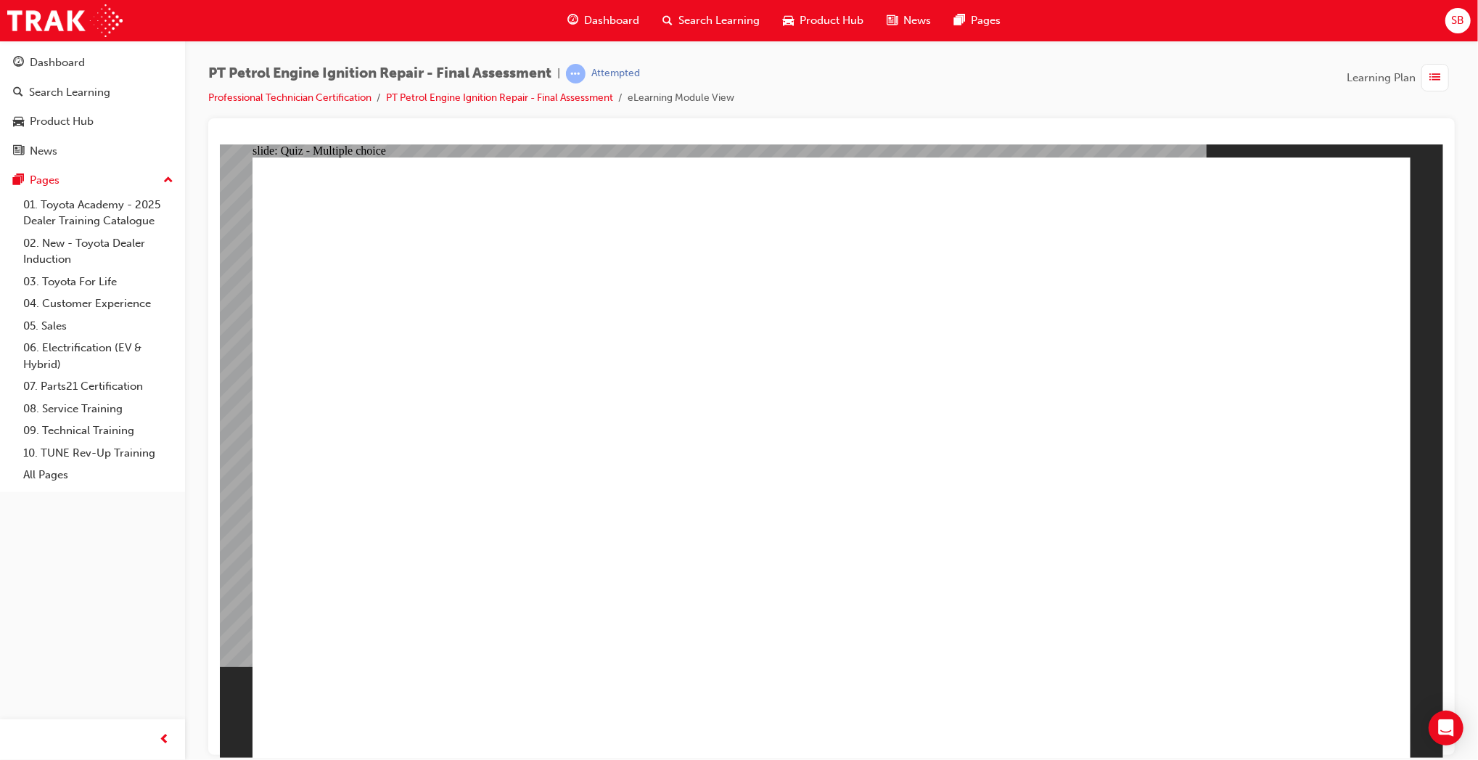
radio input "true"
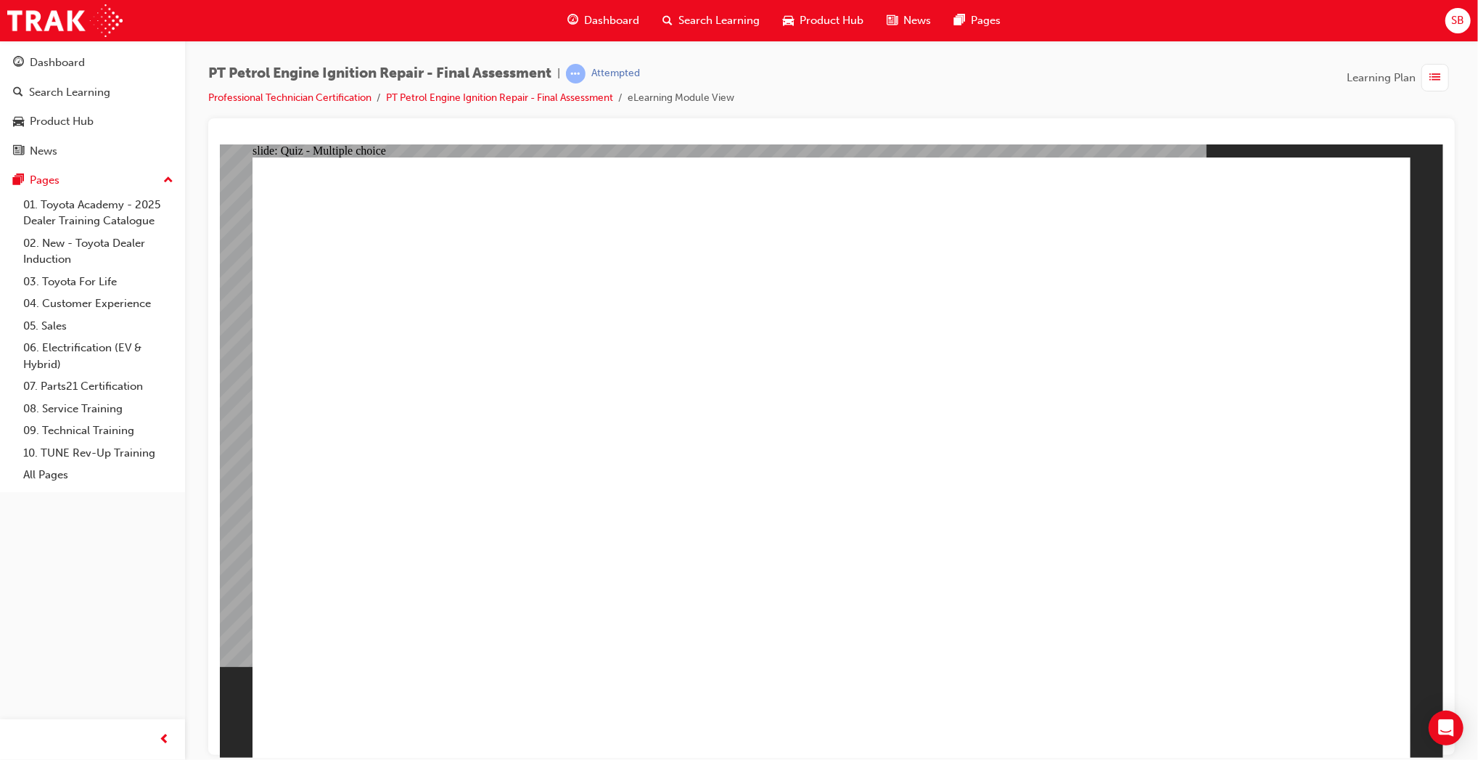
radio input "true"
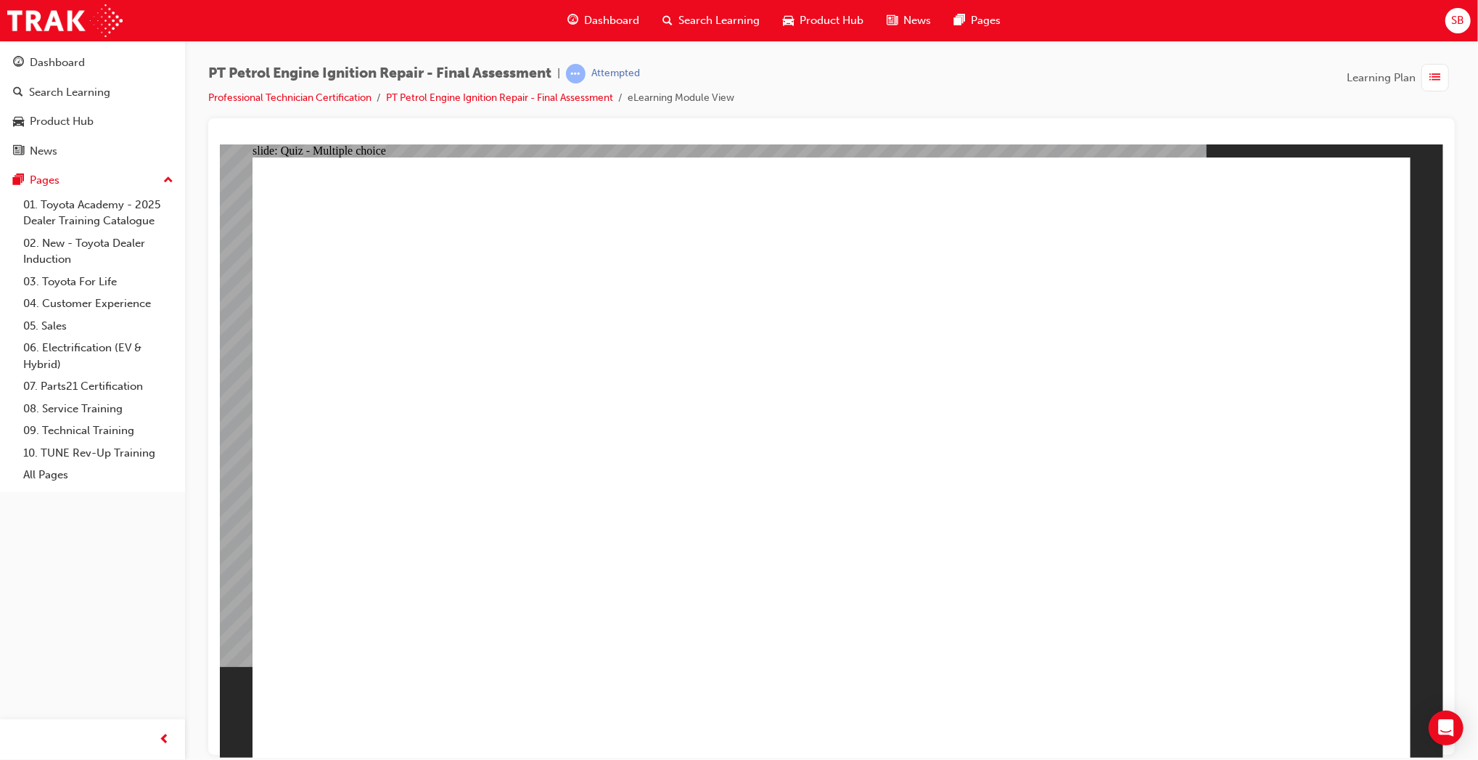
radio input "true"
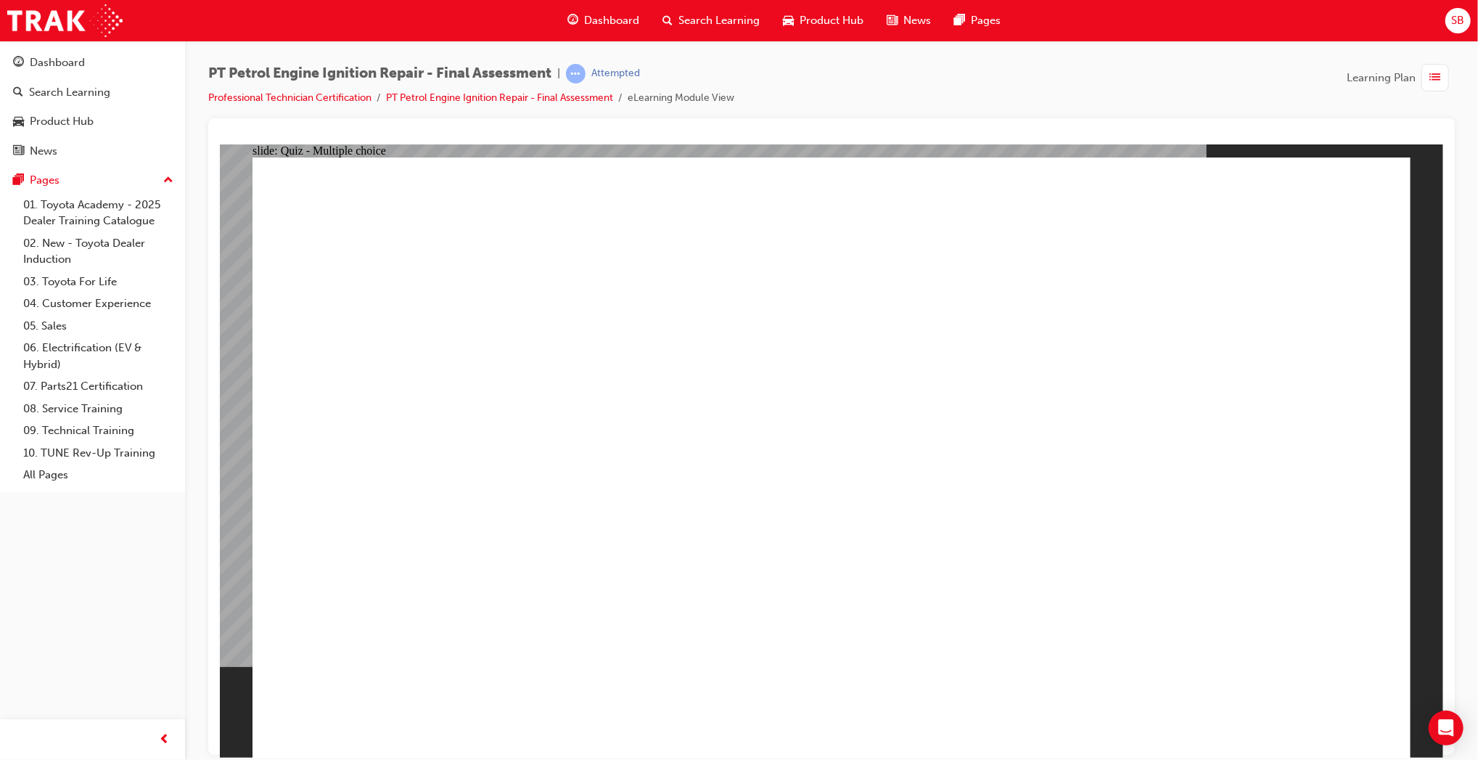
radio input "true"
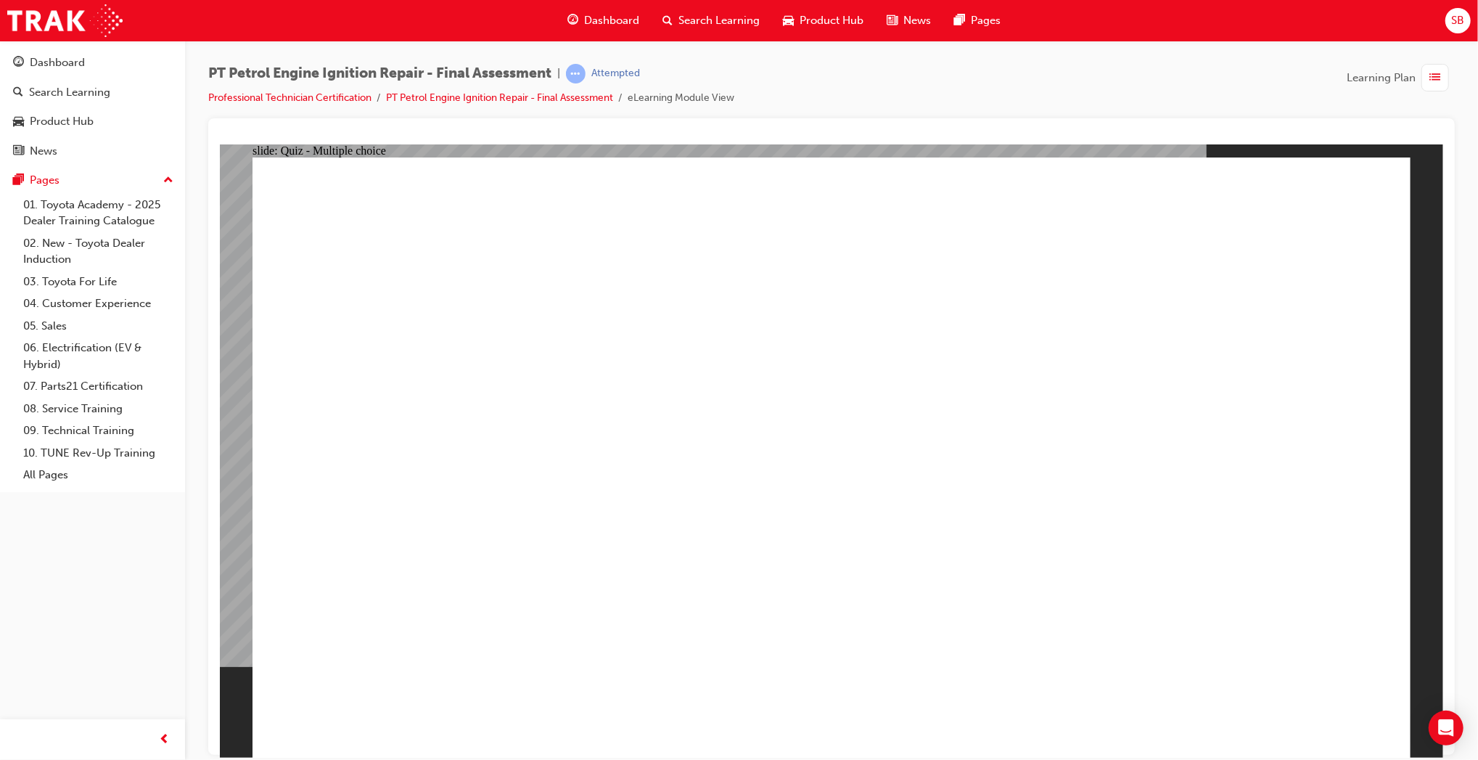
radio input "true"
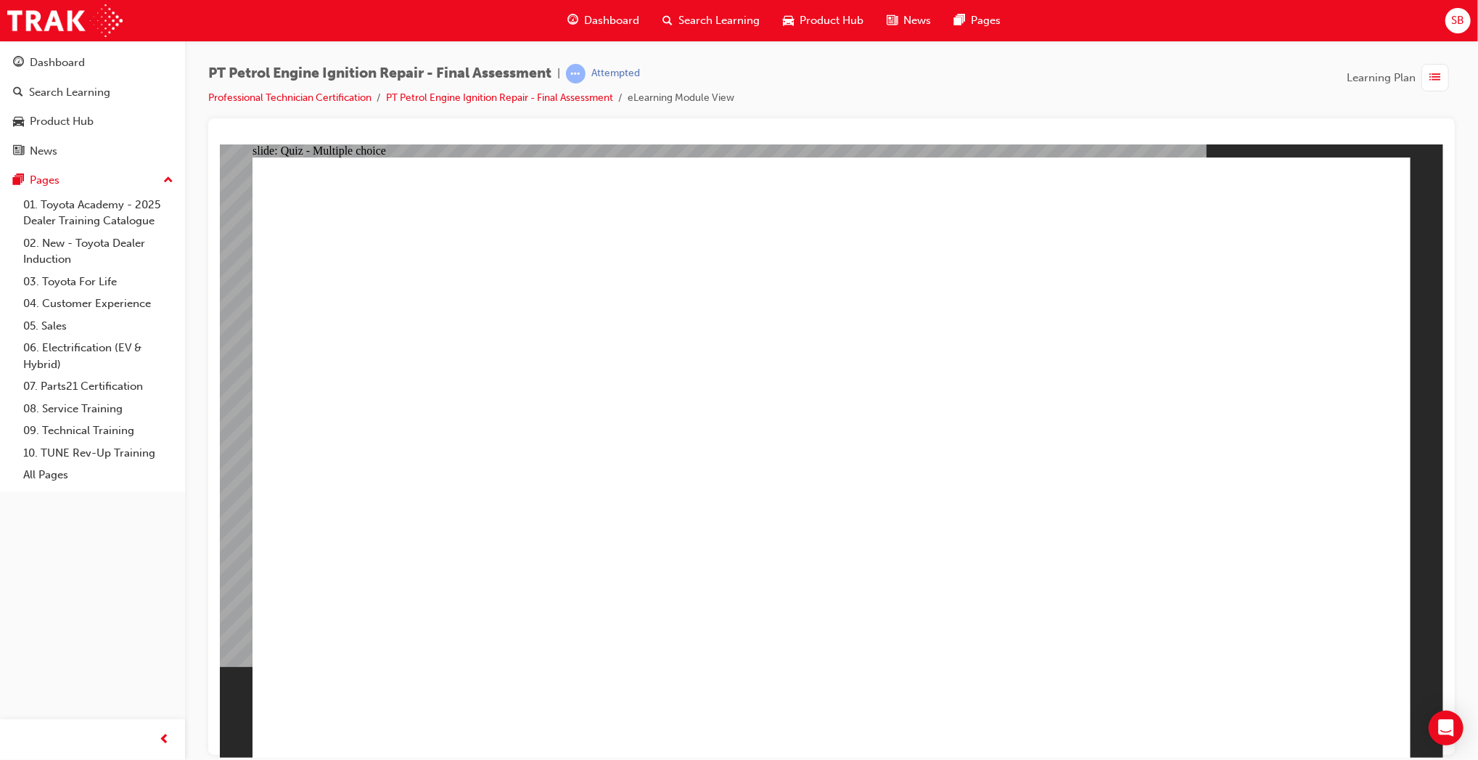
radio input "true"
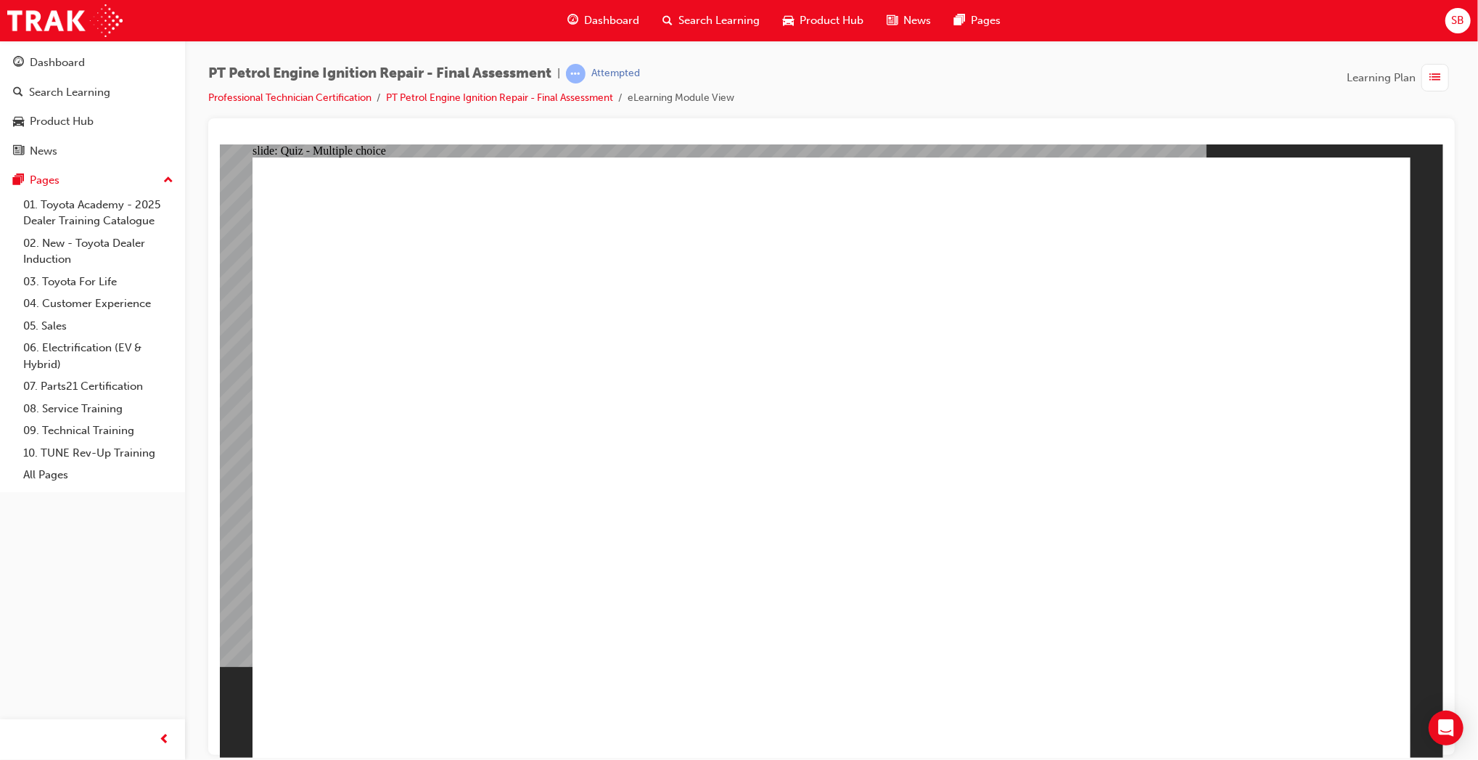
radio input "true"
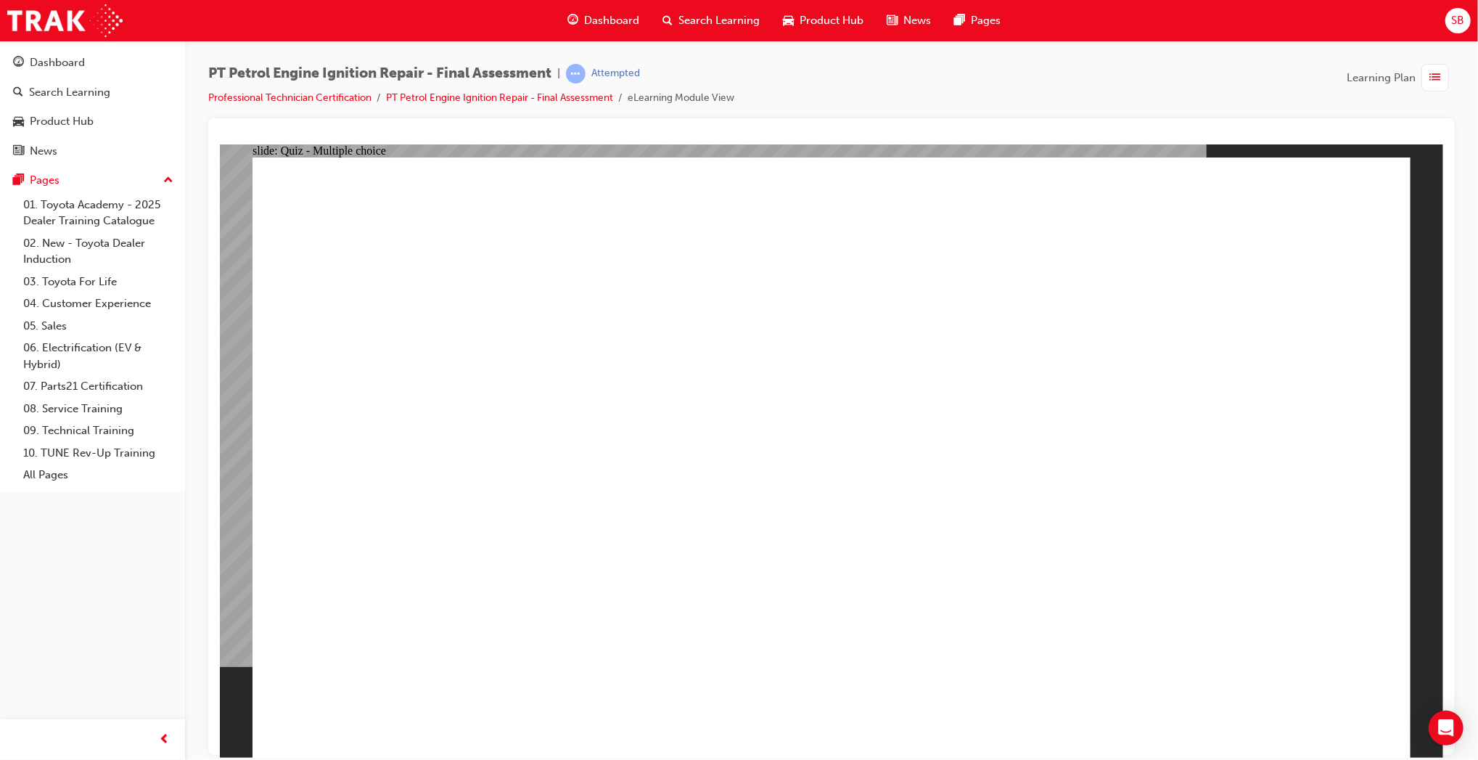
radio input "true"
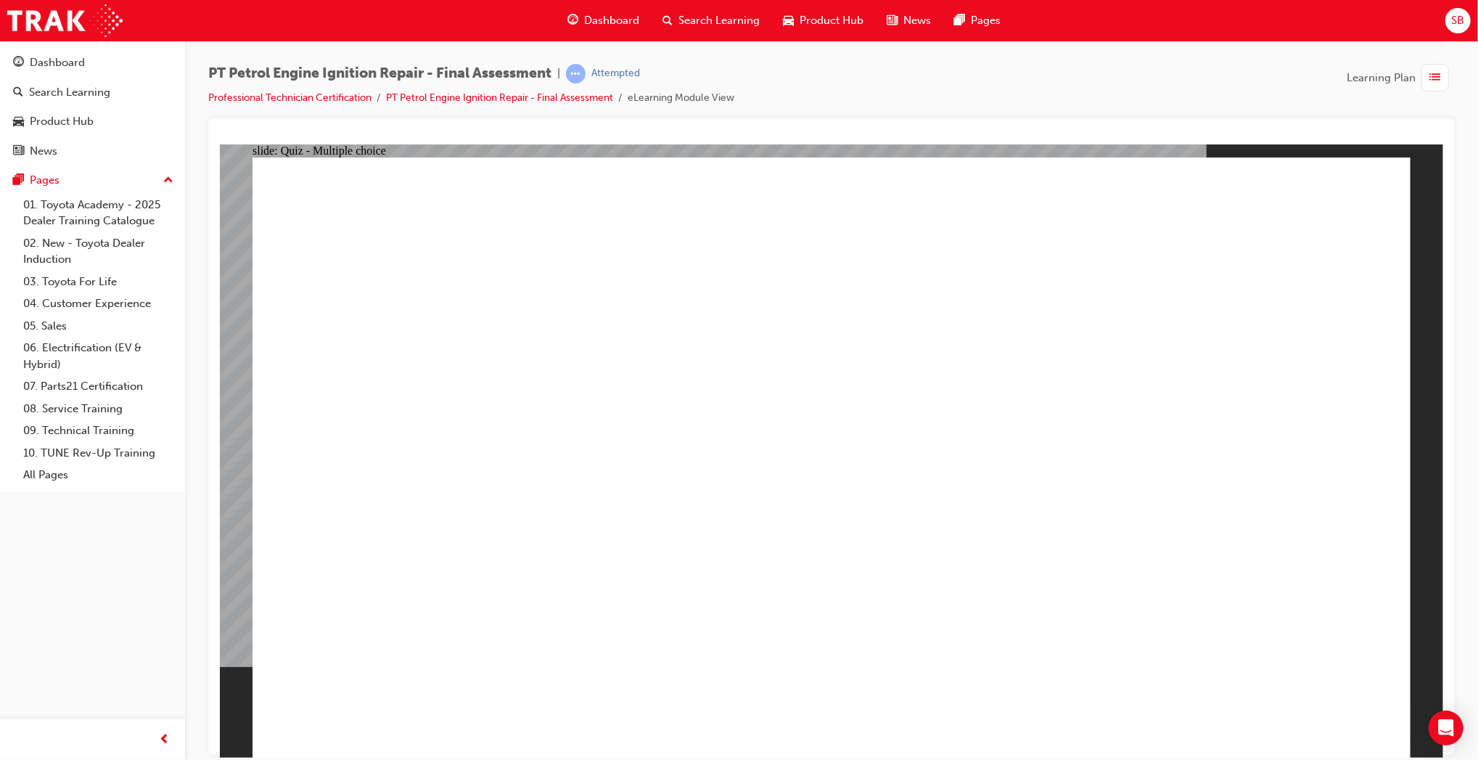
radio input "true"
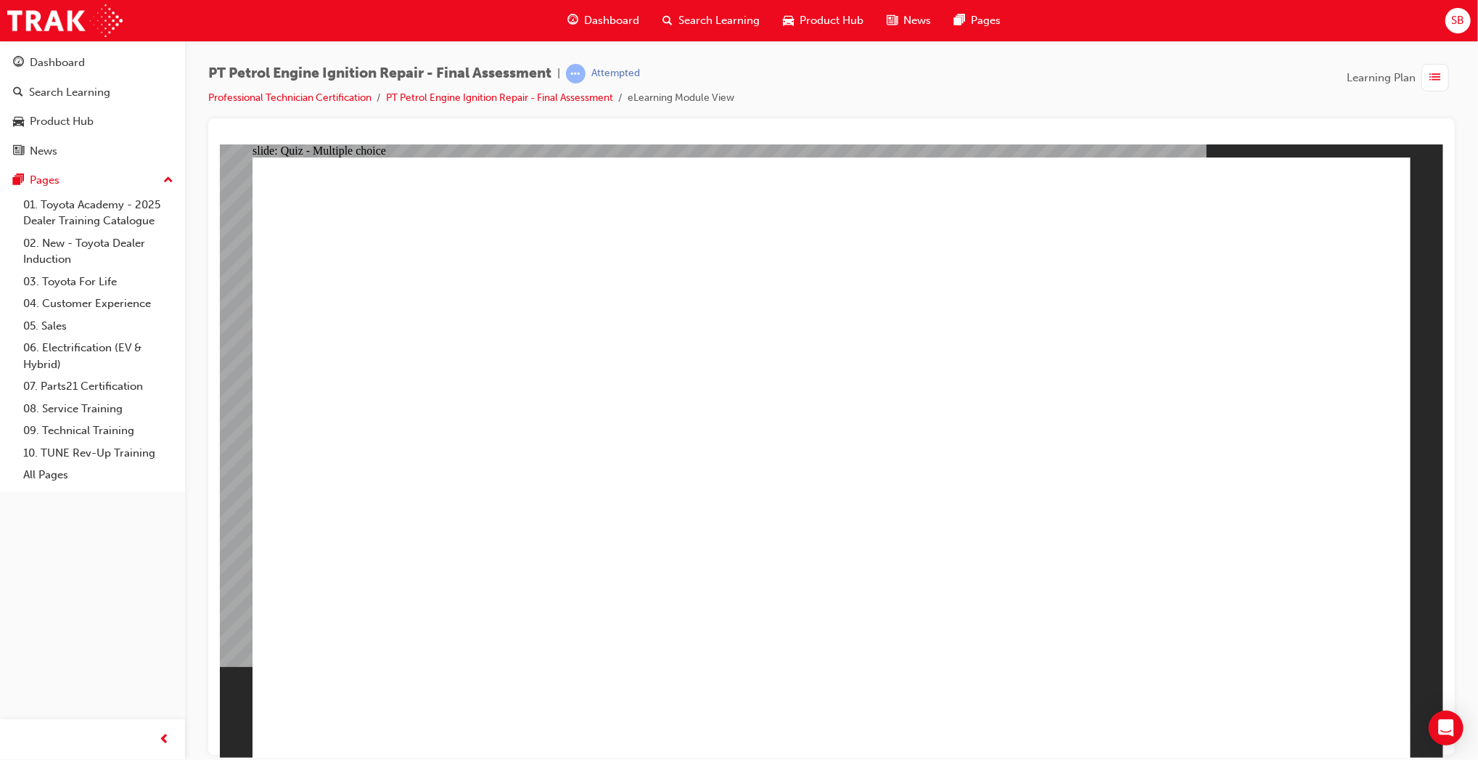
radio input "true"
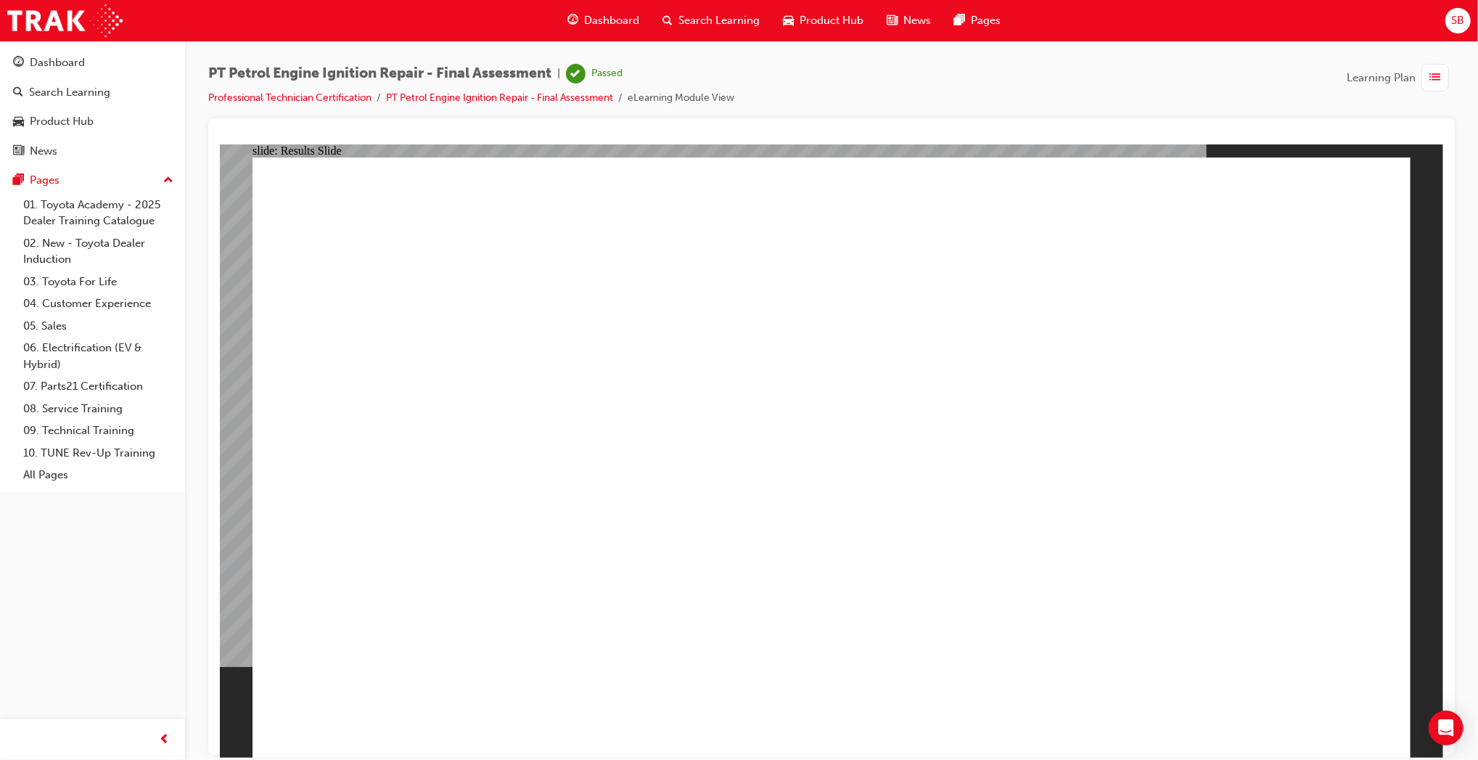
click at [1443, 82] on div "button" at bounding box center [1436, 78] width 28 height 28
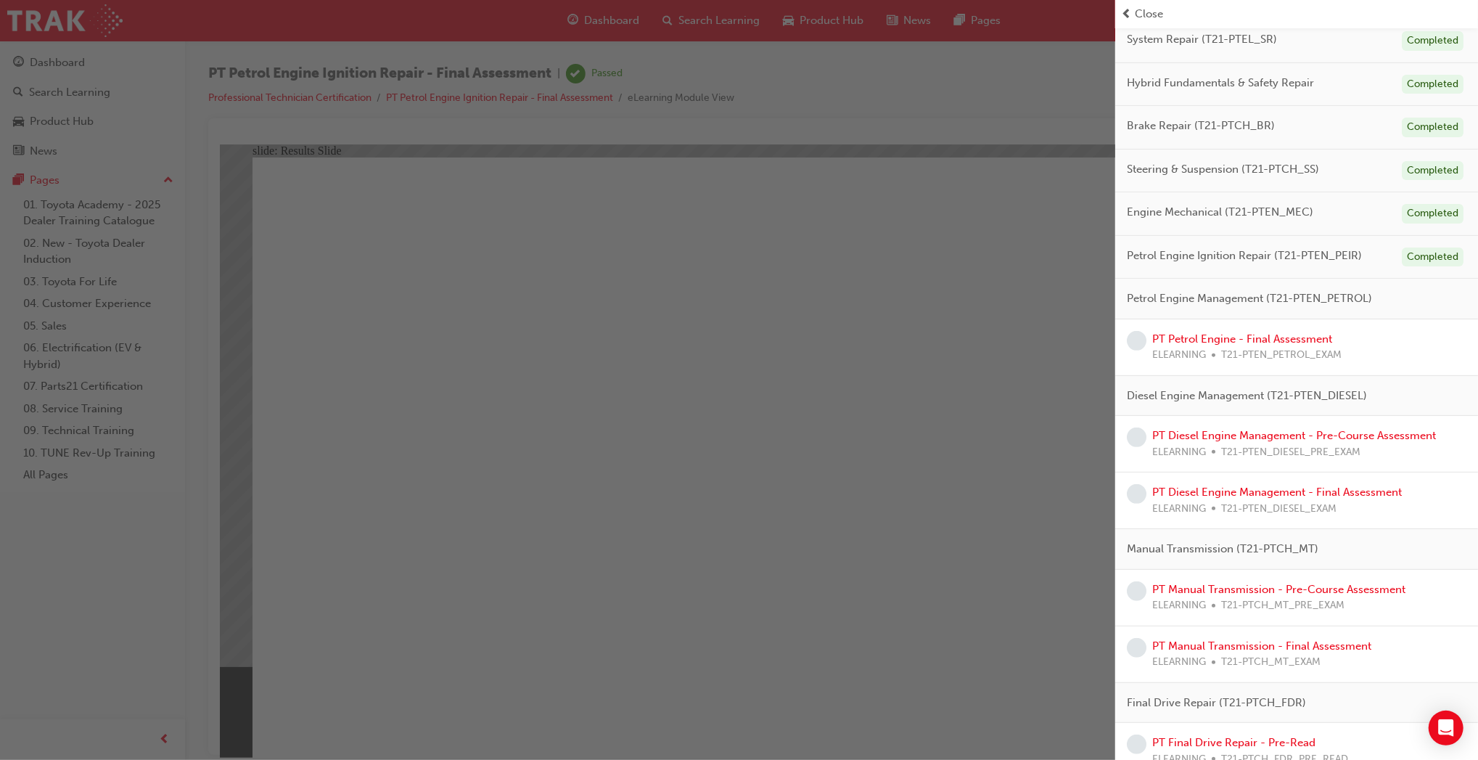
scroll to position [250, 0]
click at [1303, 337] on link "PT Petrol Engine - Final Assessment" at bounding box center [1242, 339] width 180 height 13
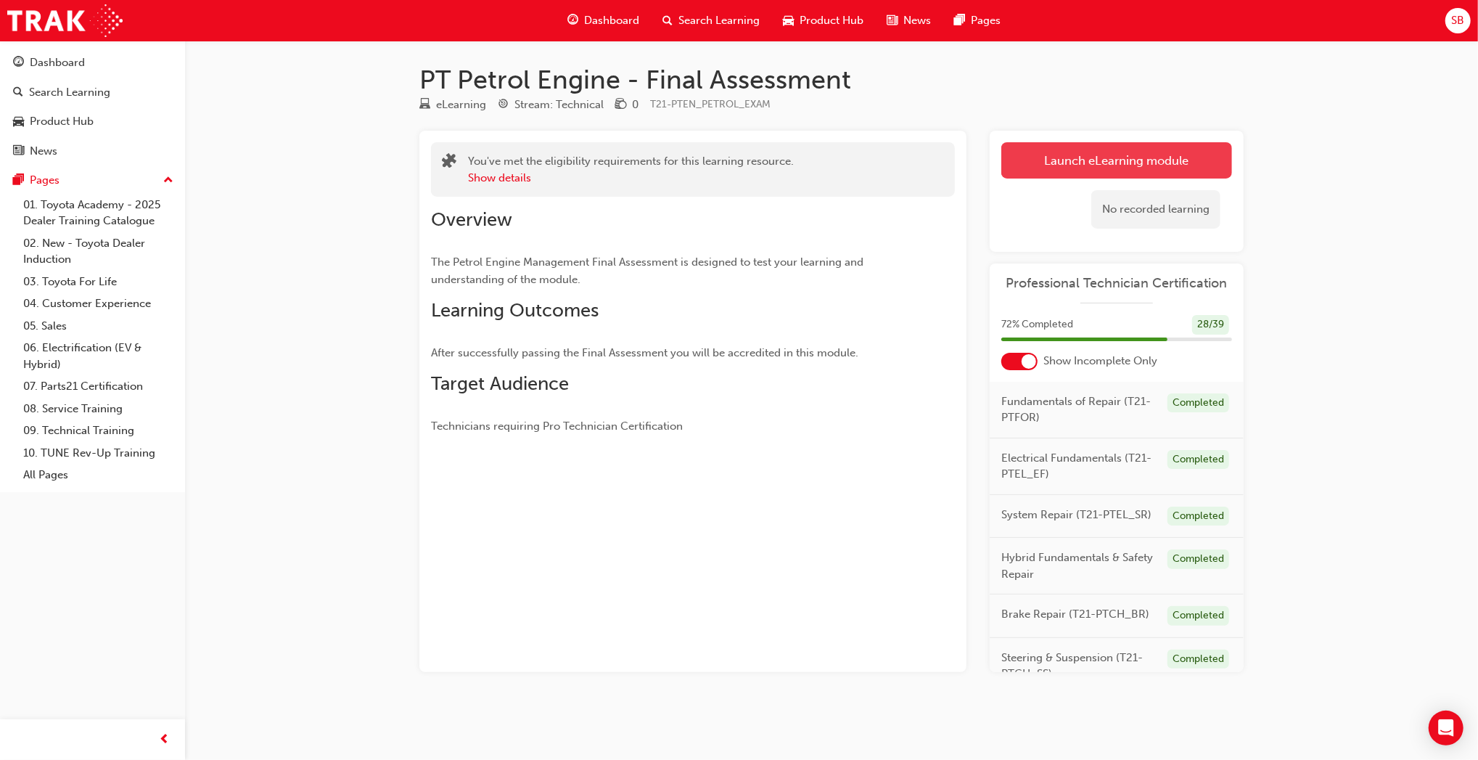
click at [1119, 162] on link "Launch eLearning module" at bounding box center [1117, 160] width 231 height 36
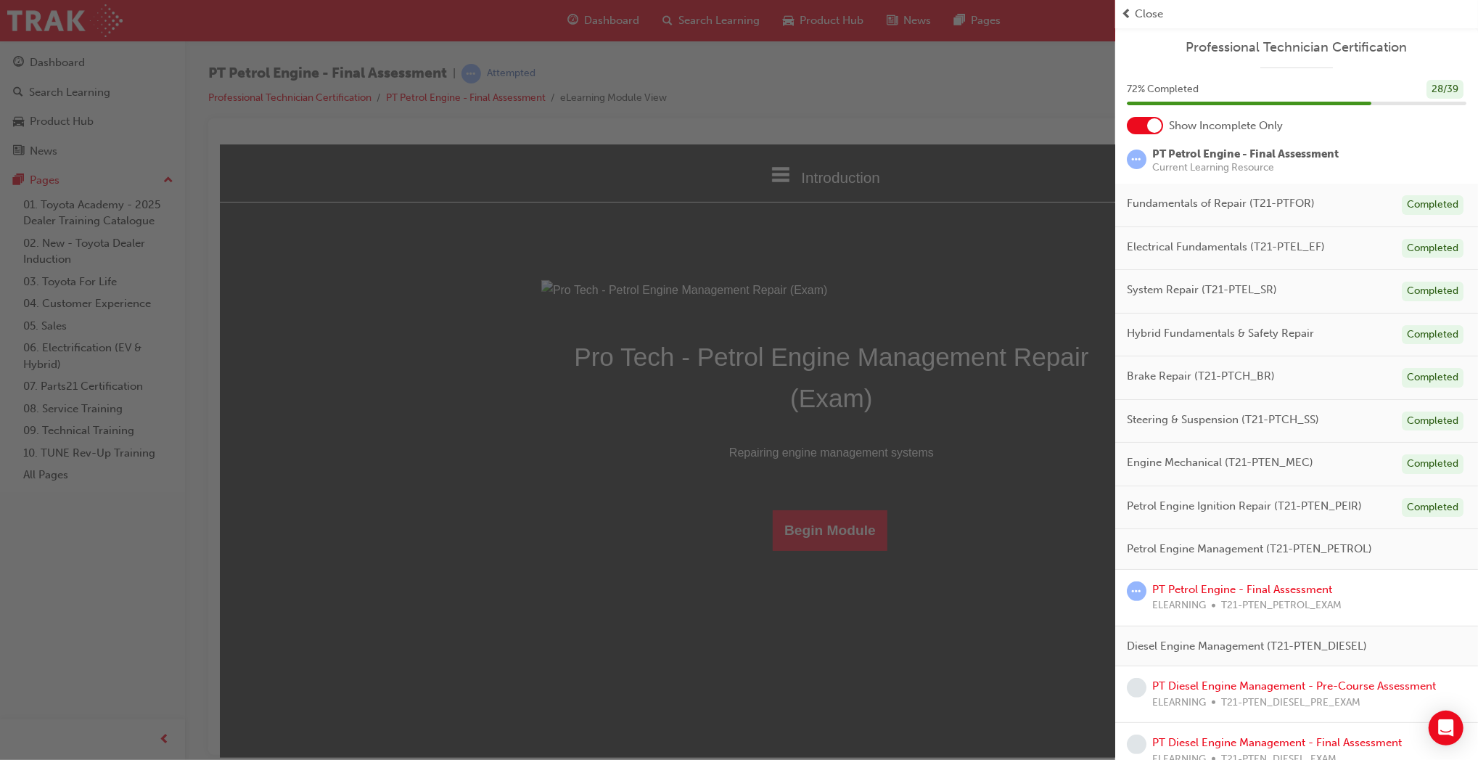
drag, startPoint x: 826, startPoint y: 679, endPoint x: 606, endPoint y: 536, distance: 262.7
click at [826, 679] on div "button" at bounding box center [557, 380] width 1115 height 760
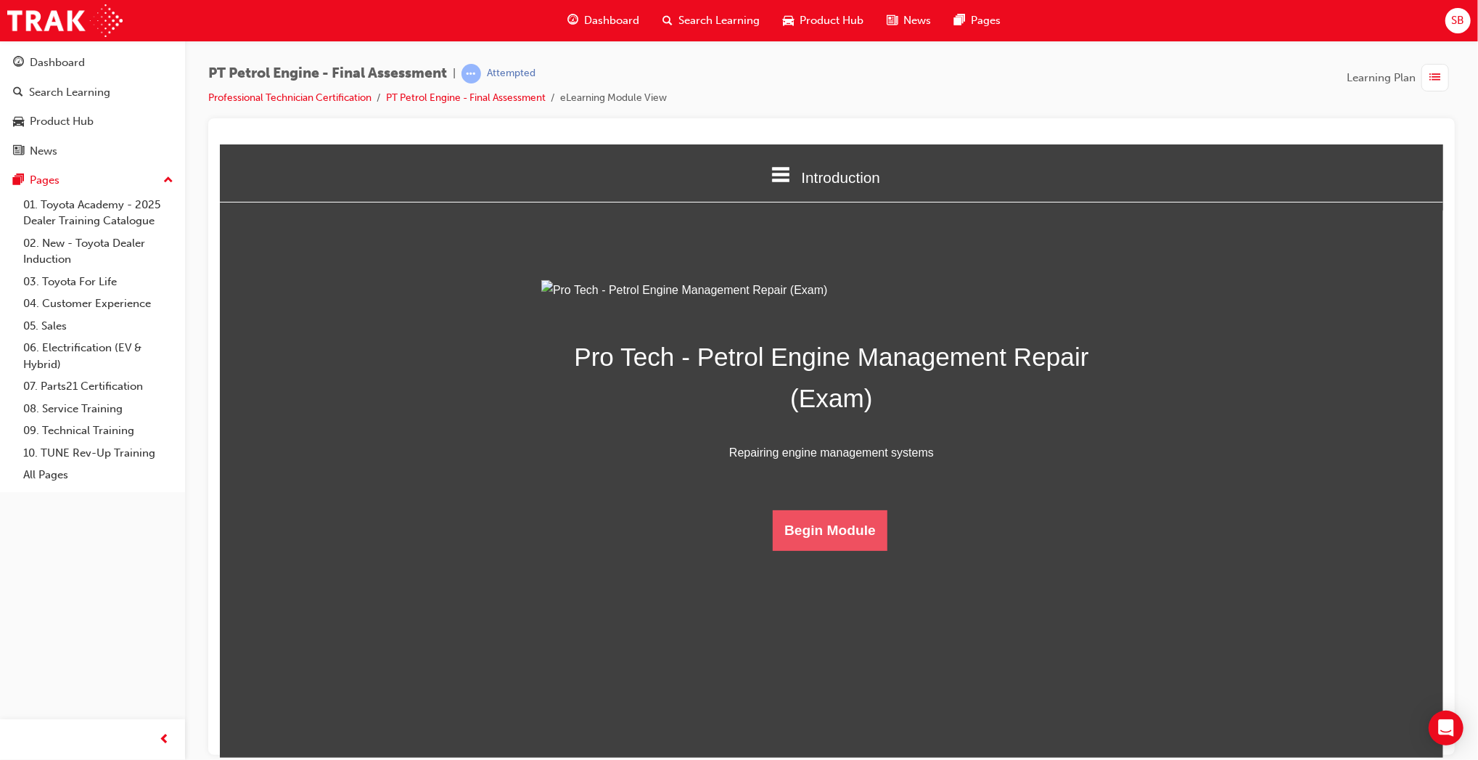
click at [825, 550] on button "Begin Module" at bounding box center [829, 529] width 115 height 41
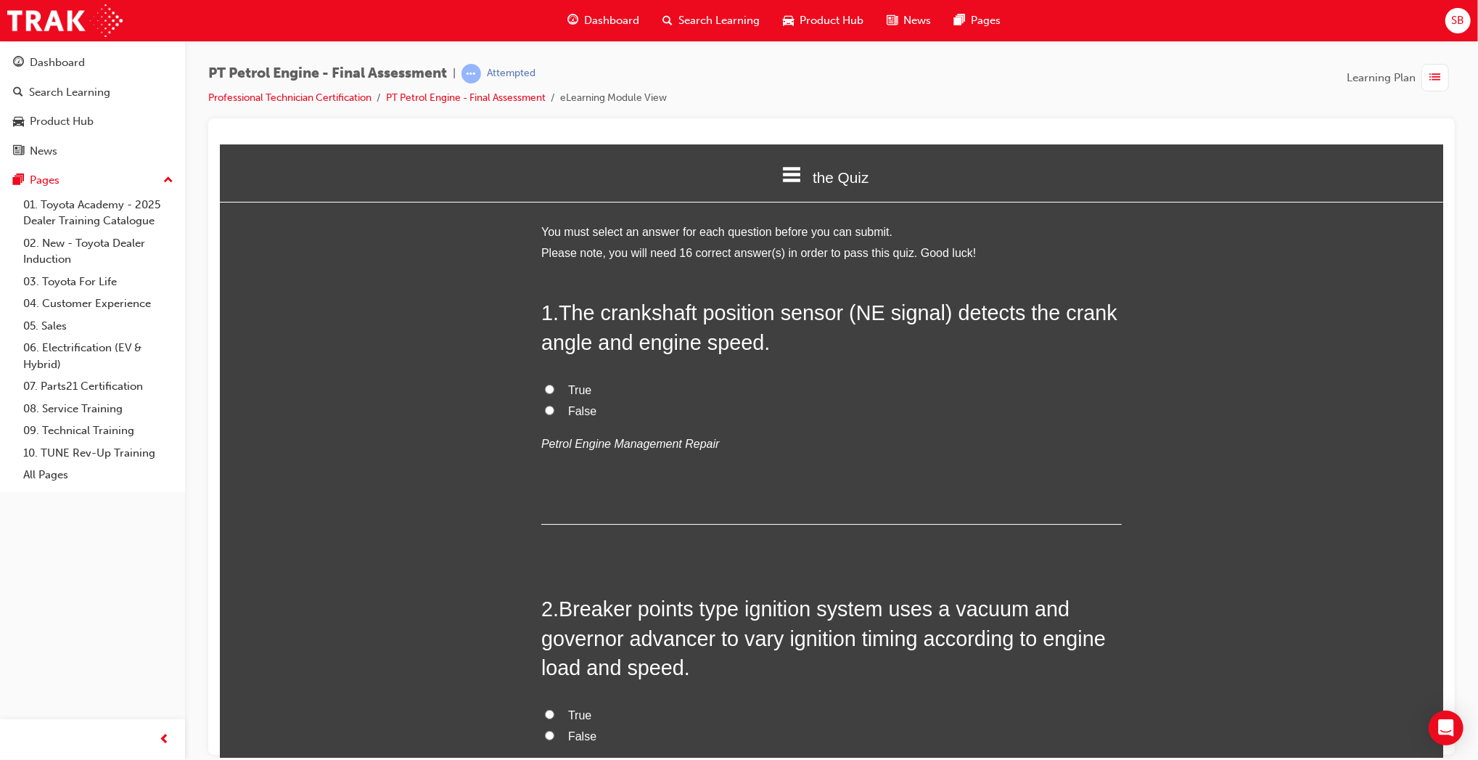
click at [544, 392] on input "True" at bounding box center [548, 388] width 9 height 9
radio input "true"
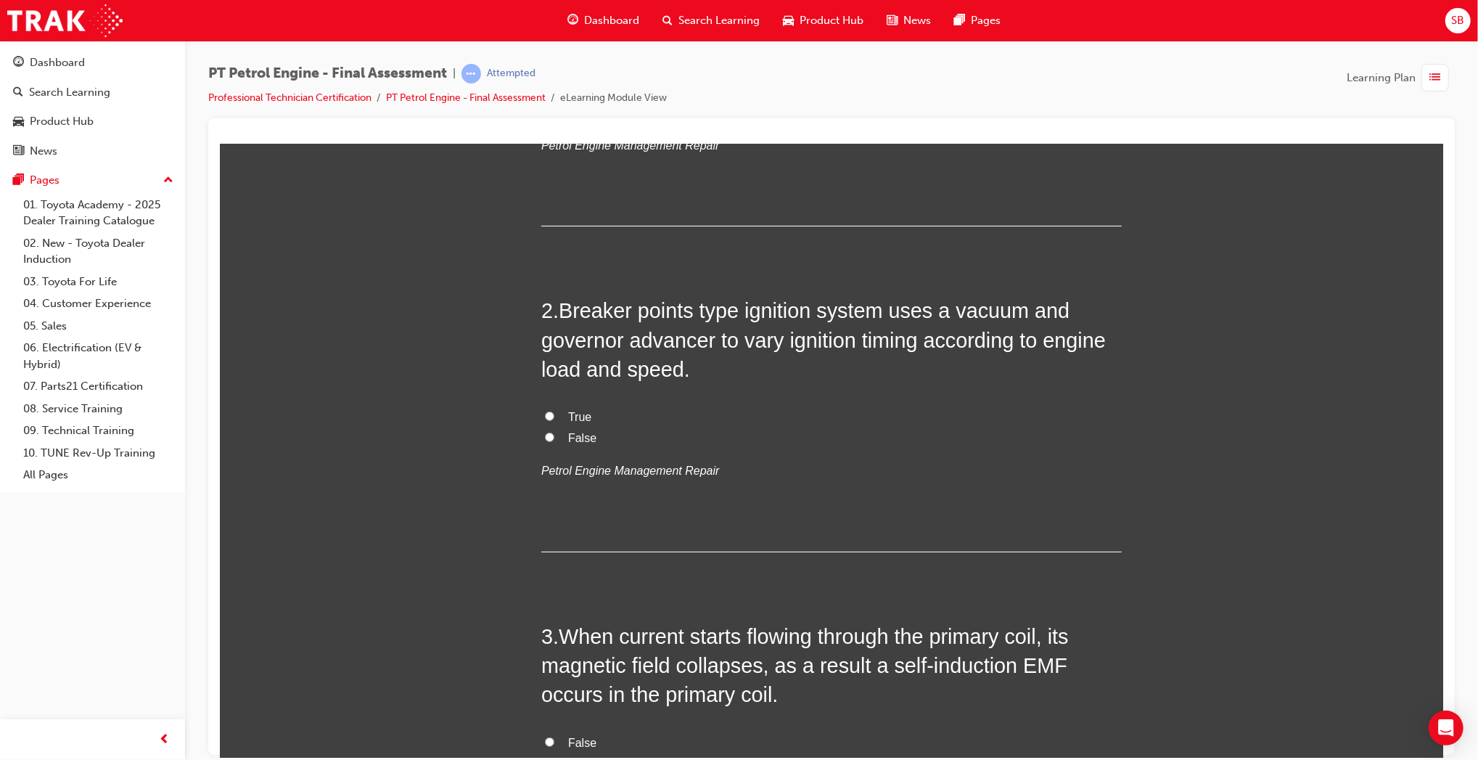
scroll to position [340, 0]
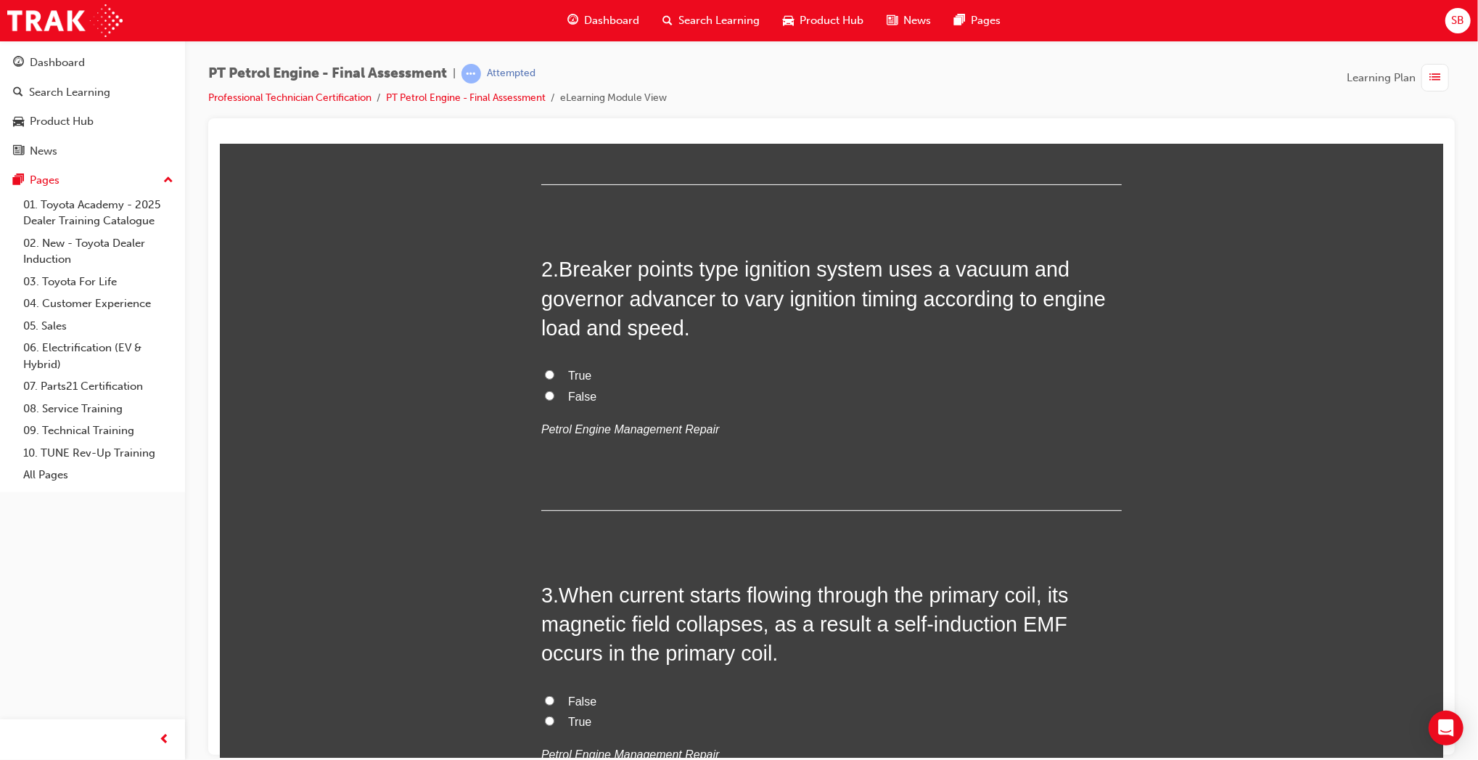
click at [573, 379] on span "True" at bounding box center [579, 375] width 23 height 12
click at [554, 379] on input "True" at bounding box center [548, 373] width 9 height 9
radio input "true"
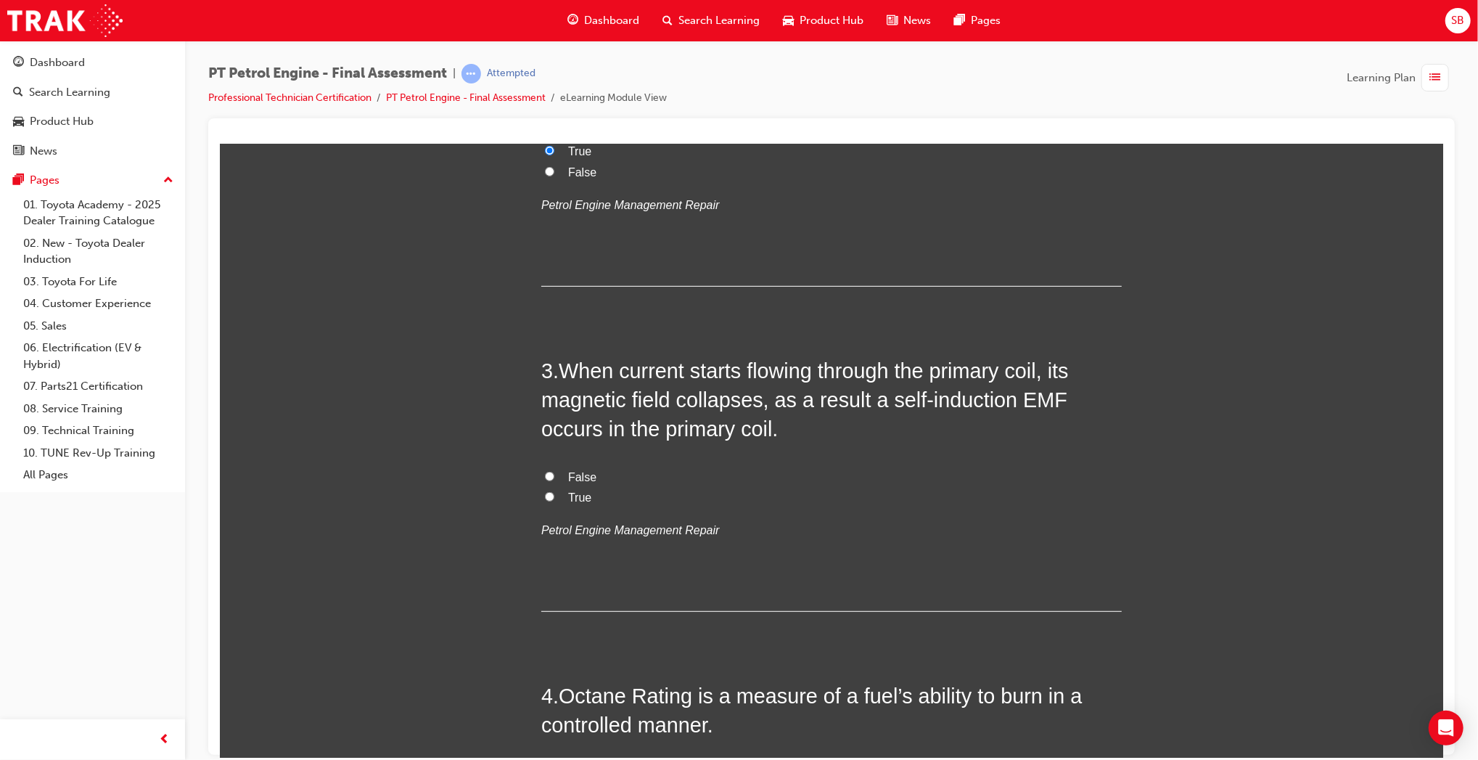
scroll to position [669, 0]
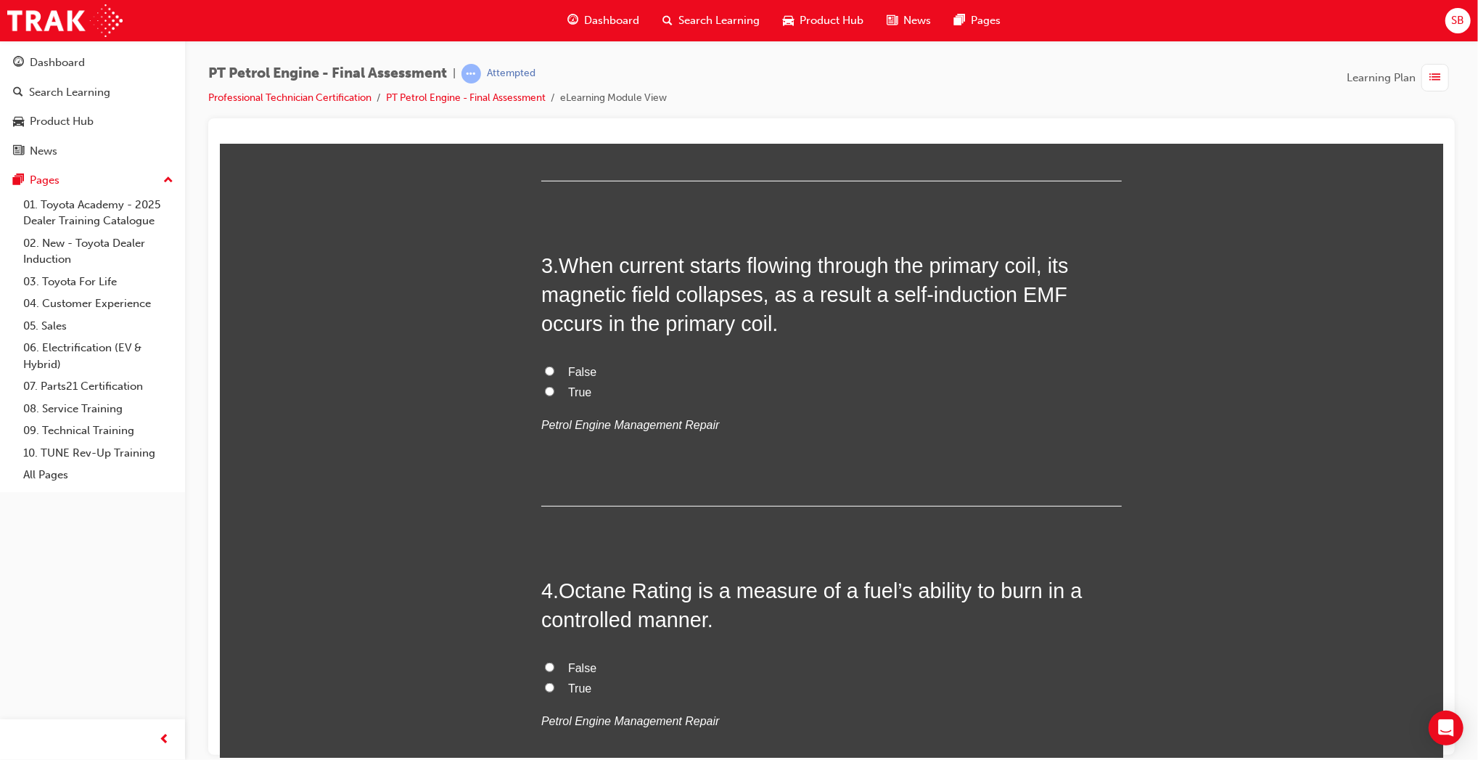
click at [582, 389] on span "True" at bounding box center [579, 391] width 23 height 12
click at [554, 389] on input "True" at bounding box center [548, 390] width 9 height 9
radio input "true"
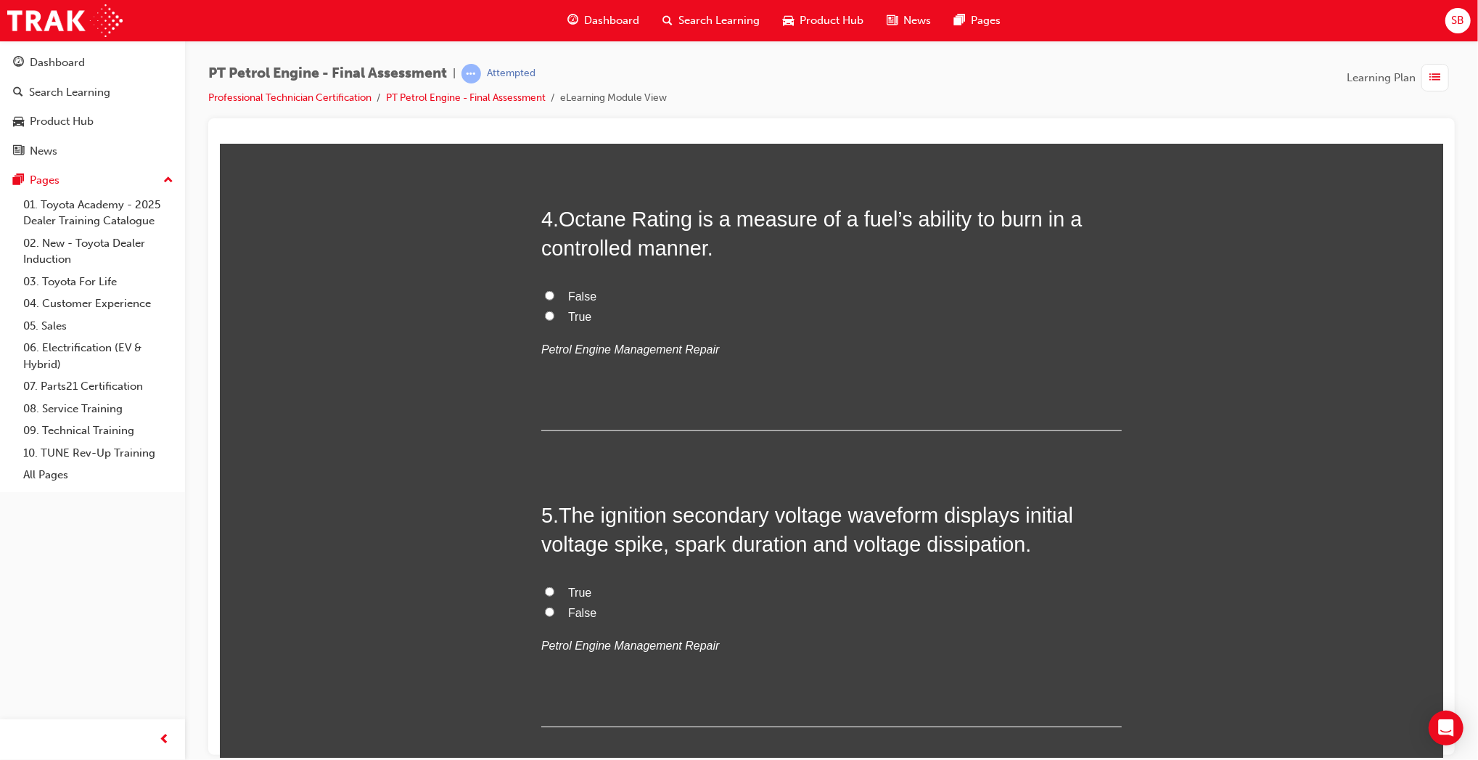
scroll to position [1041, 0]
click at [570, 319] on span "True" at bounding box center [579, 315] width 23 height 12
click at [554, 319] on input "True" at bounding box center [548, 314] width 9 height 9
radio input "true"
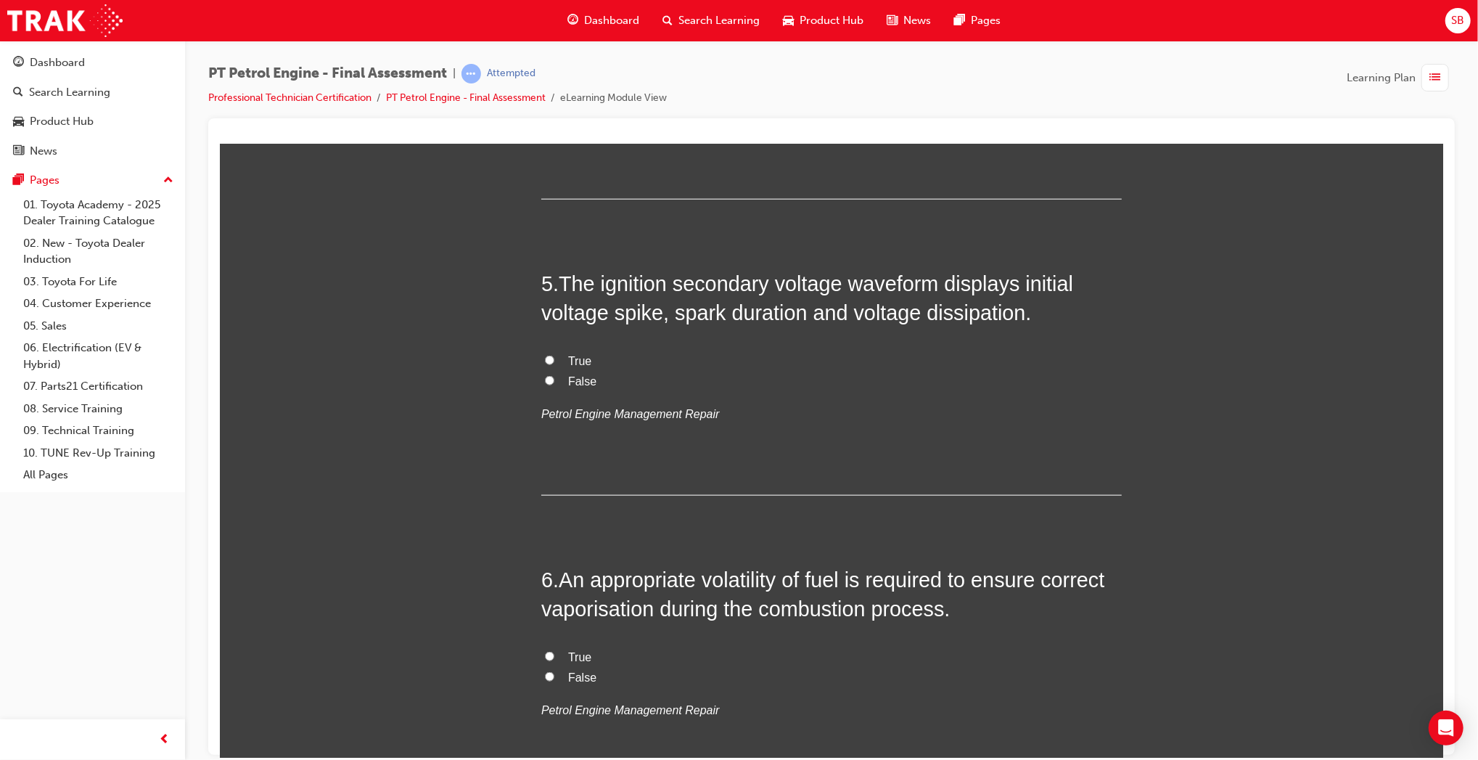
scroll to position [1303, 0]
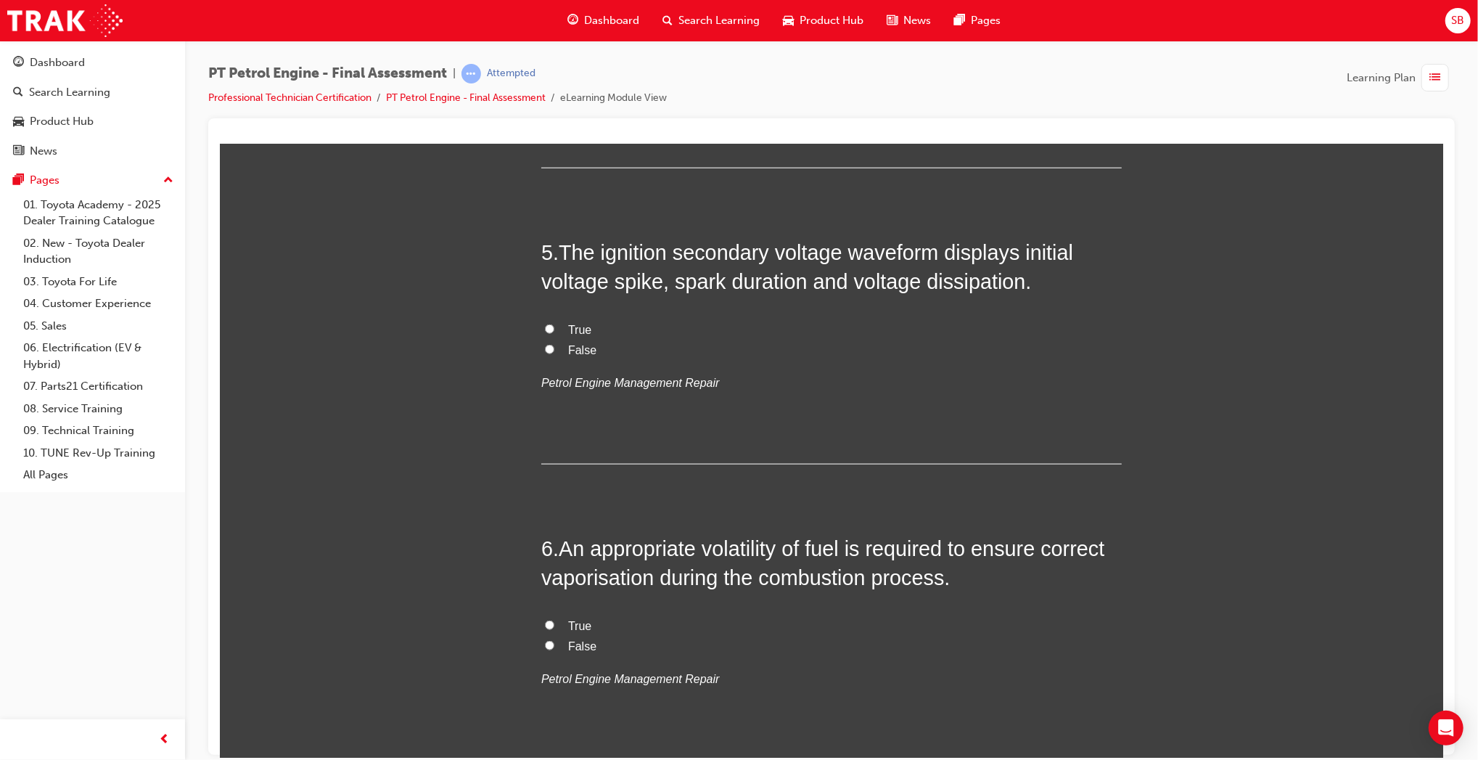
click at [574, 335] on span "True" at bounding box center [579, 329] width 23 height 12
click at [554, 333] on input "True" at bounding box center [548, 328] width 9 height 9
radio input "true"
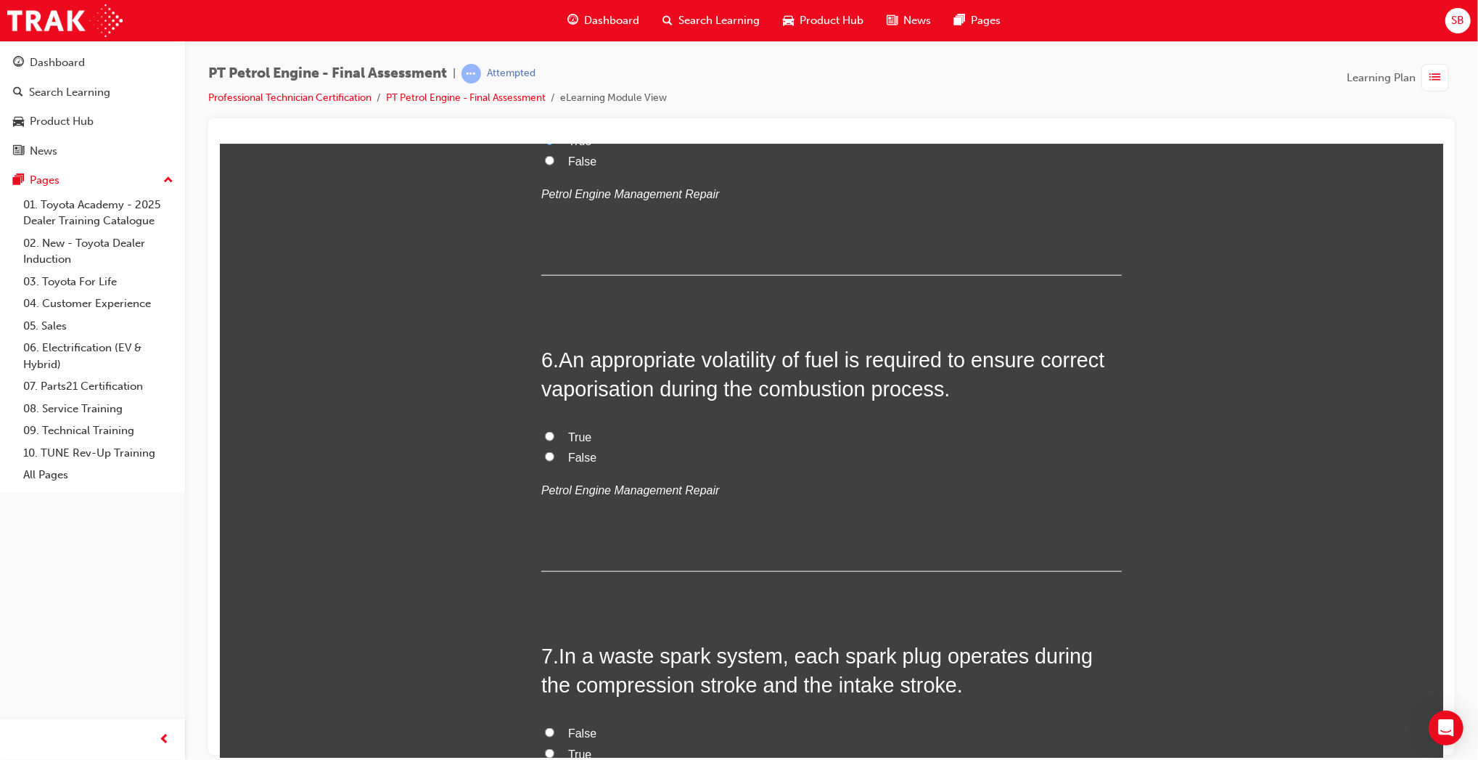
scroll to position [1507, 0]
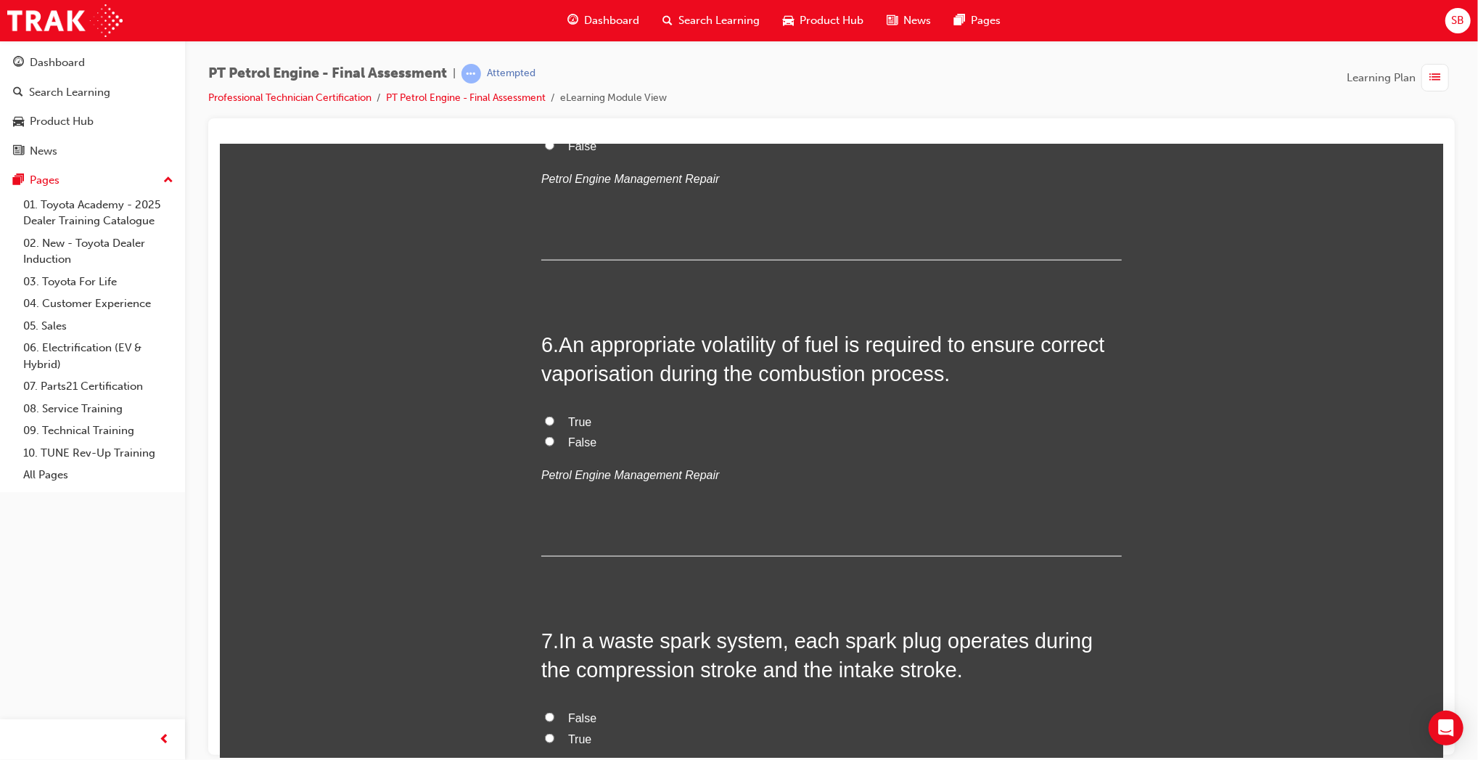
click at [575, 451] on label "False" at bounding box center [831, 442] width 581 height 21
click at [554, 446] on input "False" at bounding box center [548, 440] width 9 height 9
radio input "true"
click at [568, 416] on span "True" at bounding box center [579, 421] width 23 height 12
click at [554, 416] on input "True" at bounding box center [548, 420] width 9 height 9
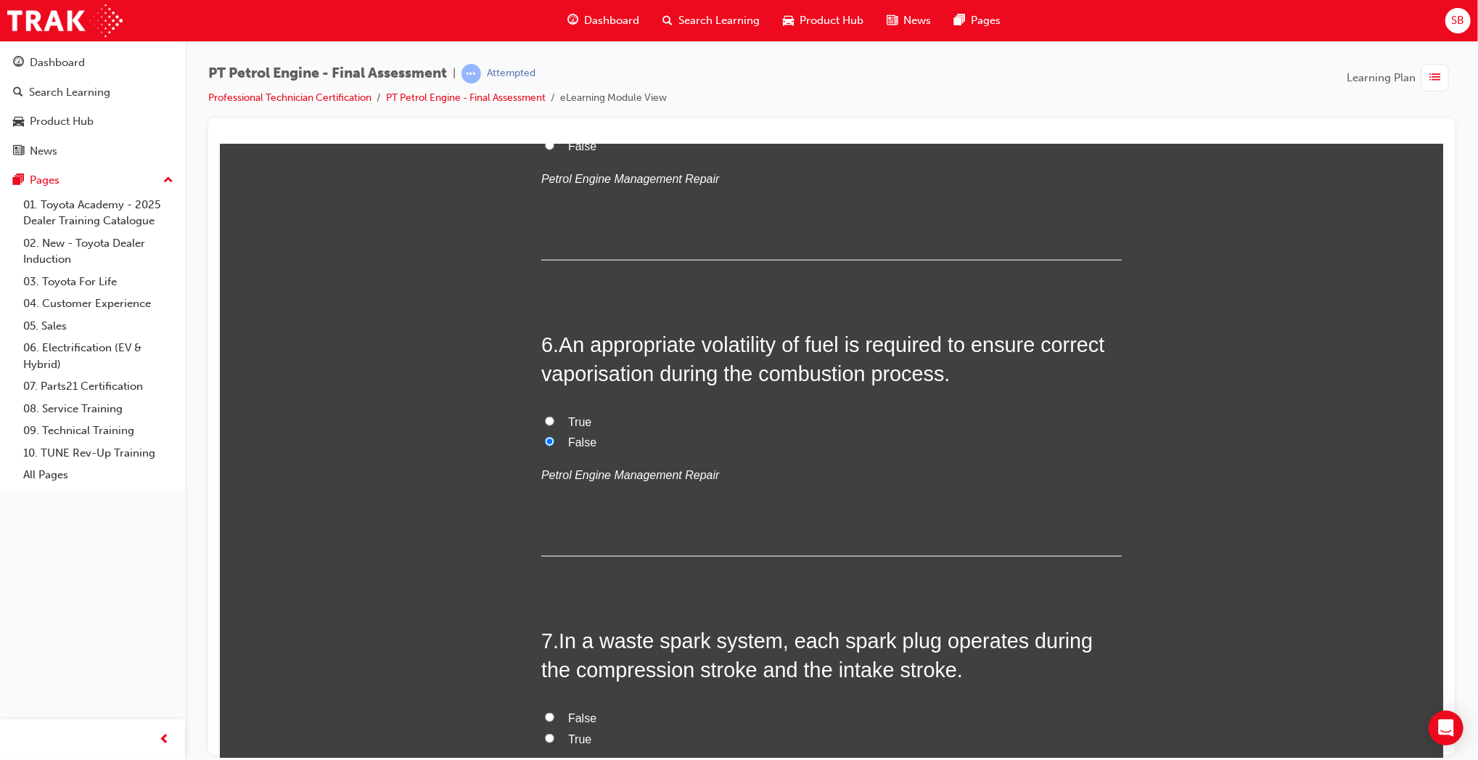
radio input "true"
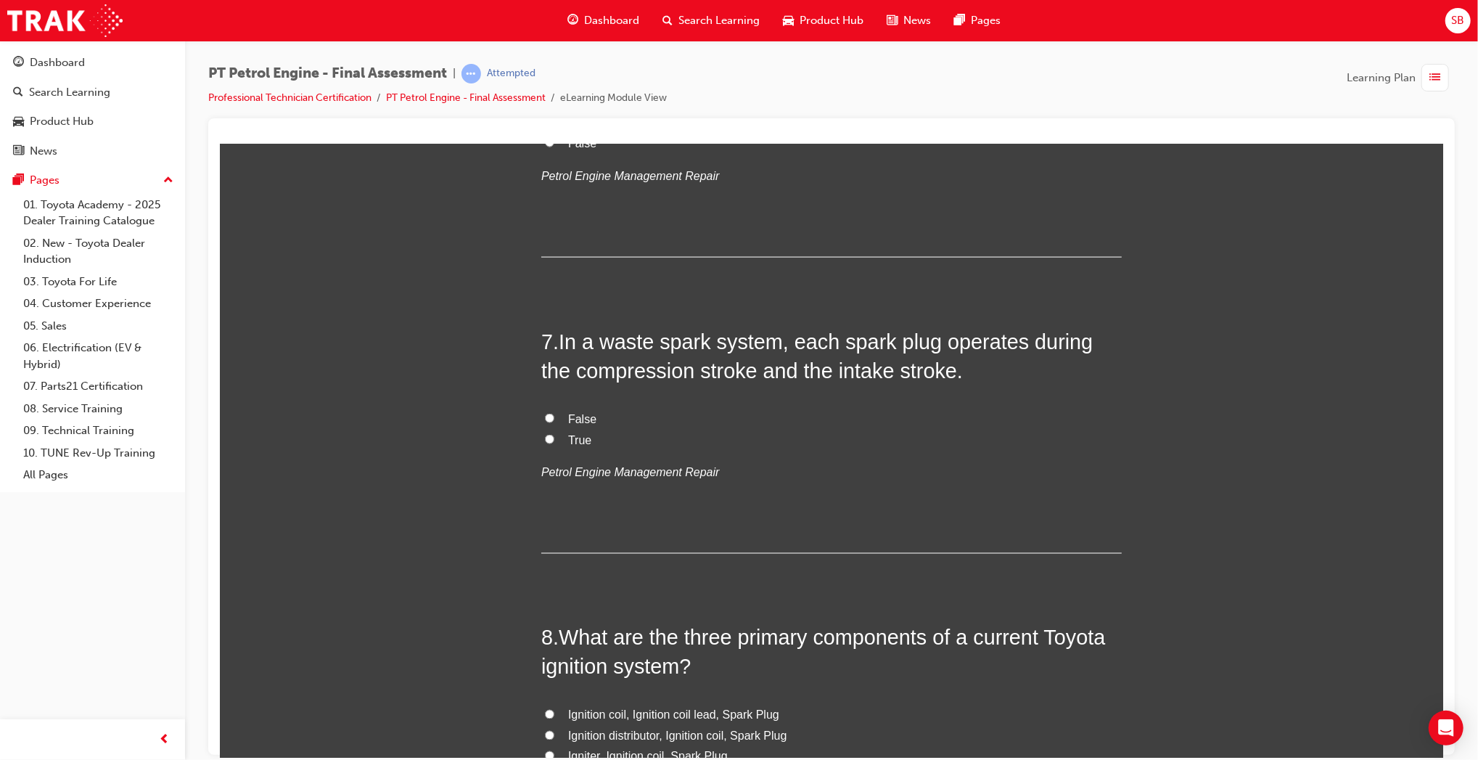
scroll to position [1827, 0]
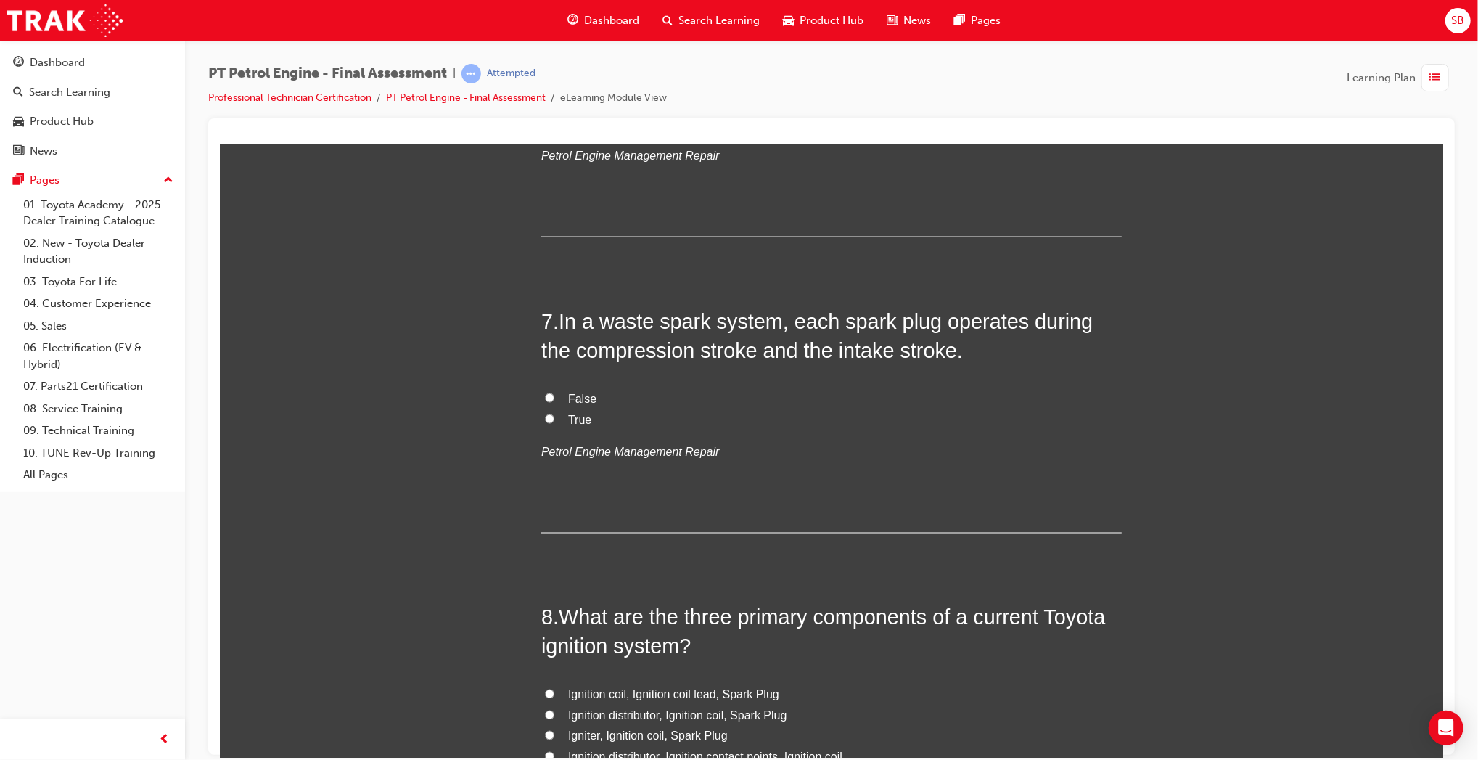
click at [571, 385] on div "7 . In a waste spark system, each spark plug operates during the compression st…" at bounding box center [831, 419] width 581 height 226
click at [572, 396] on span "False" at bounding box center [582, 398] width 28 height 12
click at [554, 396] on input "False" at bounding box center [548, 397] width 9 height 9
radio input "true"
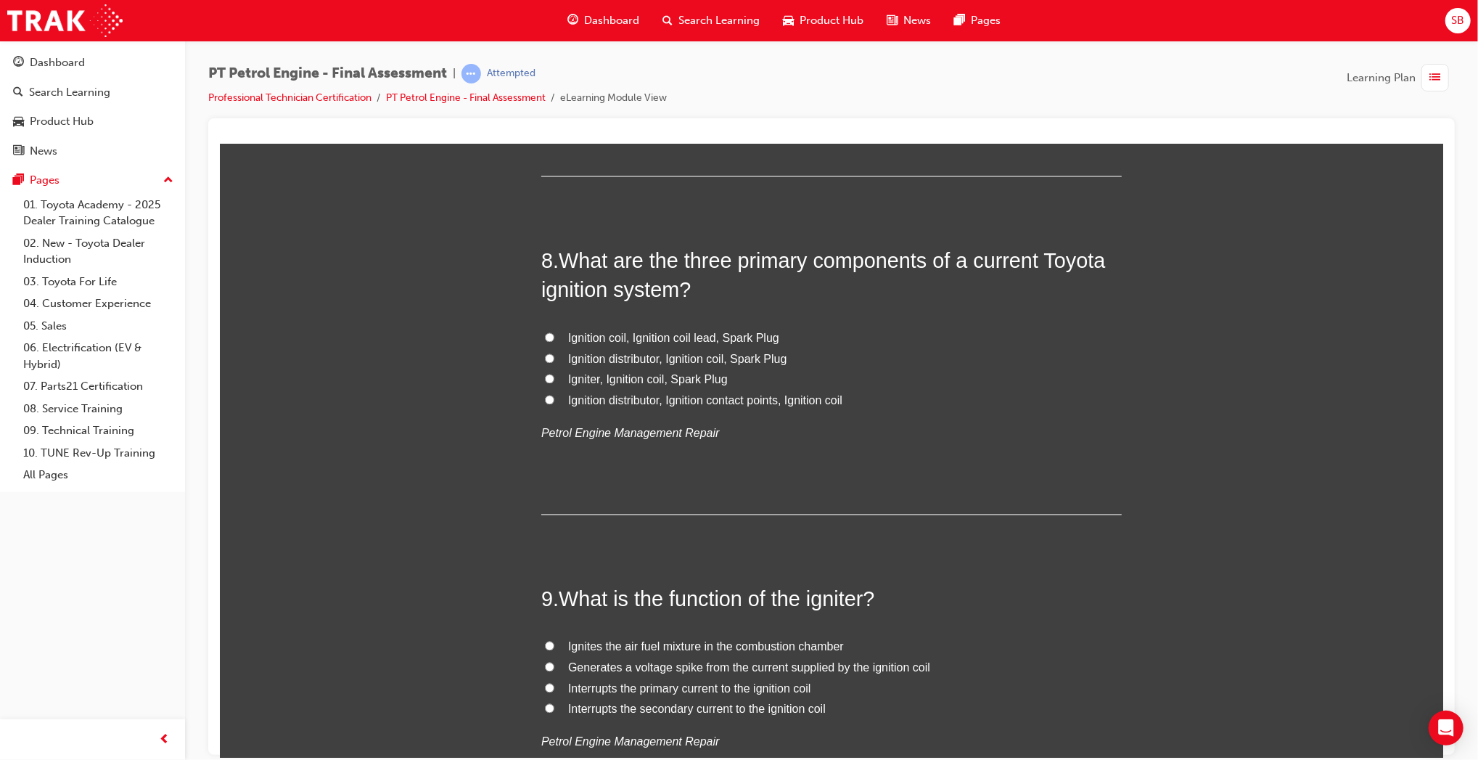
scroll to position [2184, 0]
click at [632, 373] on span "Igniter, Ignition coil, Spark Plug" at bounding box center [648, 378] width 160 height 12
click at [554, 373] on input "Igniter, Ignition coil, Spark Plug" at bounding box center [548, 377] width 9 height 9
radio input "true"
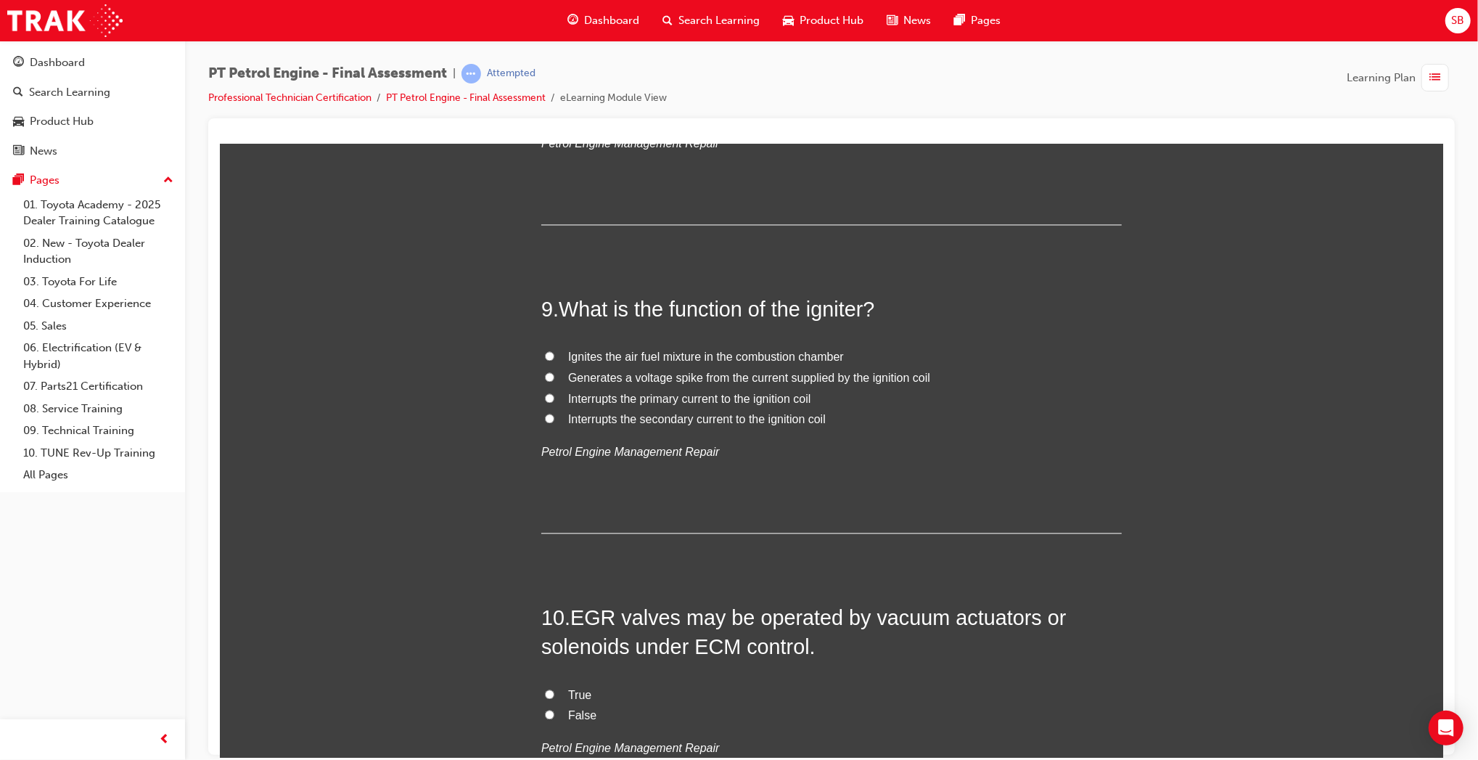
scroll to position [2474, 0]
click at [689, 374] on span "Generates a voltage spike from the current supplied by the ignition coil" at bounding box center [749, 376] width 362 height 12
click at [554, 374] on input "Generates a voltage spike from the current supplied by the ignition coil" at bounding box center [548, 375] width 9 height 9
radio input "true"
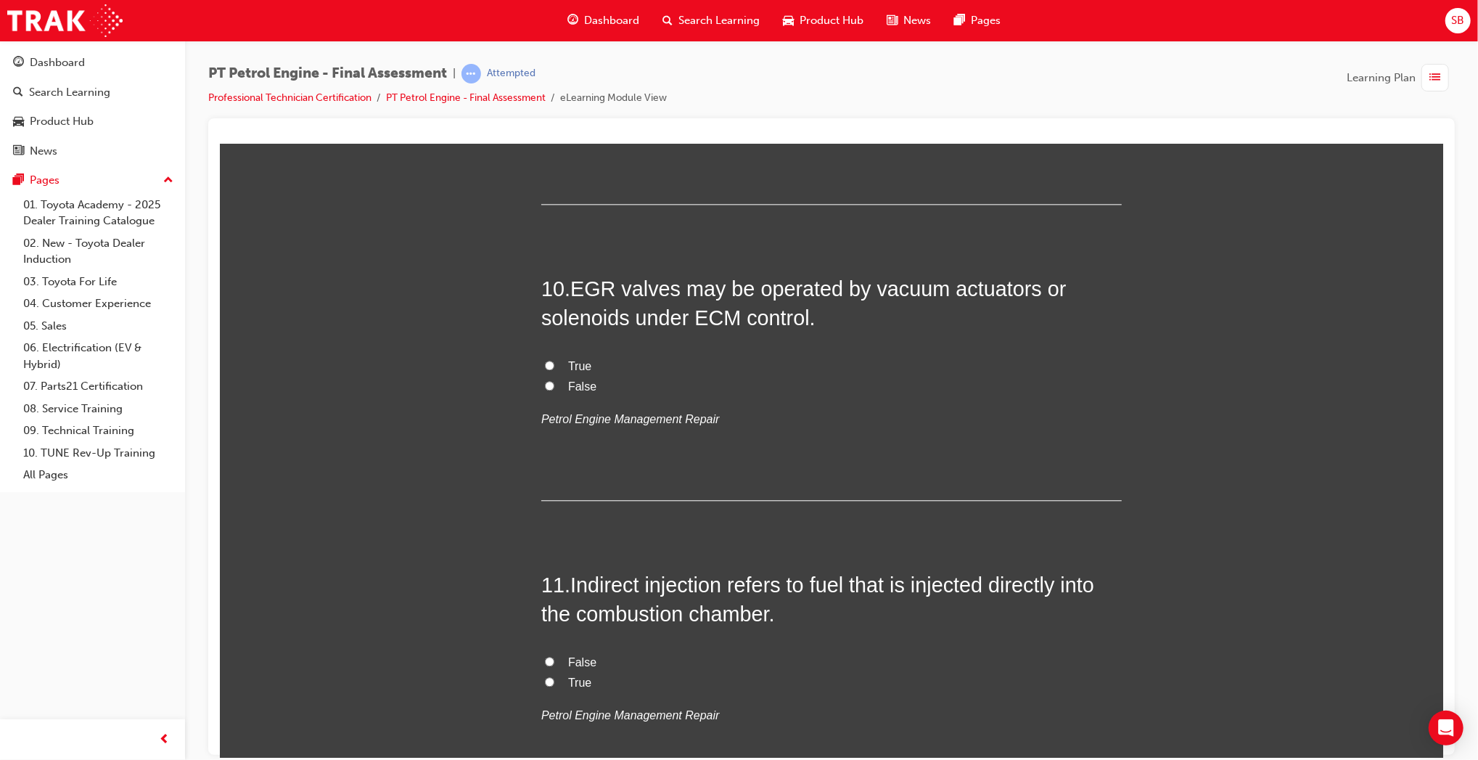
scroll to position [2806, 0]
click at [570, 369] on label "True" at bounding box center [831, 362] width 581 height 21
click at [554, 366] on input "True" at bounding box center [548, 360] width 9 height 9
radio input "true"
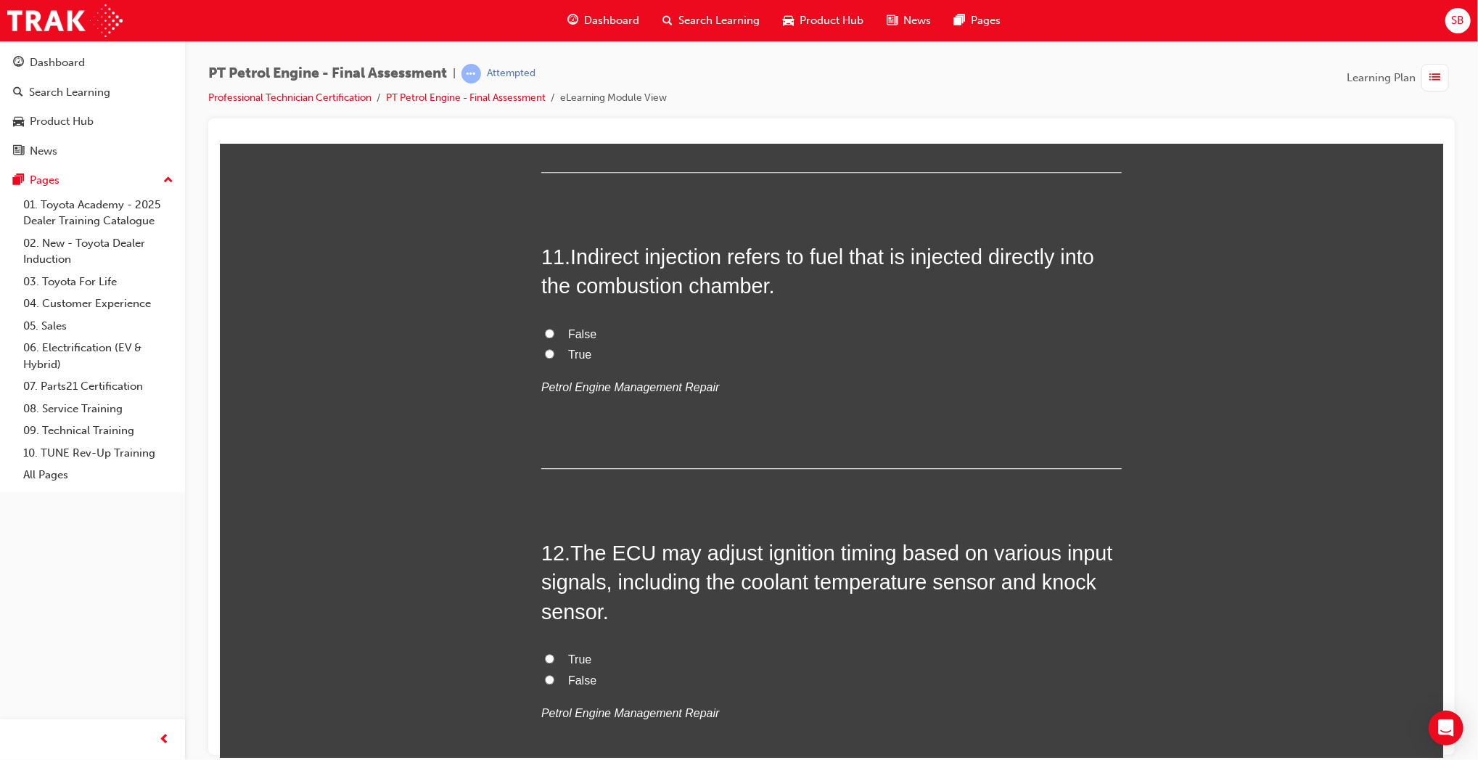
scroll to position [3138, 0]
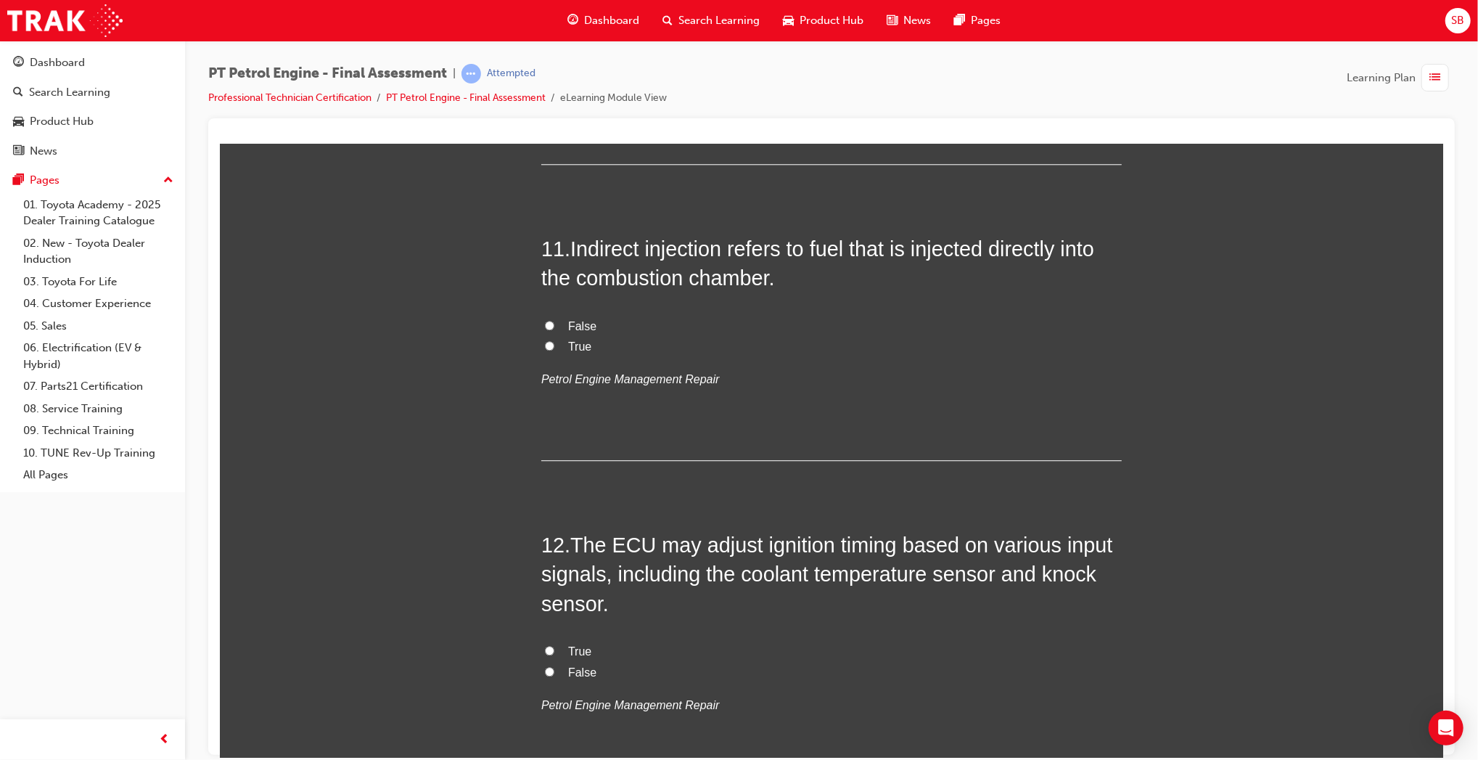
click at [576, 329] on span "False" at bounding box center [582, 325] width 28 height 12
click at [554, 329] on input "False" at bounding box center [548, 324] width 9 height 9
radio input "true"
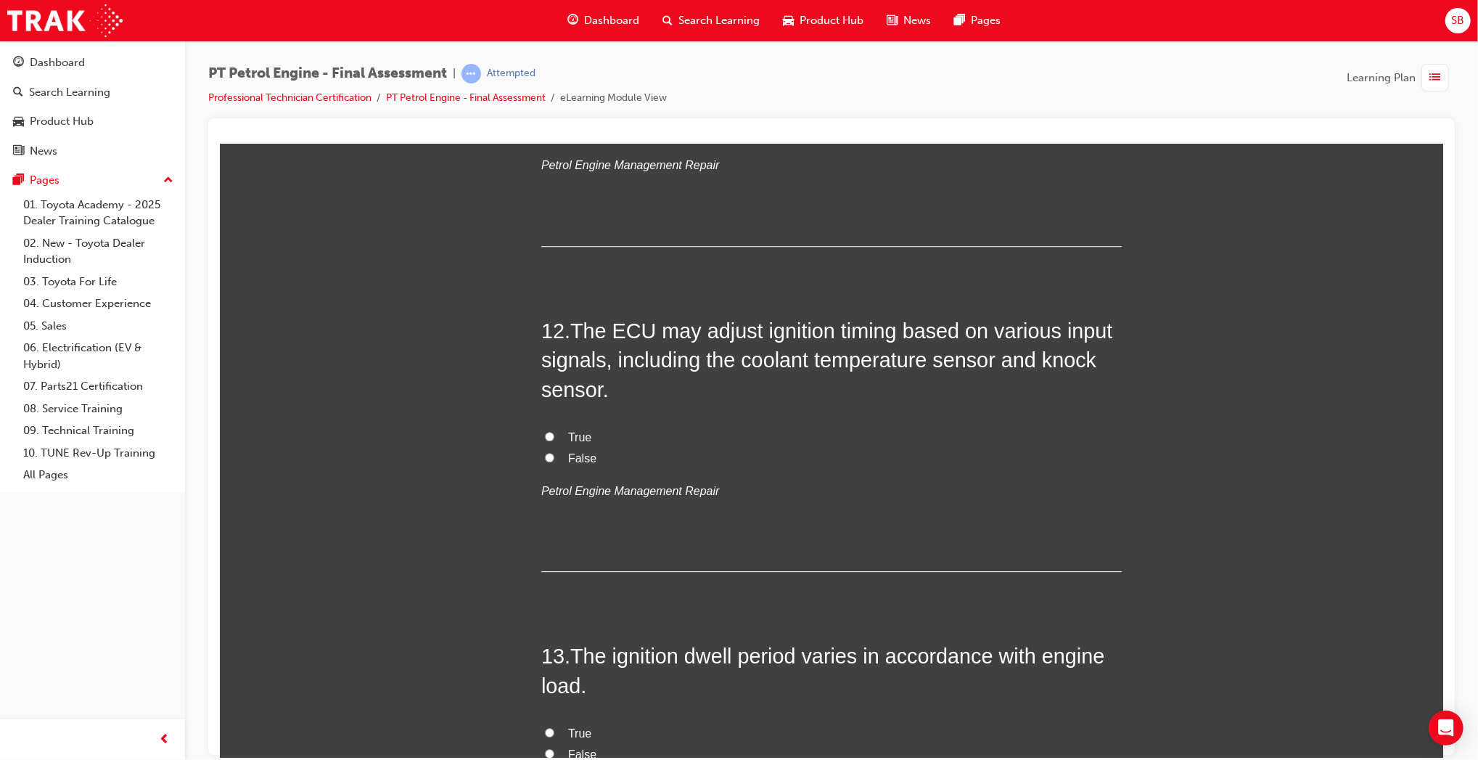
scroll to position [3422, 0]
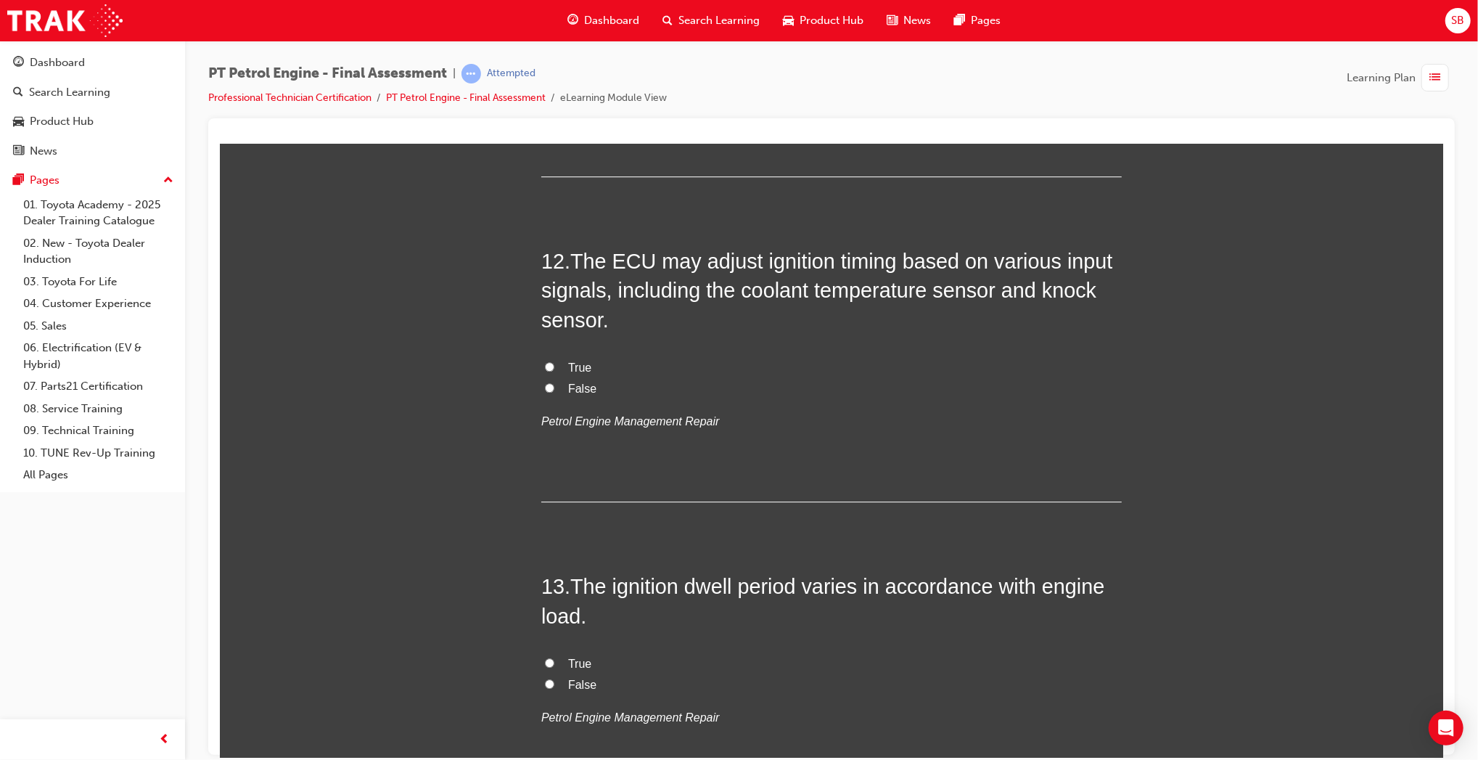
click at [570, 366] on span "True" at bounding box center [579, 367] width 23 height 12
click at [554, 366] on input "True" at bounding box center [548, 365] width 9 height 9
radio input "true"
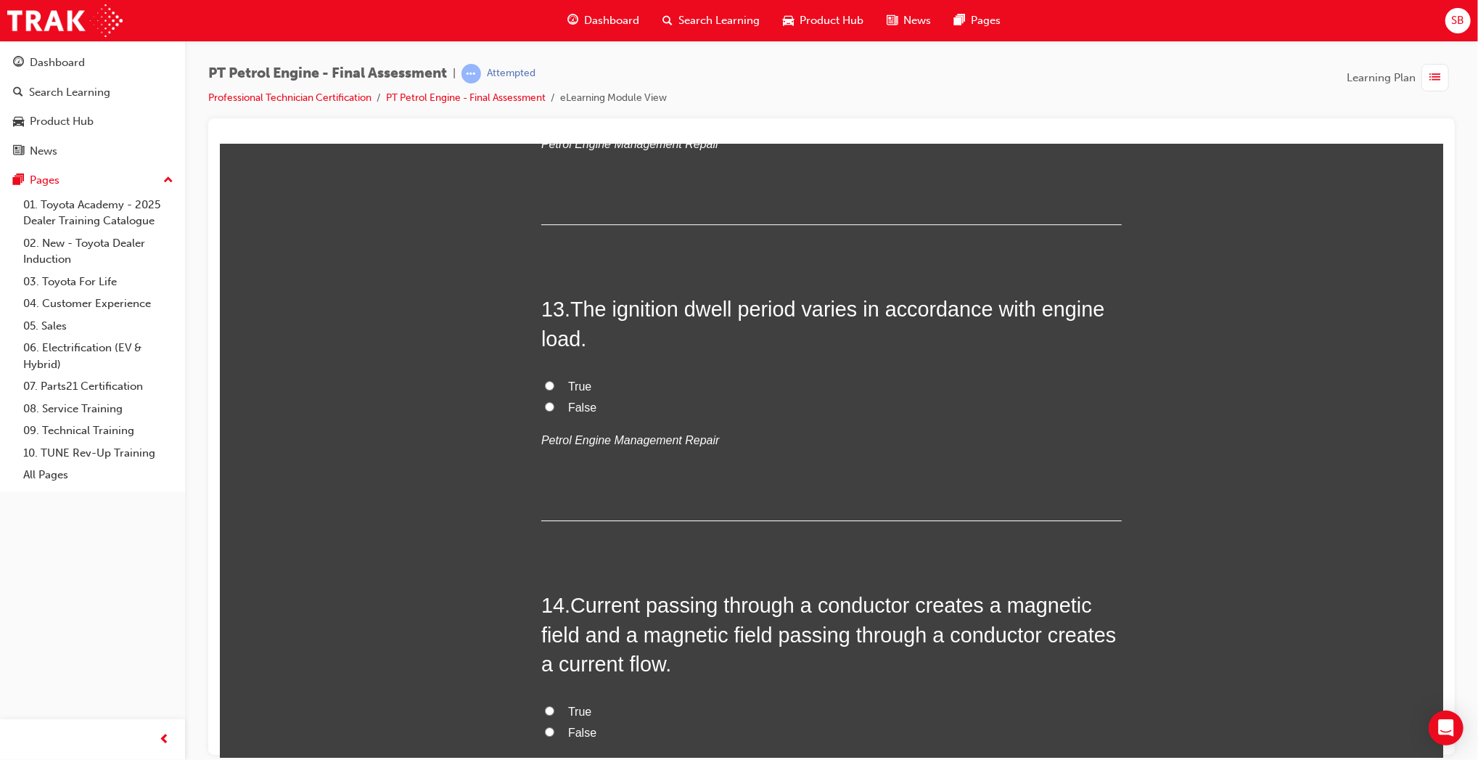
scroll to position [3700, 0]
click at [577, 380] on span "True" at bounding box center [579, 385] width 23 height 12
click at [554, 380] on input "True" at bounding box center [548, 384] width 9 height 9
radio input "true"
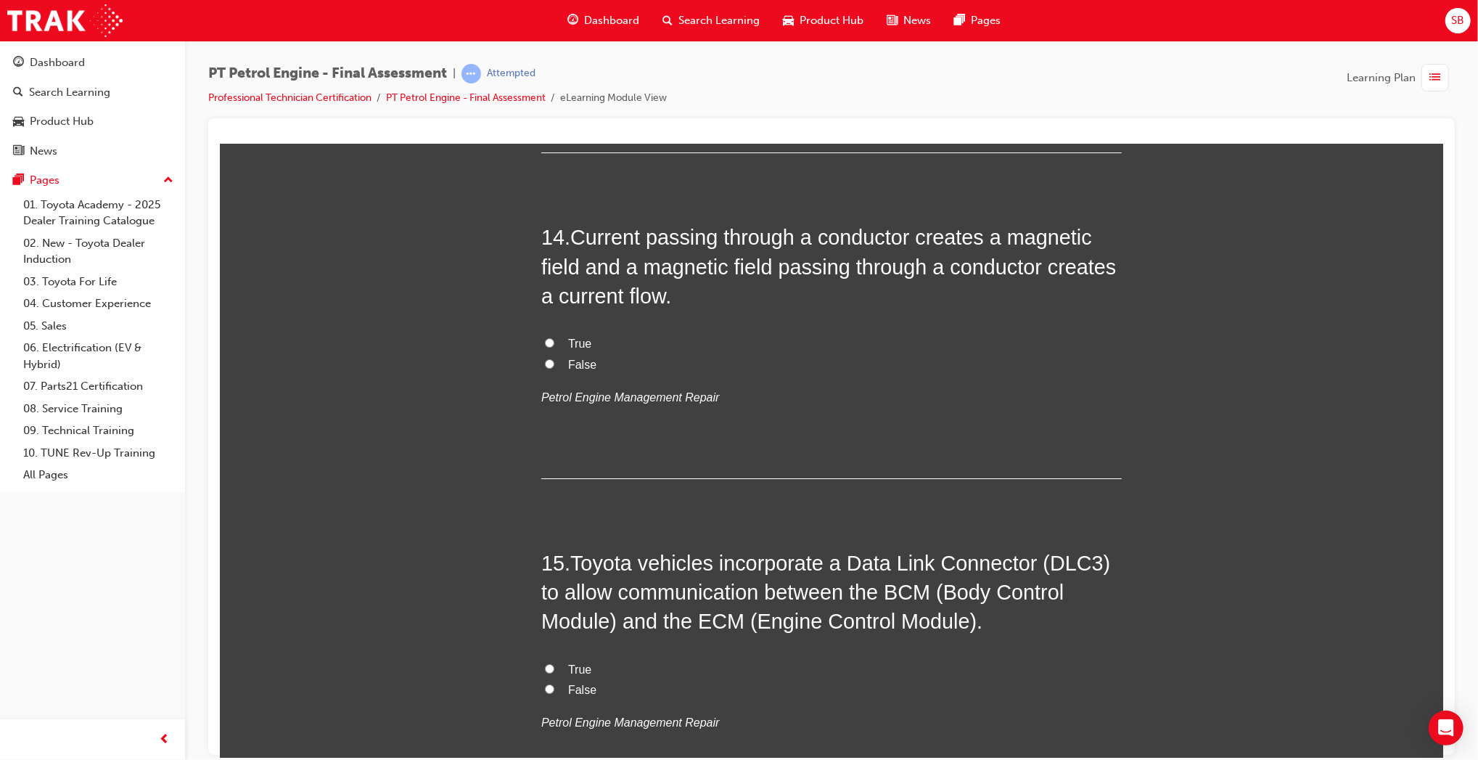
scroll to position [4068, 0]
click at [574, 346] on span "True" at bounding box center [579, 341] width 23 height 12
click at [554, 345] on input "True" at bounding box center [548, 340] width 9 height 9
radio input "true"
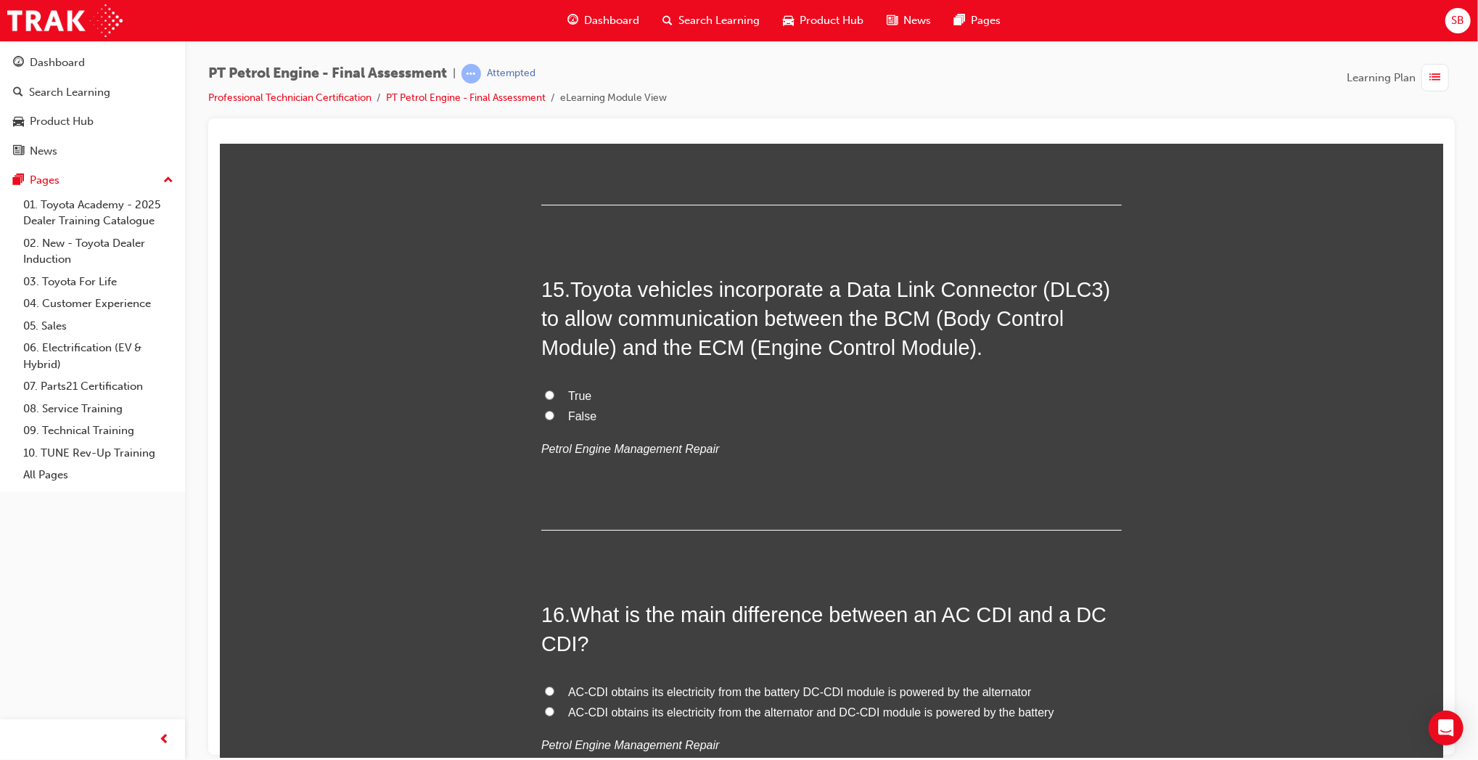
scroll to position [4339, 0]
click at [580, 412] on span "False" at bounding box center [582, 417] width 28 height 12
click at [554, 412] on input "False" at bounding box center [548, 415] width 9 height 9
radio input "true"
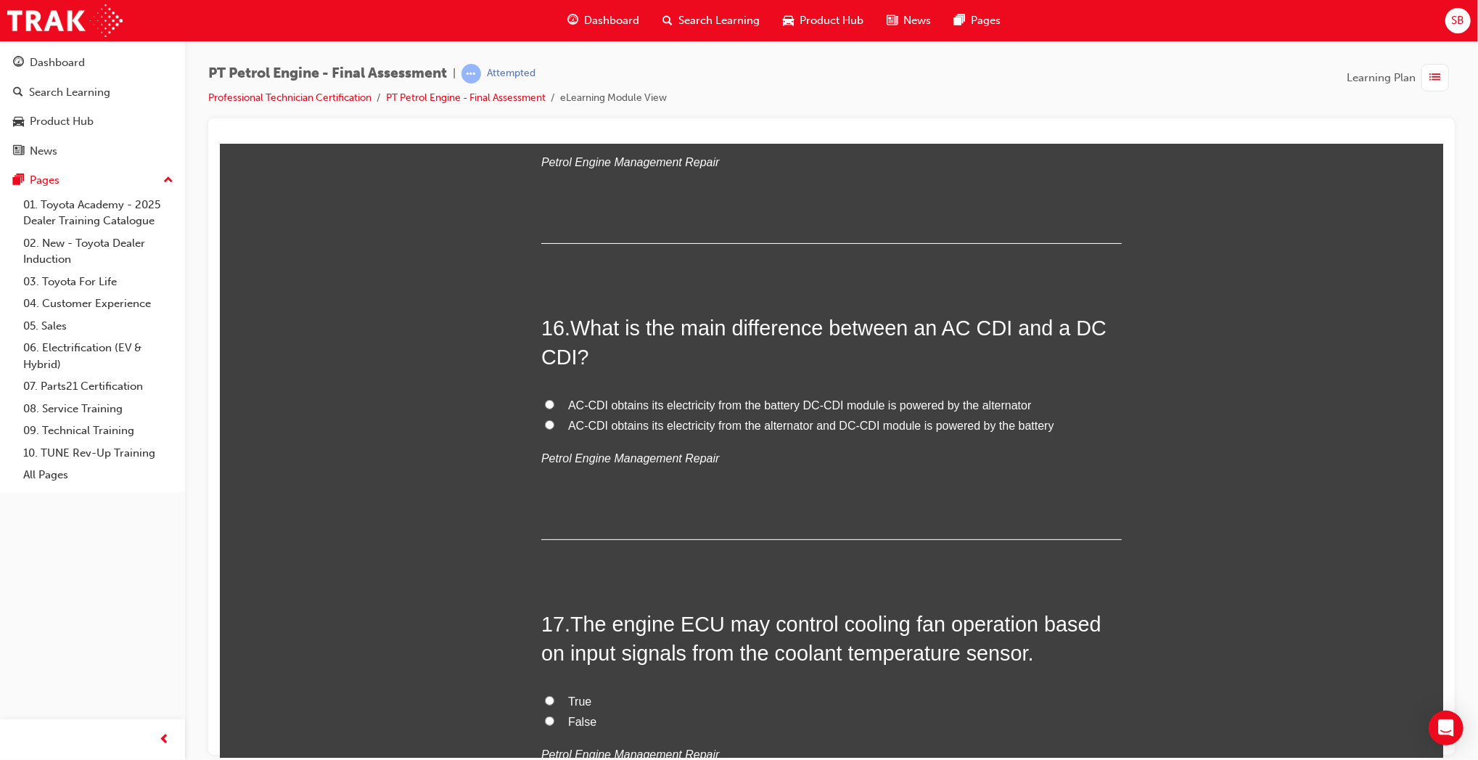
scroll to position [4629, 0]
click at [768, 427] on span "AC-CDI obtains its electricity from the alternator and DC-CDI module is powered…" at bounding box center [811, 423] width 486 height 12
click at [554, 427] on input "AC-CDI obtains its electricity from the alternator and DC-CDI module is powered…" at bounding box center [548, 422] width 9 height 9
radio input "true"
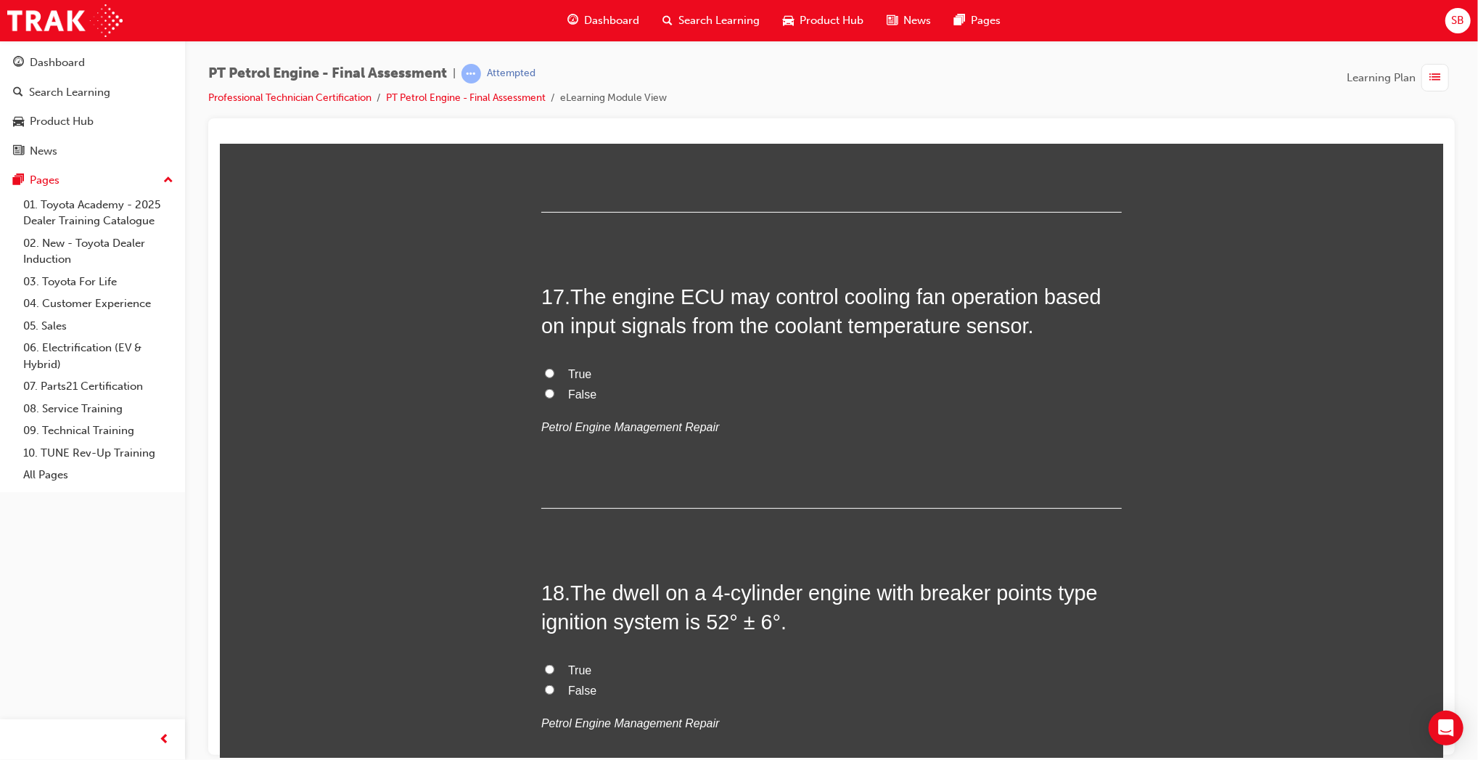
scroll to position [4956, 0]
click at [580, 370] on span "True" at bounding box center [579, 372] width 23 height 12
click at [554, 370] on input "True" at bounding box center [548, 370] width 9 height 9
radio input "true"
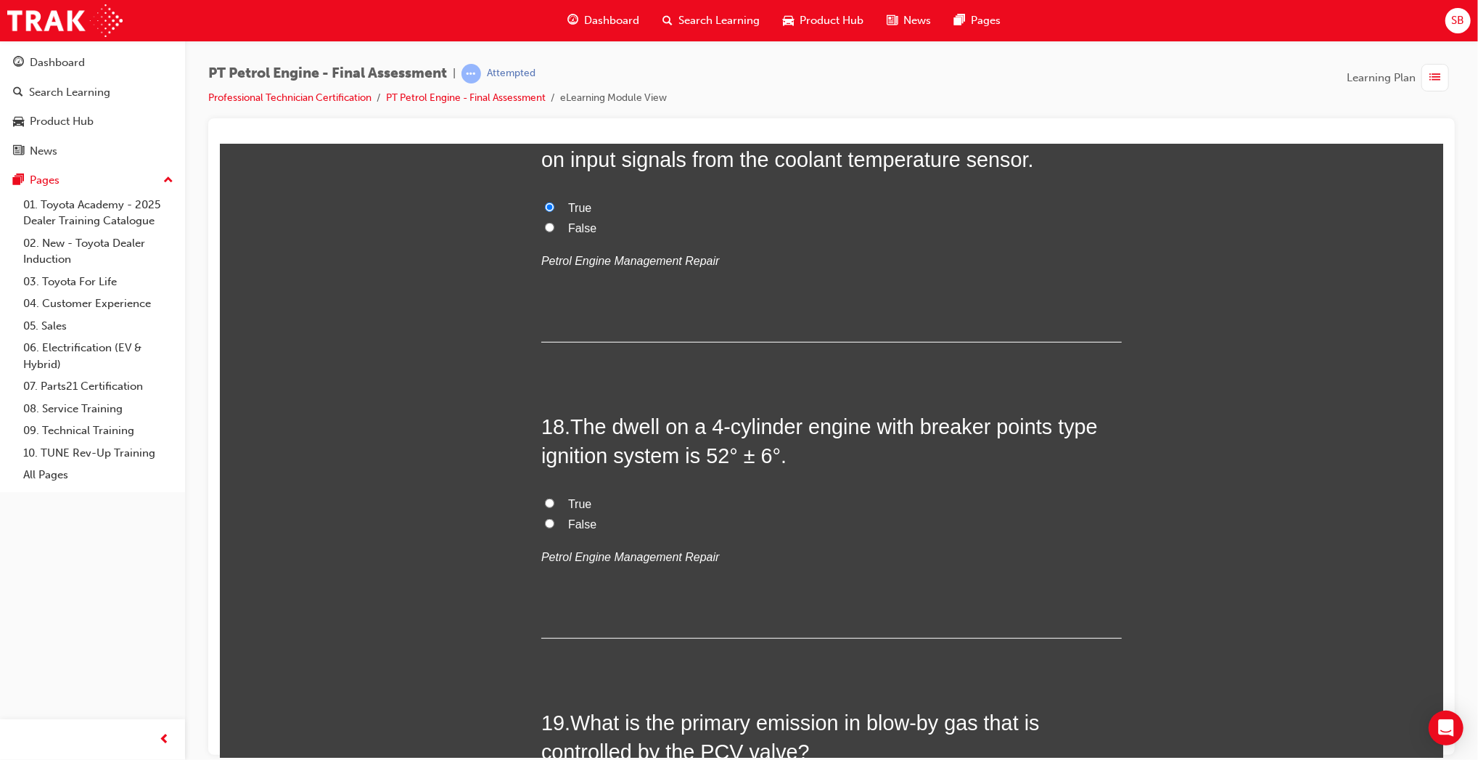
scroll to position [5124, 0]
click at [576, 496] on span "True" at bounding box center [579, 499] width 23 height 12
click at [554, 496] on input "True" at bounding box center [548, 498] width 9 height 9
radio input "true"
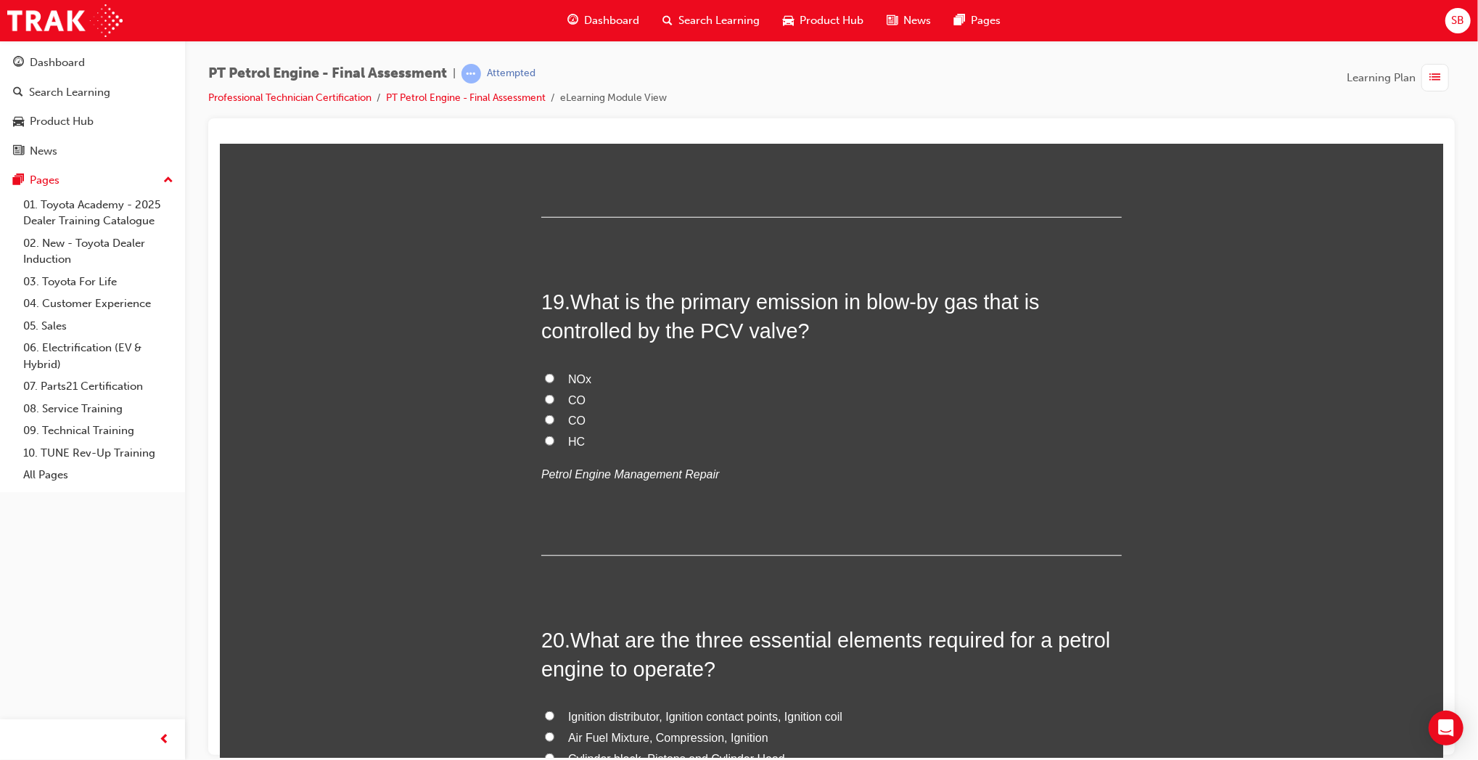
scroll to position [5564, 0]
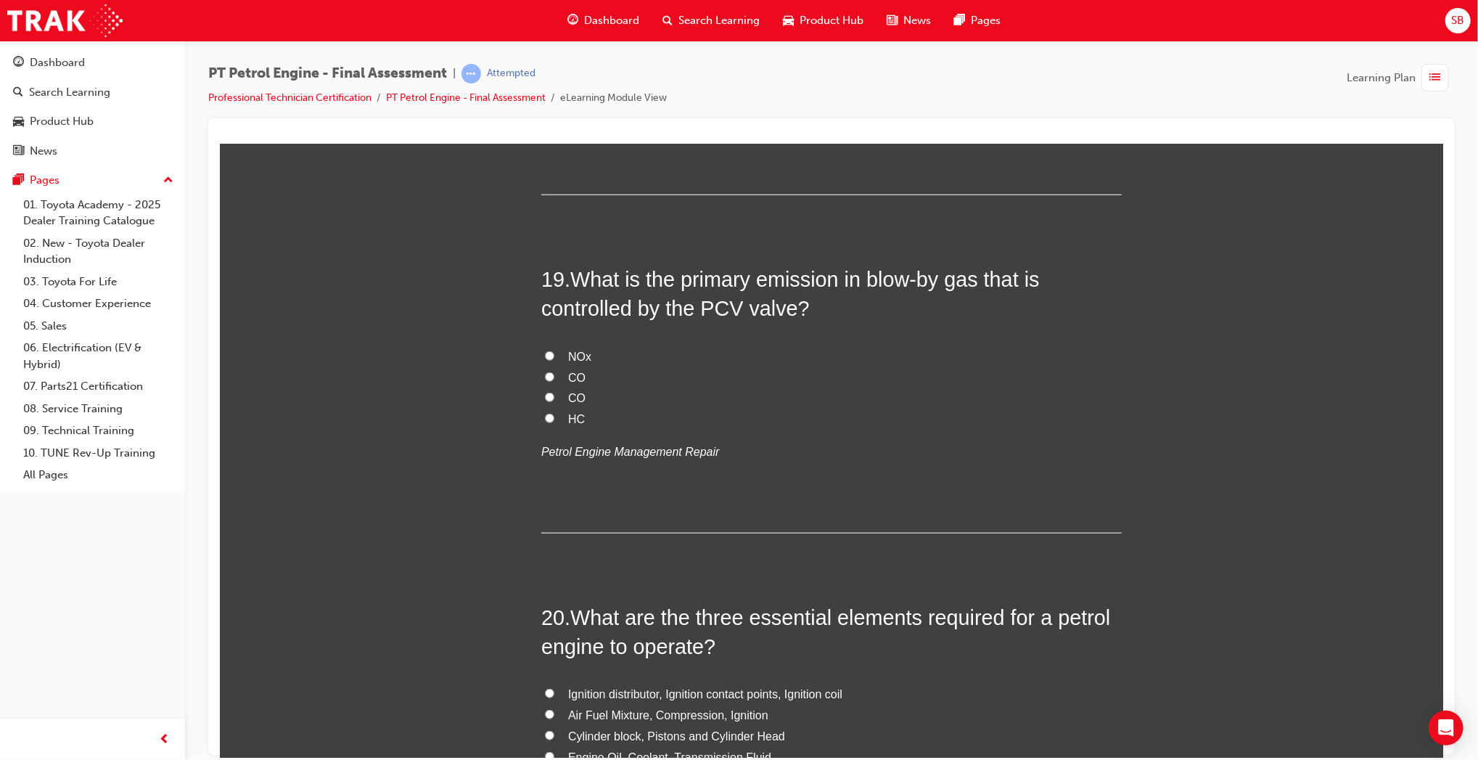
click at [575, 419] on span "HC" at bounding box center [576, 418] width 17 height 12
click at [554, 419] on input "HC" at bounding box center [548, 417] width 9 height 9
radio input "true"
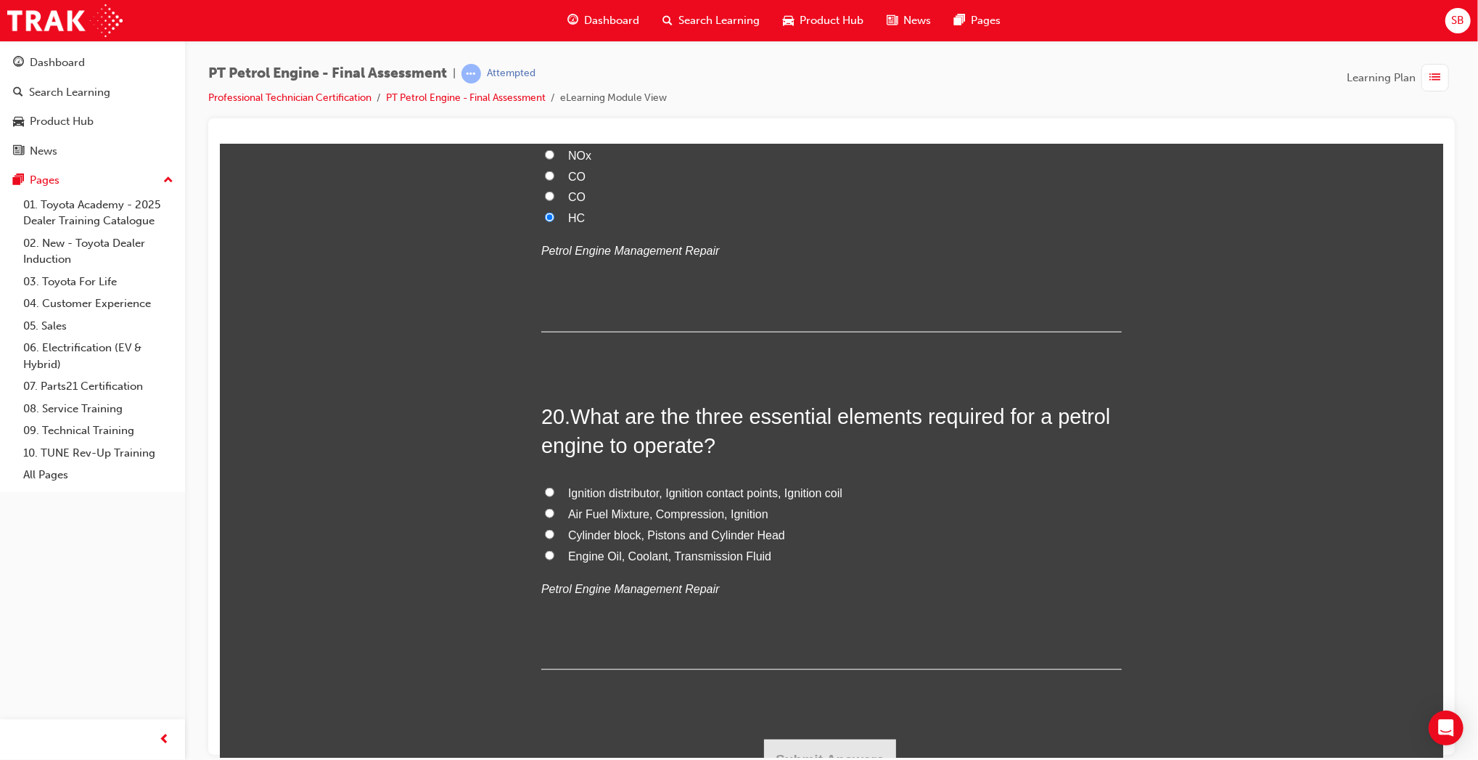
scroll to position [5788, 0]
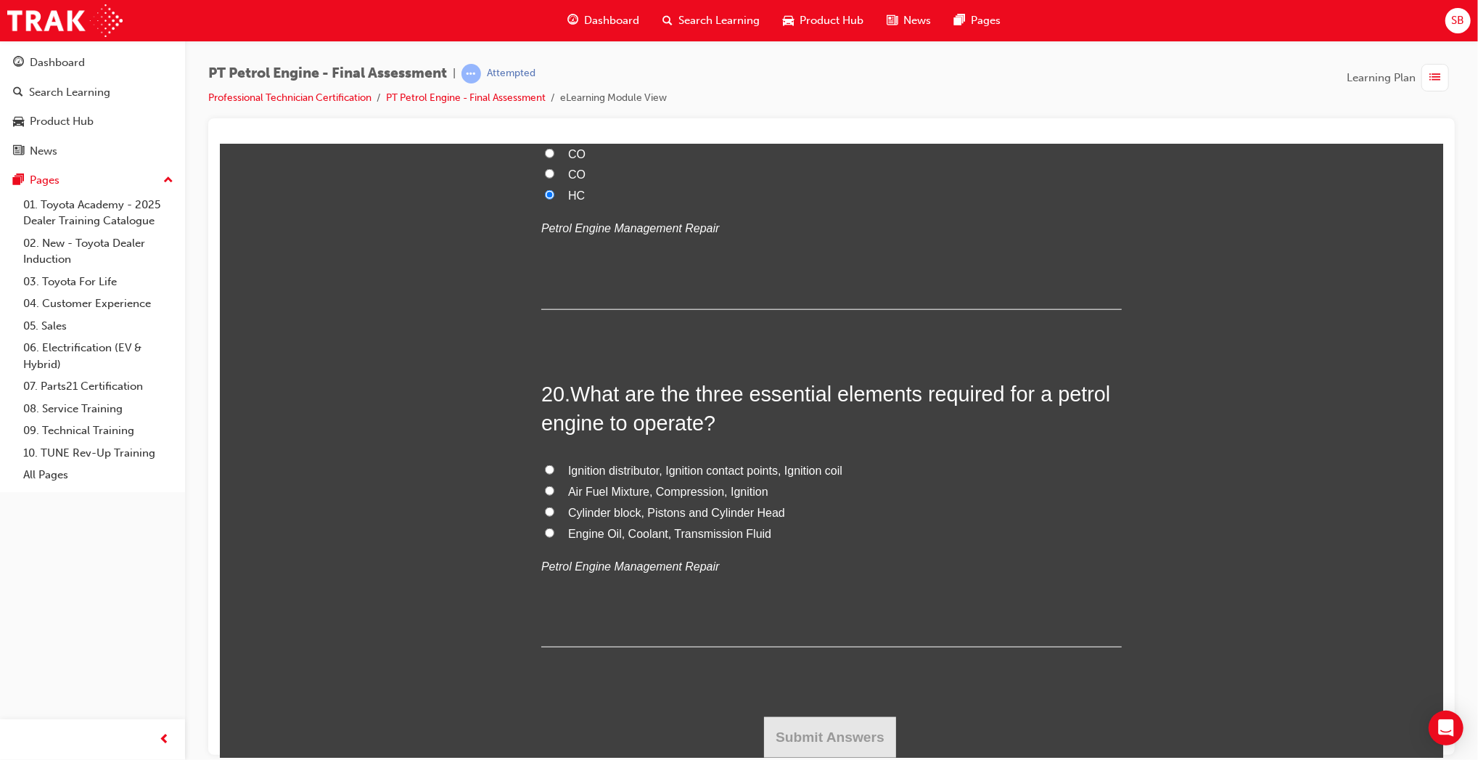
click at [681, 486] on span "Air Fuel Mixture, Compression, Ignition" at bounding box center [668, 491] width 200 height 12
click at [554, 486] on input "Air Fuel Mixture, Compression, Ignition" at bounding box center [548, 490] width 9 height 9
radio input "true"
click at [836, 734] on button "Submit Answers" at bounding box center [829, 736] width 132 height 41
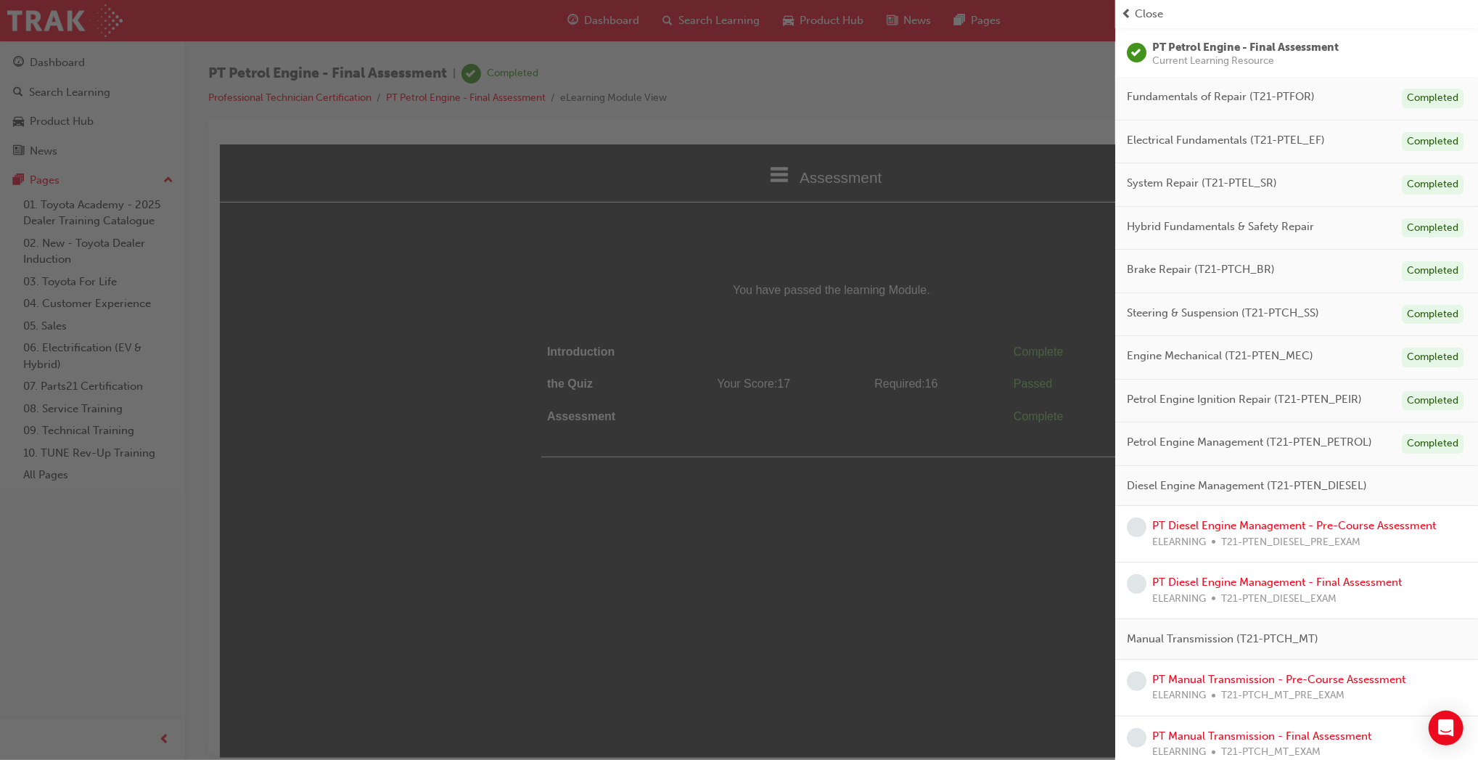
scroll to position [0, 0]
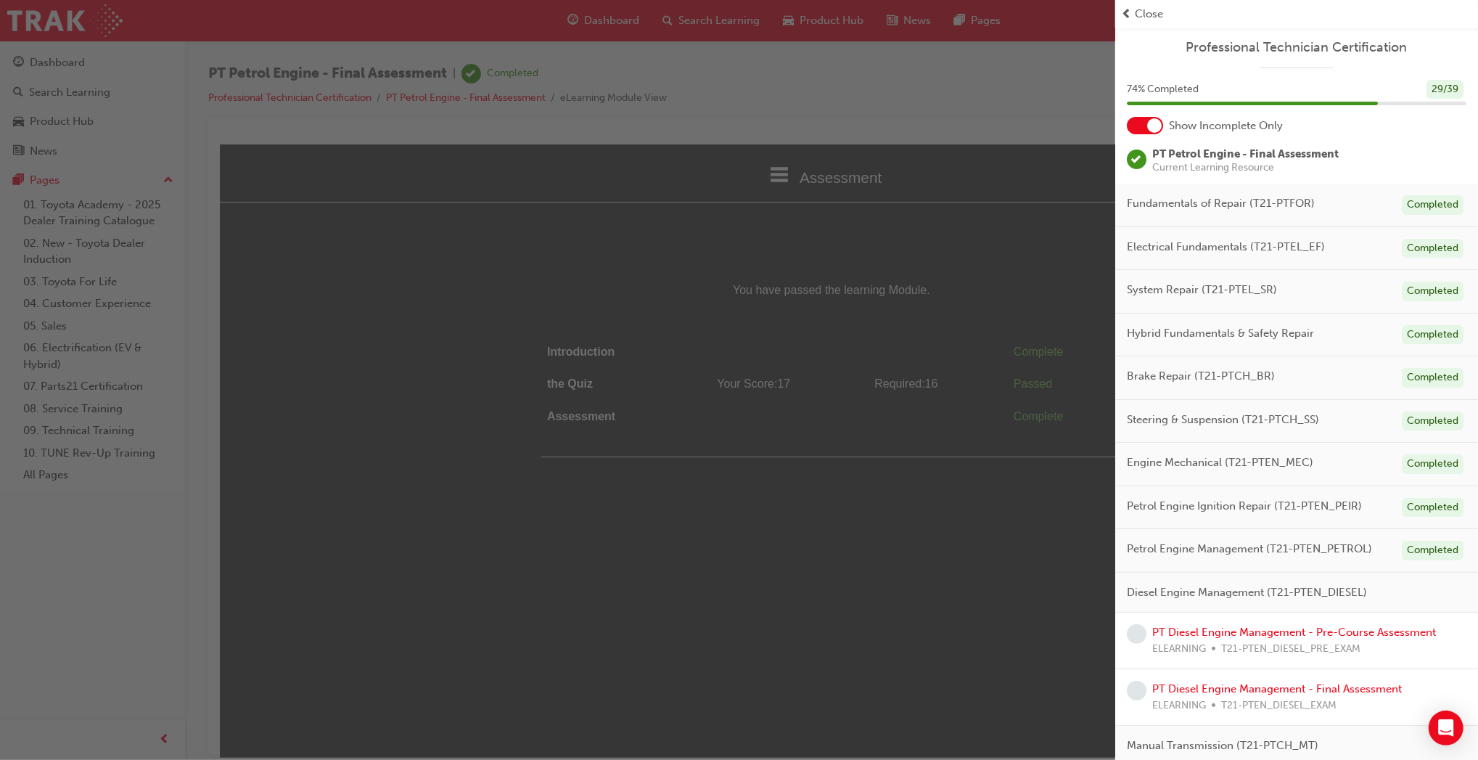
click at [455, 319] on div "button" at bounding box center [557, 380] width 1115 height 760
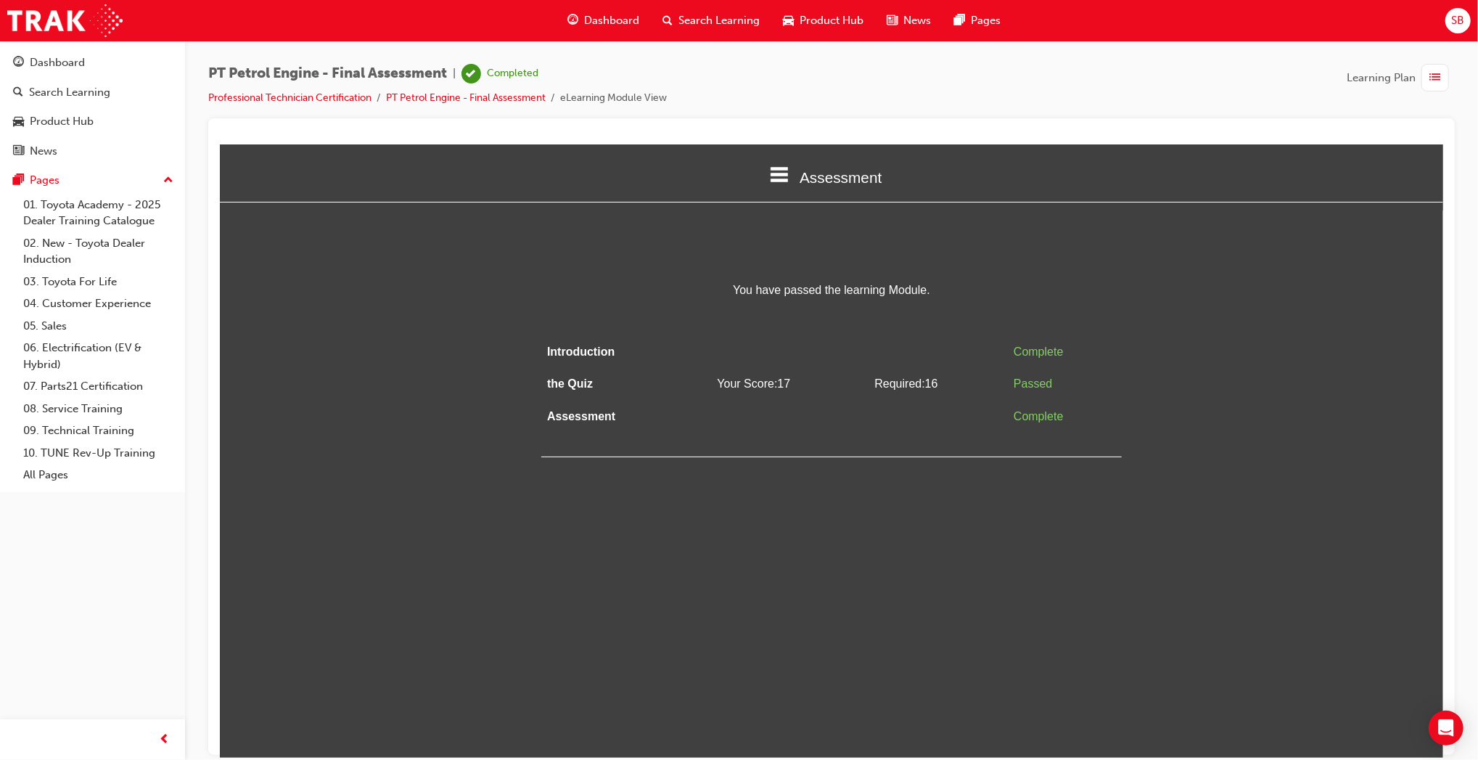
click at [1451, 29] on div "SB" at bounding box center [1458, 20] width 25 height 25
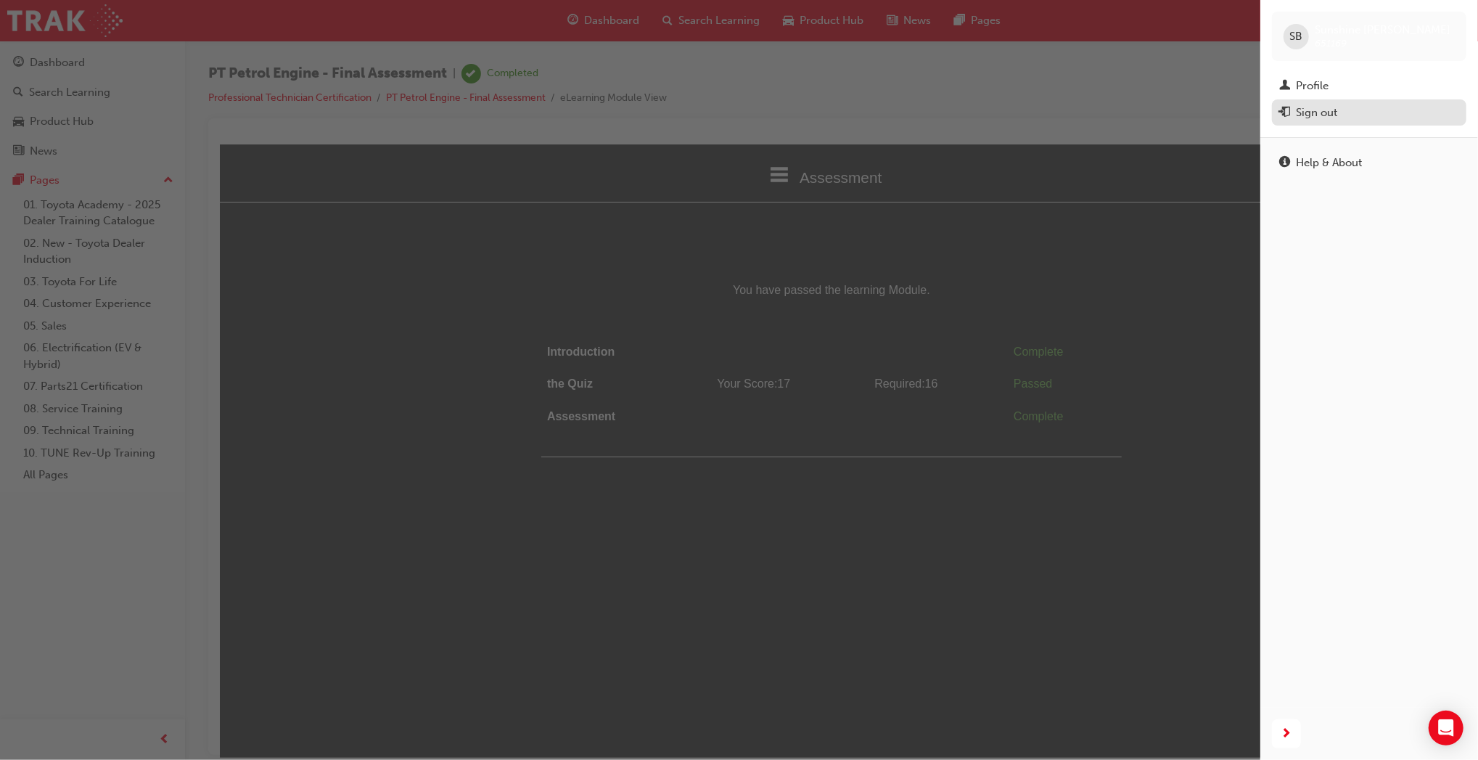
click at [1356, 104] on div "Sign out" at bounding box center [1369, 113] width 180 height 18
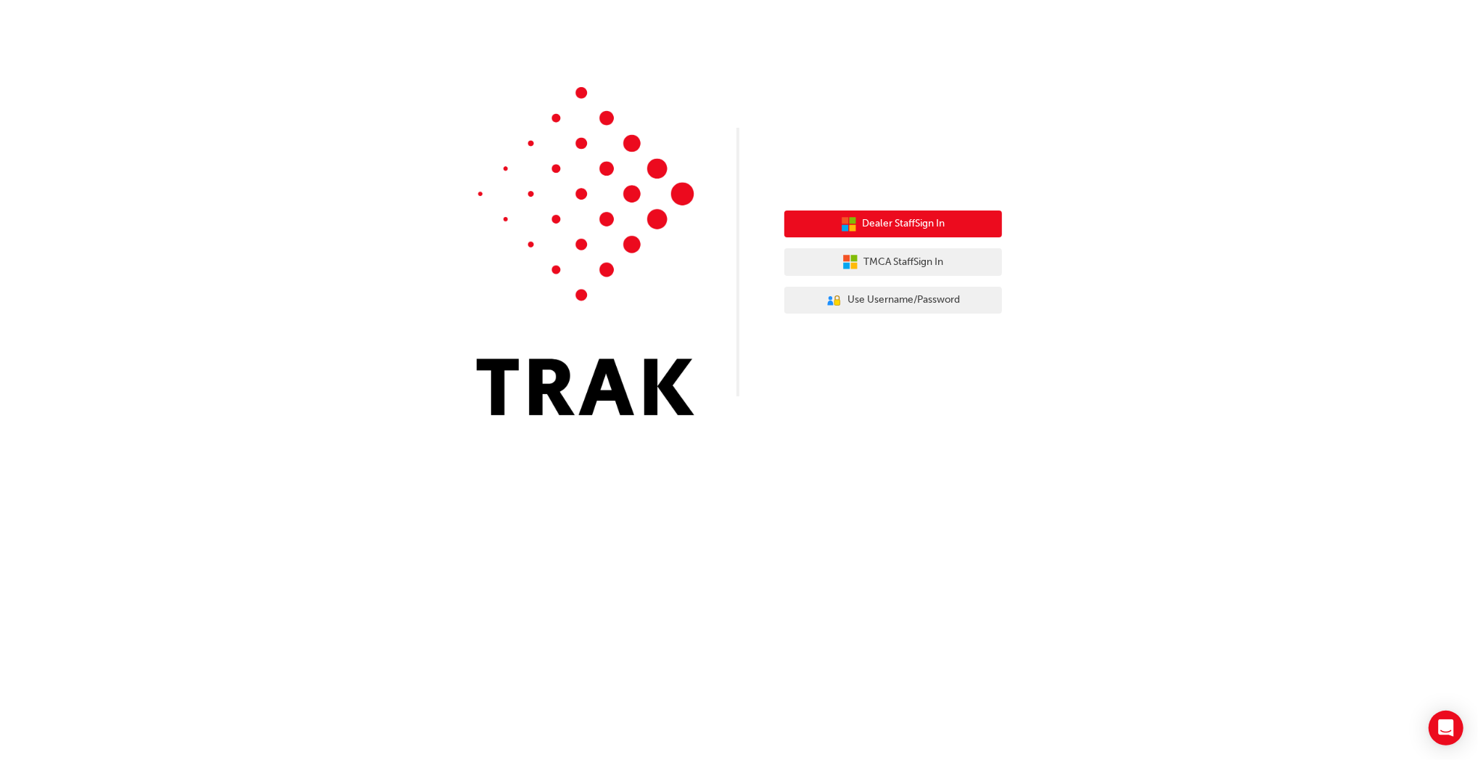
click at [934, 217] on span "Dealer Staff Sign In" at bounding box center [904, 224] width 83 height 17
